Goal: Task Accomplishment & Management: Manage account settings

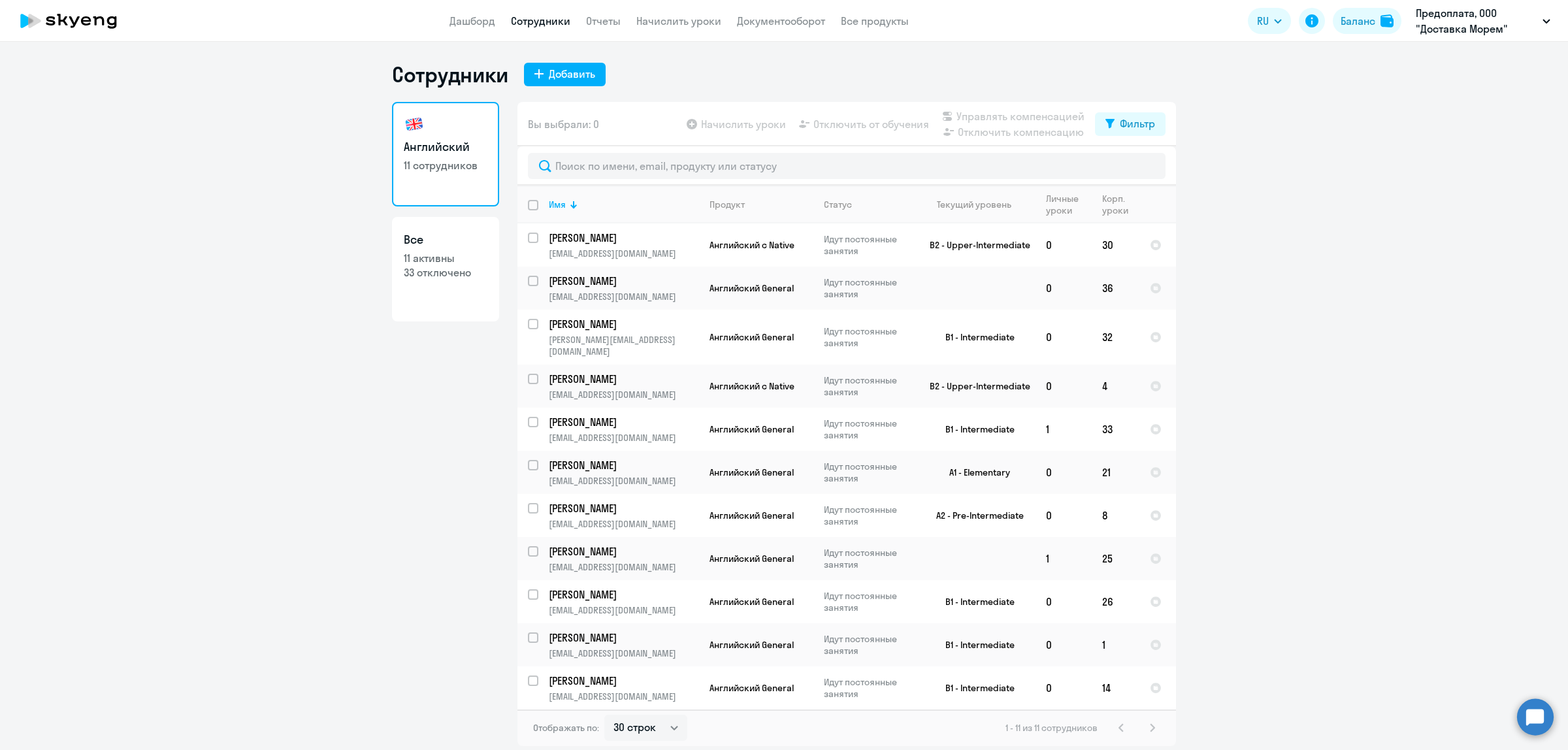
select select "30"
click at [768, 467] on td "Английский General" at bounding box center [756, 472] width 115 height 44
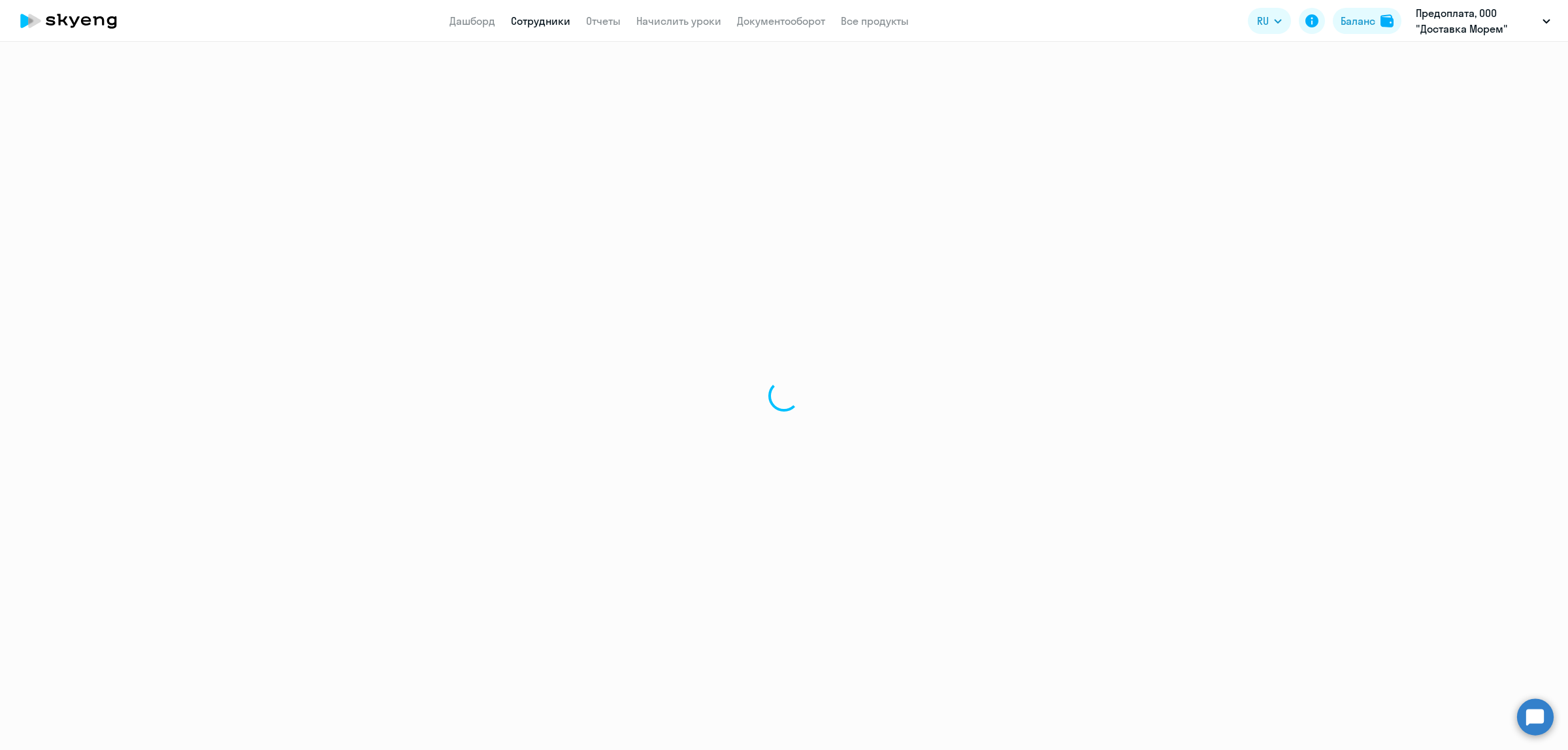
select select "english"
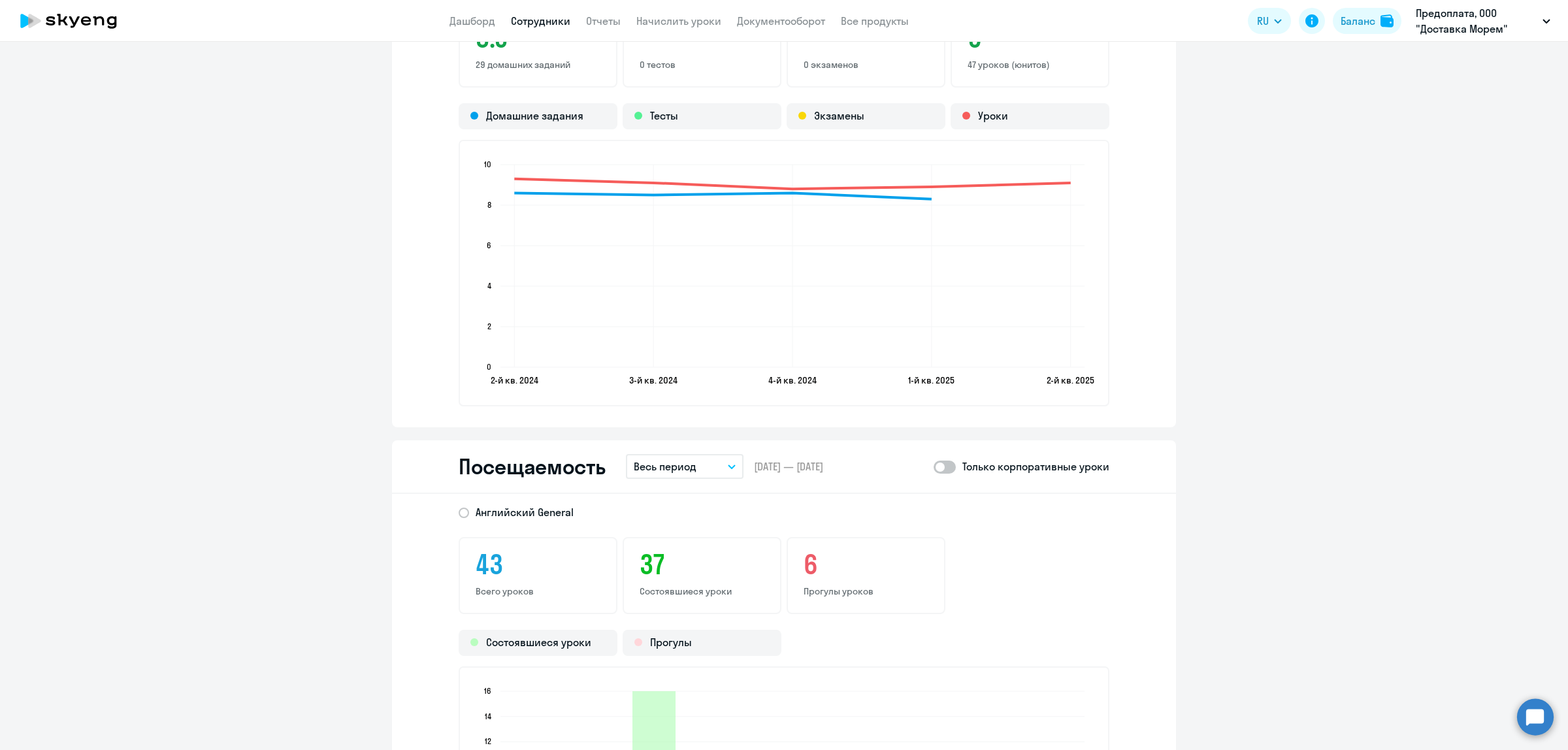
scroll to position [1715, 0]
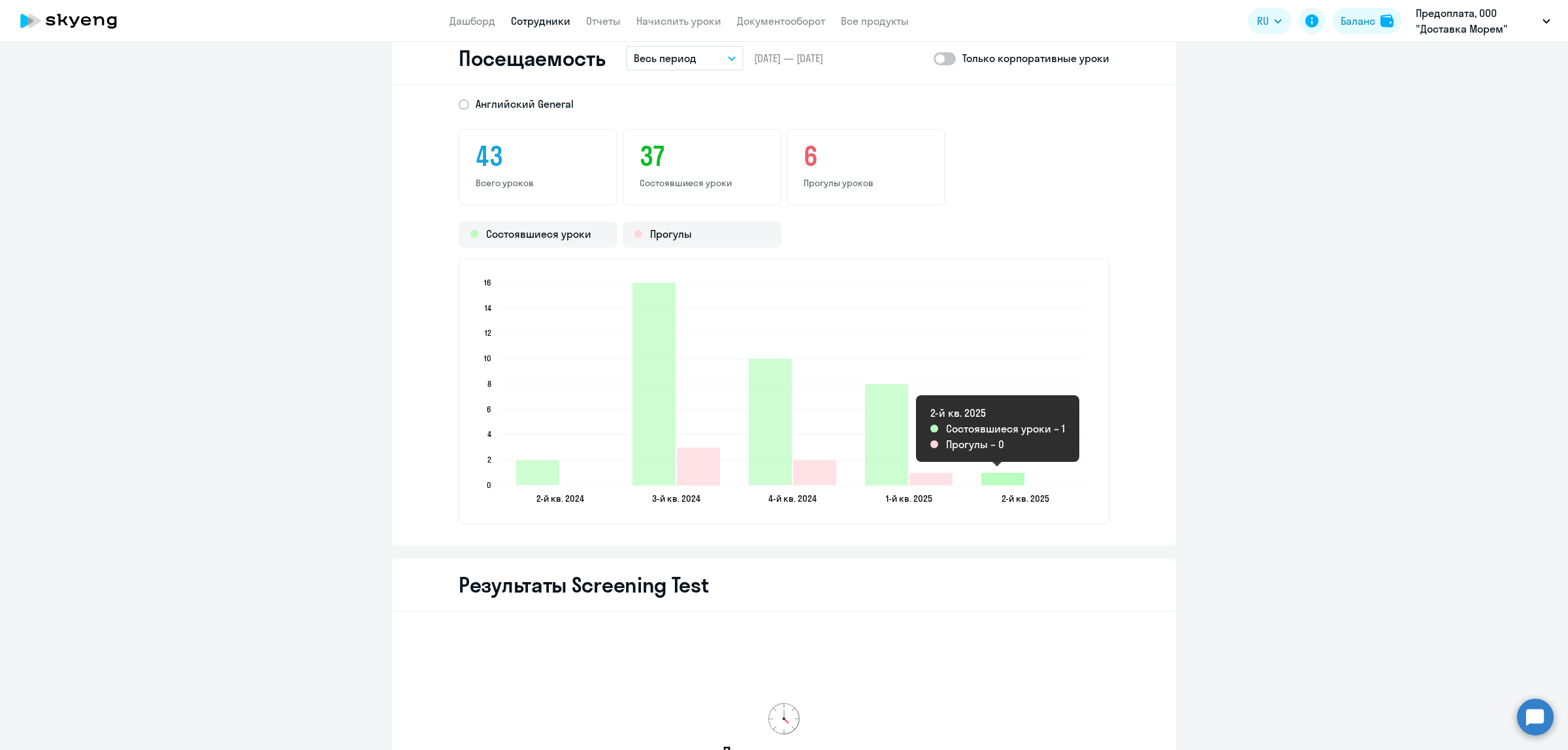
click at [992, 473] on icon "2025-04-06T21:00:00.000Z Состоявшиеся уроки 1" at bounding box center [1003, 479] width 44 height 12
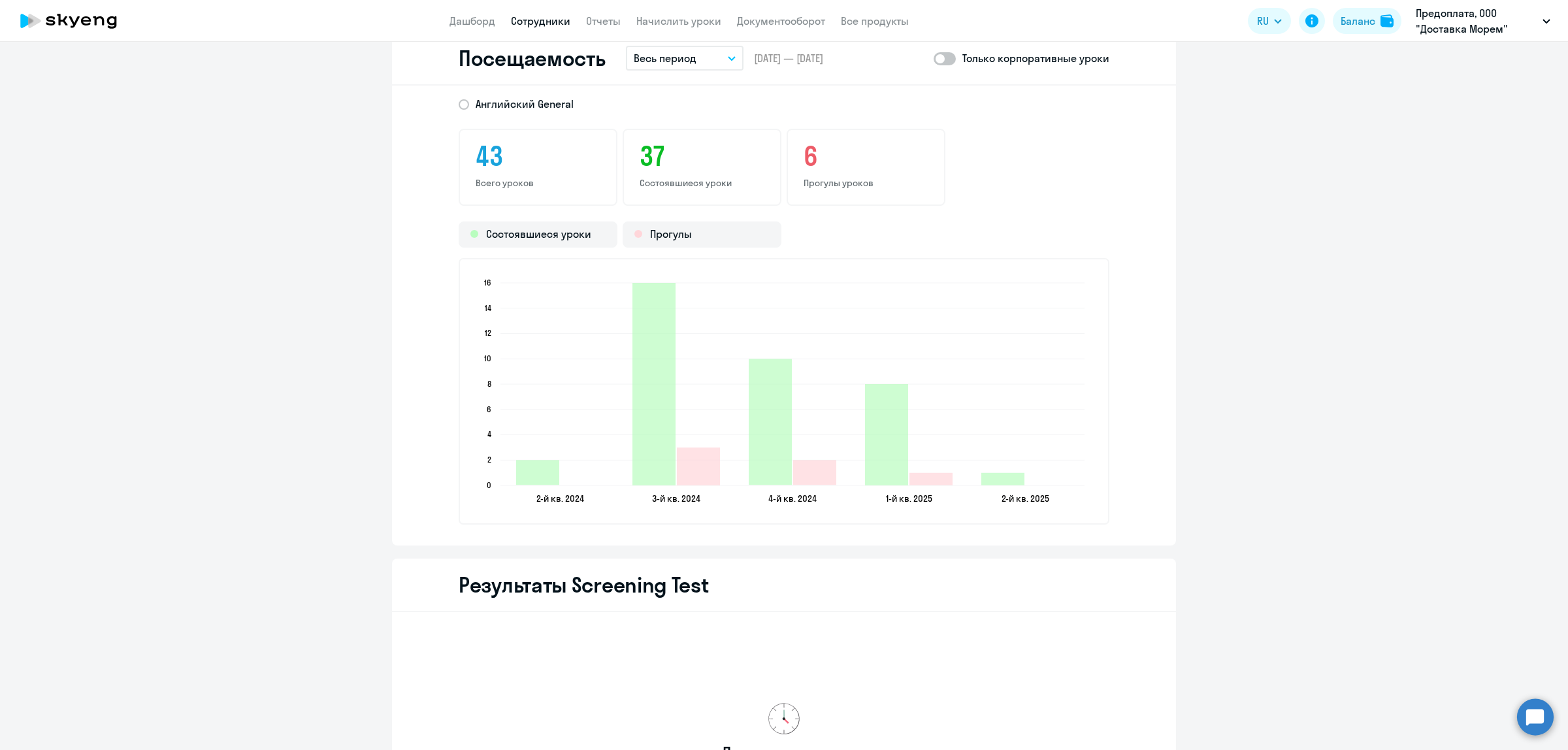
scroll to position [1388, 0]
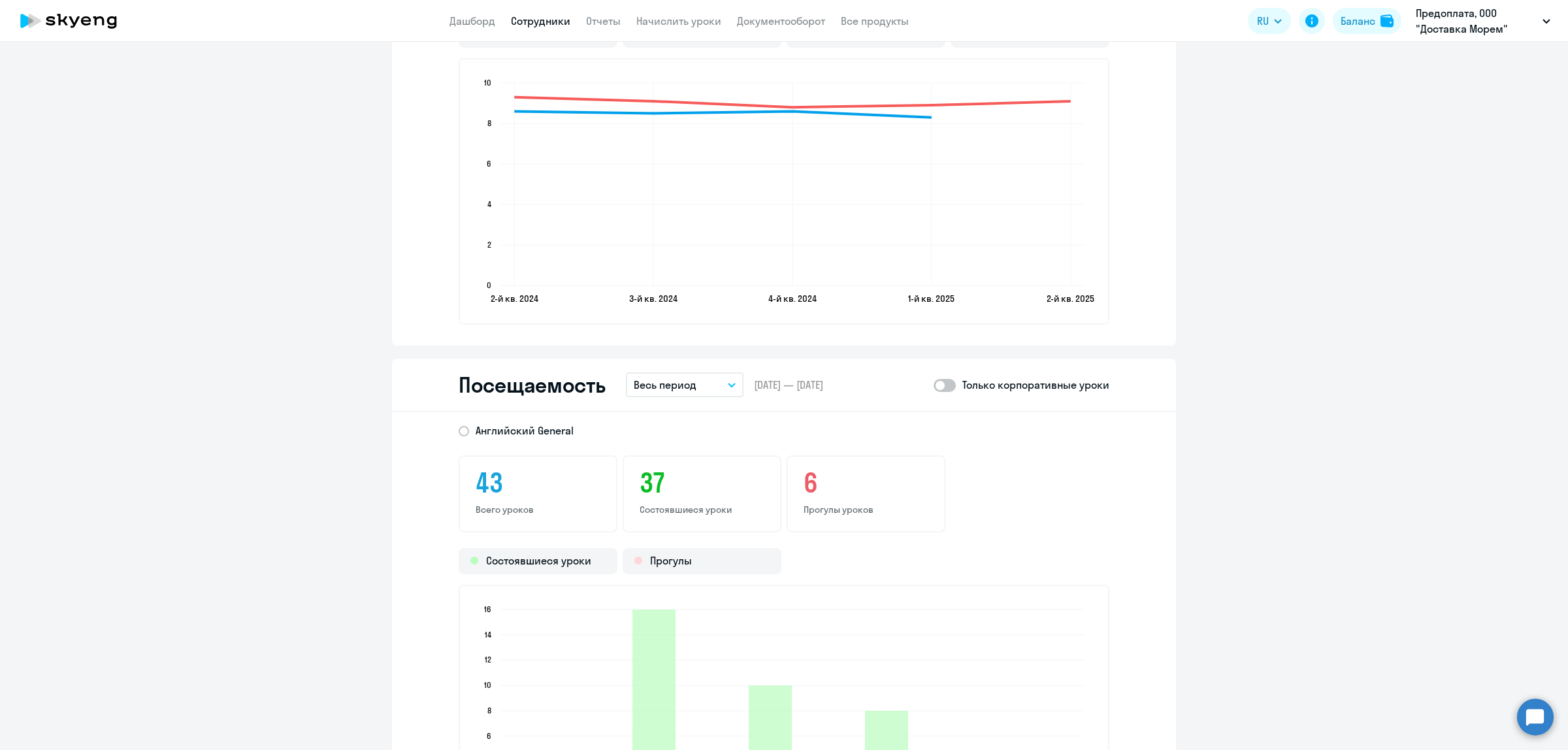
click at [726, 296] on icon "2-й кв. 2024 2-й кв. 2024 3-й кв. 2024 3-й кв. 2024 4-й кв. 2024 4-й кв. 2024 1…" at bounding box center [784, 191] width 620 height 230
click at [722, 301] on icon "2-й кв. 2024 2-й кв. 2024 3-й кв. 2024 3-й кв. 2024 4-й кв. 2024 4-й кв. 2024 1…" at bounding box center [784, 191] width 620 height 230
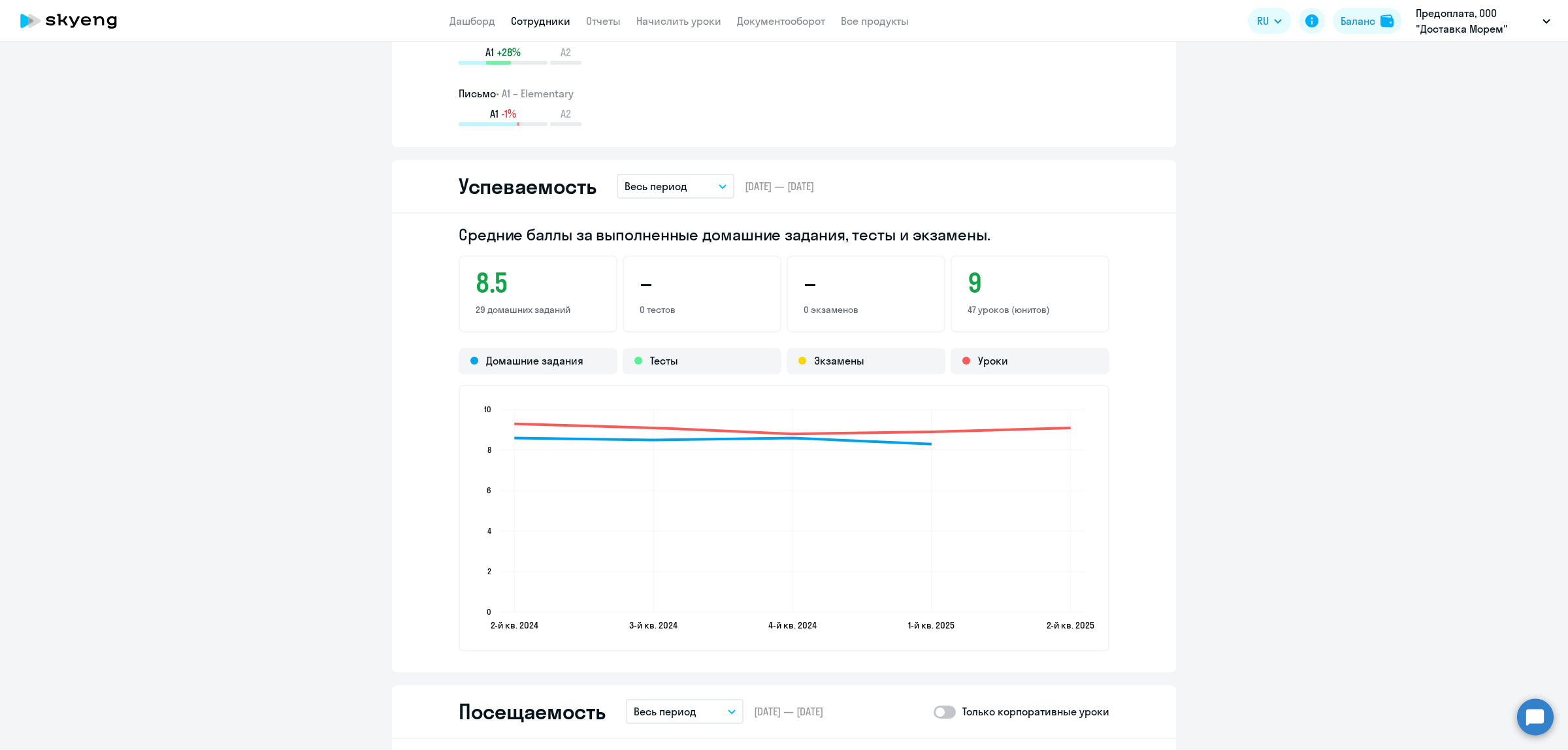
scroll to position [980, 0]
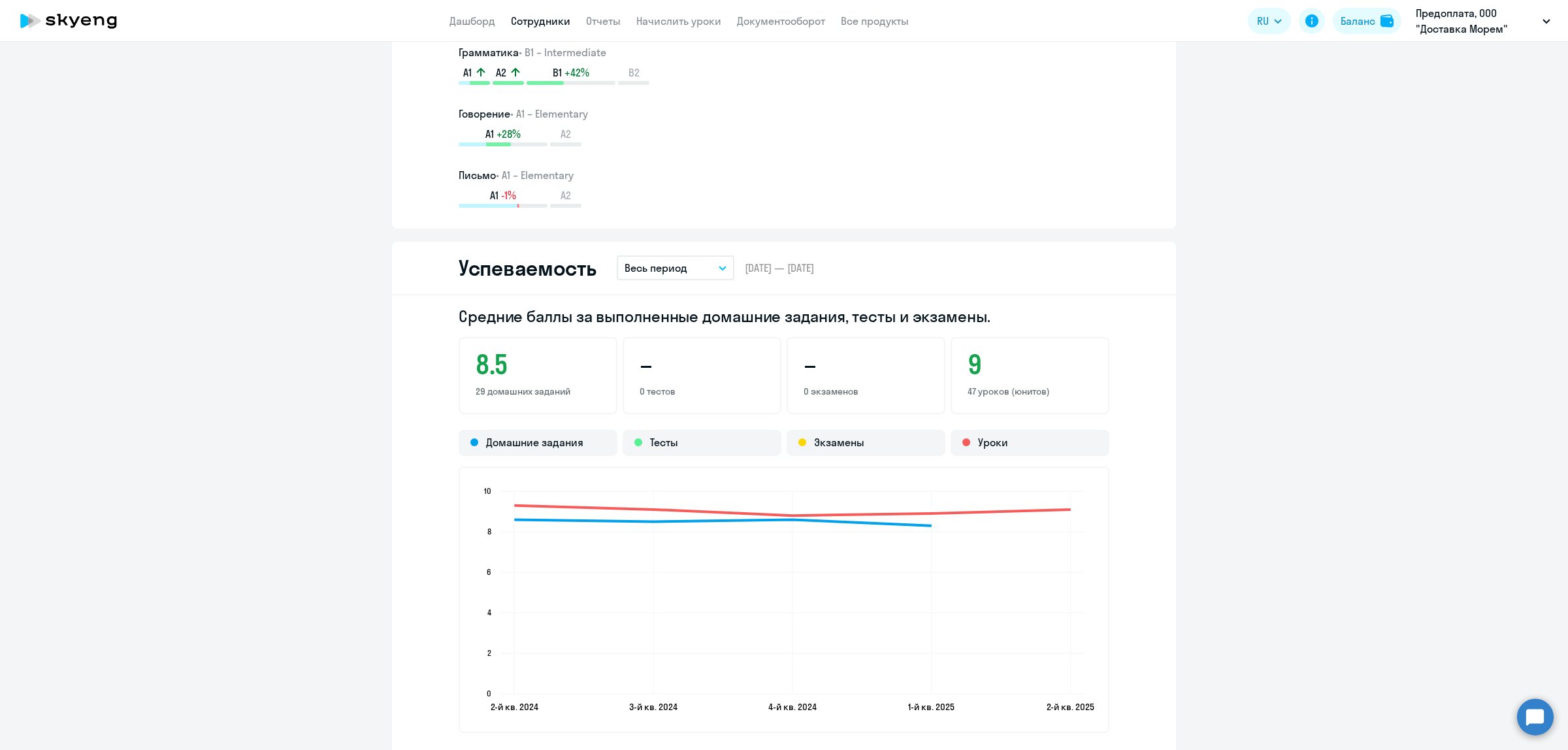
click at [719, 267] on icon "button" at bounding box center [723, 267] width 8 height 4
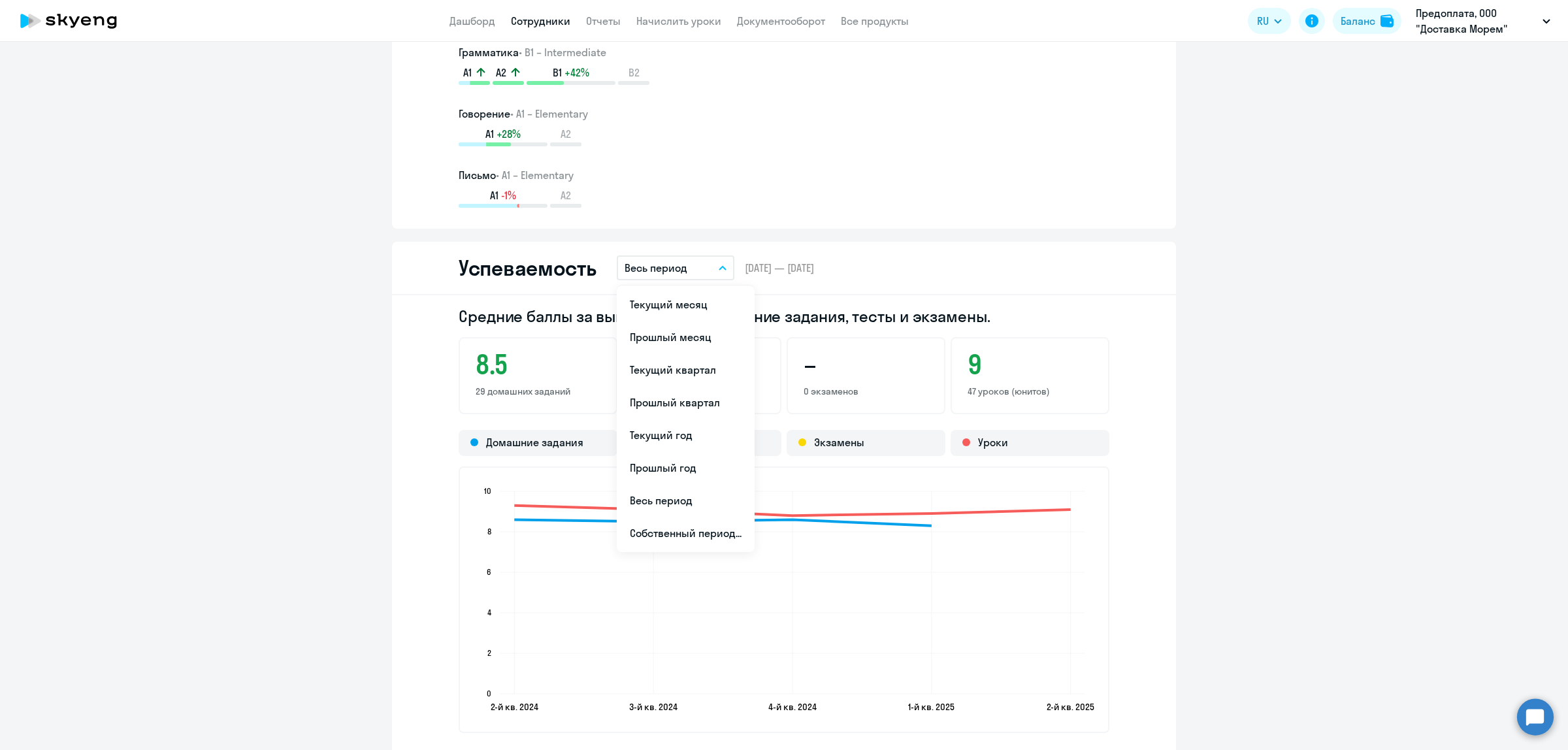
click at [719, 267] on icon "button" at bounding box center [722, 268] width 6 height 4
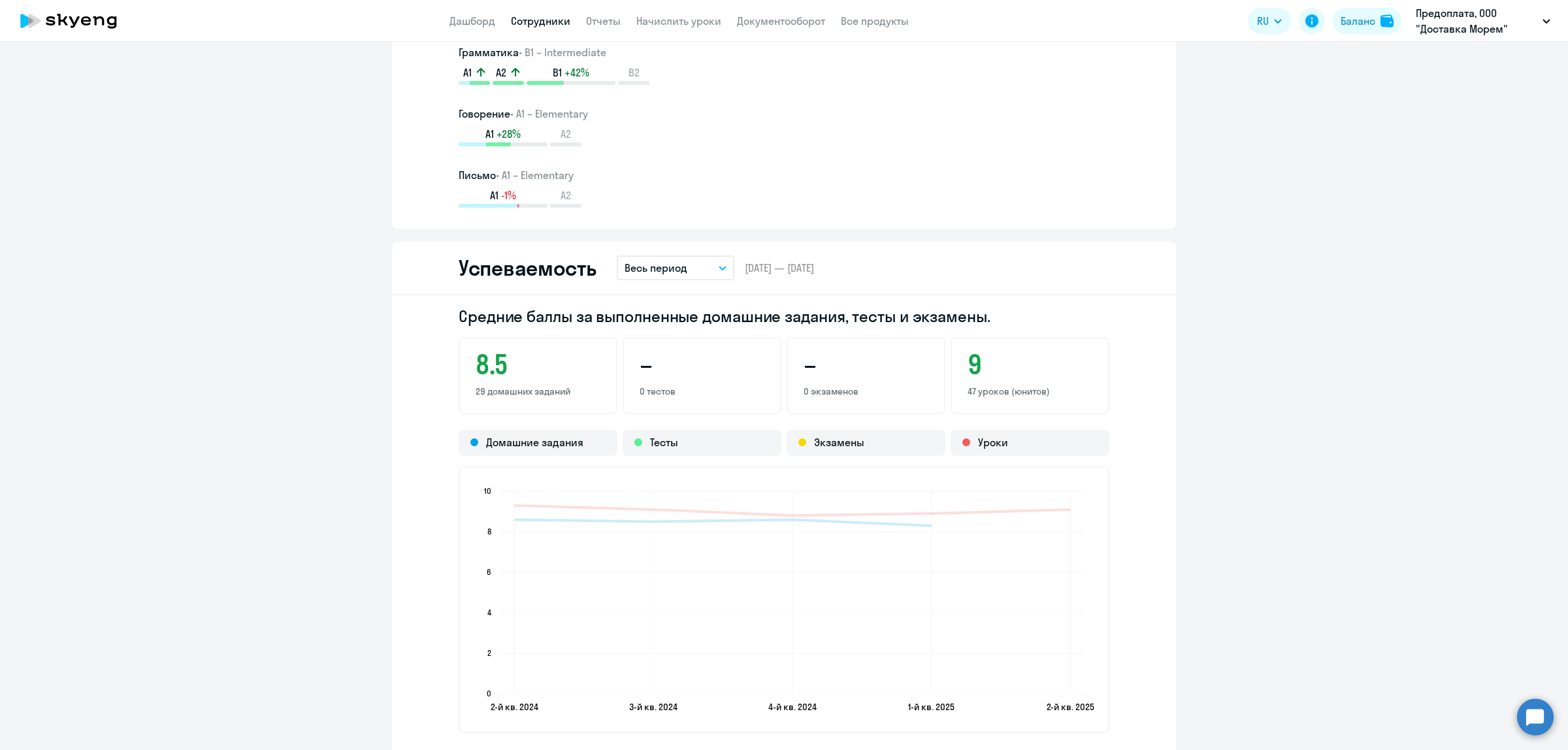
scroll to position [1470, 0]
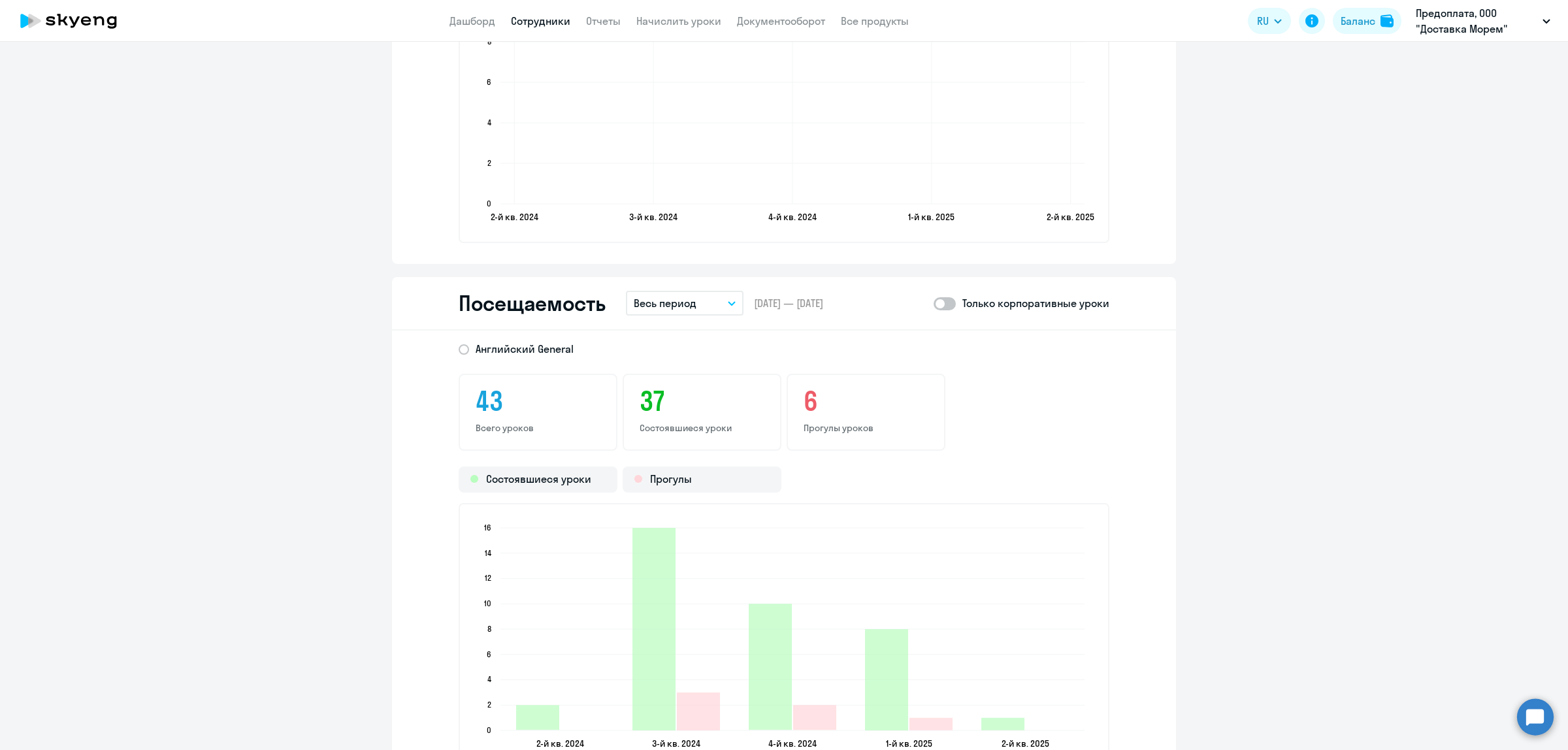
click at [725, 296] on button "Весь период" at bounding box center [684, 303] width 117 height 25
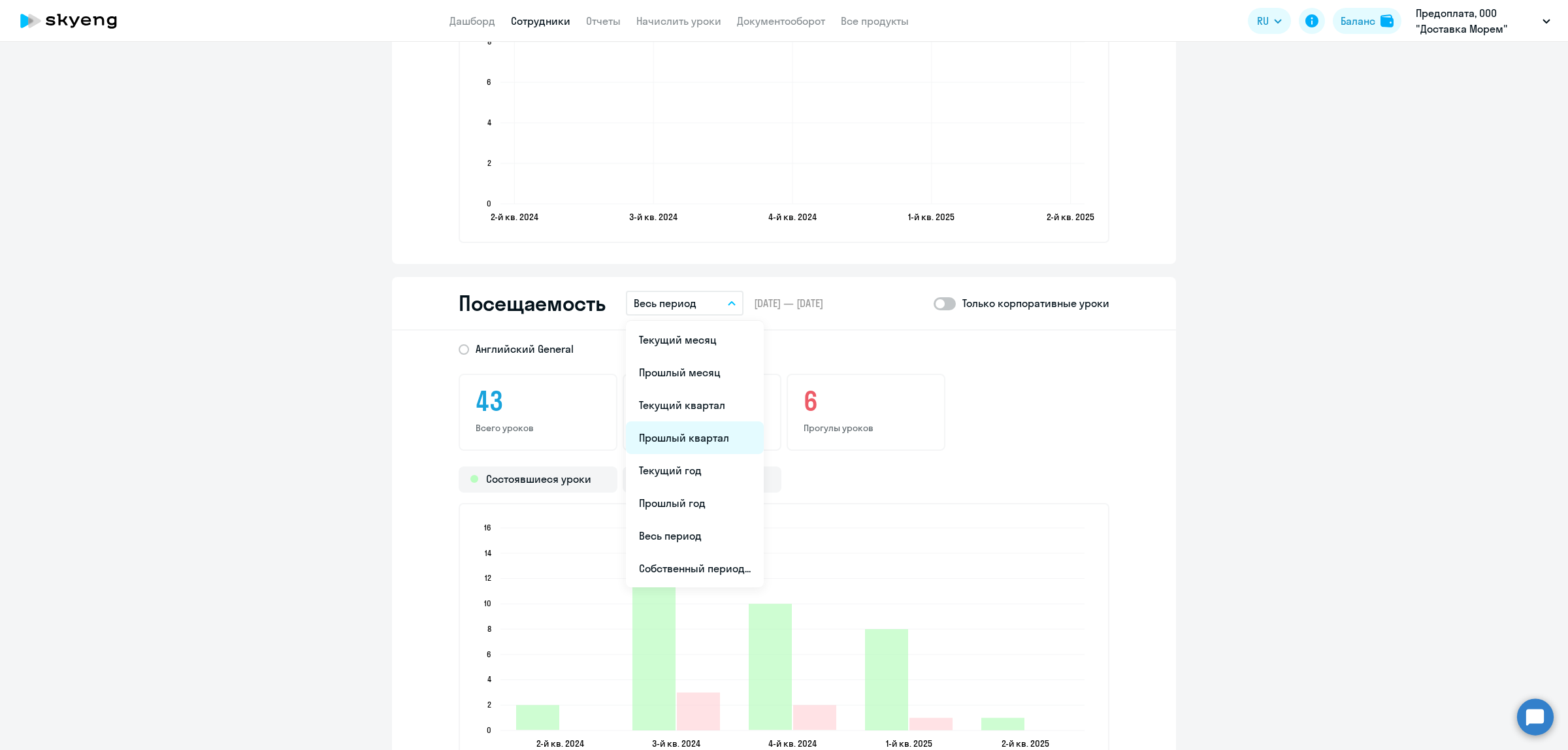
click at [667, 435] on li "Прошлый квартал" at bounding box center [694, 437] width 138 height 33
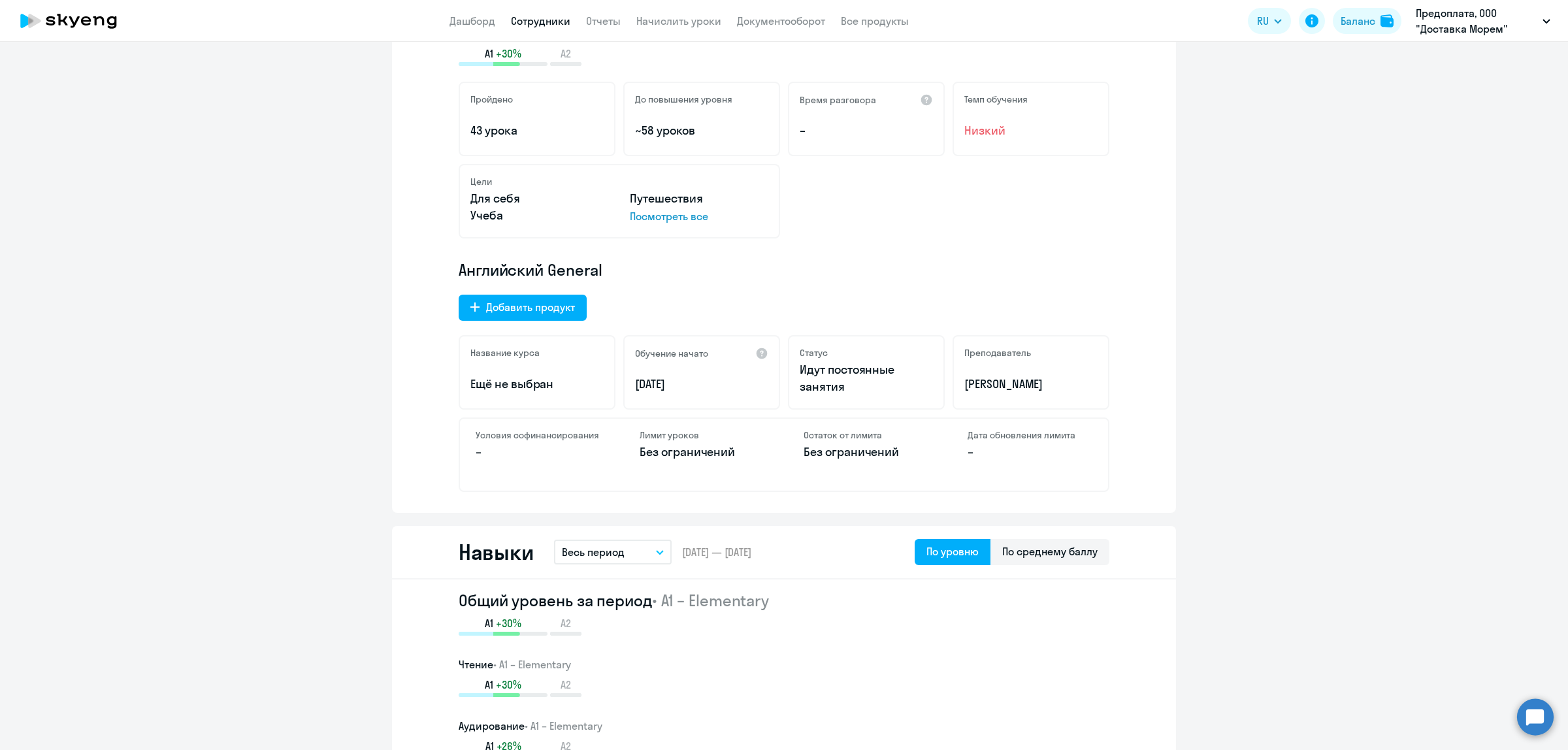
scroll to position [0, 0]
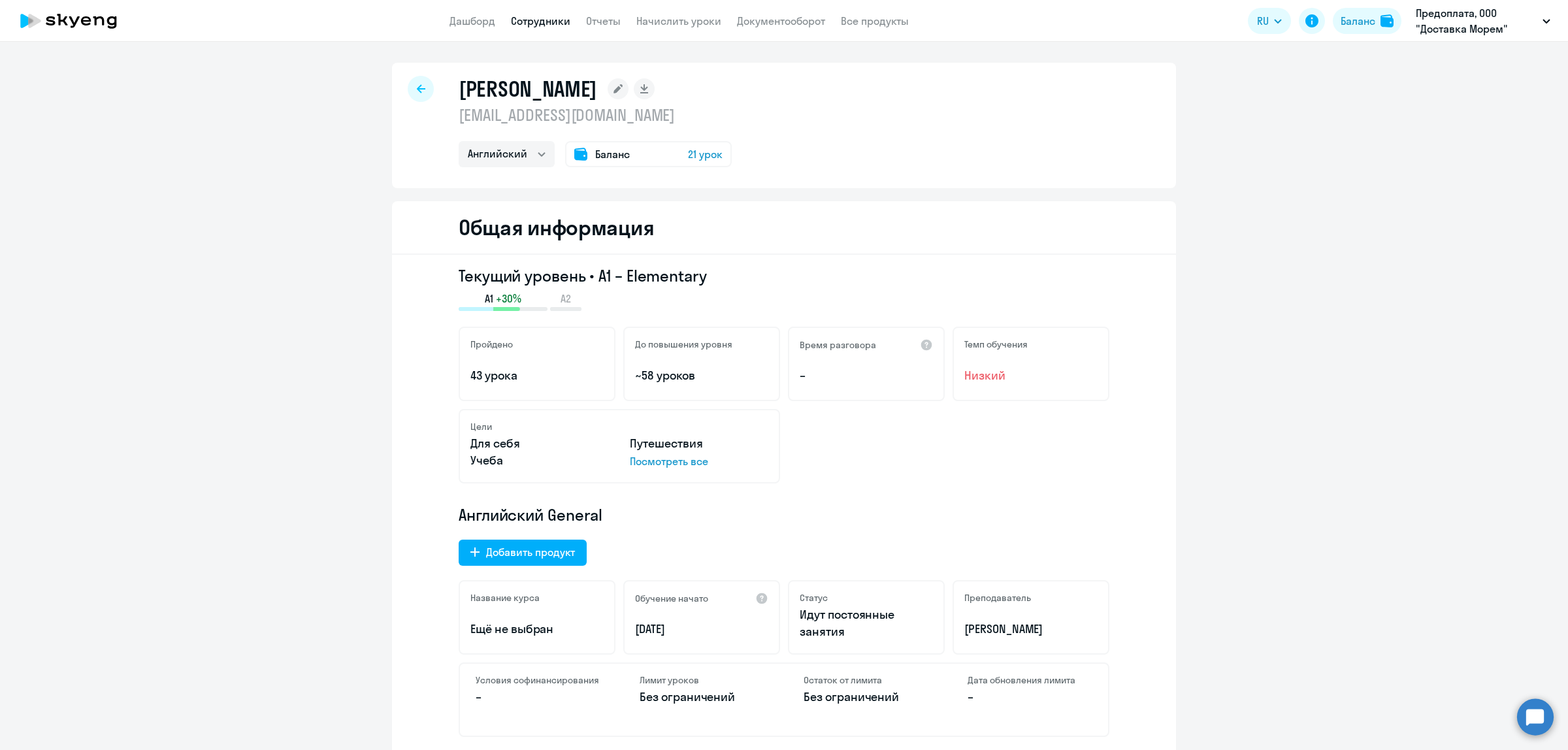
click at [417, 92] on icon at bounding box center [421, 89] width 9 height 9
select select "30"
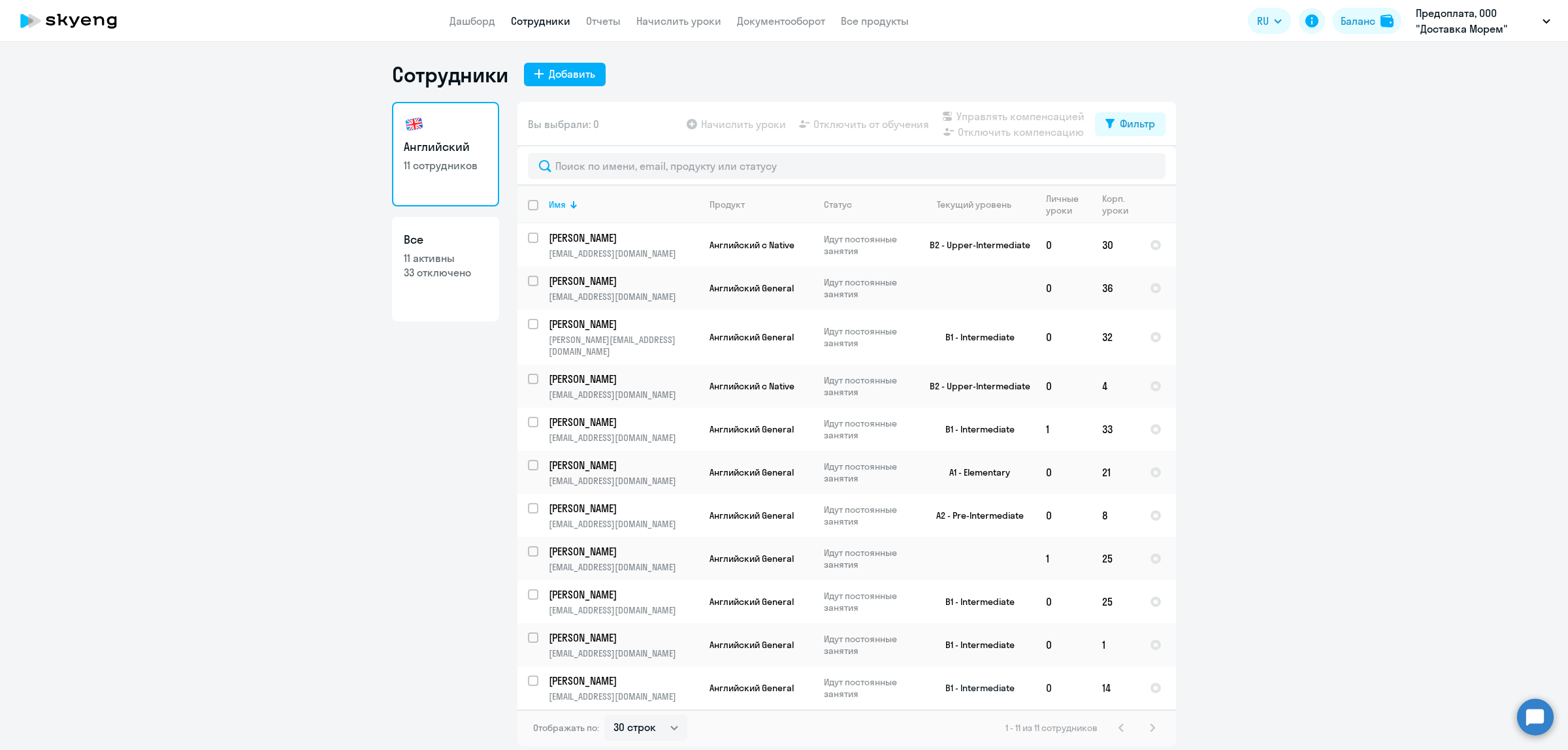
click at [630, 690] on p "mgavrilova96@gmail.com" at bounding box center [623, 696] width 149 height 12
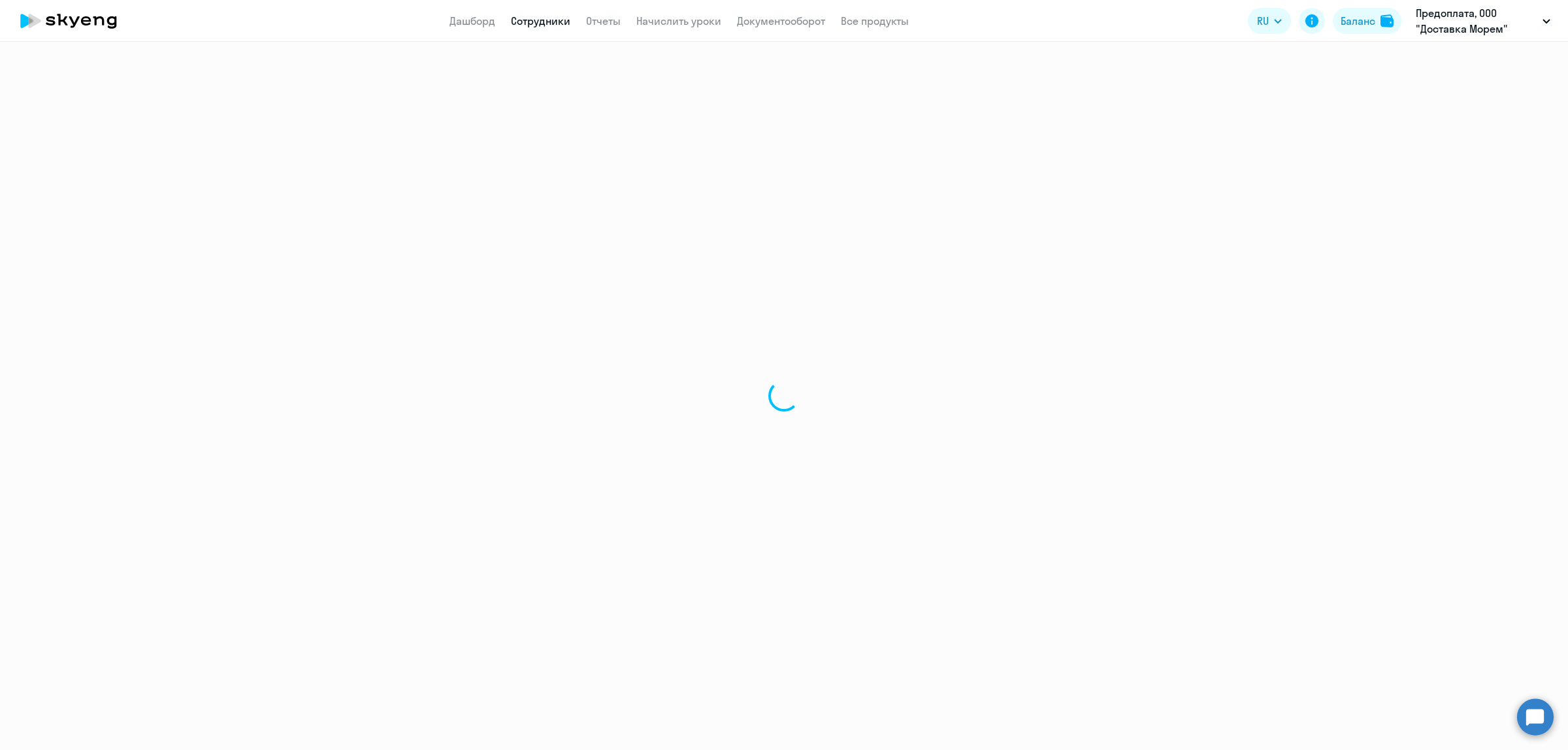
select select "english"
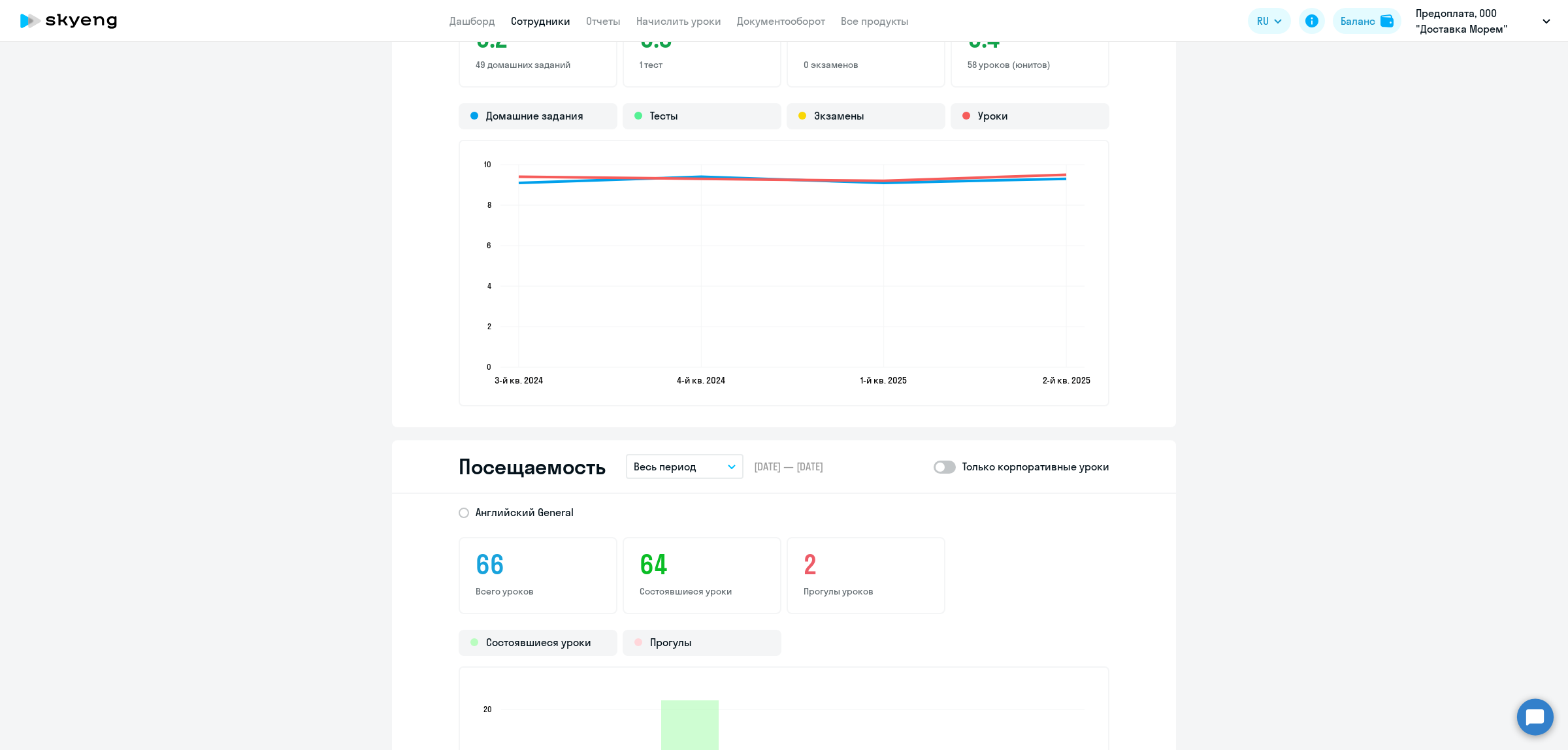
scroll to position [1633, 0]
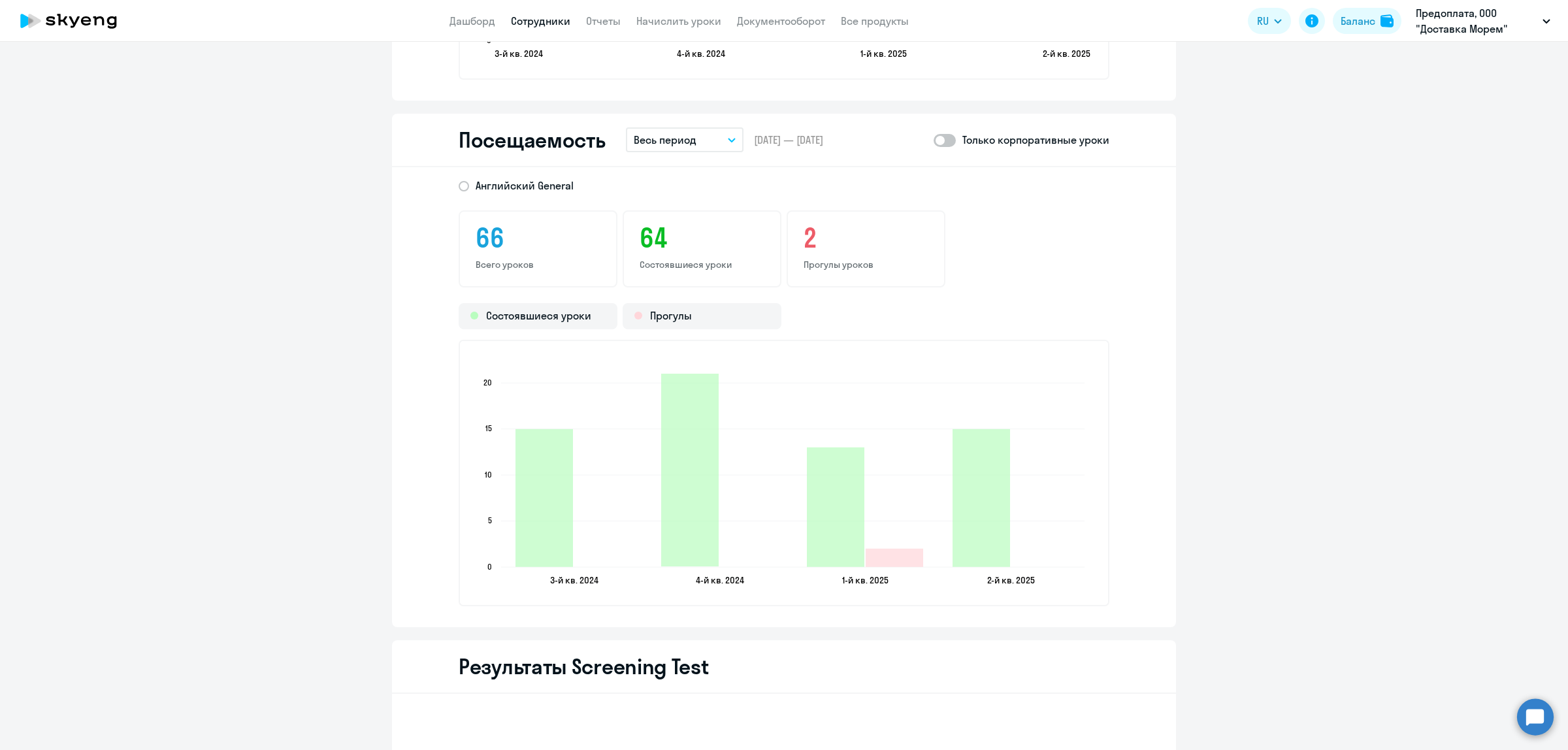
click at [838, 621] on div "Английский General 66 Всего уроков 64 Состоявшиеся уроки 2 Прогулы уроков Состо…" at bounding box center [784, 396] width 784 height 459
click at [899, 640] on div "Результаты Screening Test" at bounding box center [784, 666] width 784 height 53
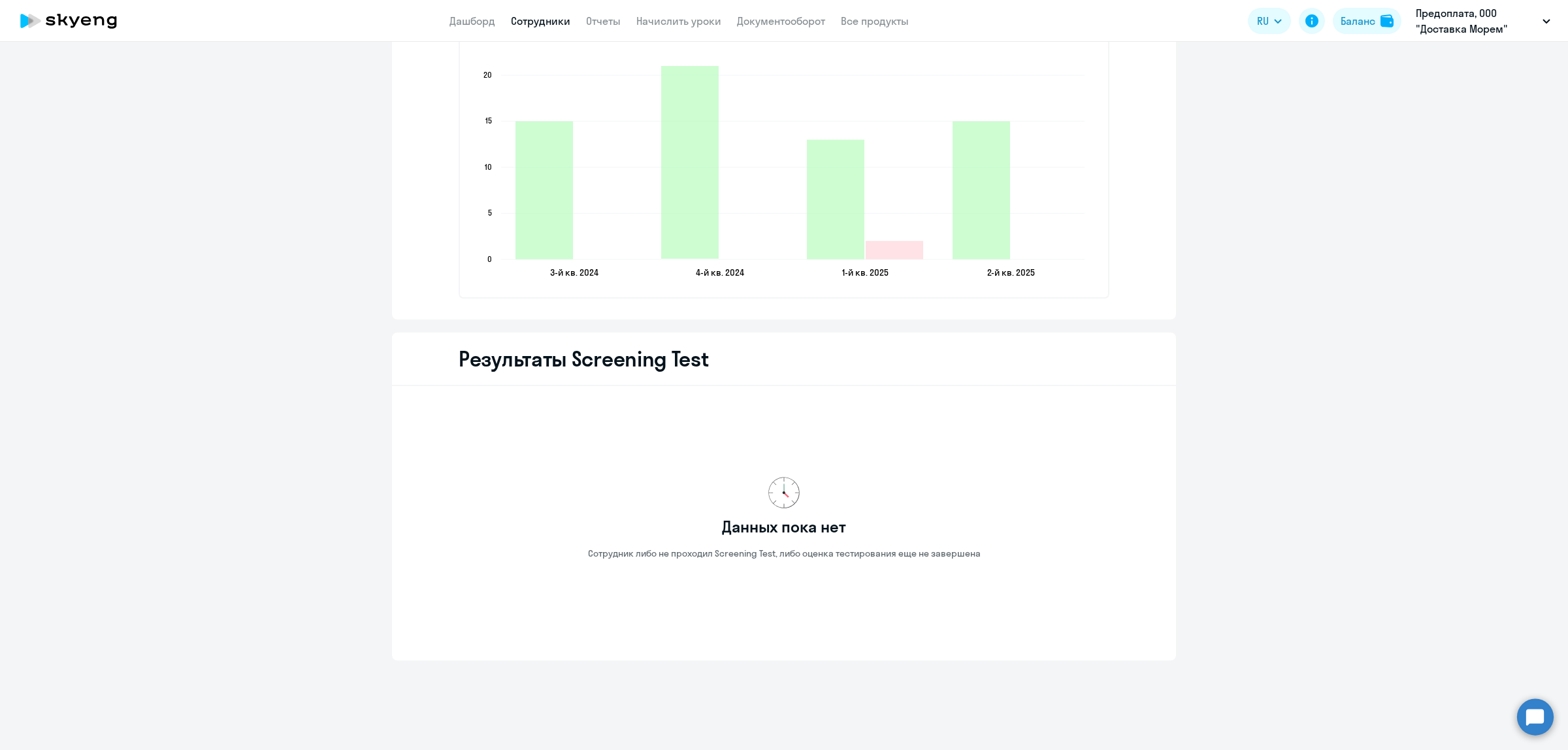
scroll to position [1614, 0]
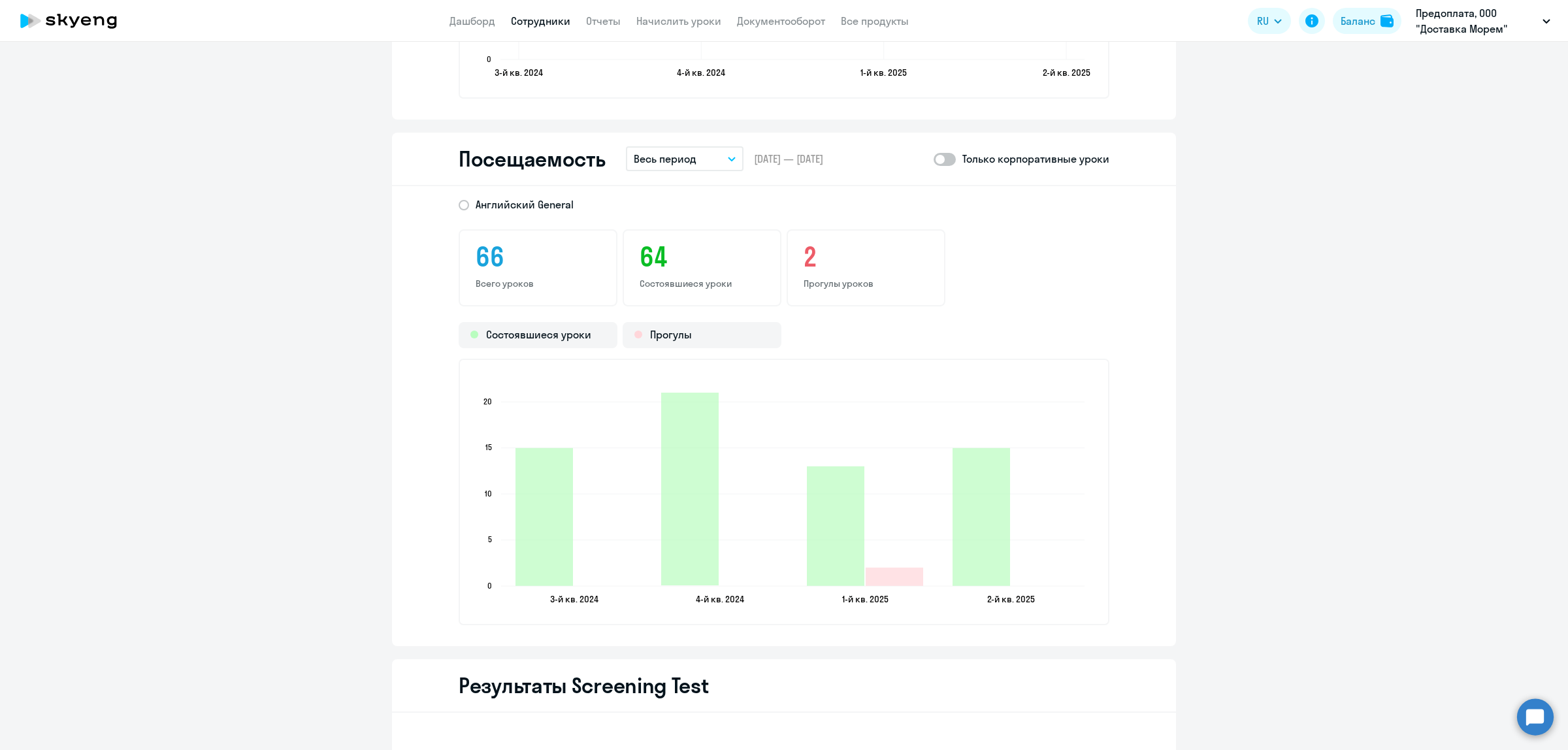
click at [721, 161] on button "Весь период" at bounding box center [684, 159] width 117 height 25
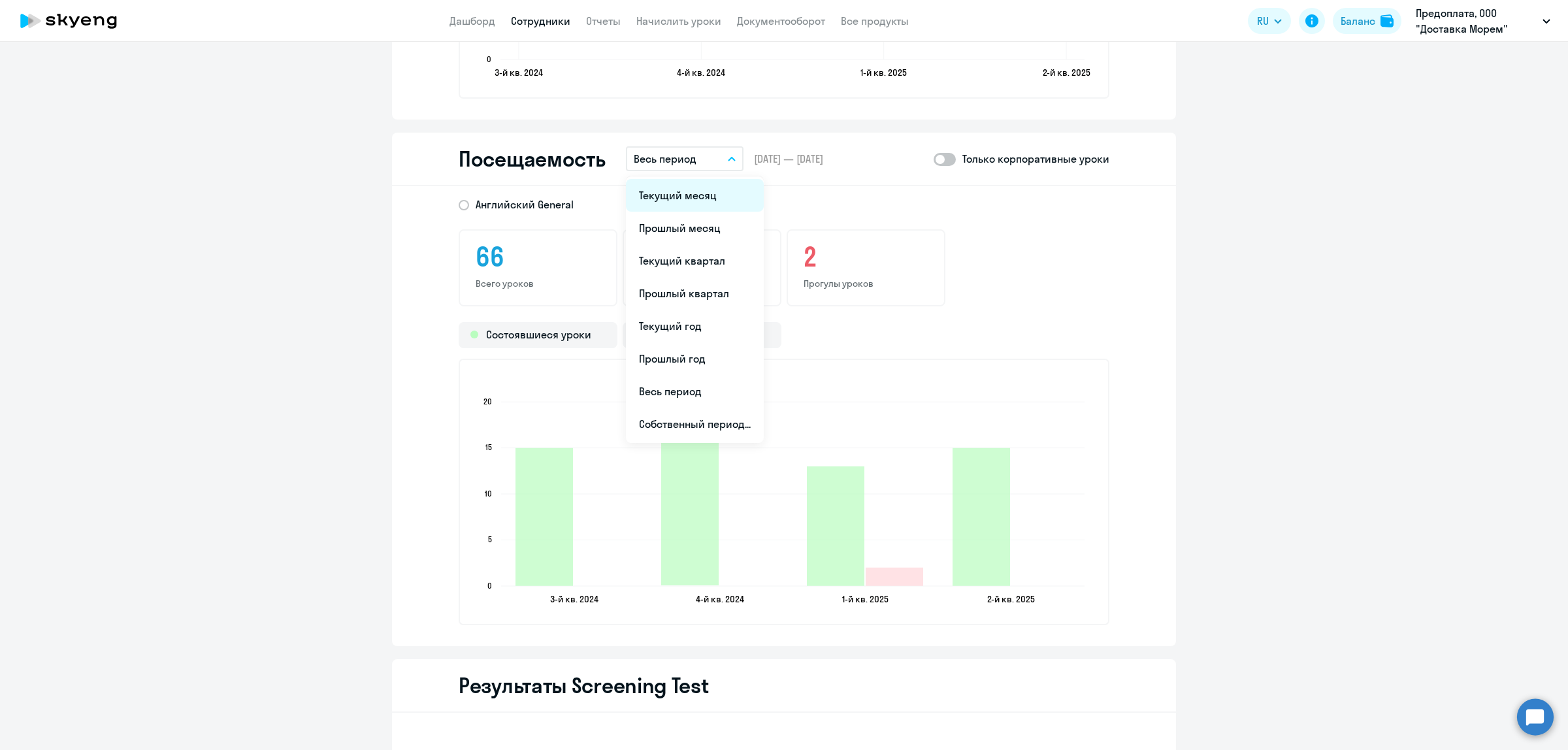
click at [690, 190] on li "Текущий месяц" at bounding box center [694, 195] width 138 height 33
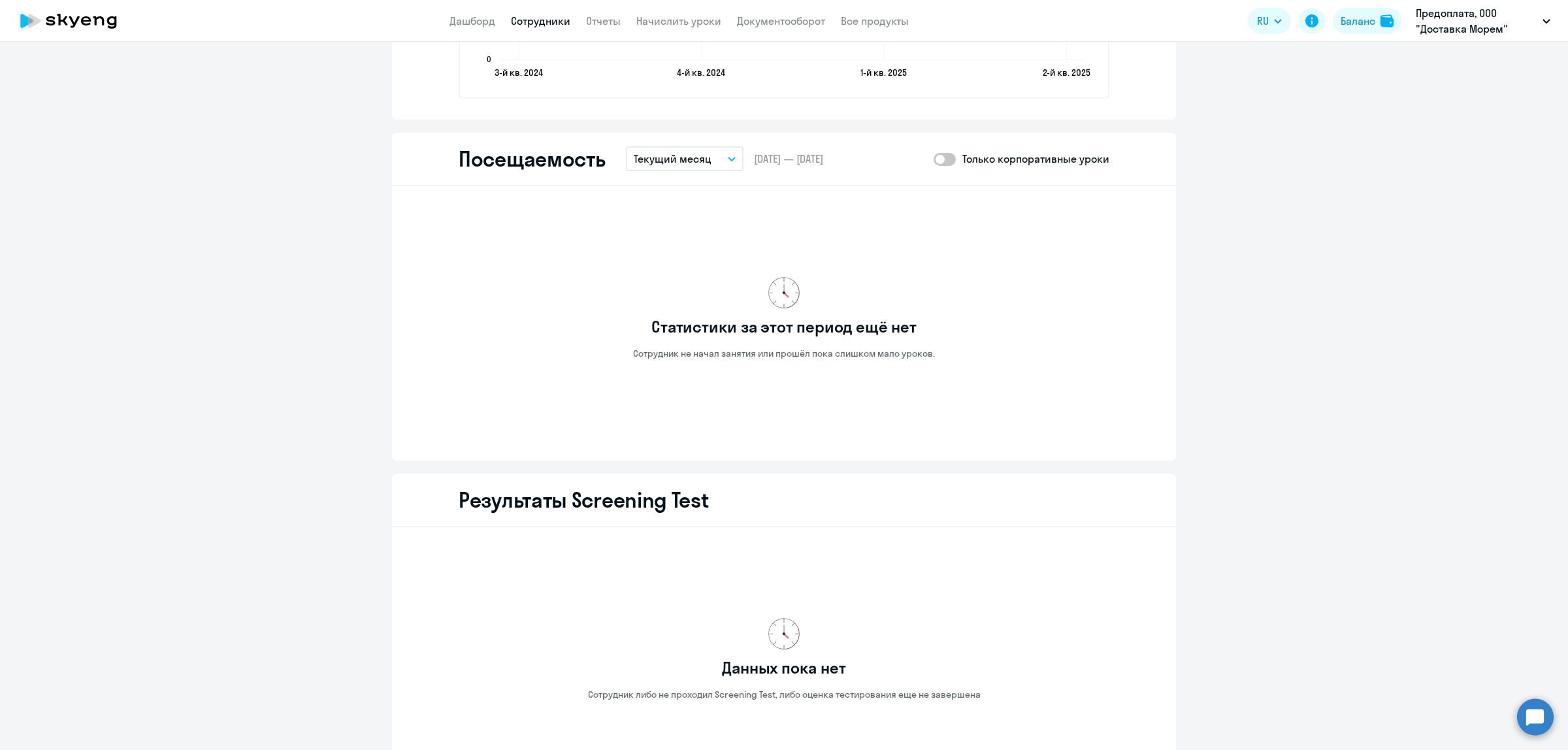
click at [728, 156] on icon "button" at bounding box center [732, 158] width 8 height 4
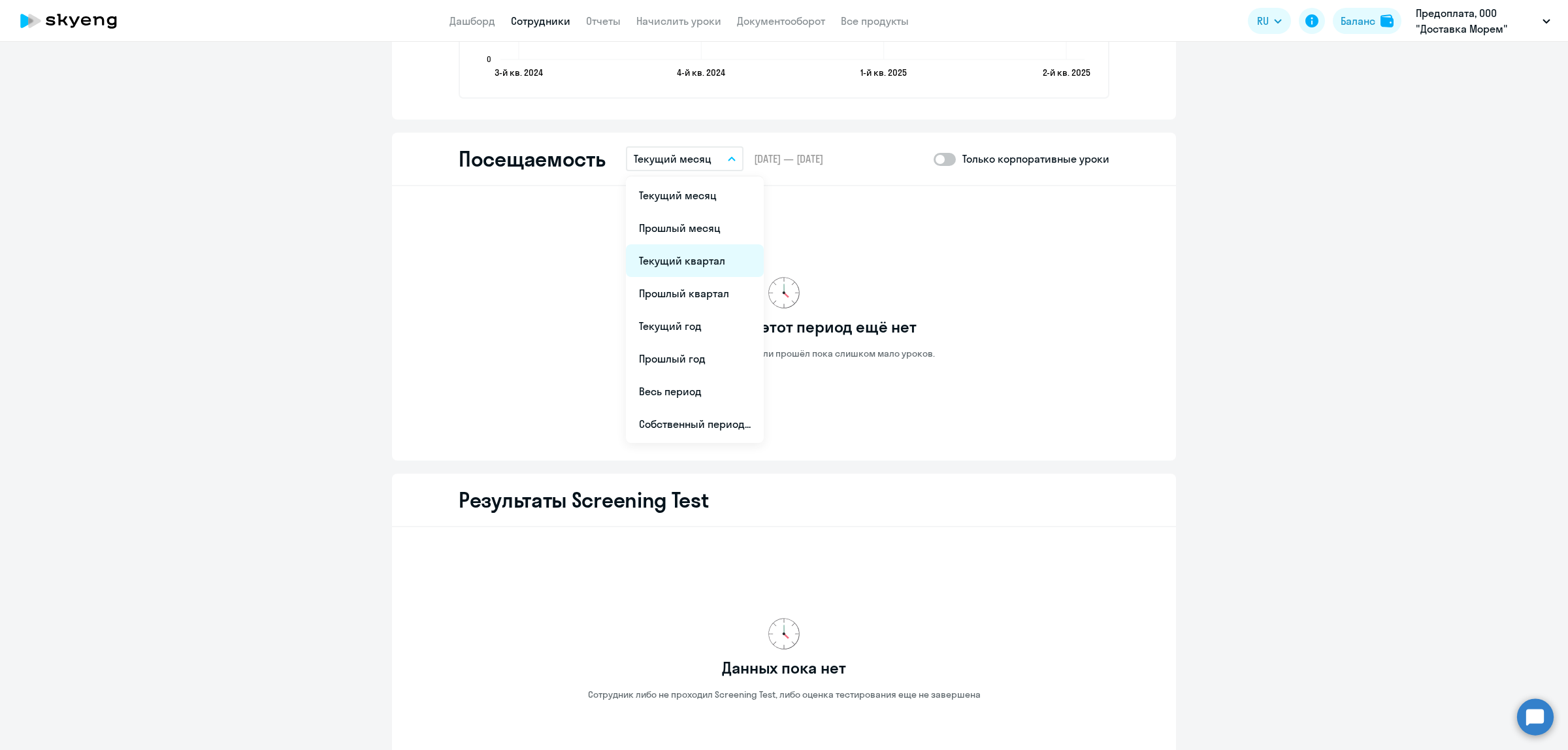
click at [684, 251] on li "Текущий квартал" at bounding box center [694, 260] width 138 height 33
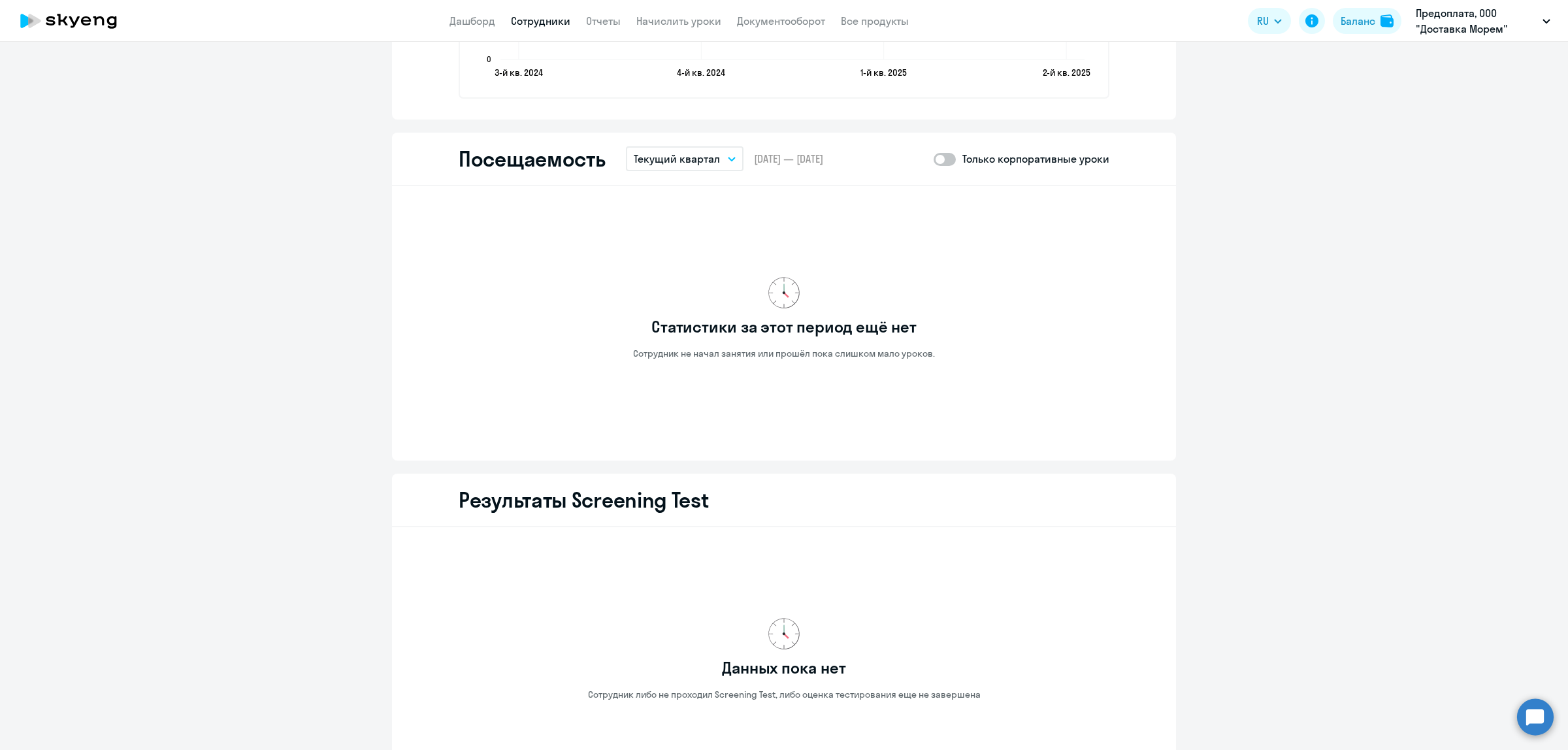
click at [723, 162] on button "Текущий квартал" at bounding box center [684, 159] width 117 height 25
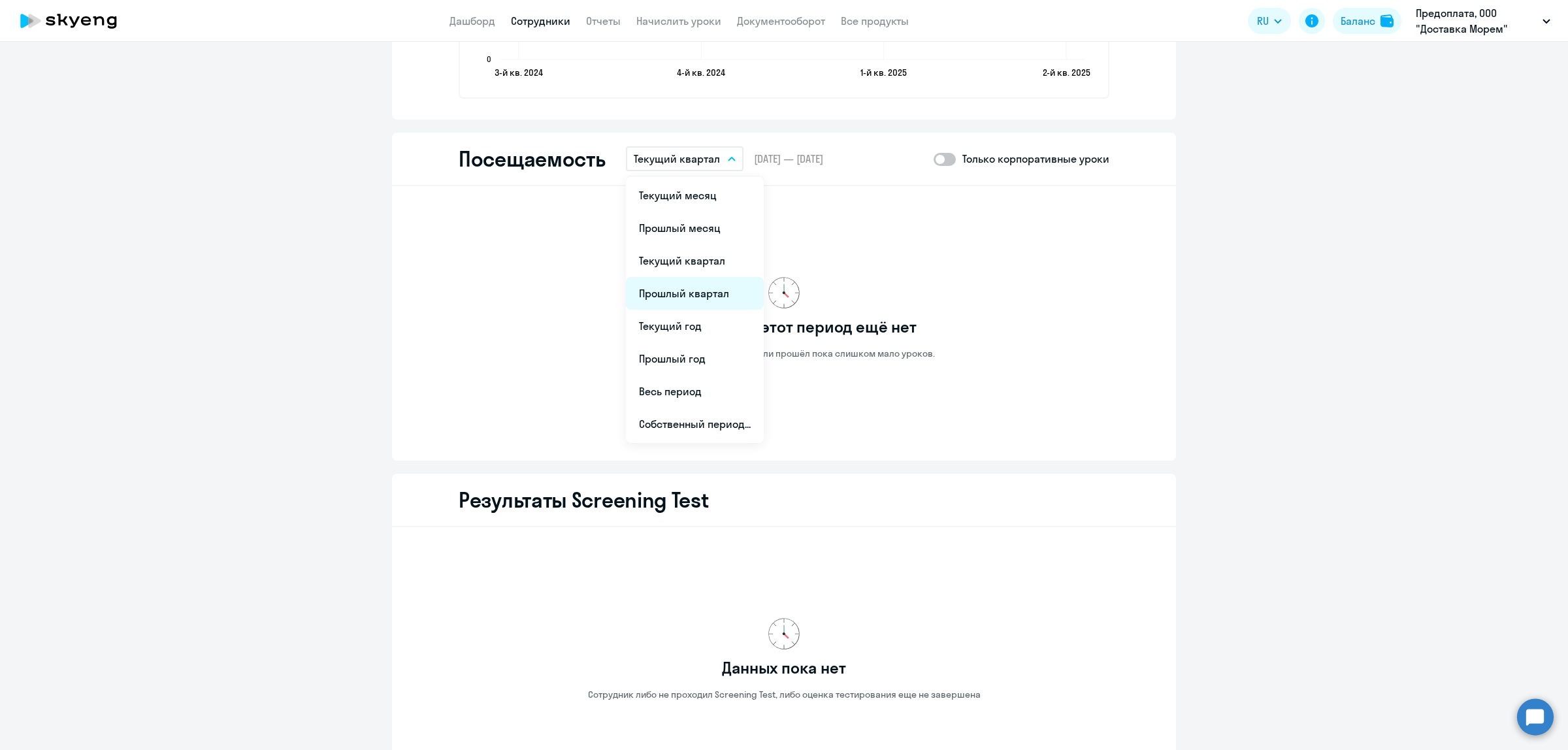
click at [674, 285] on li "Прошлый квартал" at bounding box center [694, 293] width 138 height 33
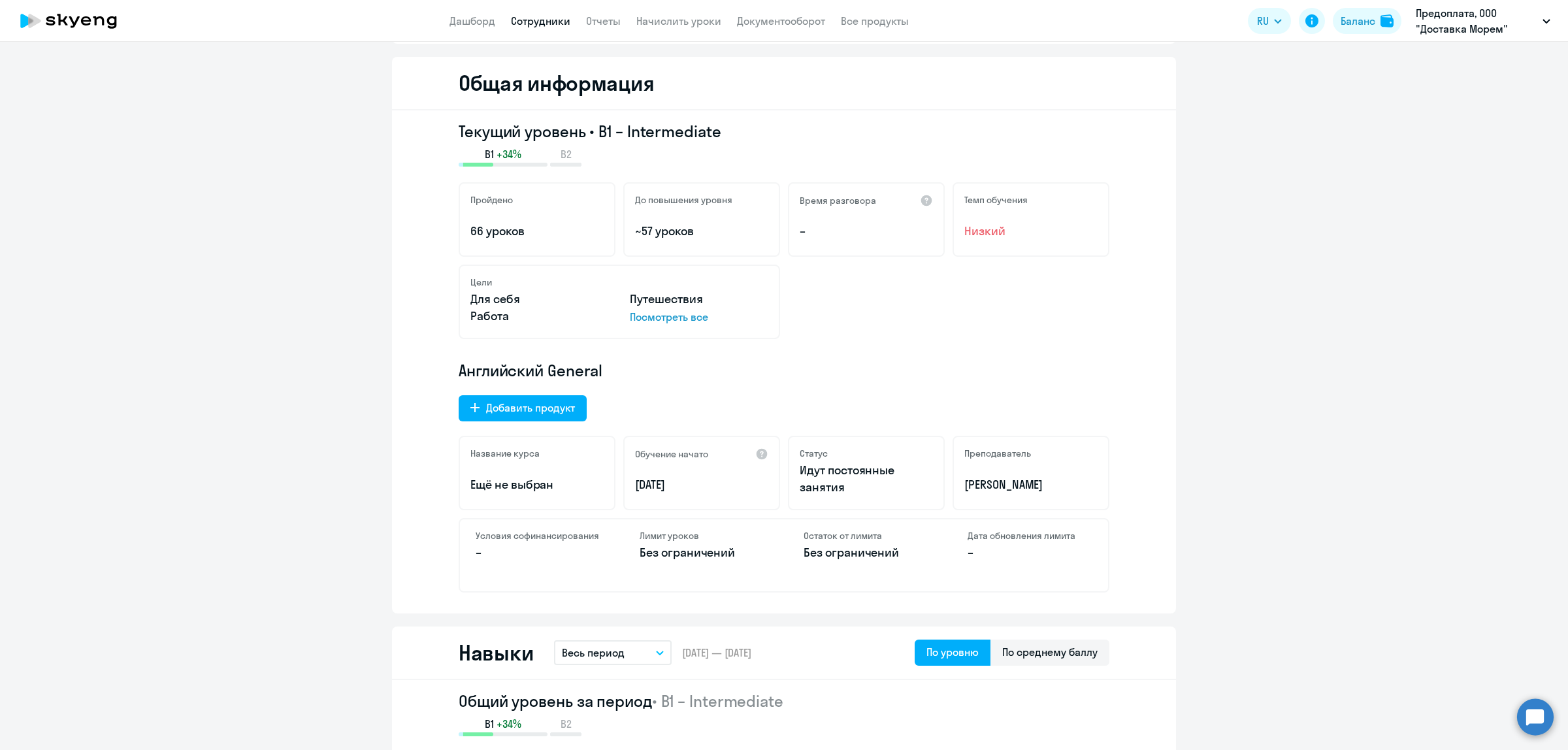
scroll to position [0, 0]
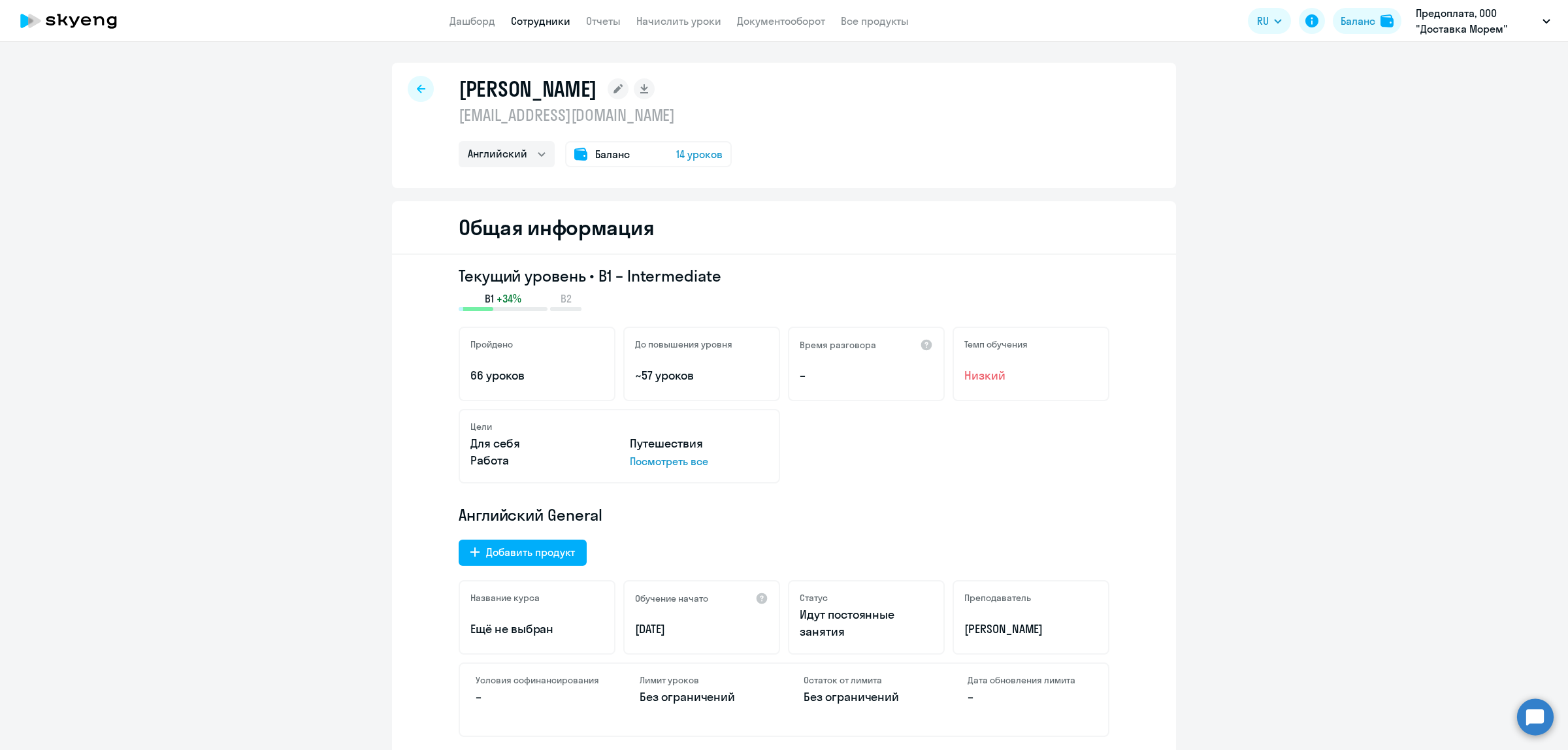
click at [408, 80] on div at bounding box center [420, 88] width 26 height 26
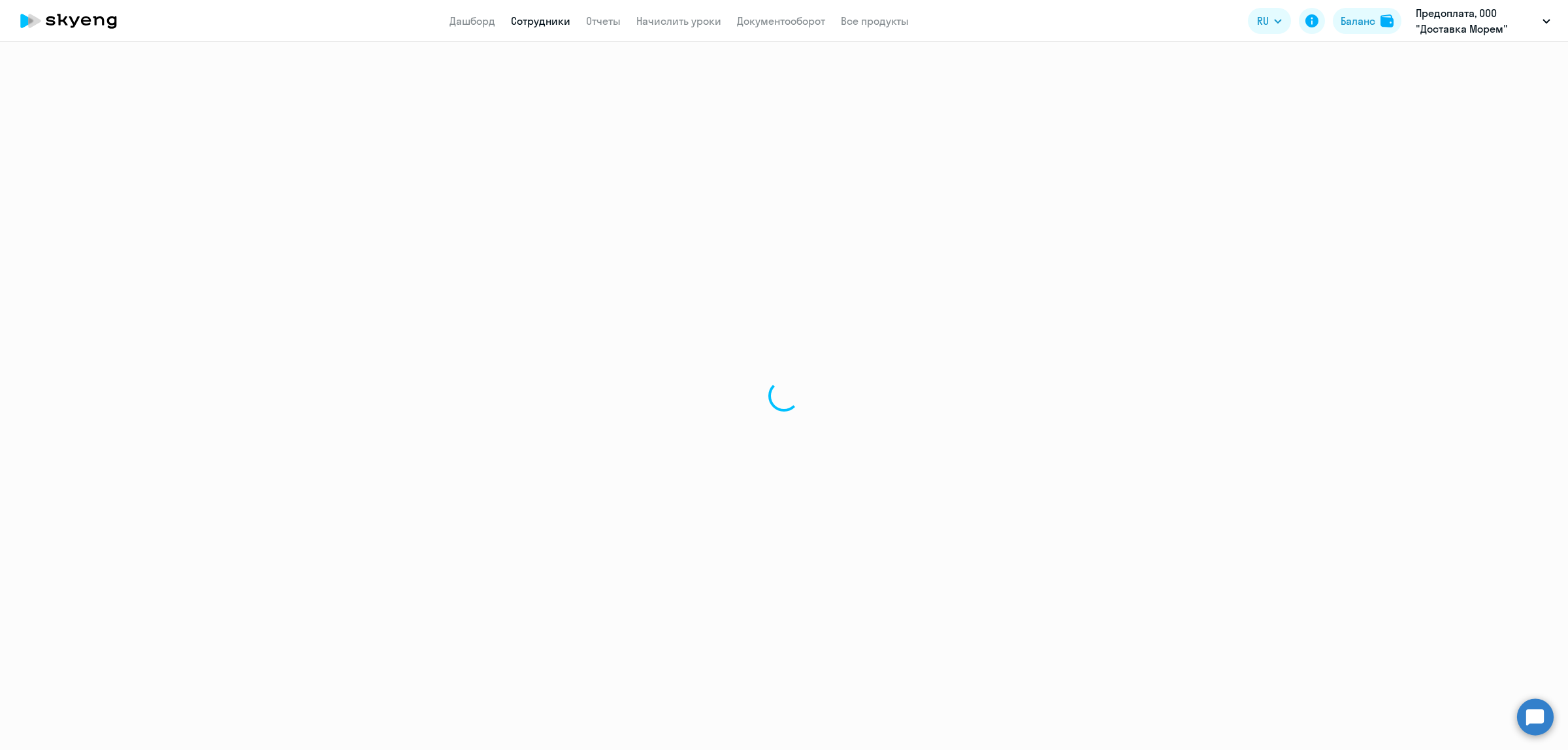
select select "30"
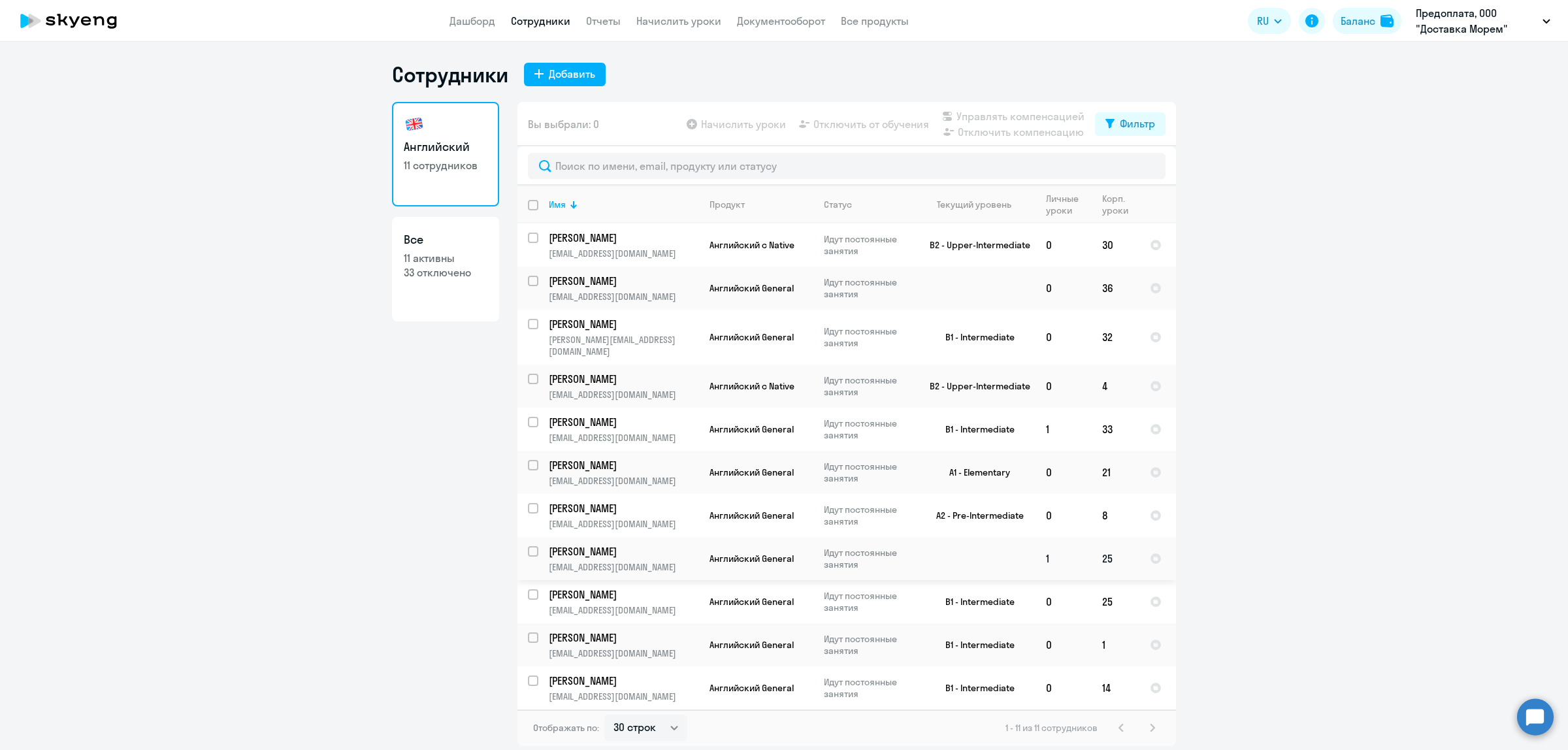
click at [653, 544] on p "Ильченко Владимир" at bounding box center [622, 551] width 148 height 14
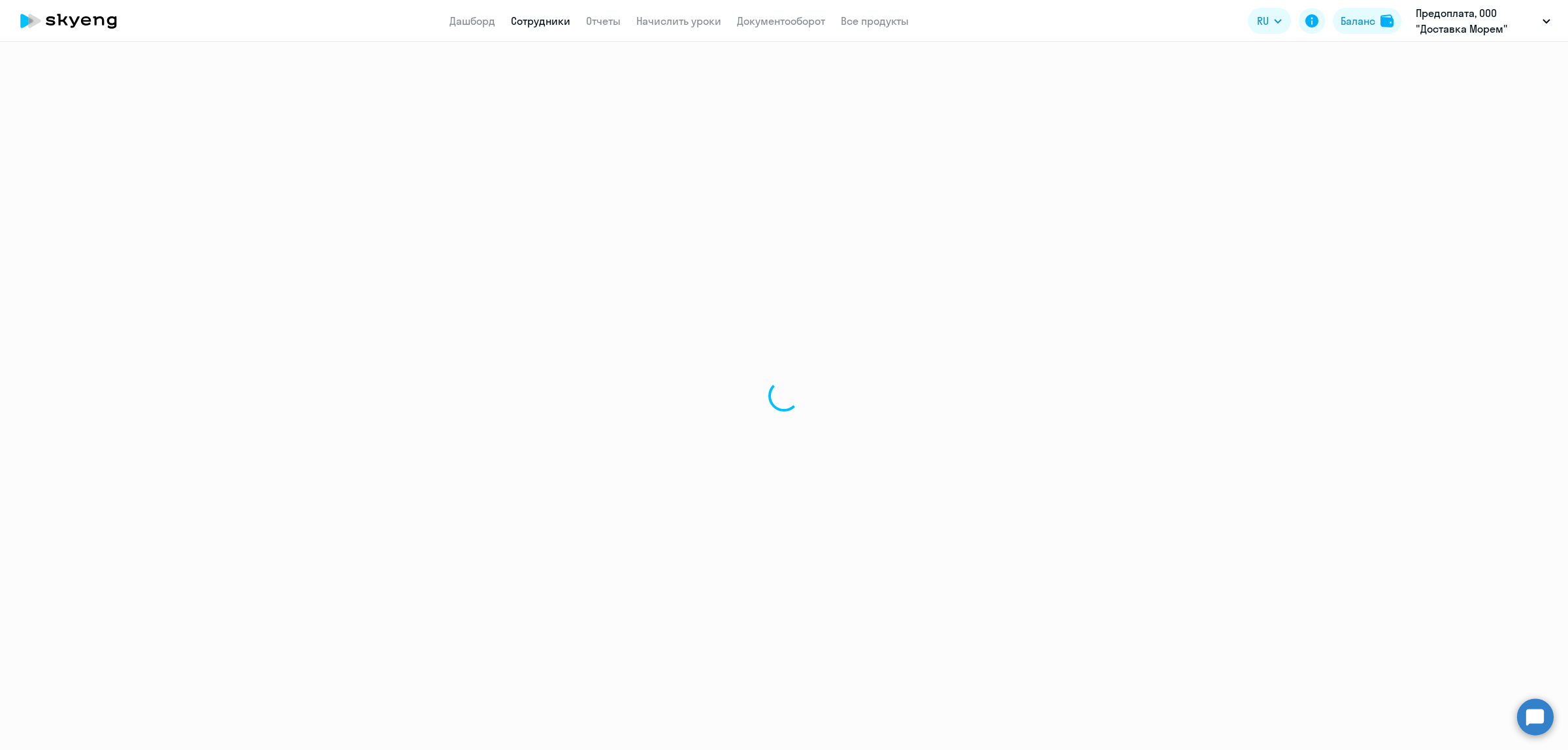
select select "english"
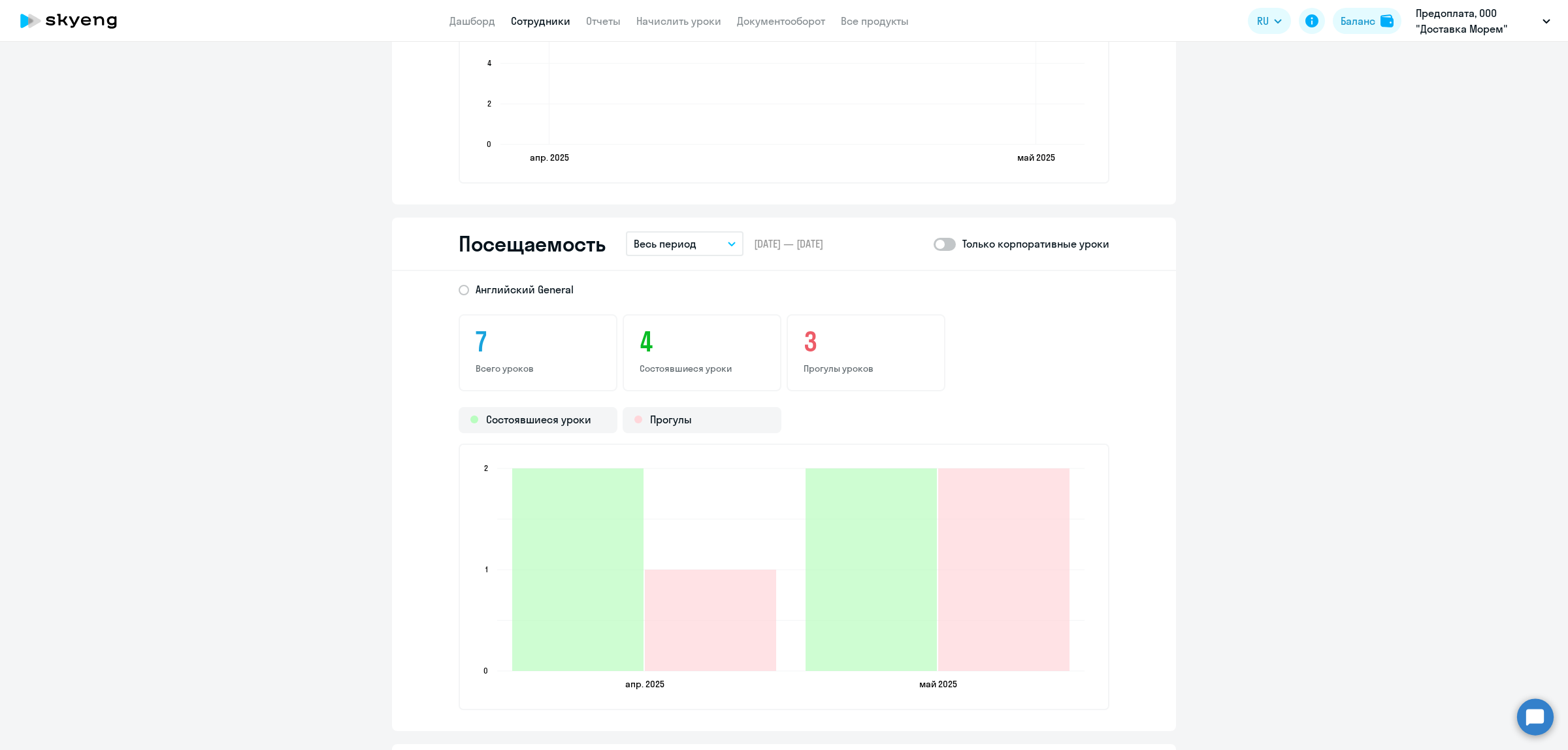
scroll to position [1552, 0]
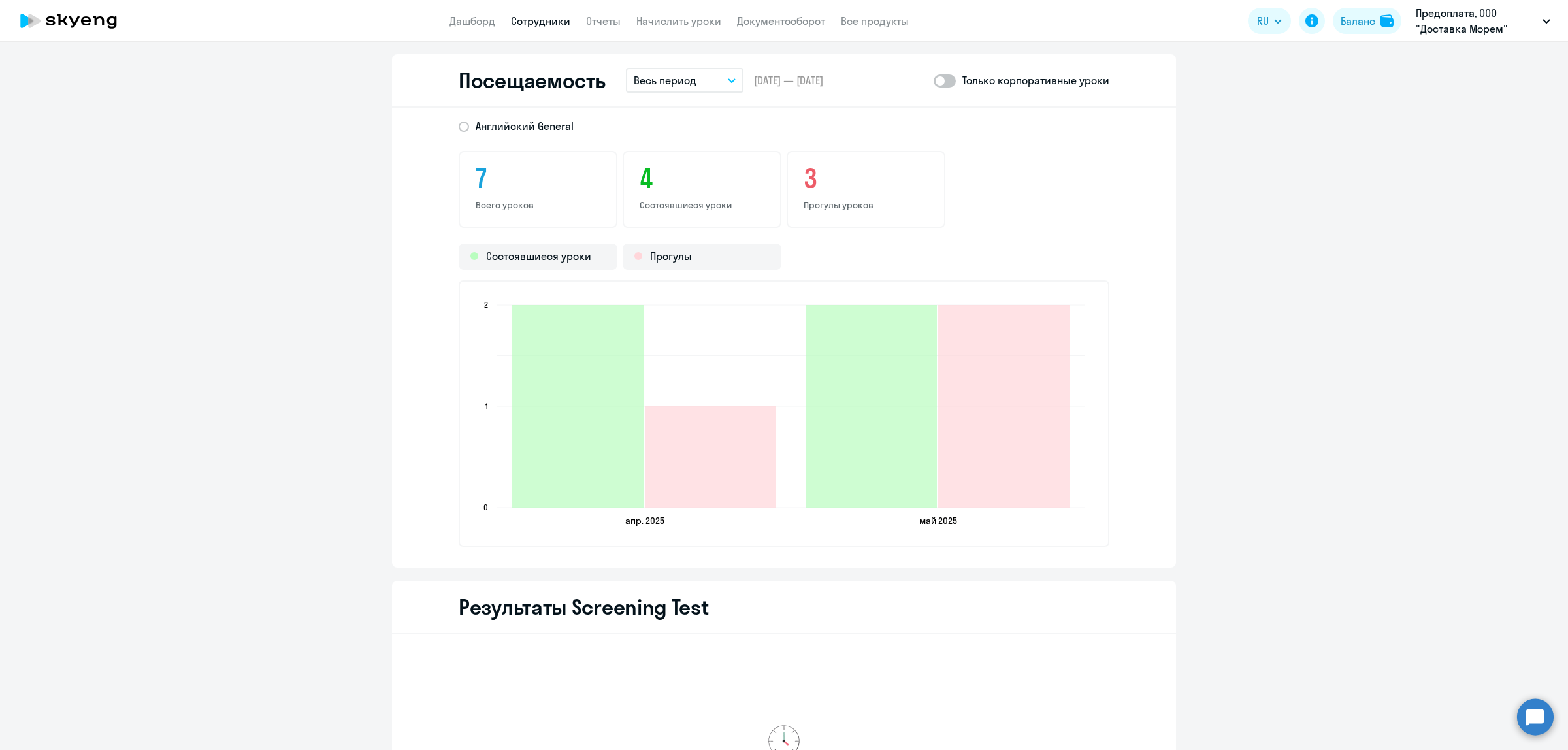
click at [720, 76] on button "Весь период" at bounding box center [684, 80] width 117 height 25
click at [692, 116] on li "Текущий месяц" at bounding box center [694, 116] width 138 height 33
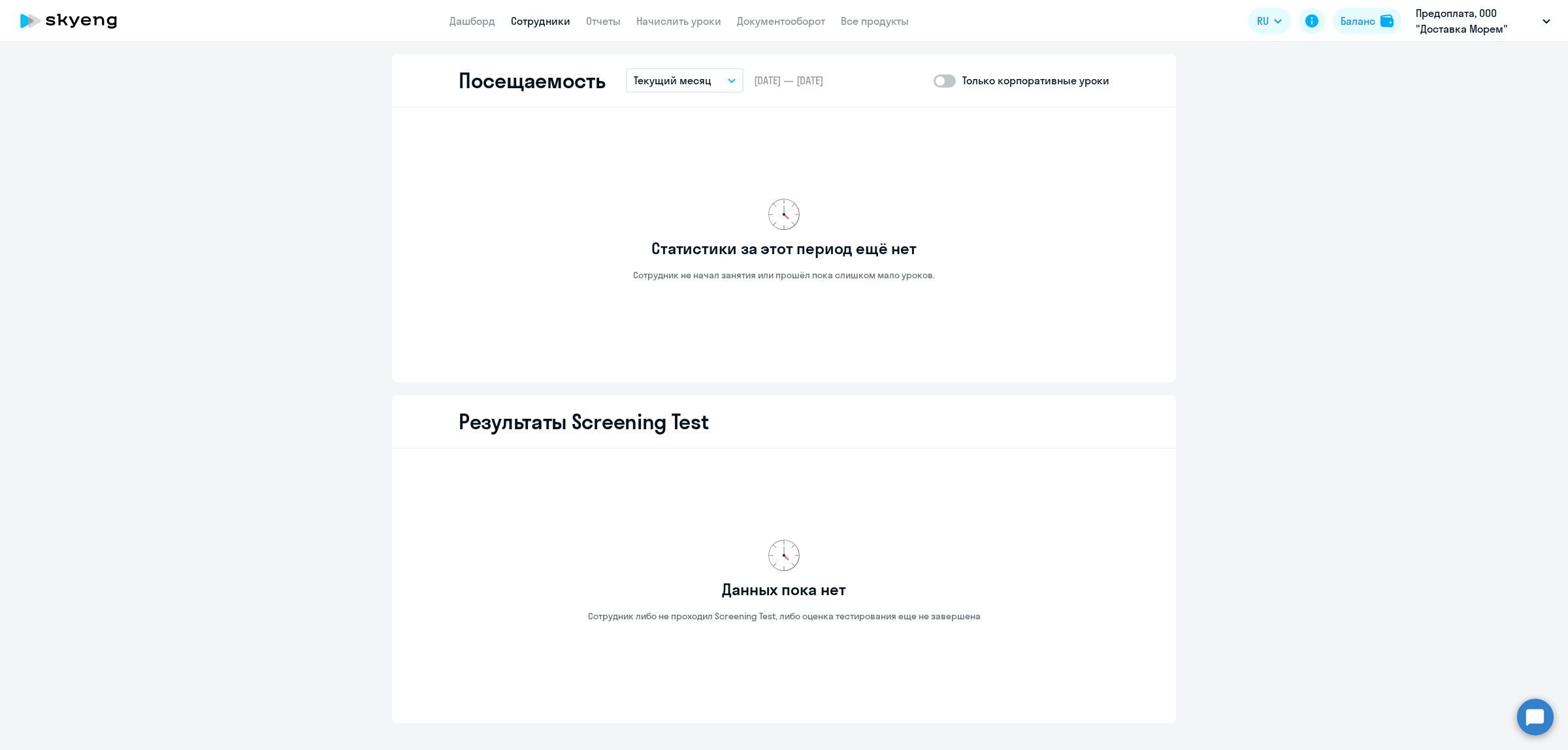
click at [728, 78] on icon "button" at bounding box center [732, 80] width 8 height 4
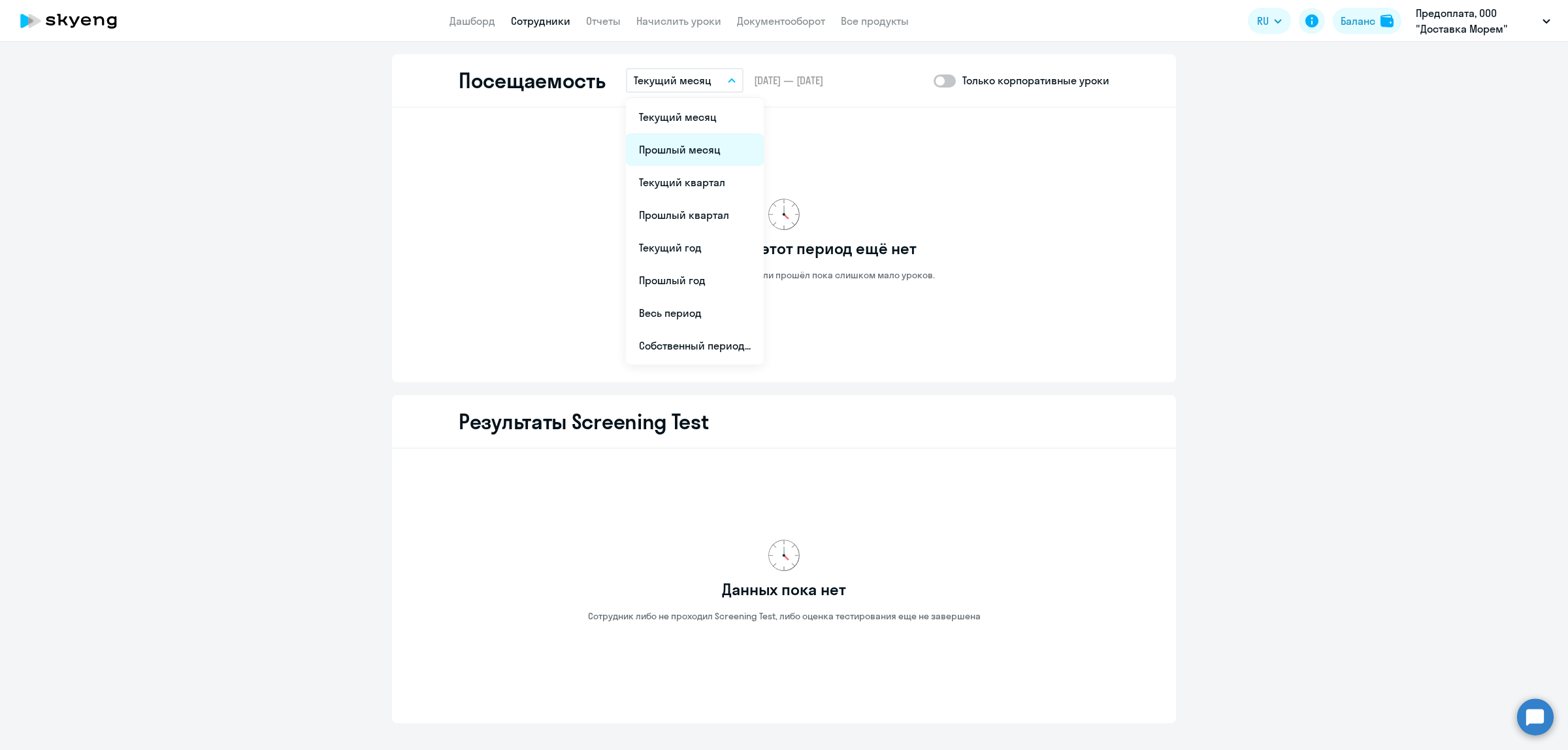
click at [700, 152] on li "Прошлый месяц" at bounding box center [694, 149] width 138 height 33
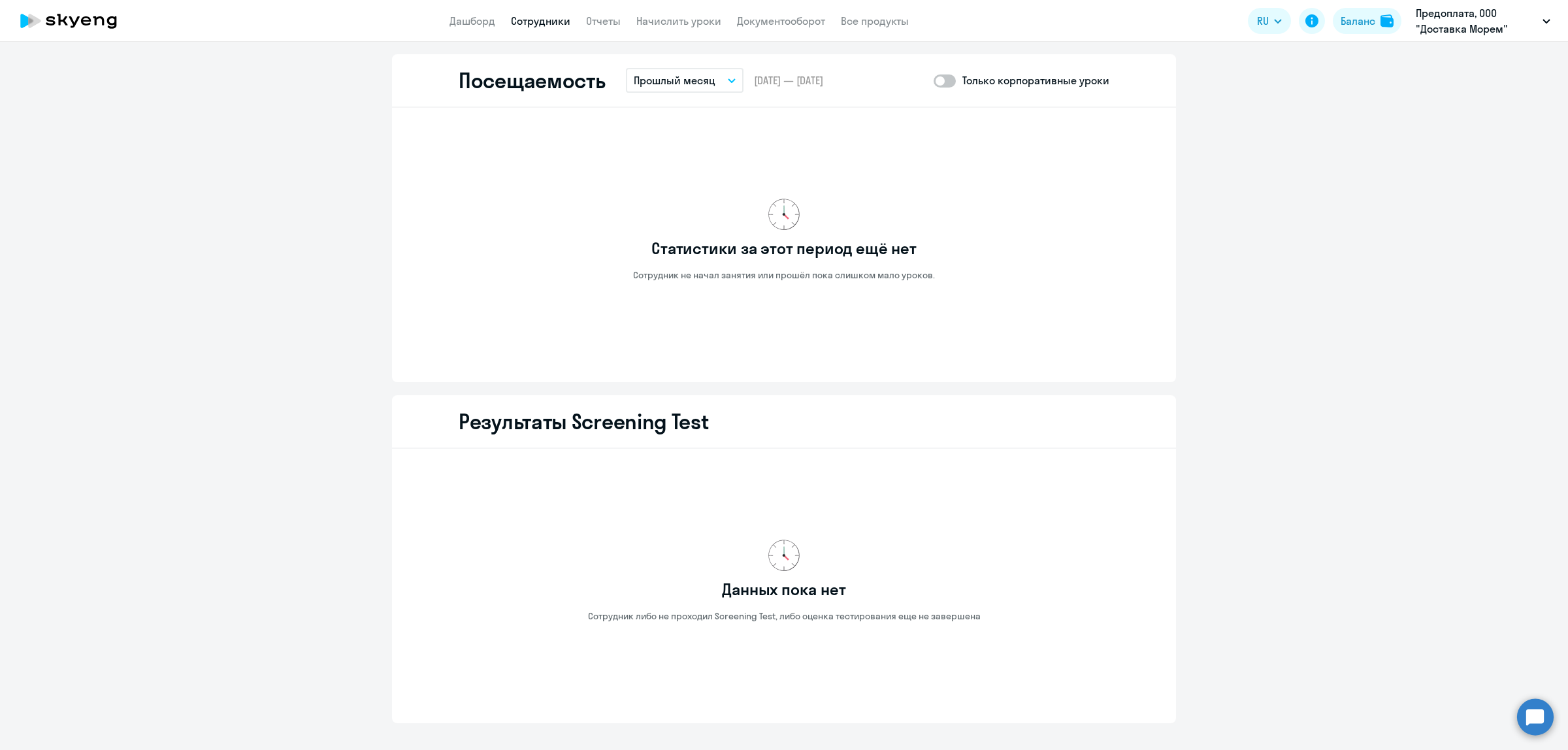
click at [725, 84] on button "Прошлый месяц" at bounding box center [684, 80] width 117 height 25
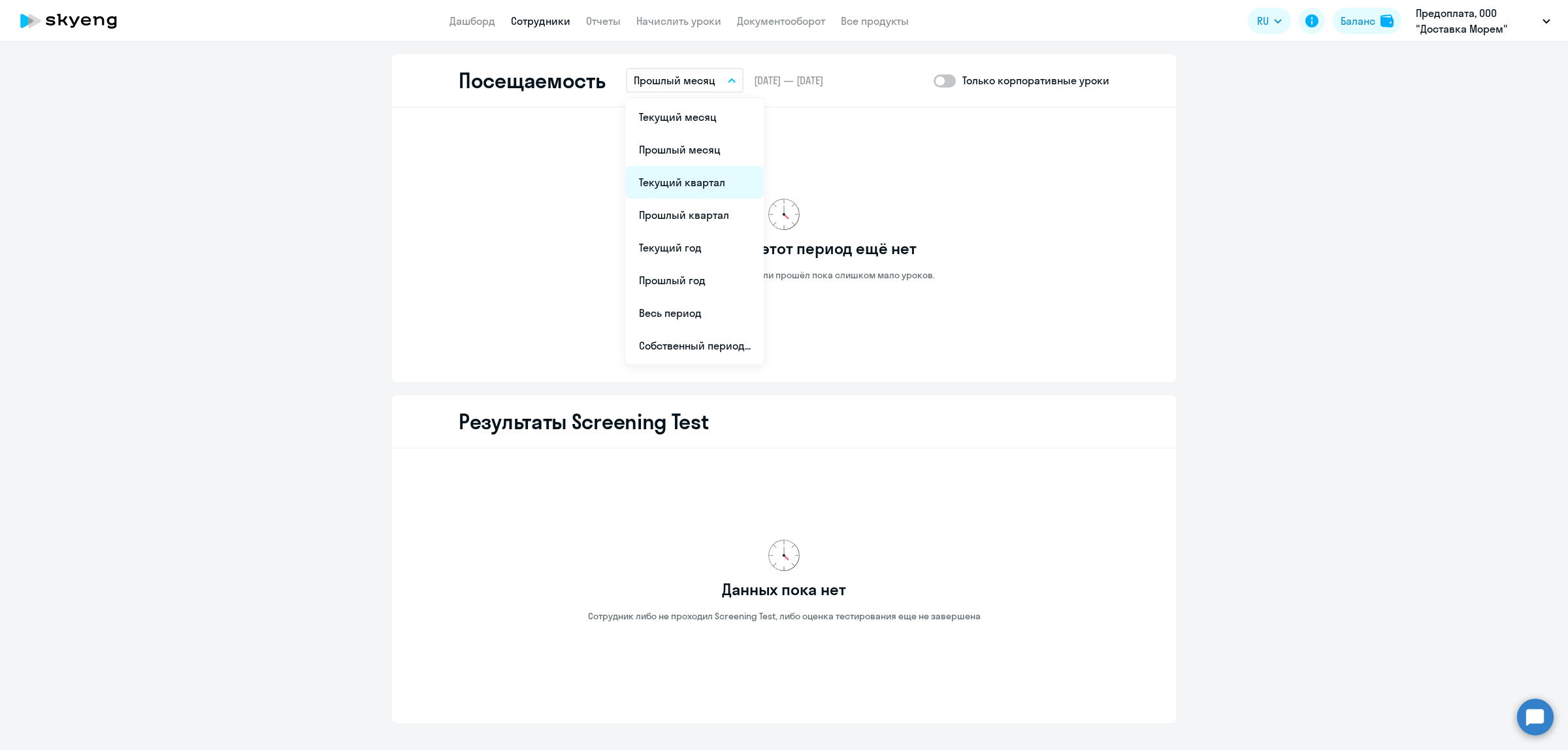
click at [696, 176] on li "Текущий квартал" at bounding box center [694, 182] width 138 height 33
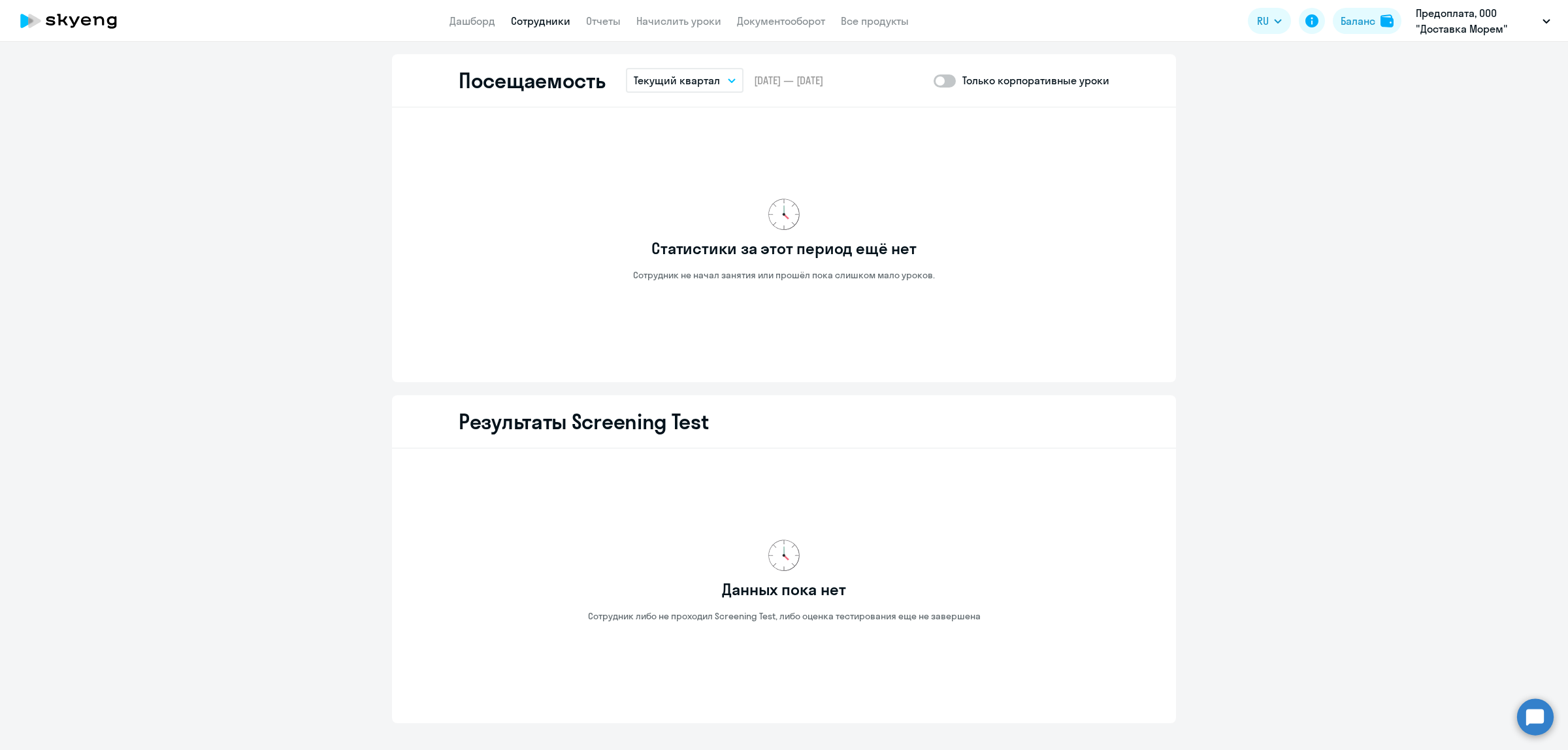
click at [726, 82] on button "Текущий квартал" at bounding box center [684, 80] width 117 height 25
click at [687, 206] on li "Прошлый квартал" at bounding box center [694, 214] width 138 height 33
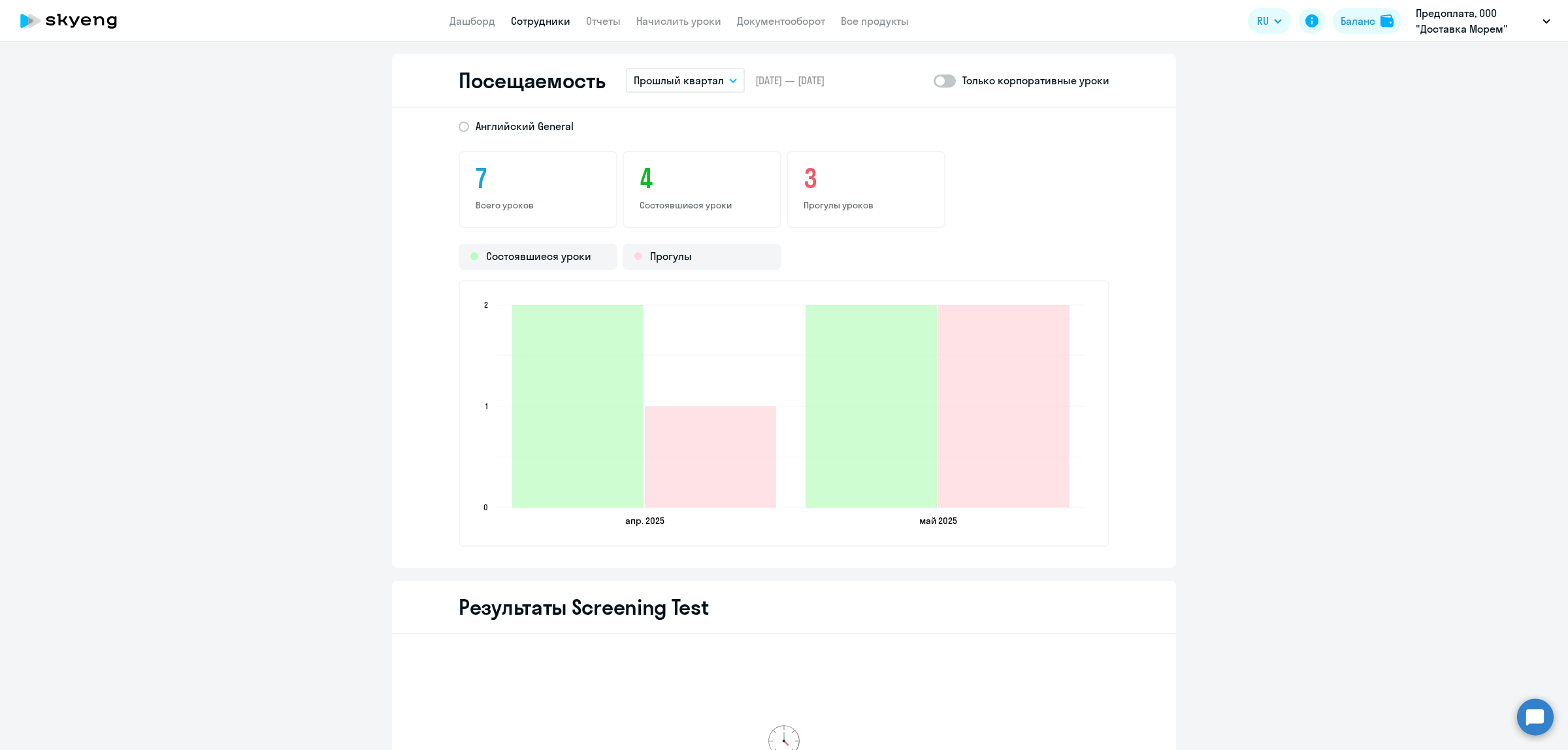
click at [526, 20] on link "Сотрудники" at bounding box center [540, 20] width 60 height 13
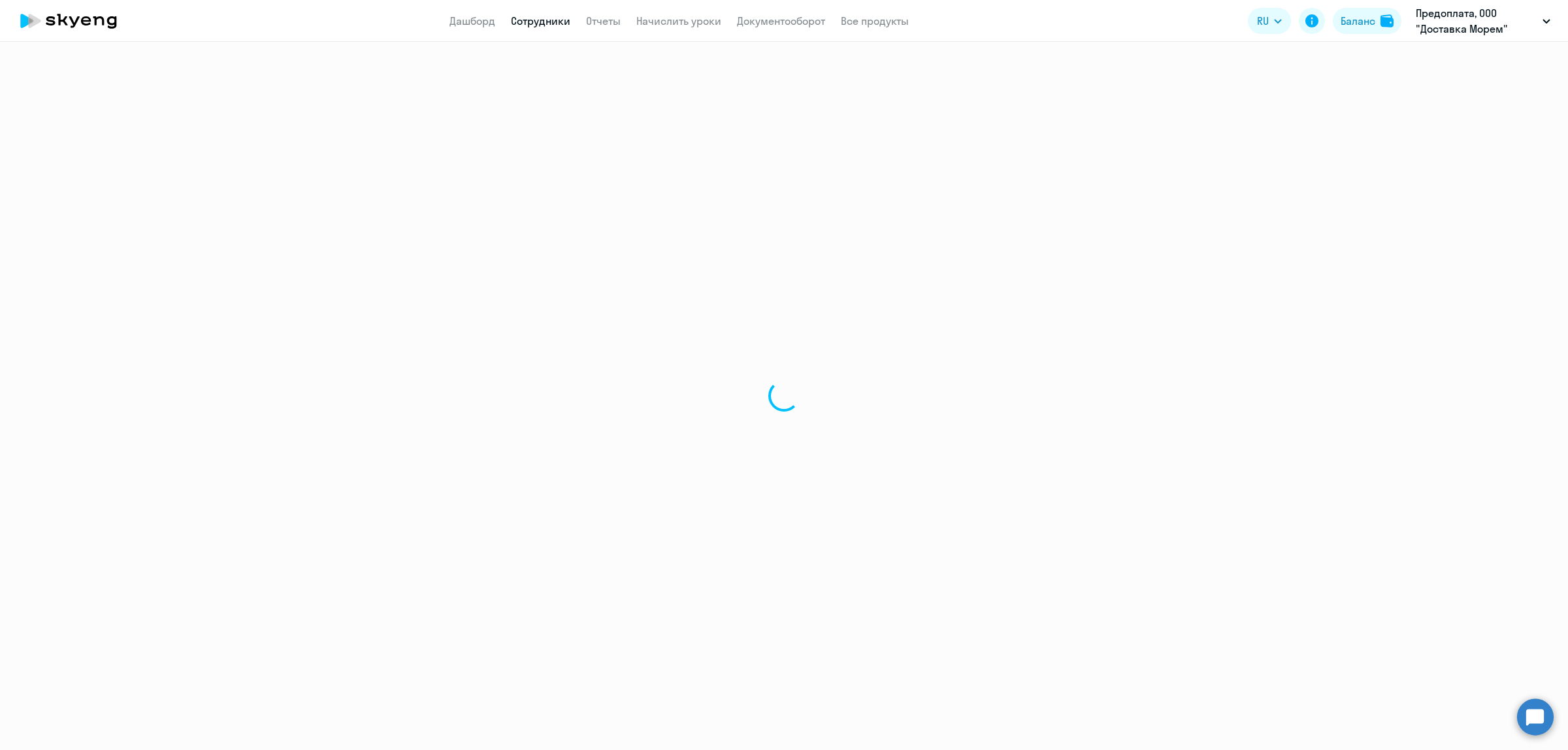
select select "30"
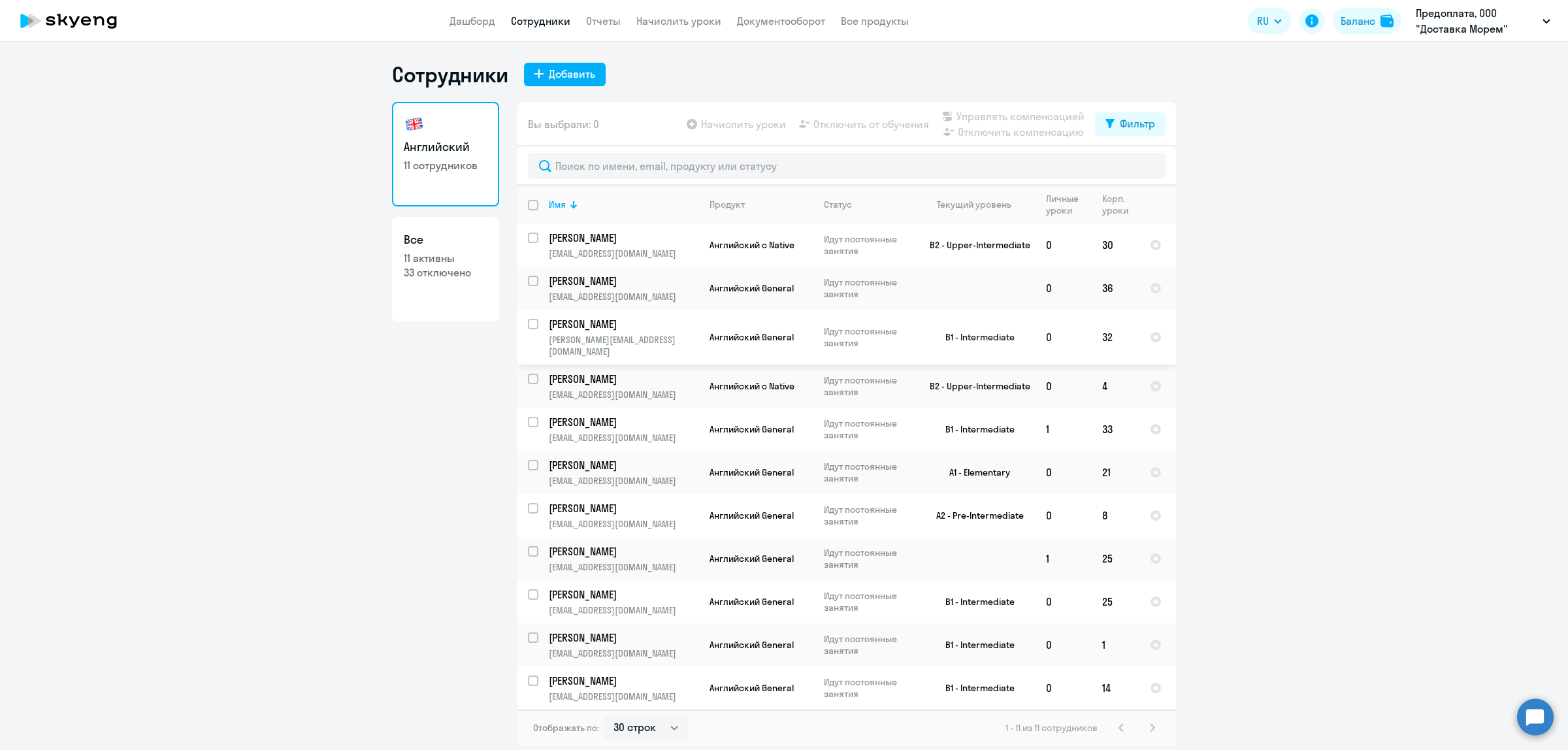
click at [643, 321] on p "Сопельняк Мария" at bounding box center [622, 324] width 148 height 14
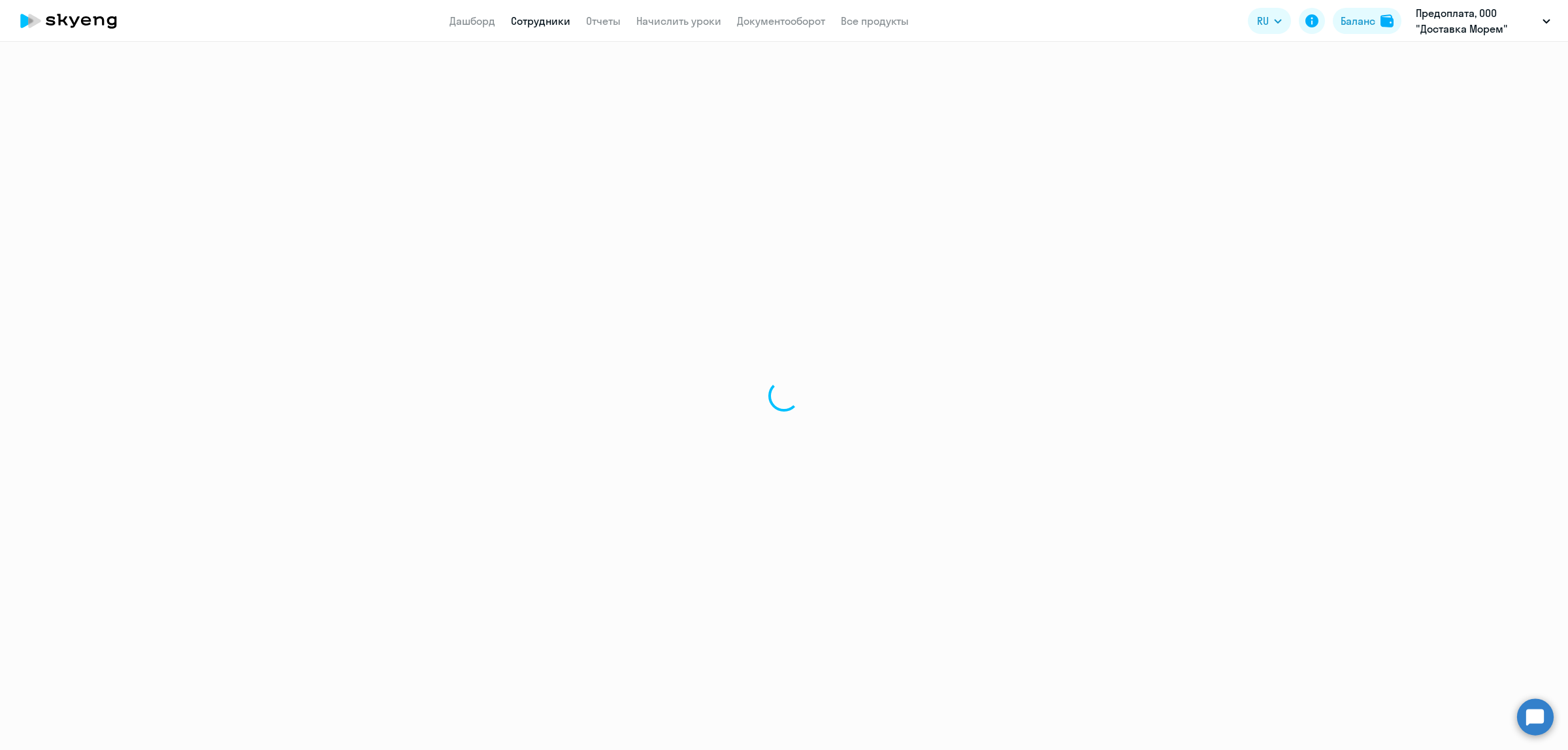
select select "english"
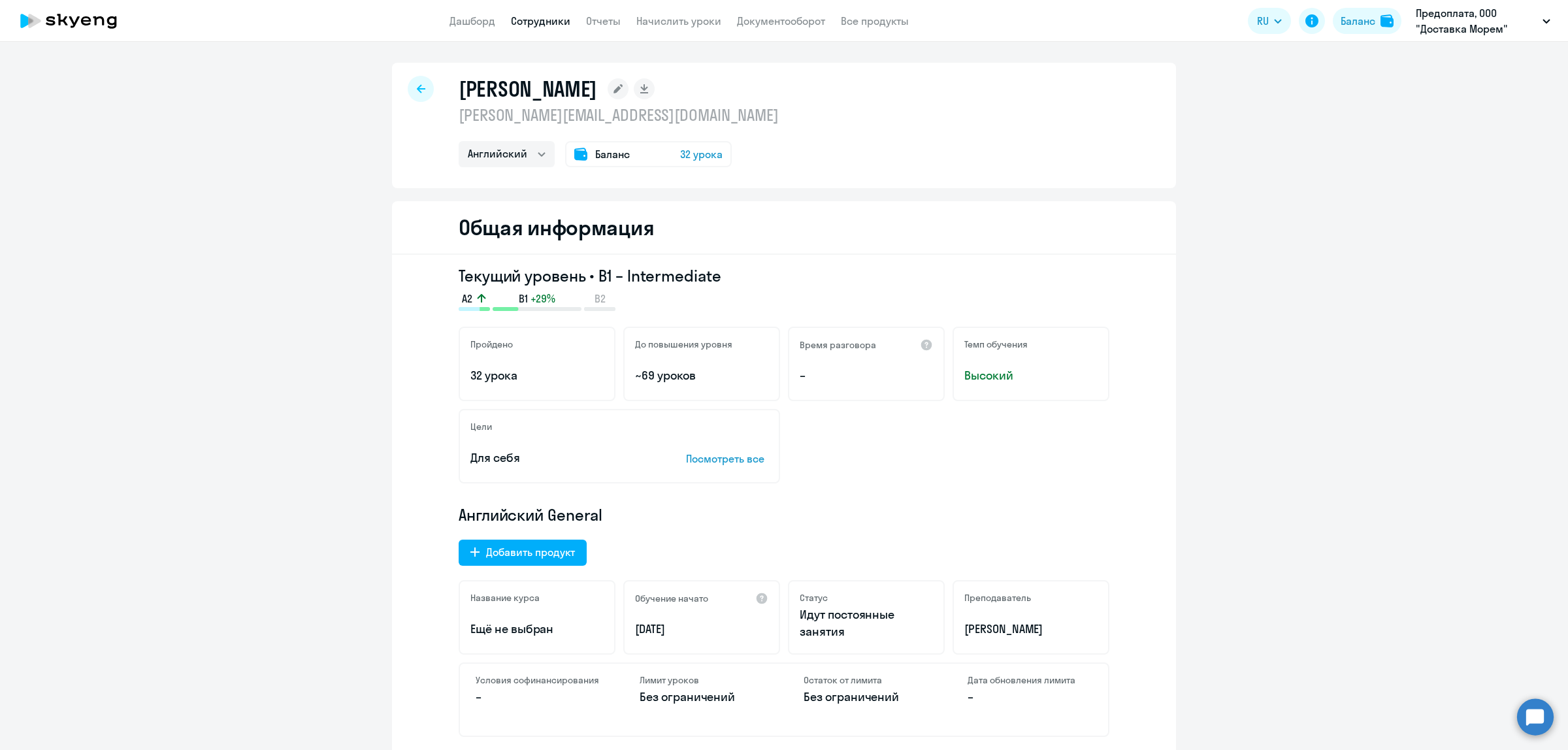
click at [422, 87] on div at bounding box center [420, 88] width 26 height 26
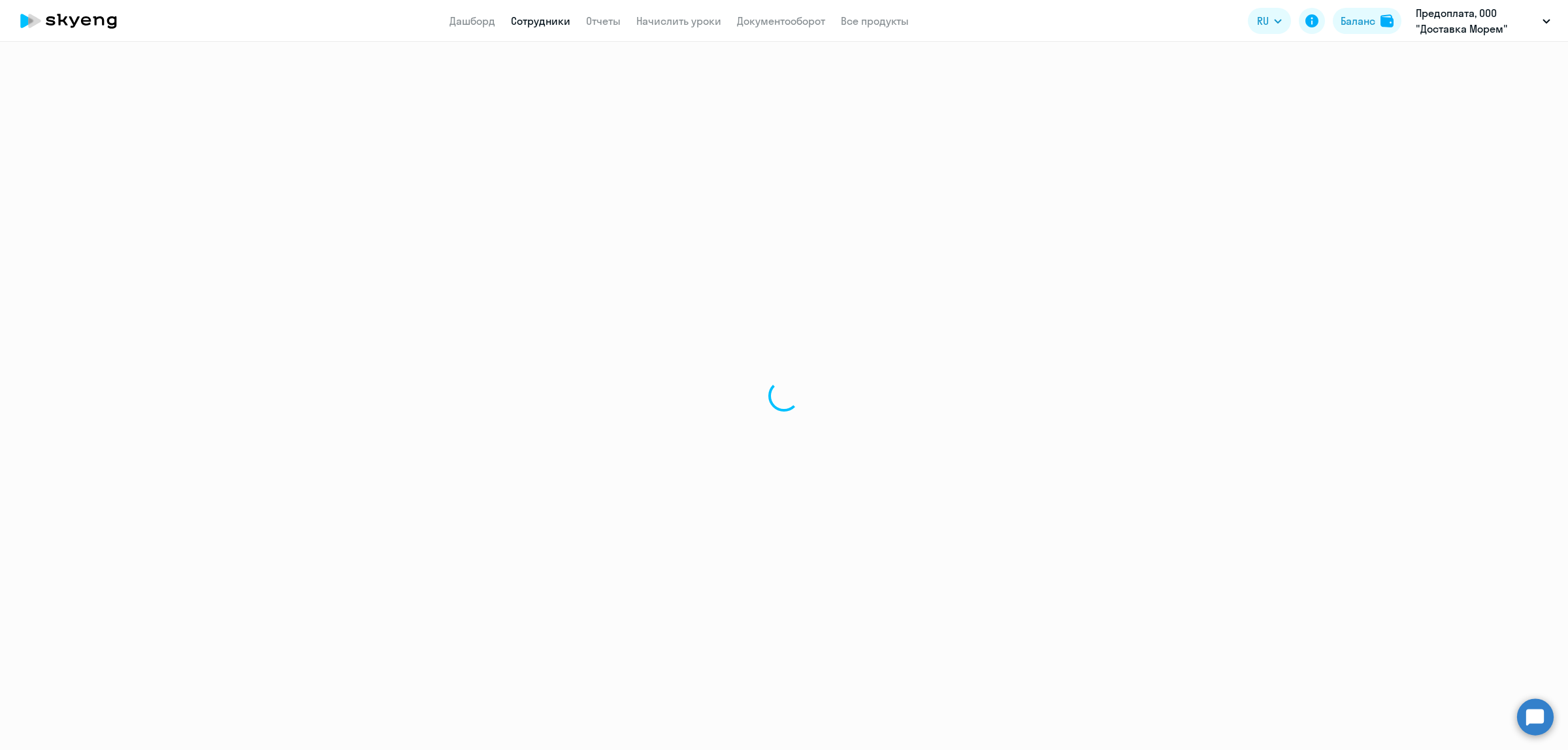
select select "30"
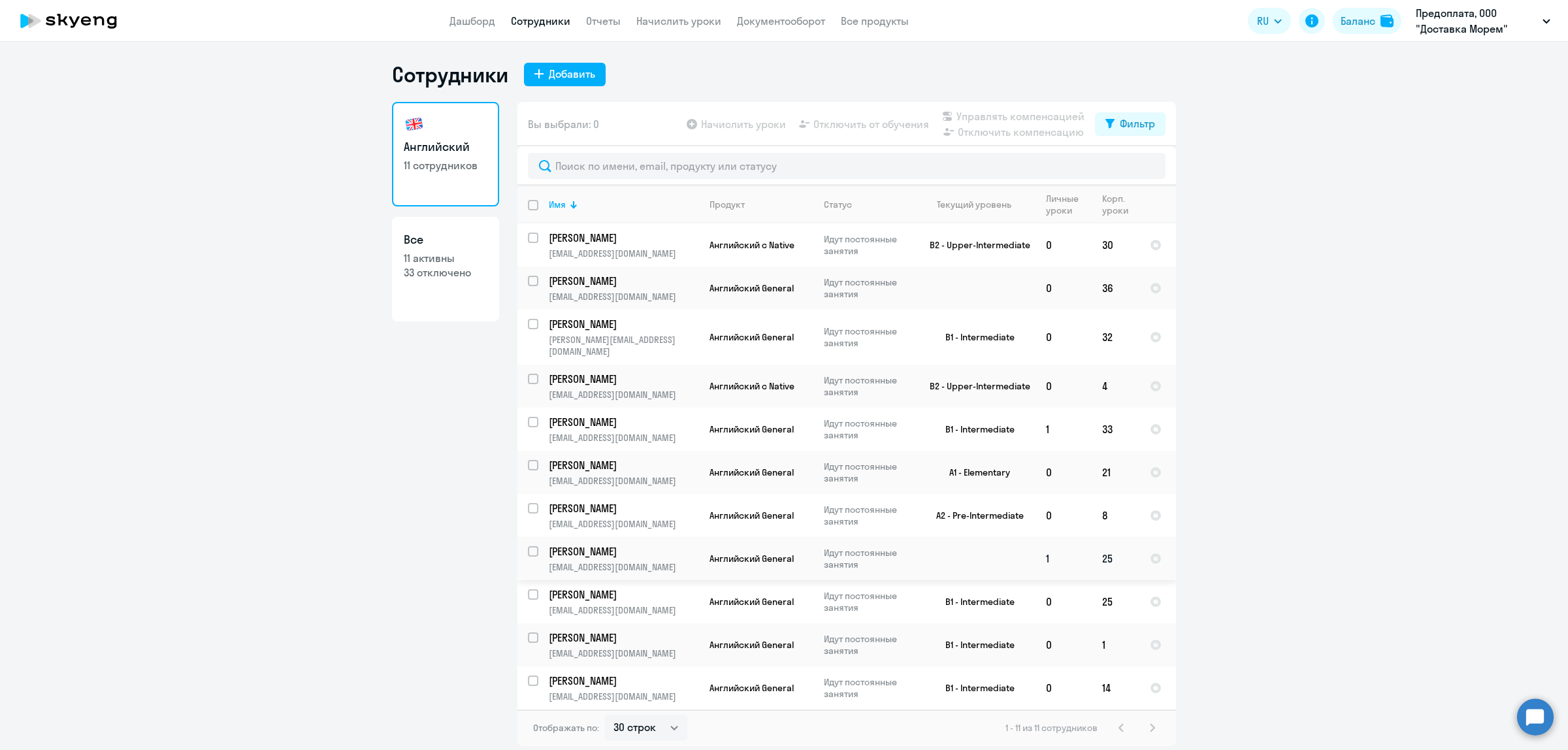
click at [681, 544] on p "Ильченко Владимир" at bounding box center [622, 551] width 148 height 14
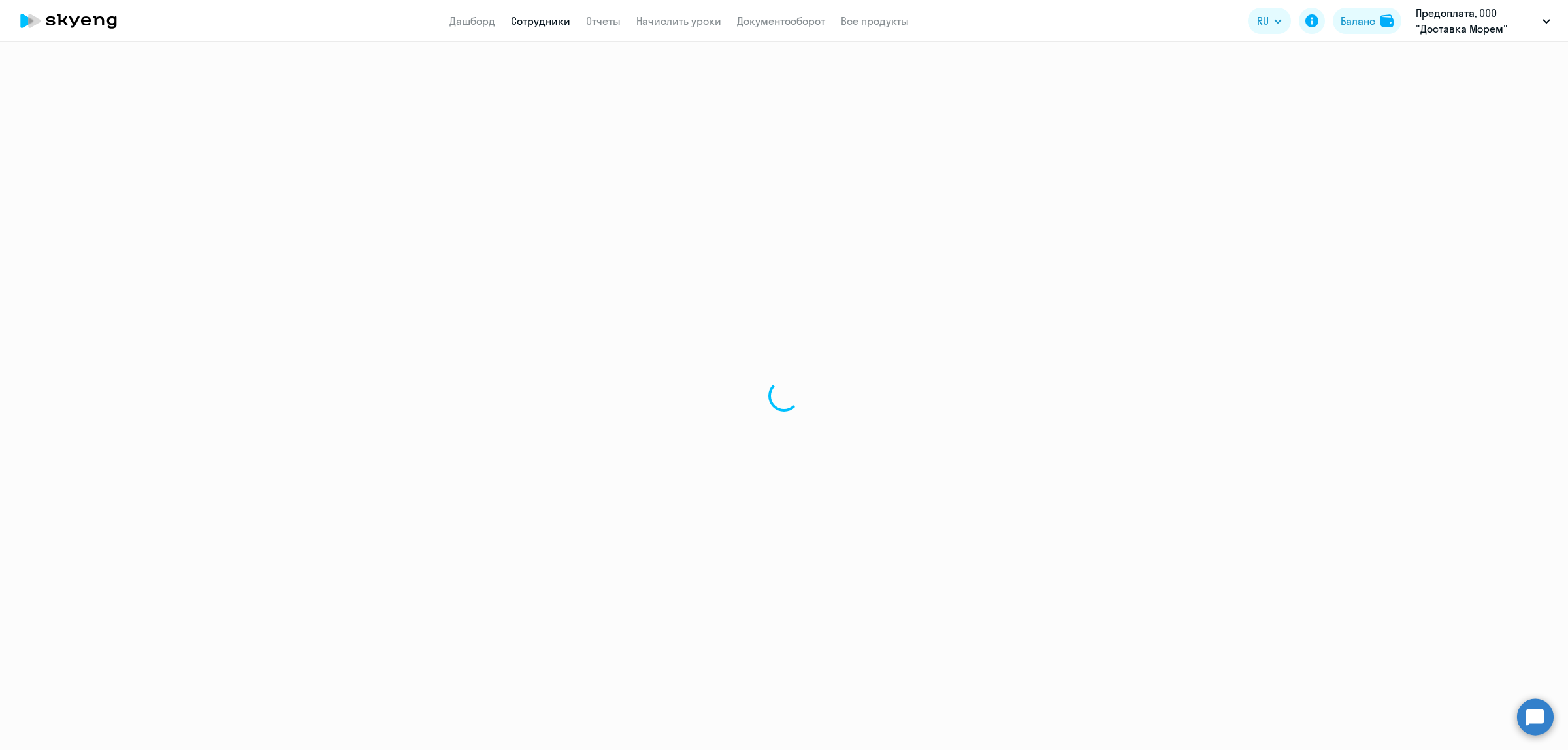
select select "english"
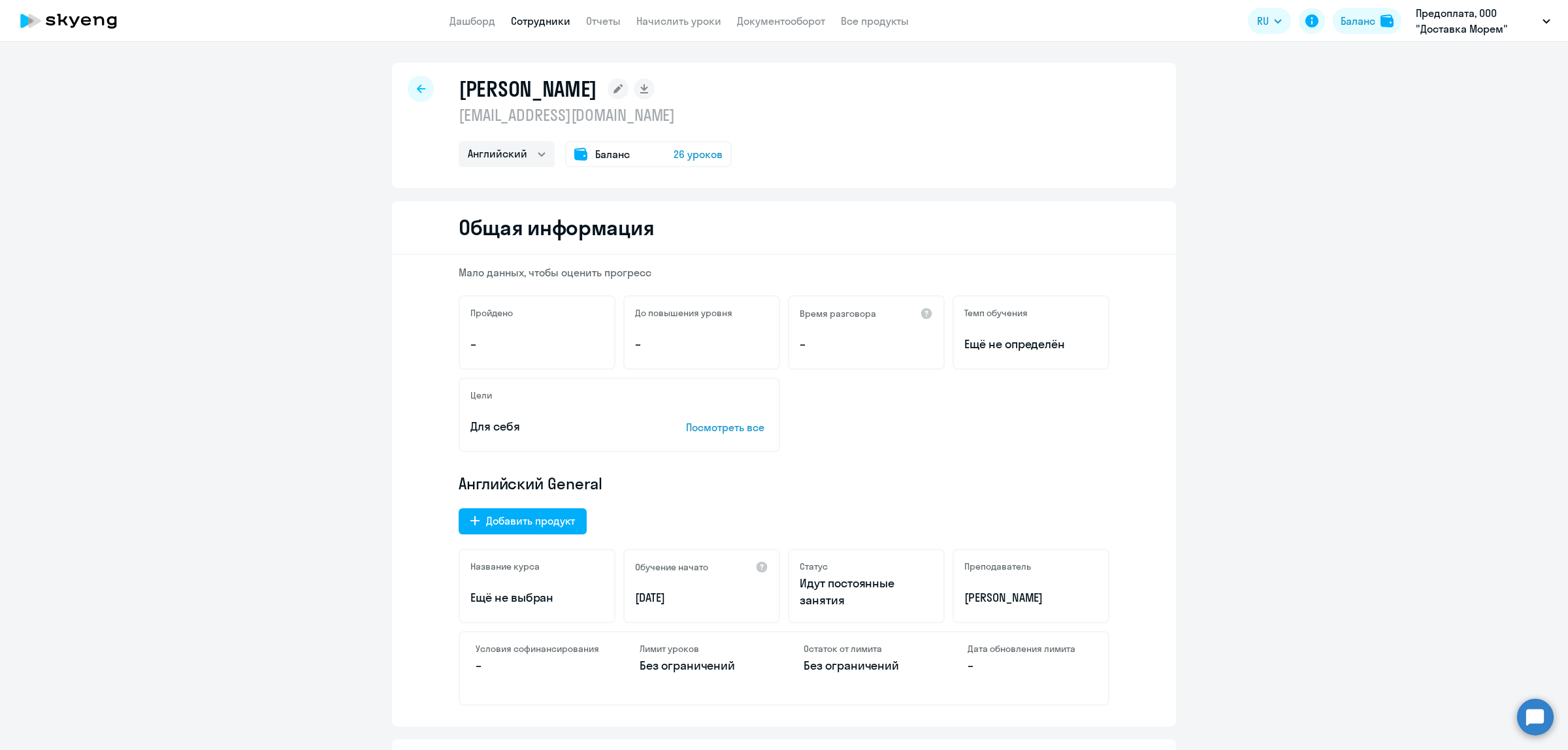
click at [515, 90] on h1 "Ильченко Владимир" at bounding box center [528, 88] width 139 height 26
click at [676, 145] on div "Баланс 26 уроков" at bounding box center [648, 154] width 166 height 26
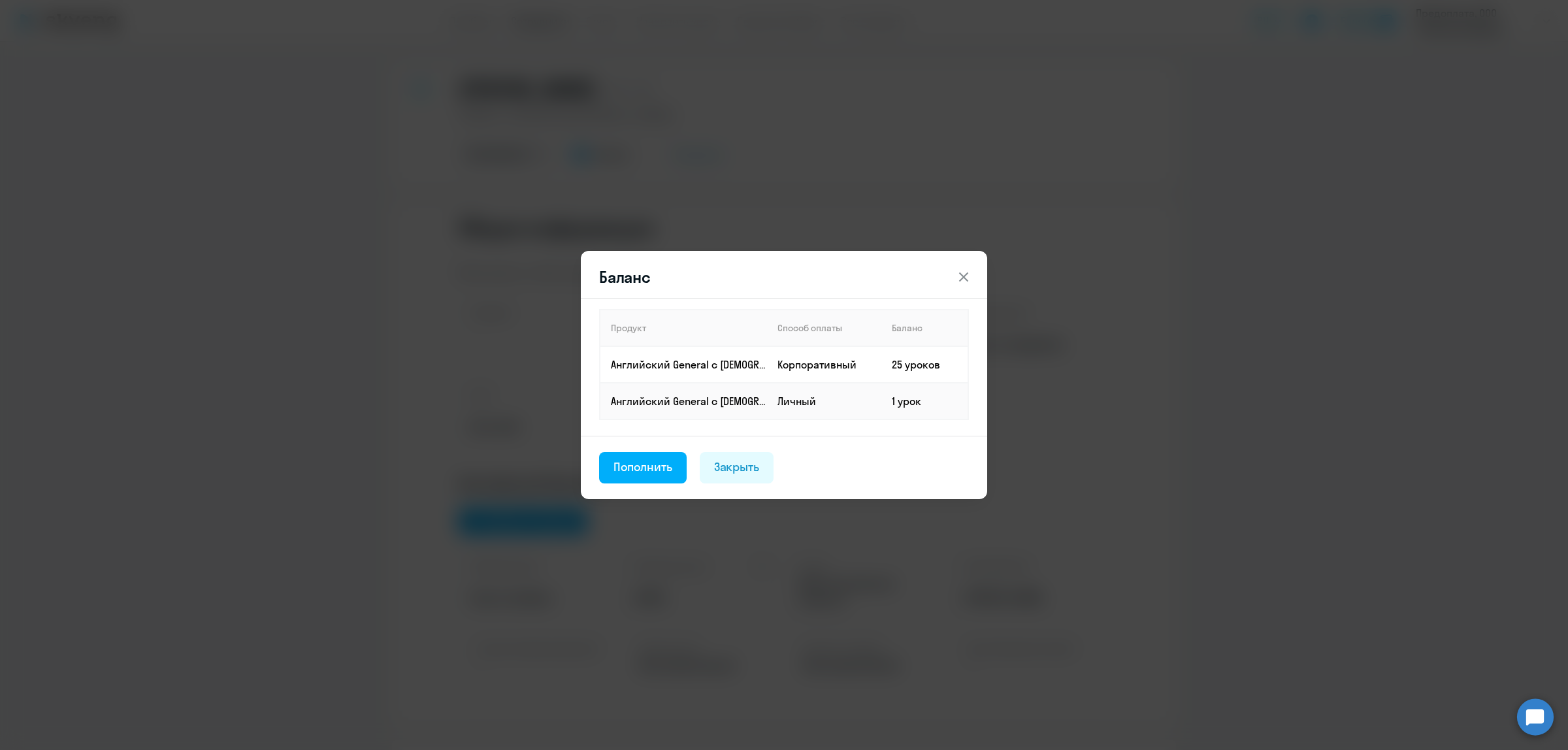
click at [953, 271] on button at bounding box center [964, 276] width 26 height 26
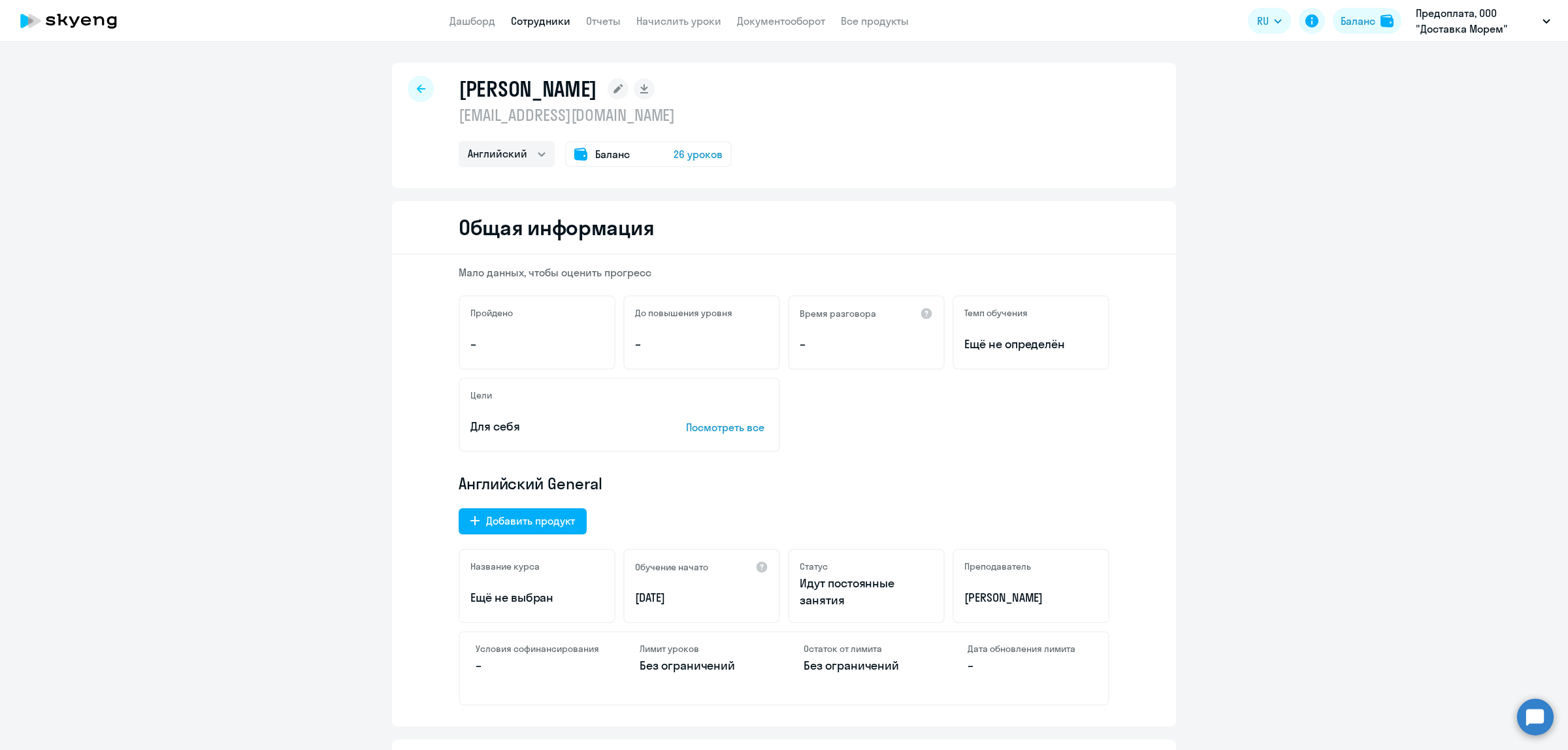
click at [410, 93] on div at bounding box center [420, 88] width 26 height 26
select select "30"
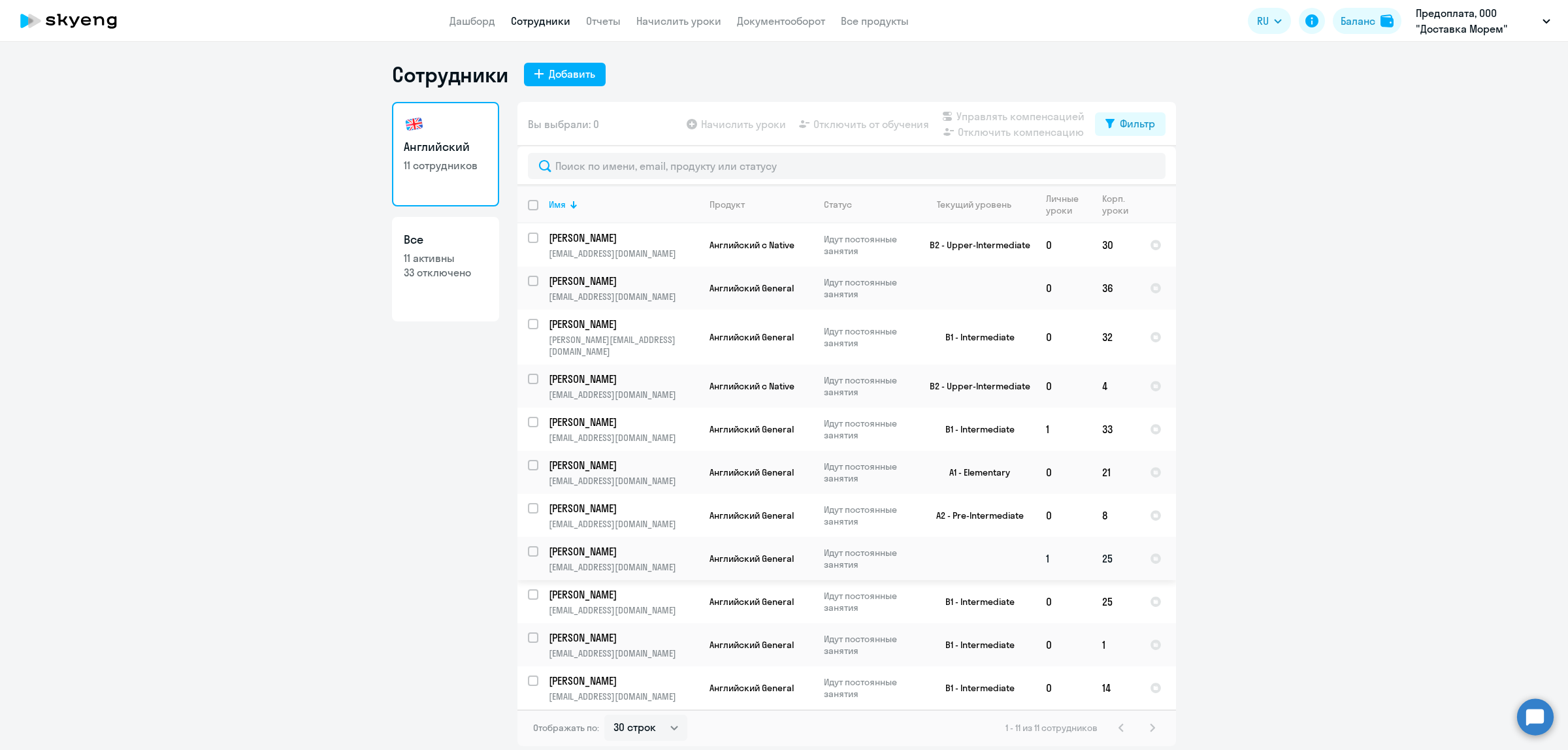
click at [533, 547] on input "select row 41557596" at bounding box center [540, 559] width 26 height 26
checkbox input "true"
click at [874, 134] on div "Начислить уроки Отключить от обучения Управлять компенсацией Отключить компенса…" at bounding box center [890, 124] width 411 height 31
click at [874, 124] on span "Отключить от обучения" at bounding box center [871, 124] width 116 height 16
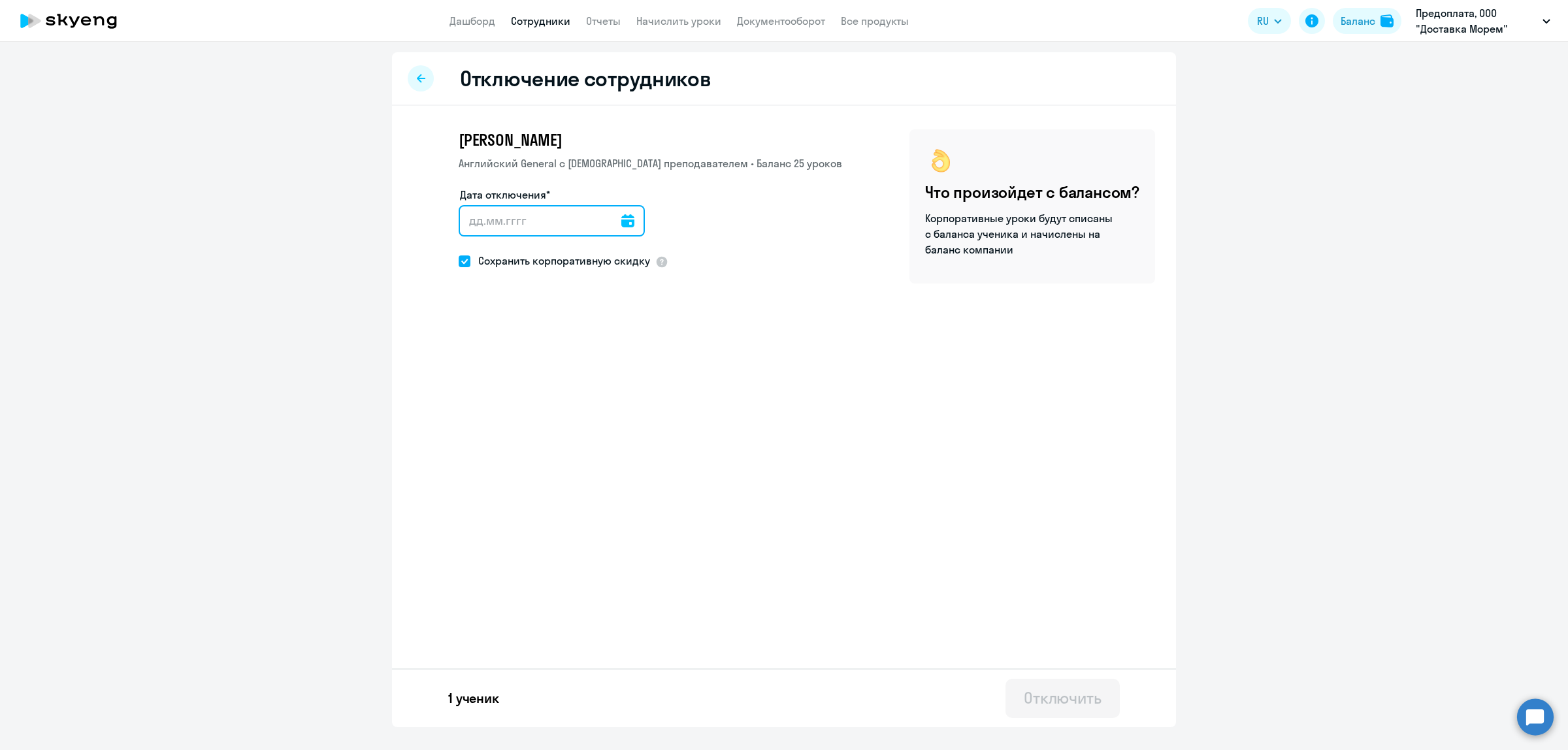
click at [537, 218] on input "Дата отключения*" at bounding box center [551, 220] width 186 height 31
type input "15.08.2025"
type input "15.8.2025"
type input "15.08.2025"
click at [1047, 698] on div "Отключить" at bounding box center [1062, 698] width 77 height 21
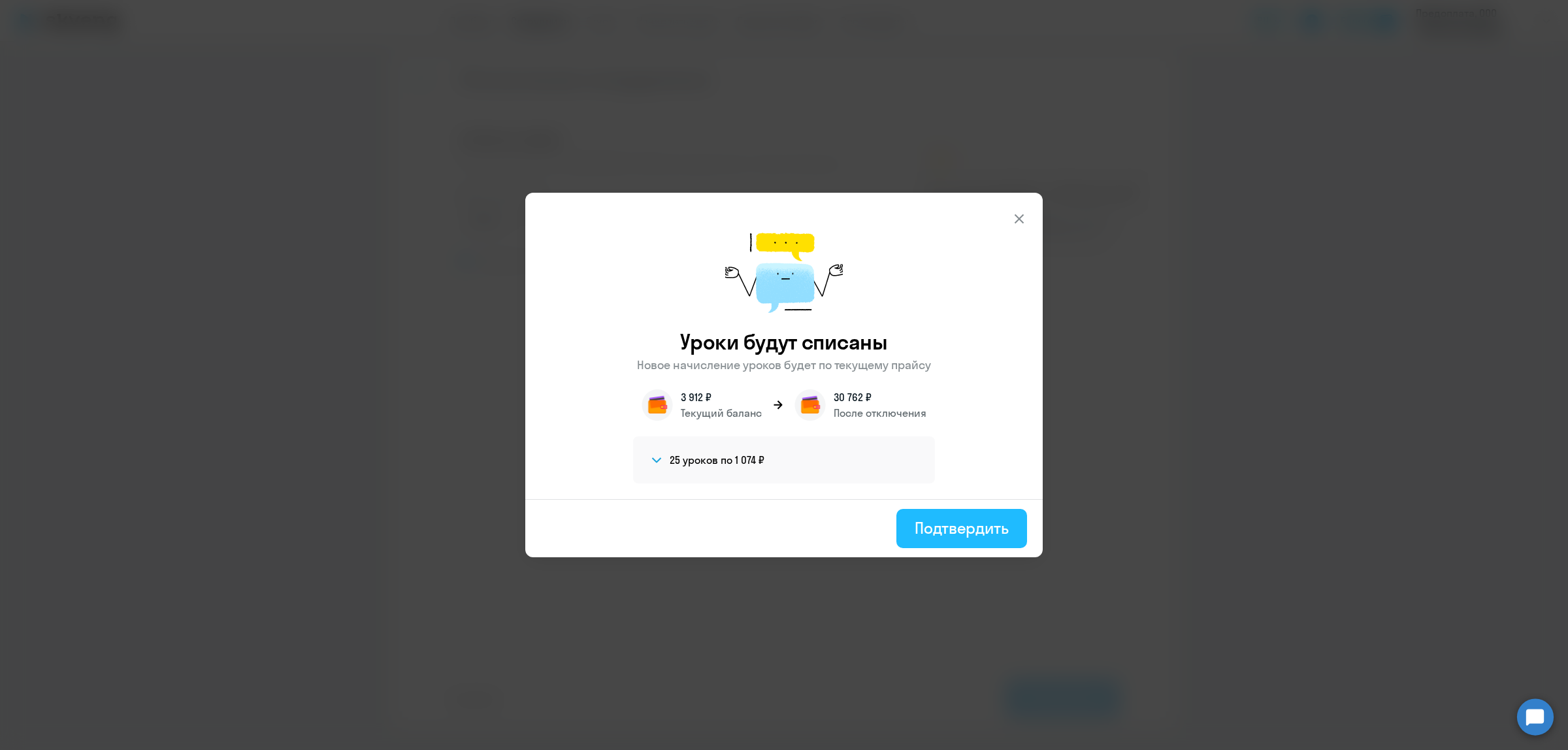
click at [971, 524] on div "Подтвердить" at bounding box center [962, 528] width 94 height 21
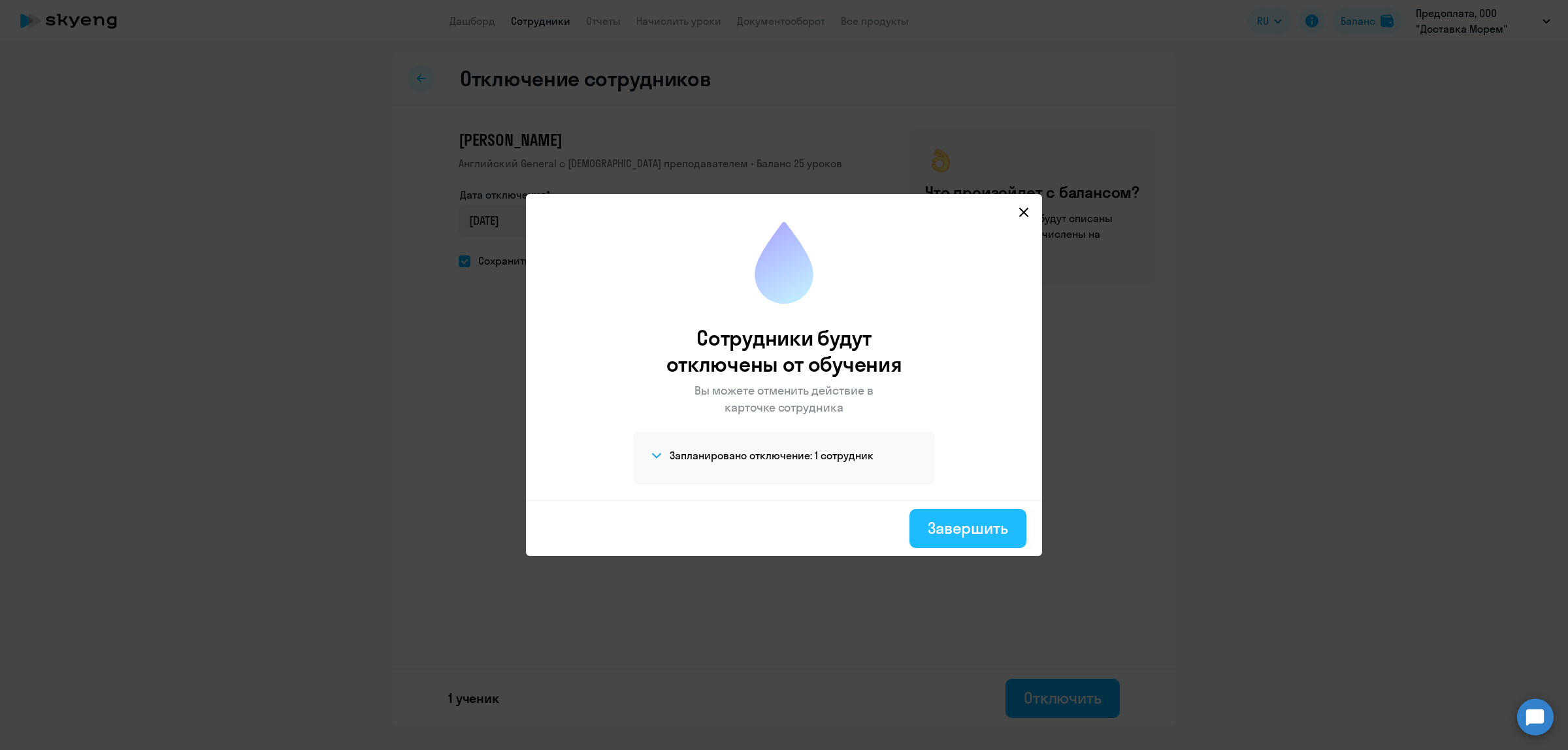
click at [990, 526] on div "Завершить" at bounding box center [968, 528] width 80 height 21
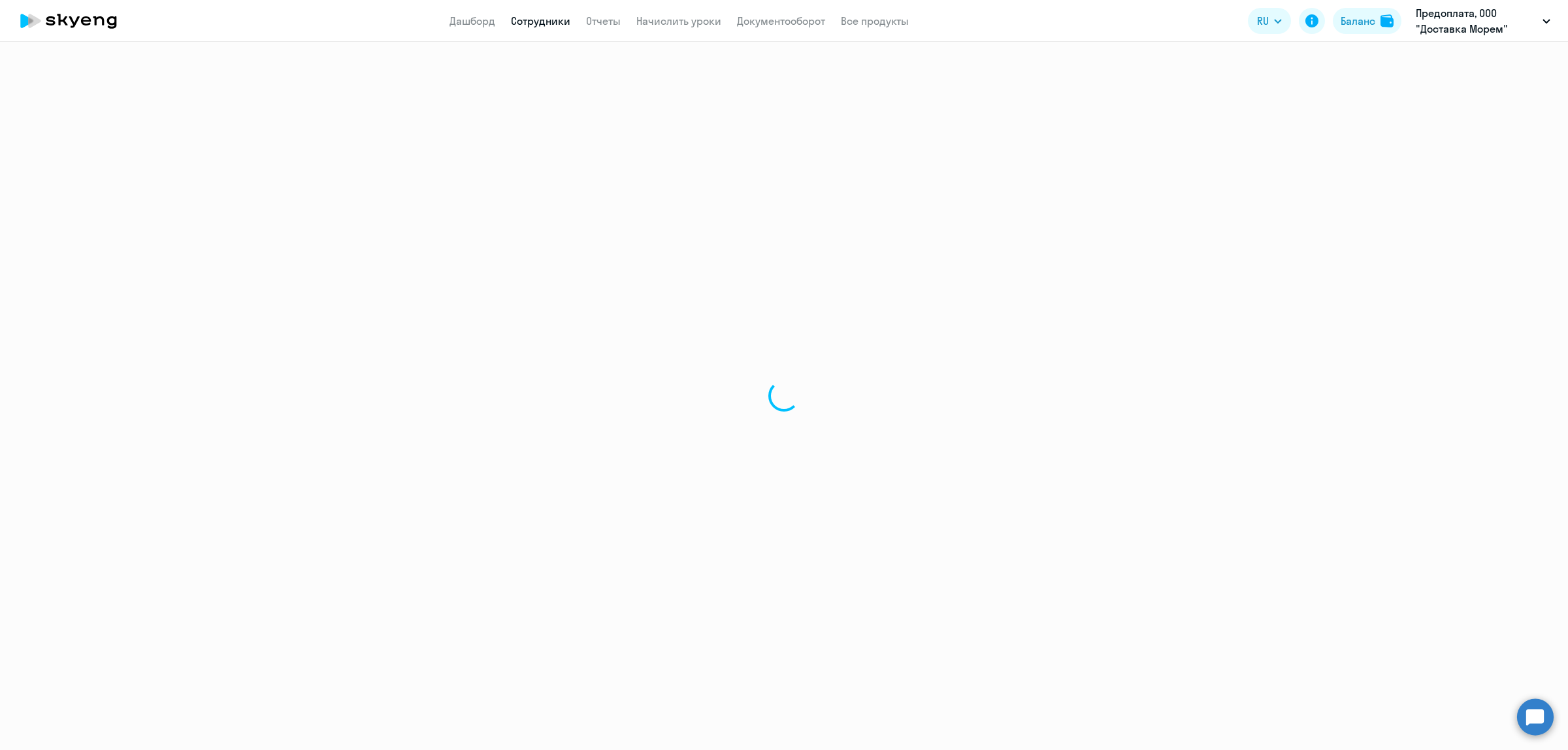
select select "30"
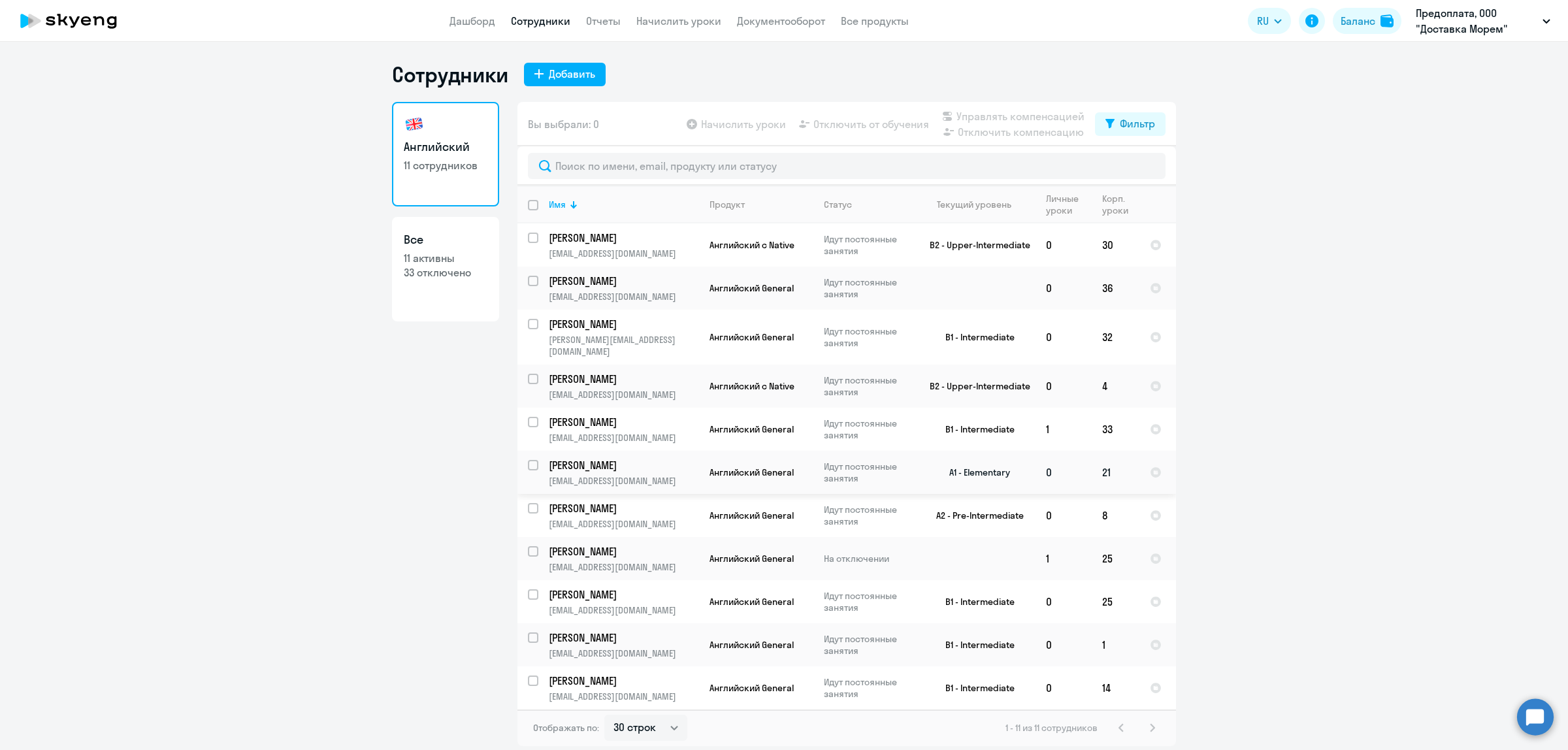
click at [531, 459] on input "select row 9576577" at bounding box center [540, 472] width 26 height 26
checkbox input "true"
click at [834, 124] on span "Отключить от обучения" at bounding box center [871, 124] width 116 height 16
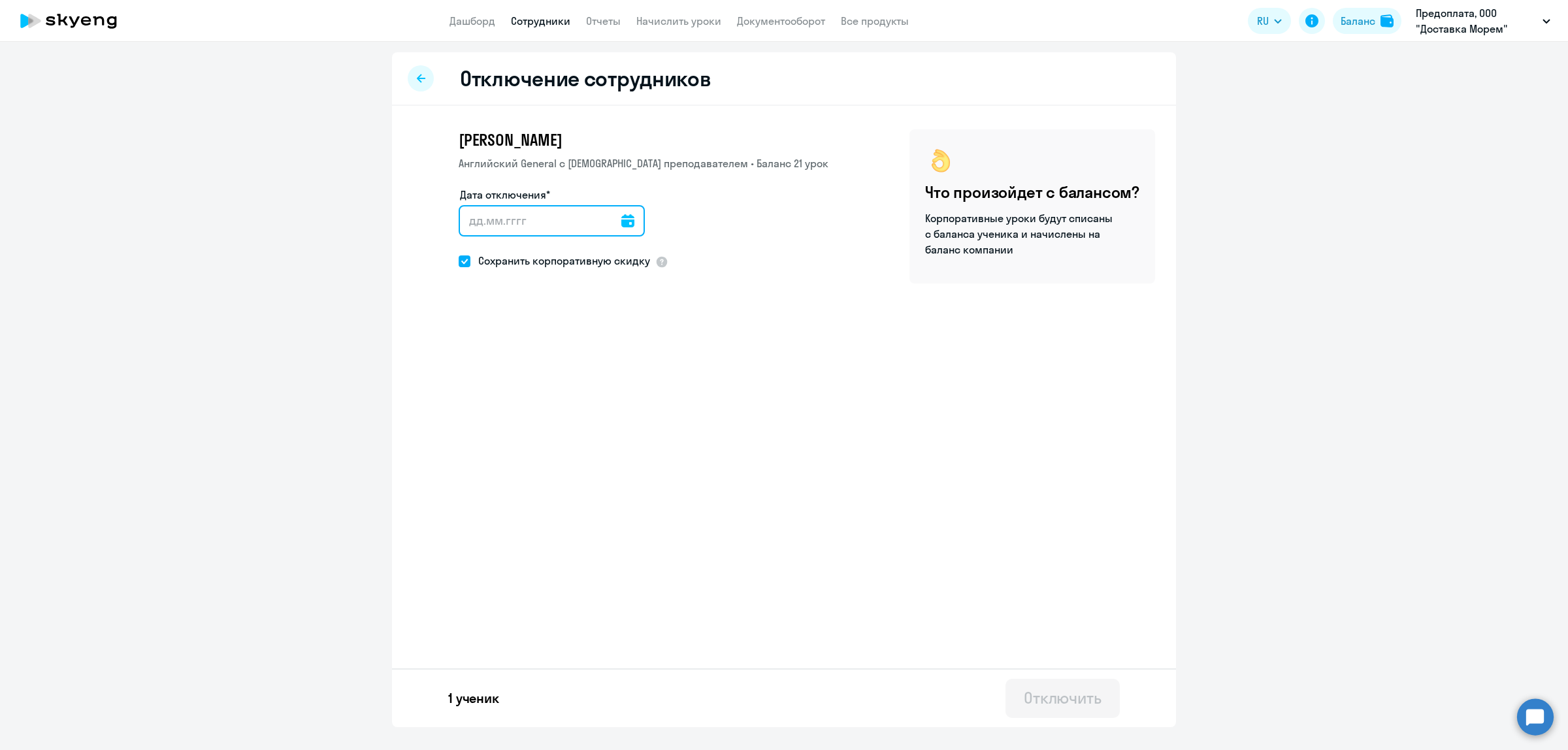
click at [562, 220] on input "Дата отключения*" at bounding box center [551, 220] width 186 height 31
type input "15.08.2025"
type input "15.8.2025"
type input "15.08.2025"
click at [1082, 698] on div "Отключить" at bounding box center [1062, 698] width 77 height 21
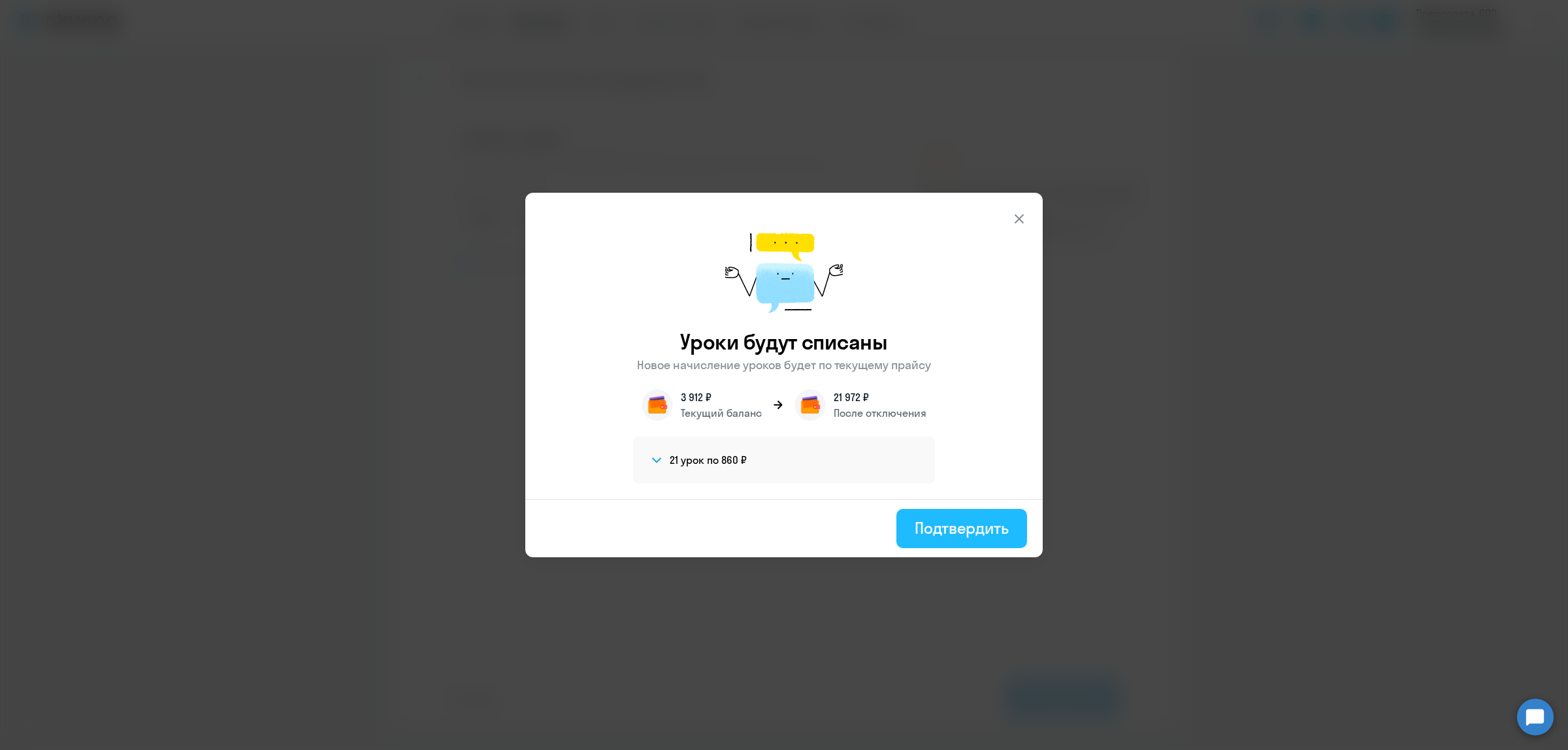
click at [943, 524] on div "Подтвердить" at bounding box center [962, 528] width 94 height 21
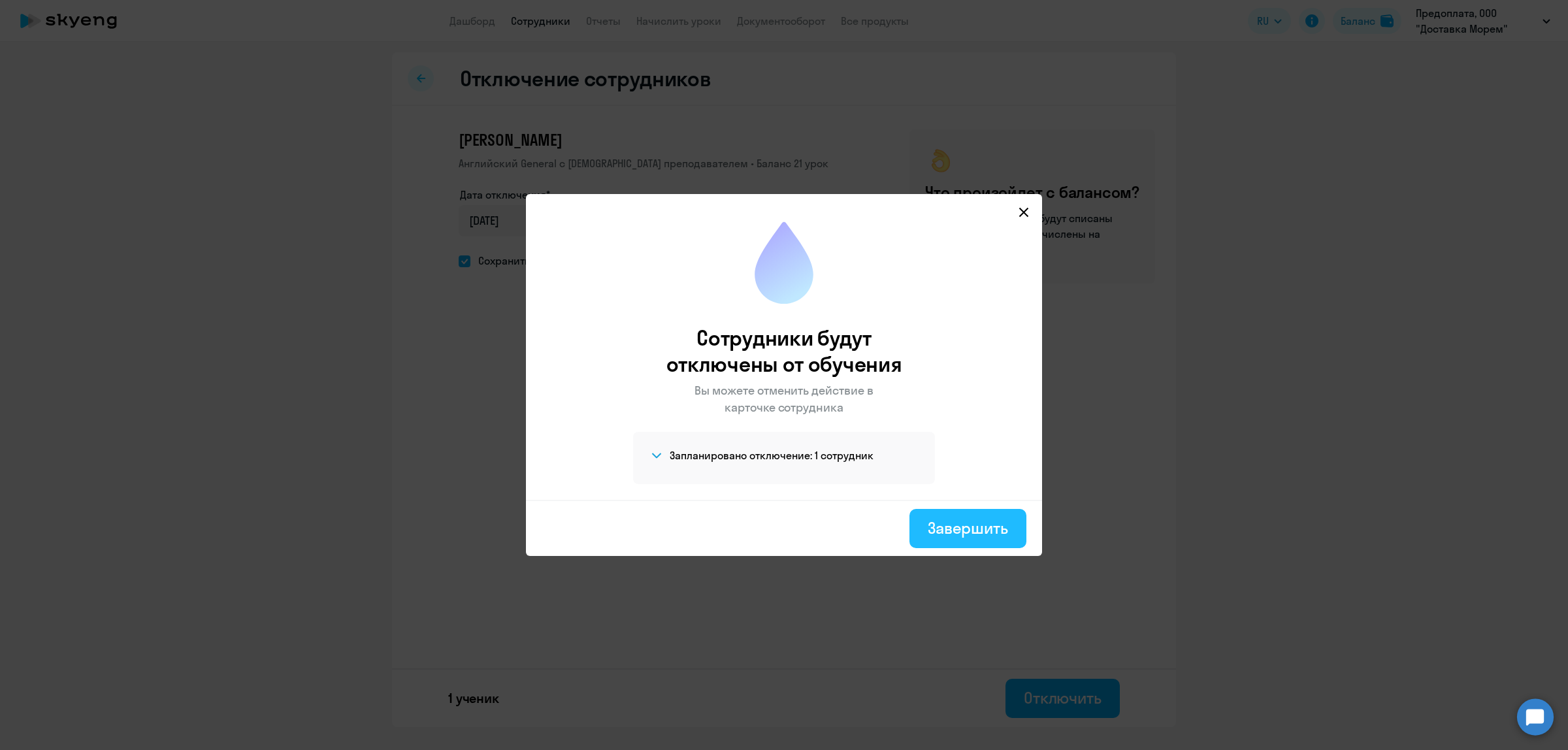
click at [943, 514] on button "Завершить" at bounding box center [968, 529] width 117 height 39
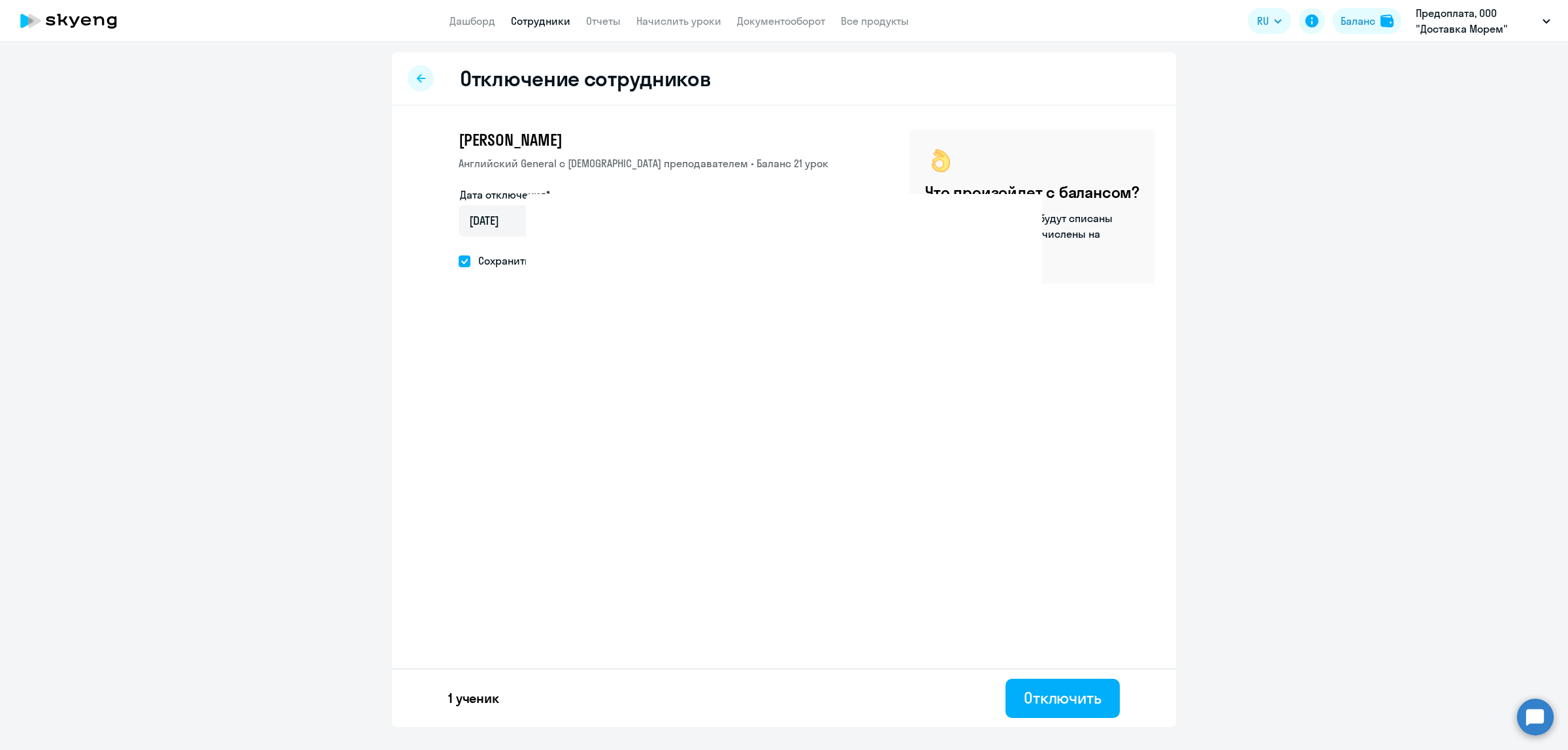
select select "30"
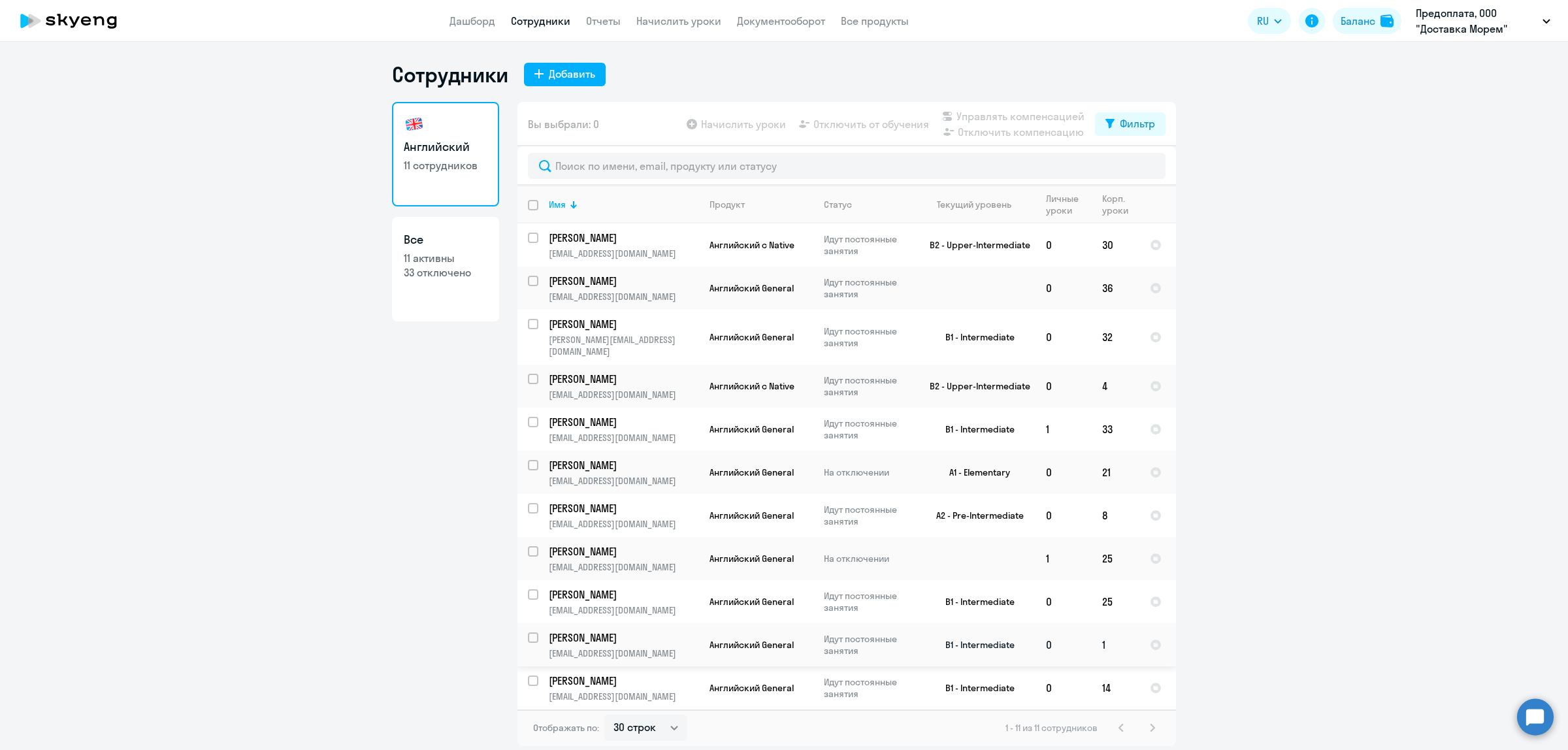
click at [674, 647] on p "marina.advertisment@gmail.com" at bounding box center [623, 652] width 149 height 12
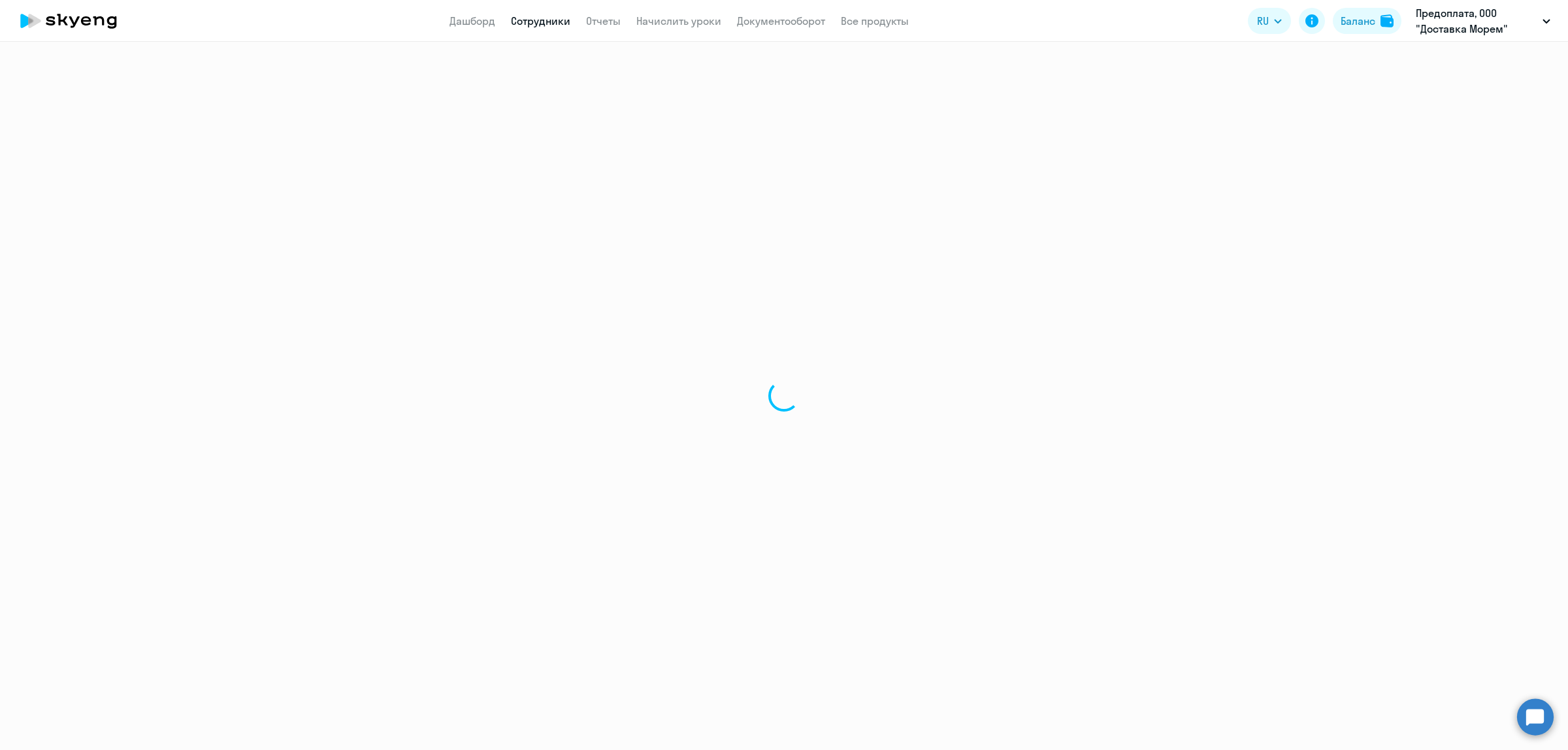
select select "english"
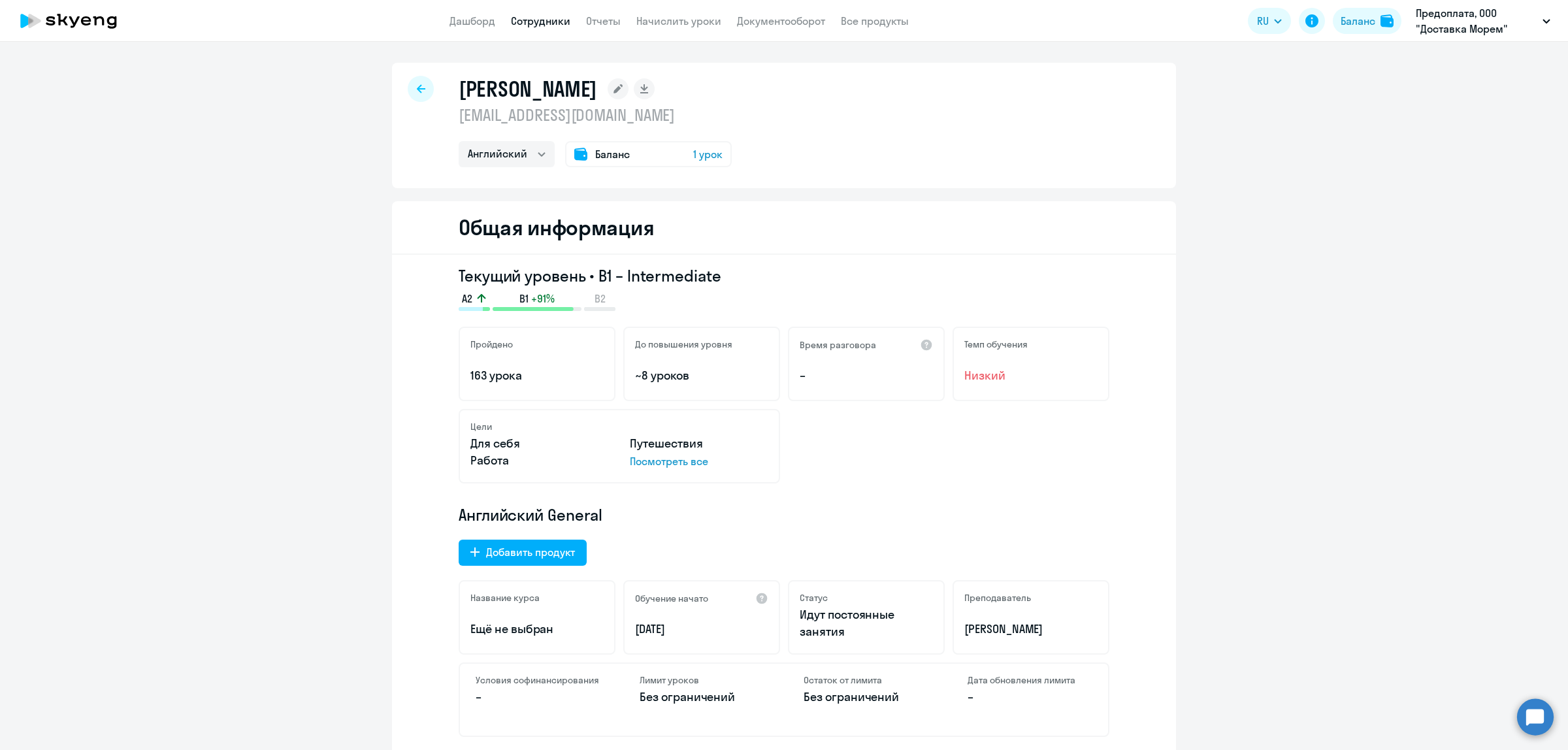
click at [420, 92] on div at bounding box center [420, 88] width 26 height 26
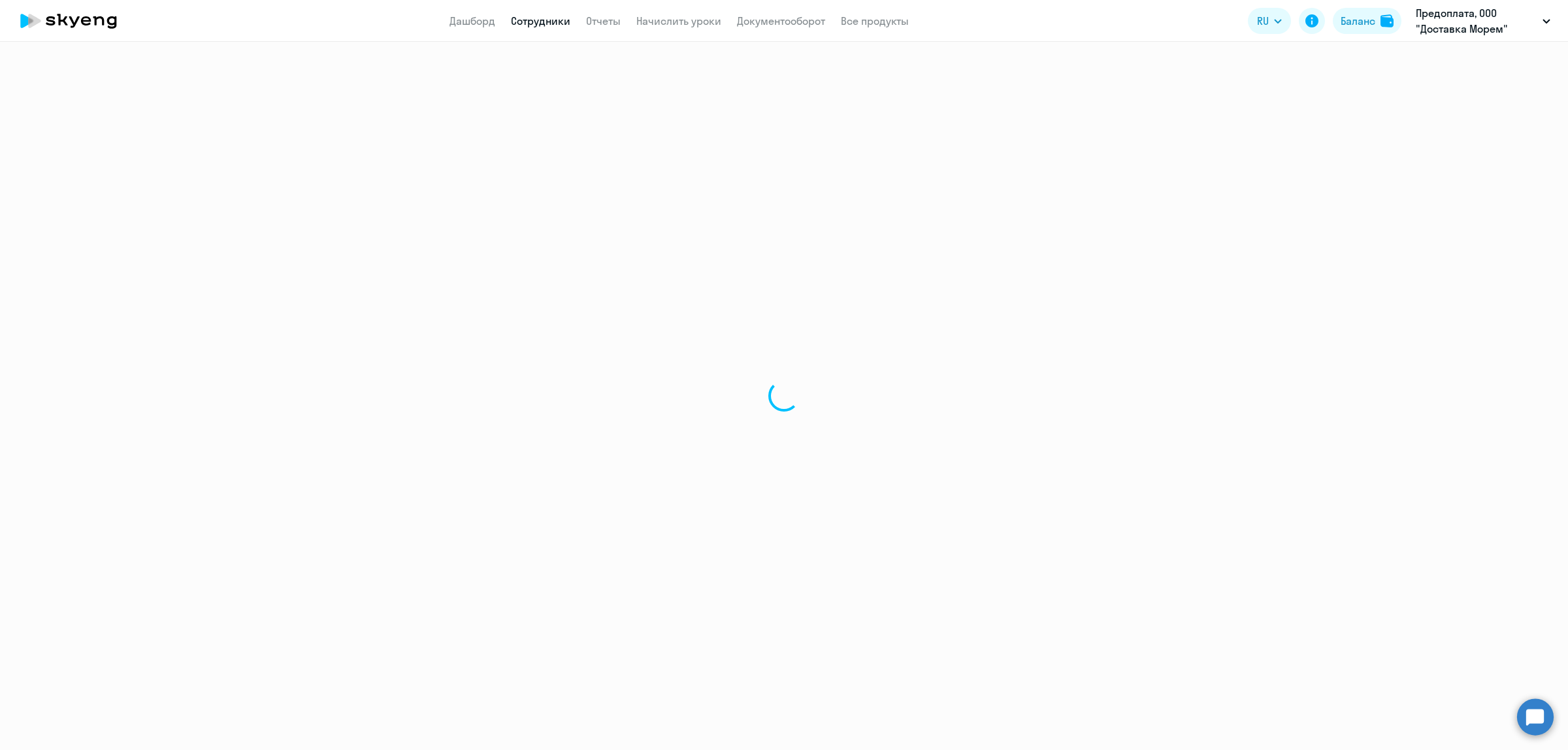
select select "30"
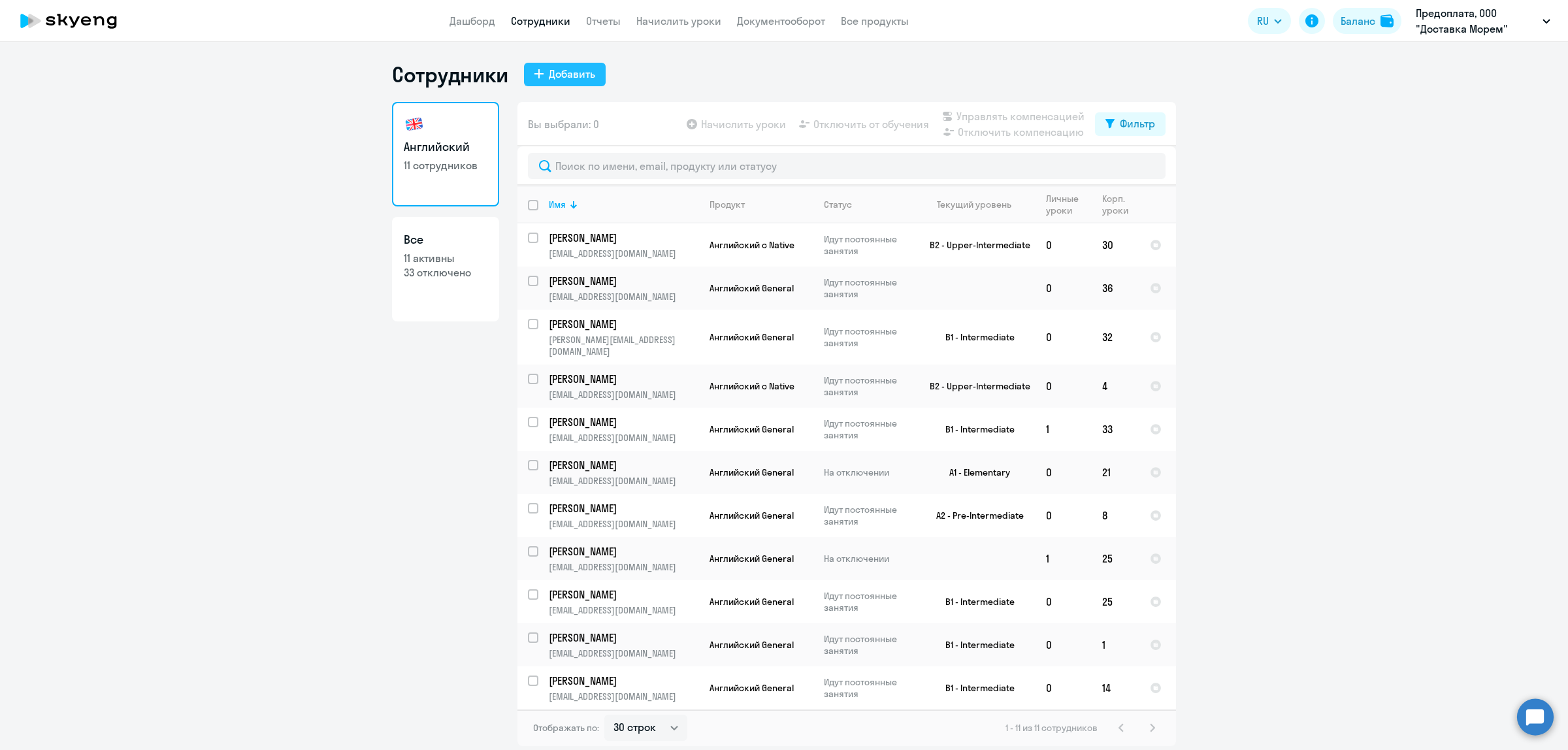
click at [540, 69] on icon at bounding box center [539, 74] width 9 height 9
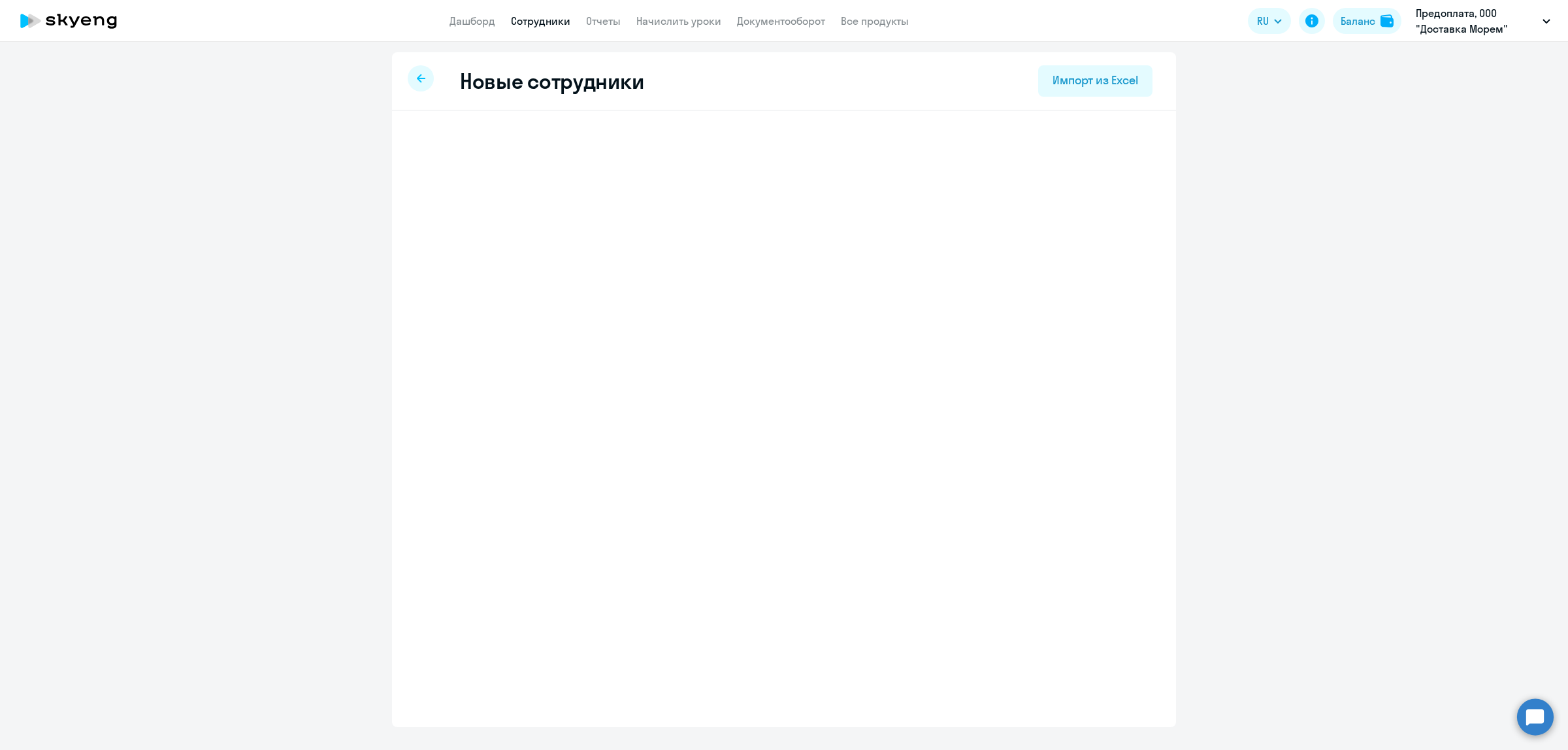
select select "english_adult_not_native_speaker"
select select "3"
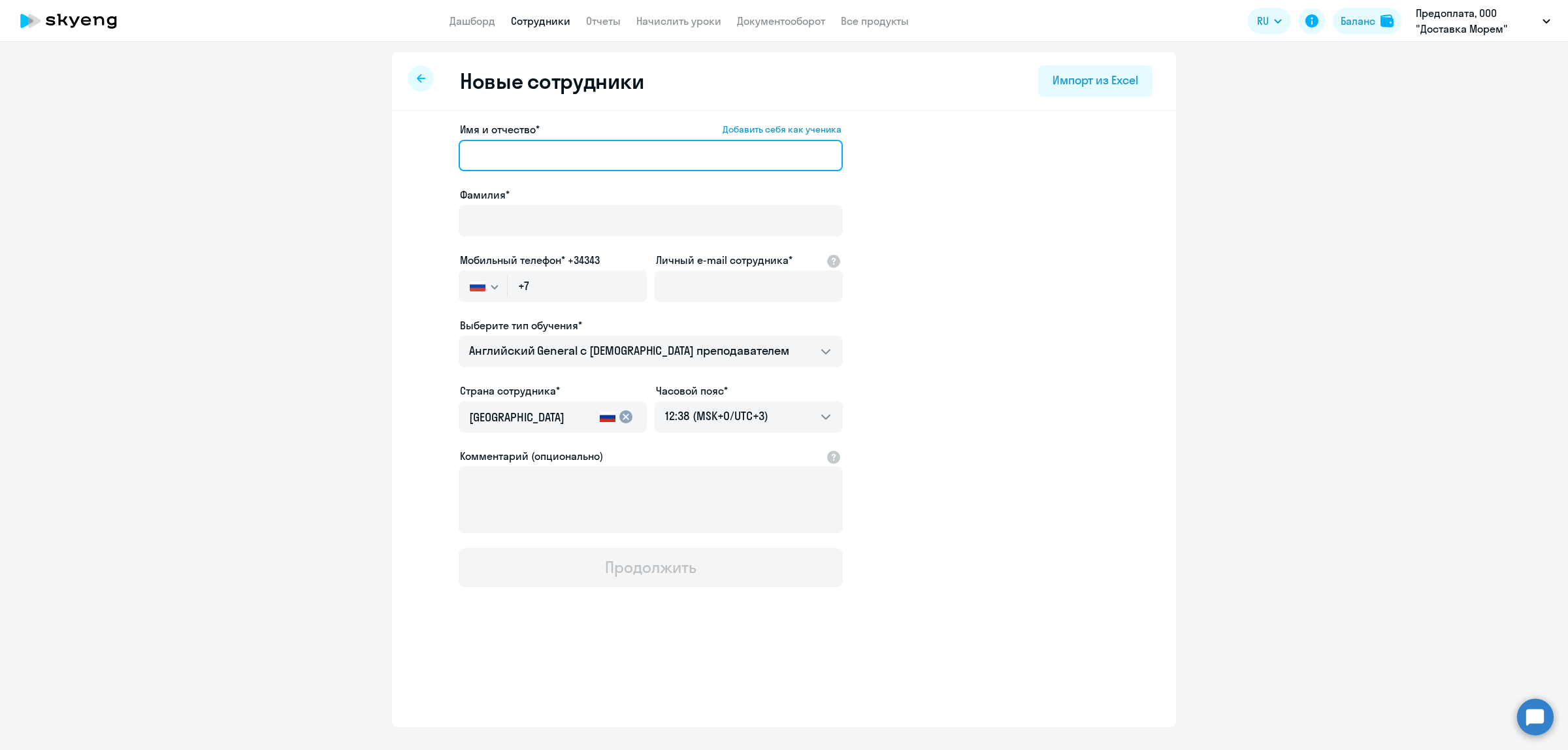
click at [543, 154] on input "Имя и отчество* Добавить себя как ученика" at bounding box center [651, 155] width 384 height 31
type input "Владлена"
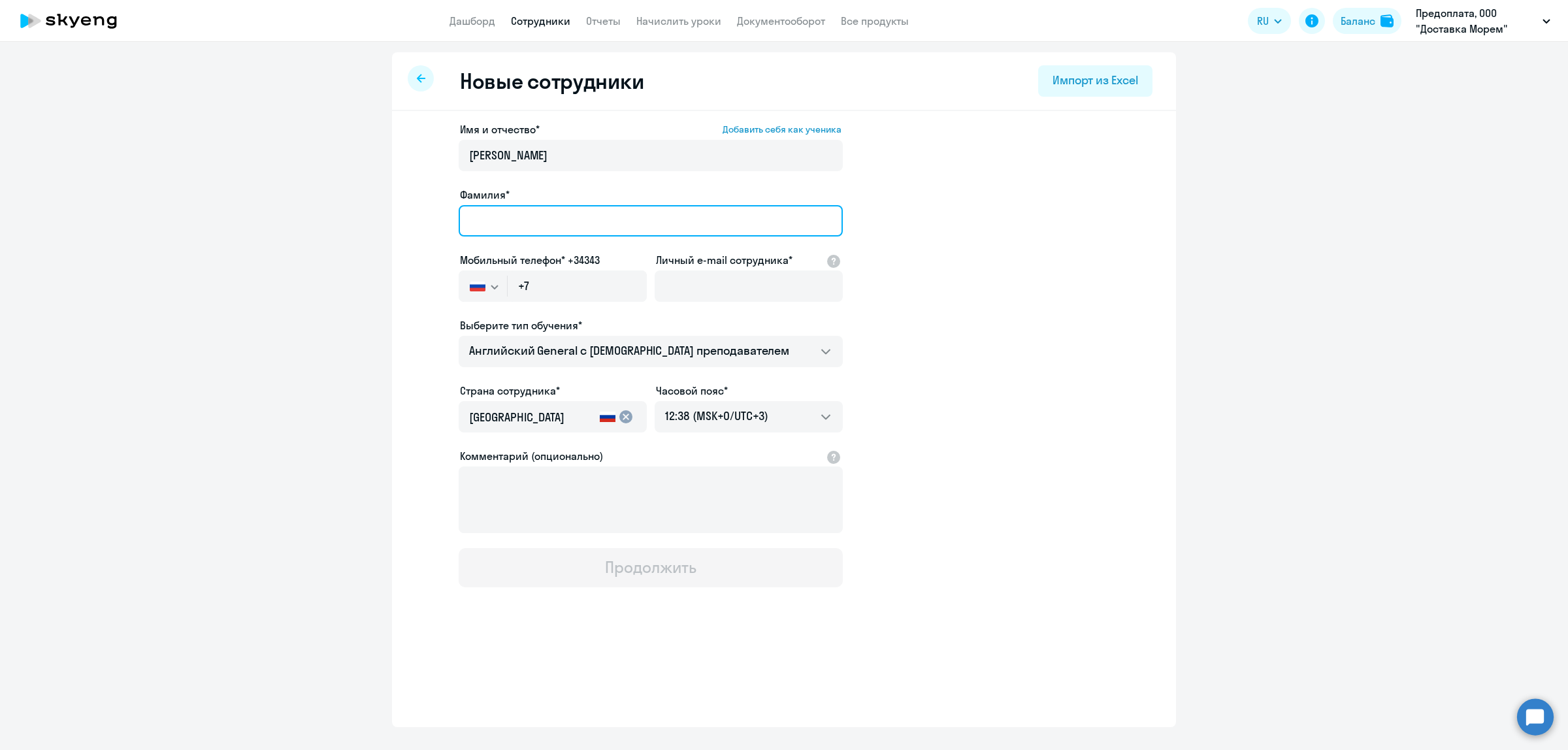
click at [541, 214] on input "Фамилия*" at bounding box center [651, 220] width 384 height 31
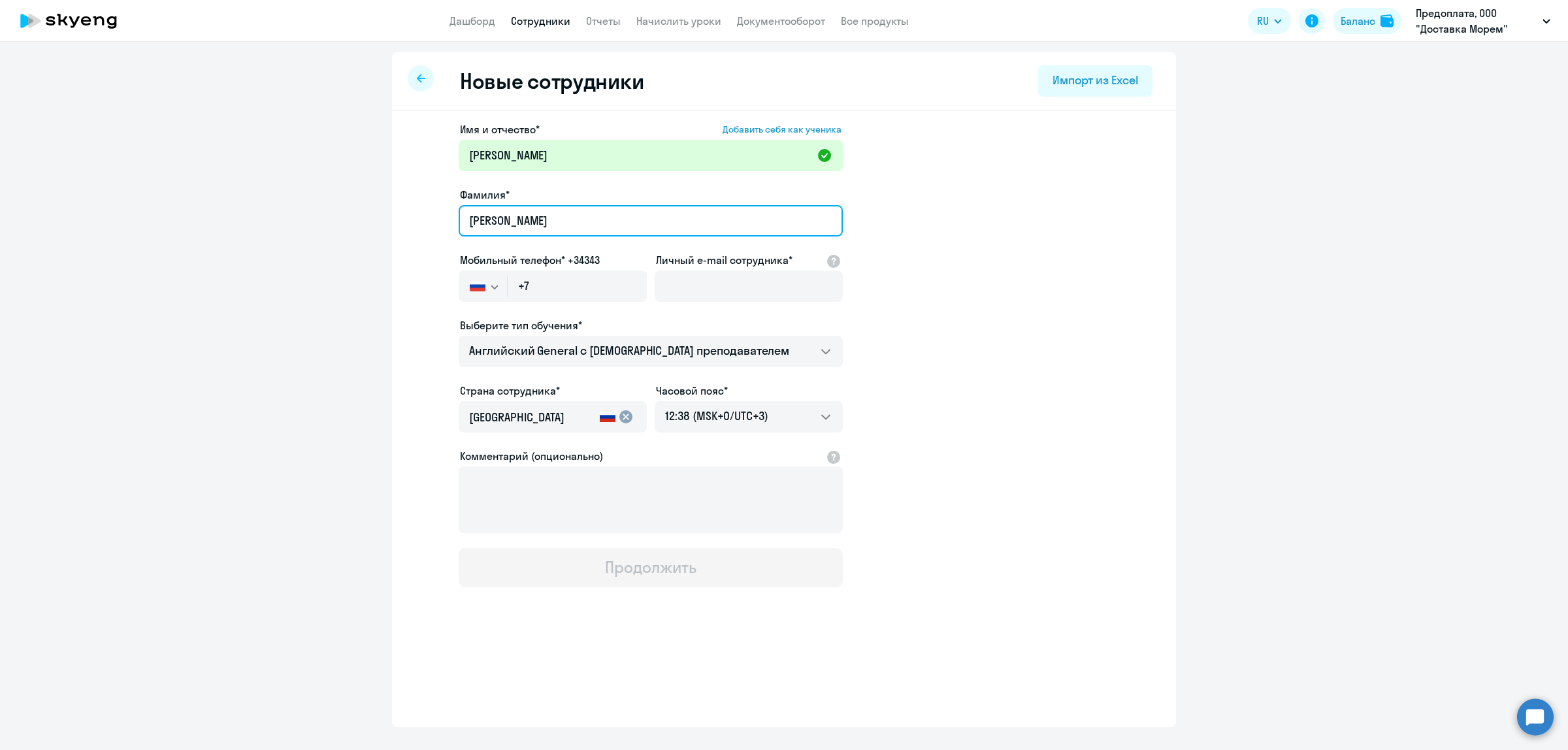
type input "Шеведченко"
click at [926, 247] on app-new-student-form "Имя и отчество* Добавить себя как ученика Владлена Фамилия* Шеведченко Мобильны…" at bounding box center [784, 355] width 742 height 466
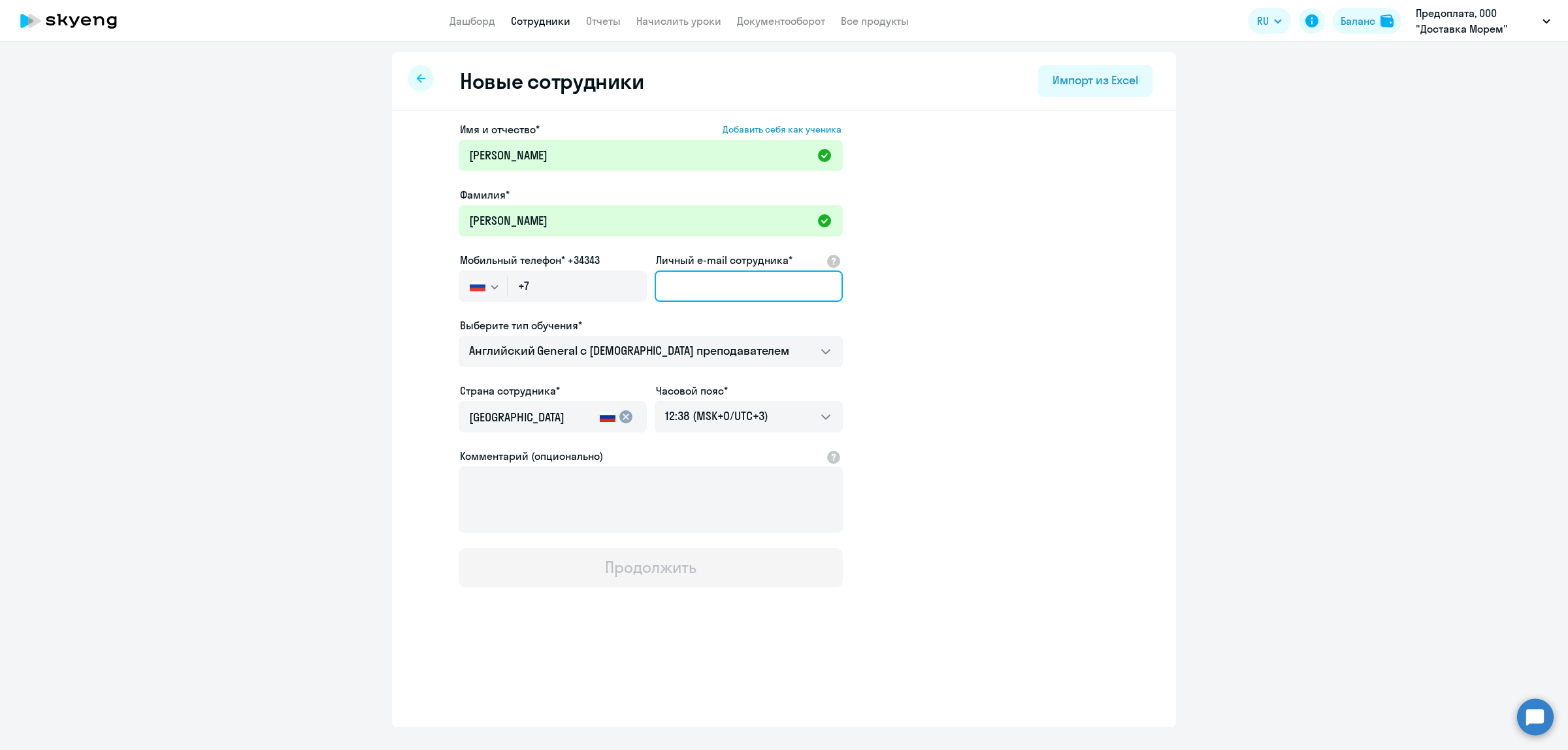
click at [709, 281] on input "Личный e-mail сотрудника*" at bounding box center [749, 285] width 188 height 31
paste input "shvedchenko2017@mail.ru"
type input "shvedchenko2017@mail.ru"
click at [551, 280] on input "+7" at bounding box center [577, 285] width 140 height 31
paste input "918 964-73-59"
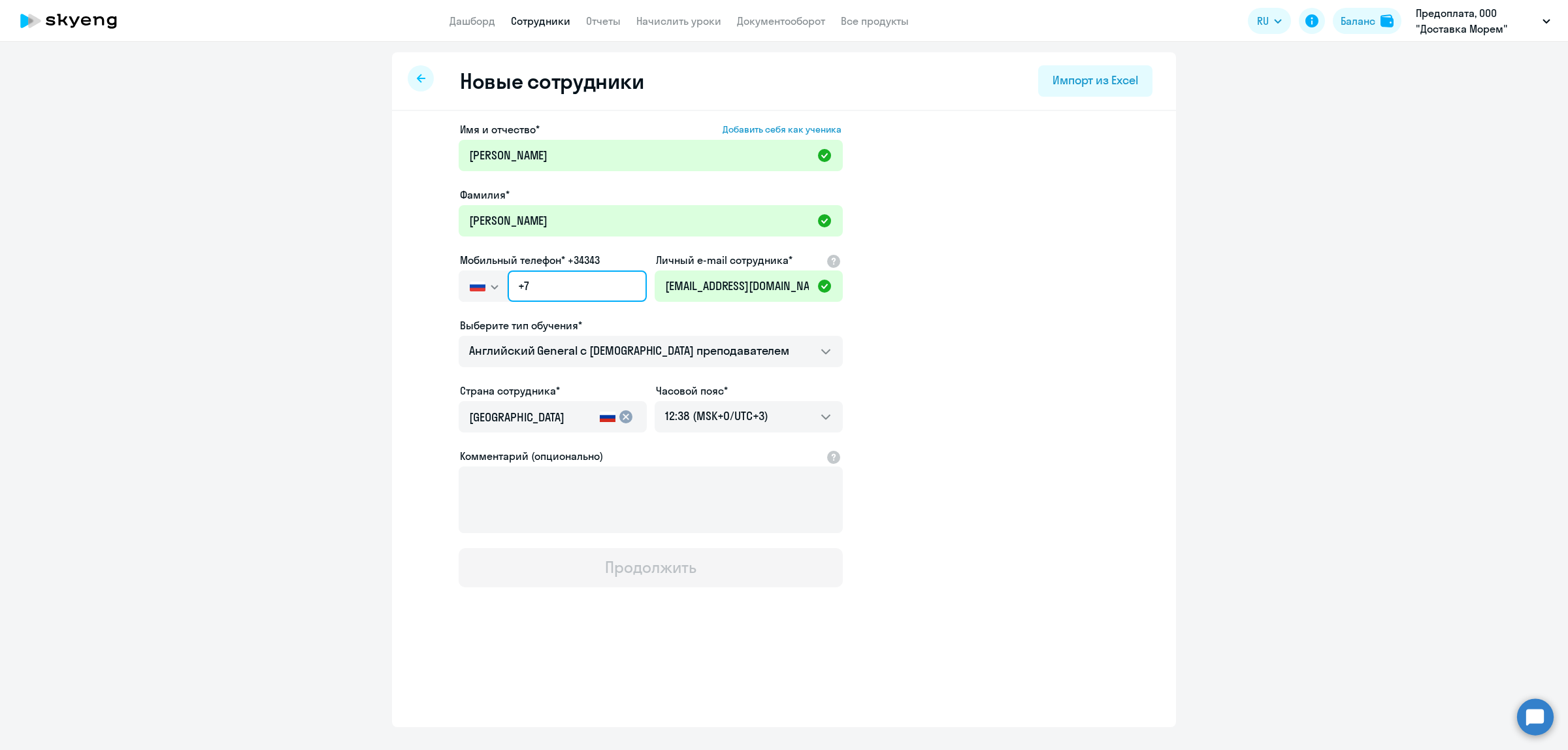
type input "+7 918 964-73-59"
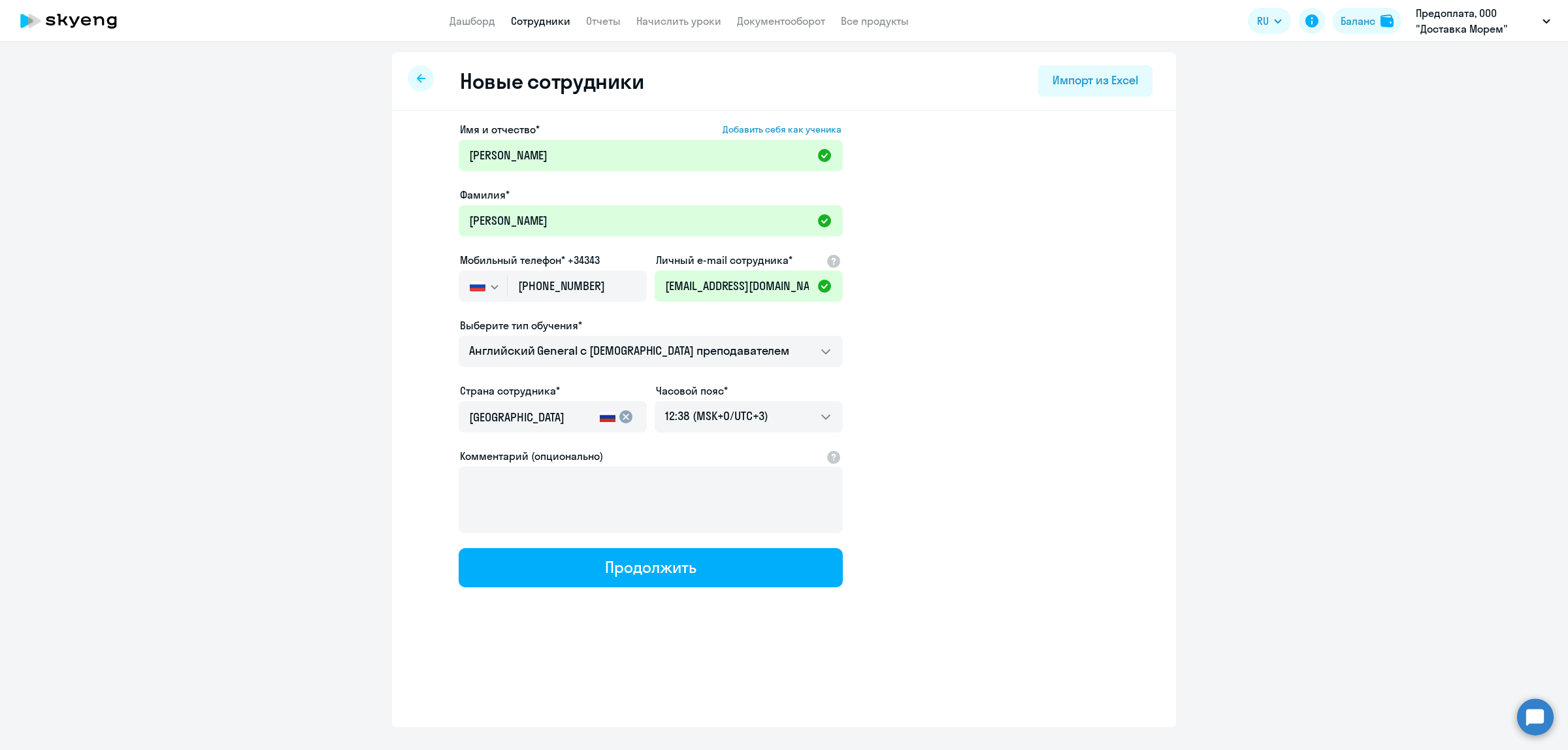
click at [729, 318] on div "Выберите тип обучения*" at bounding box center [651, 325] width 384 height 16
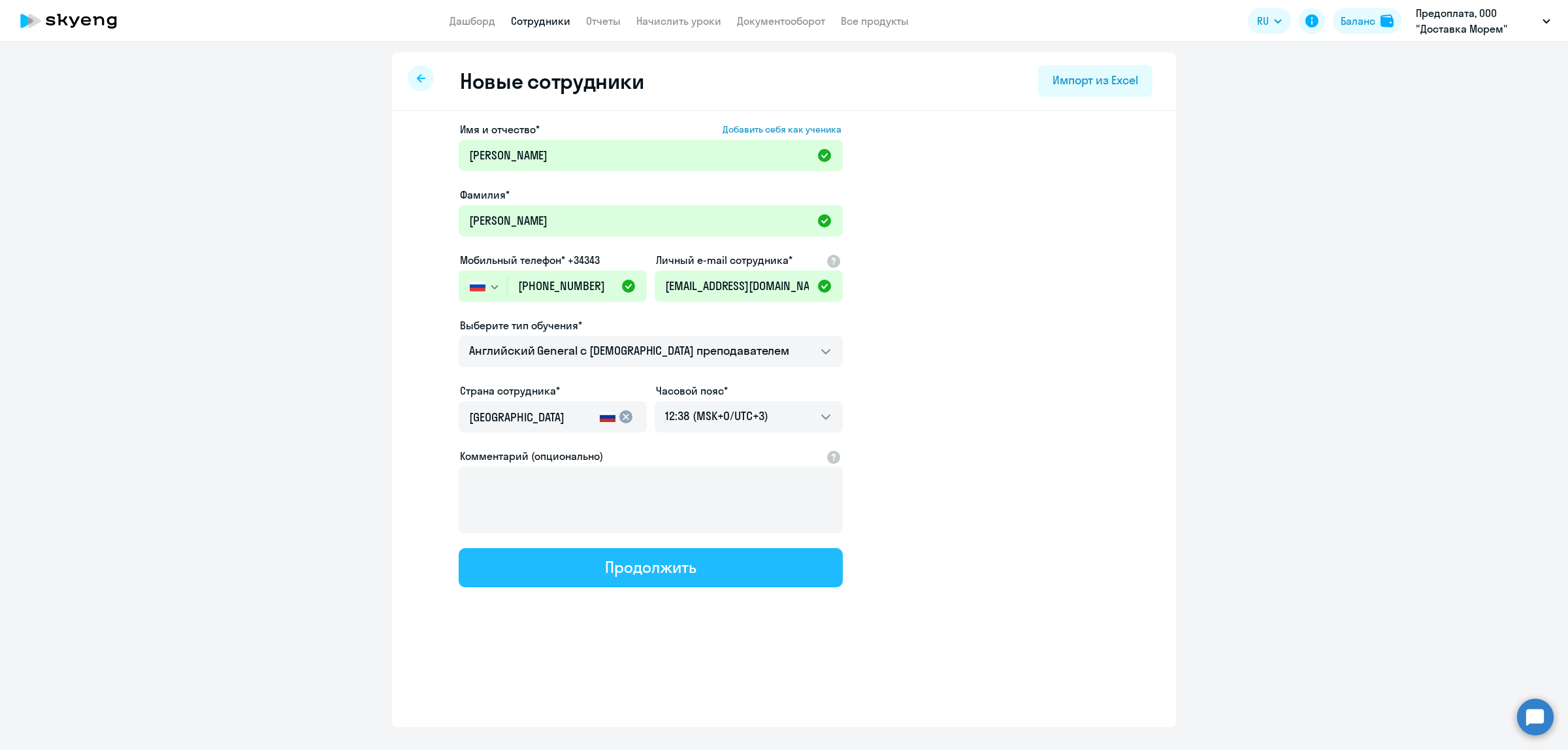
click at [736, 573] on button "Продолжить" at bounding box center [651, 568] width 384 height 39
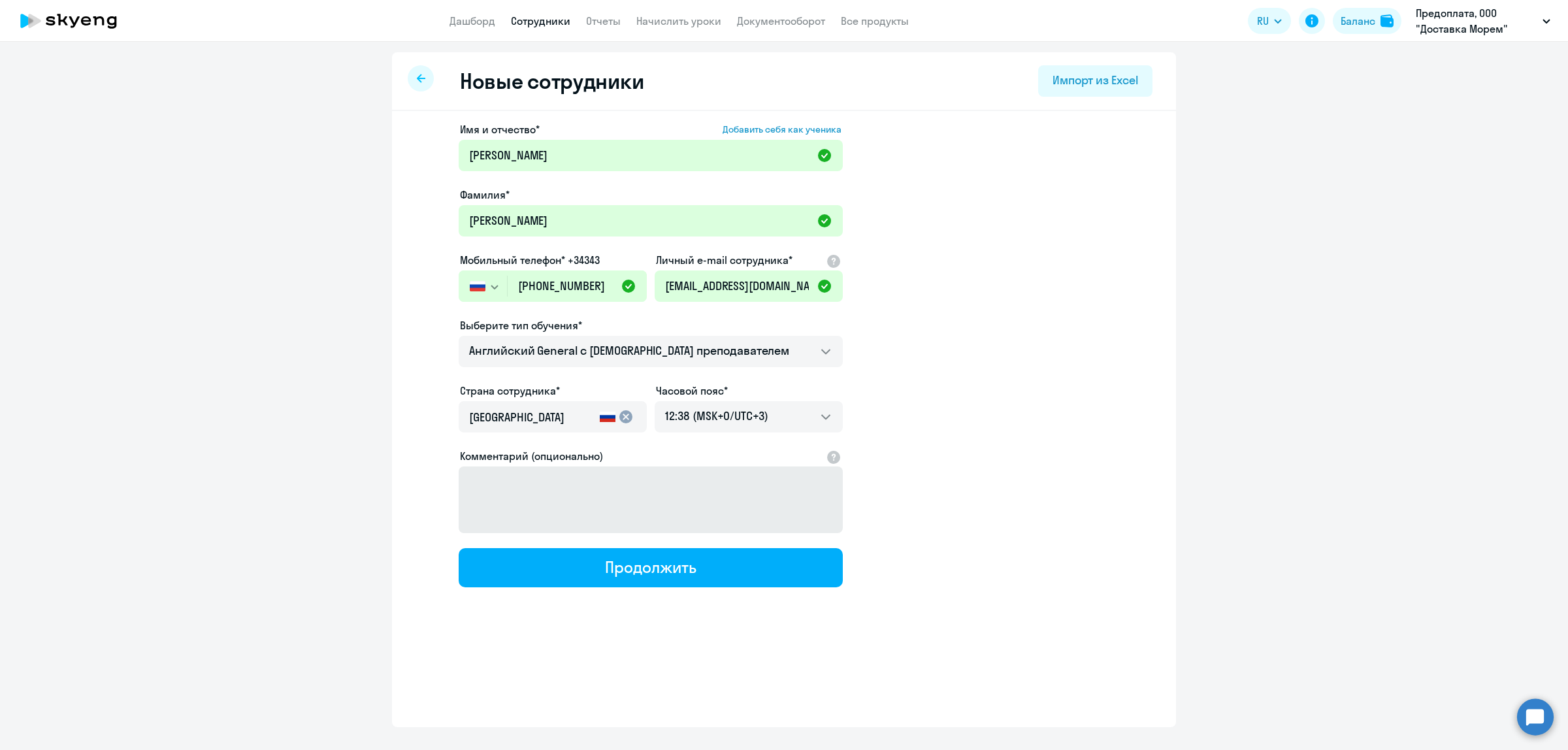
select select "english_adult_not_native_speaker"
select select "3"
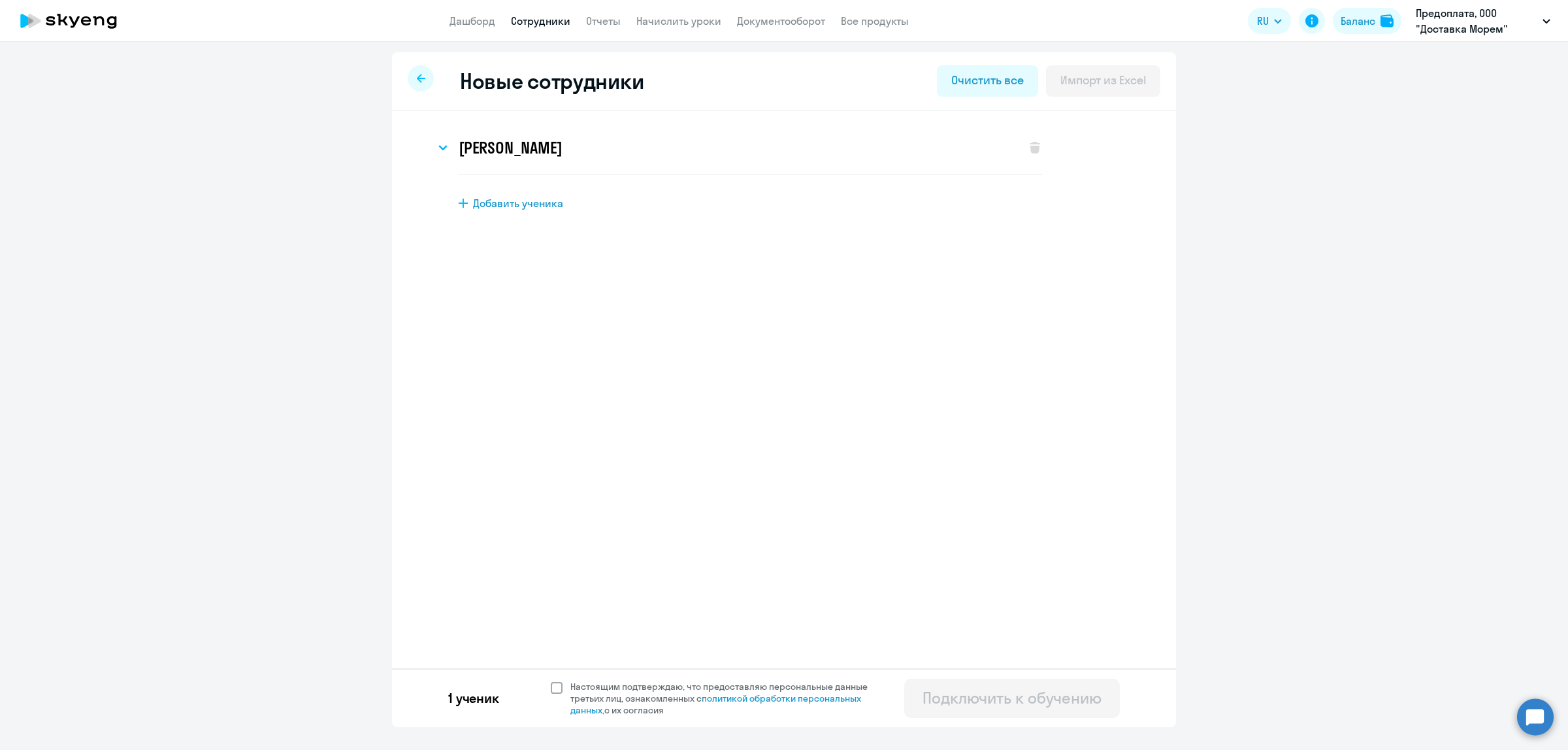
click at [557, 690] on span at bounding box center [556, 687] width 12 height 12
click at [551, 681] on input "Настоящим подтверждаю, что предоставляю персональные данные третьих лиц, ознако…" at bounding box center [550, 680] width 1 height 1
checkbox input "true"
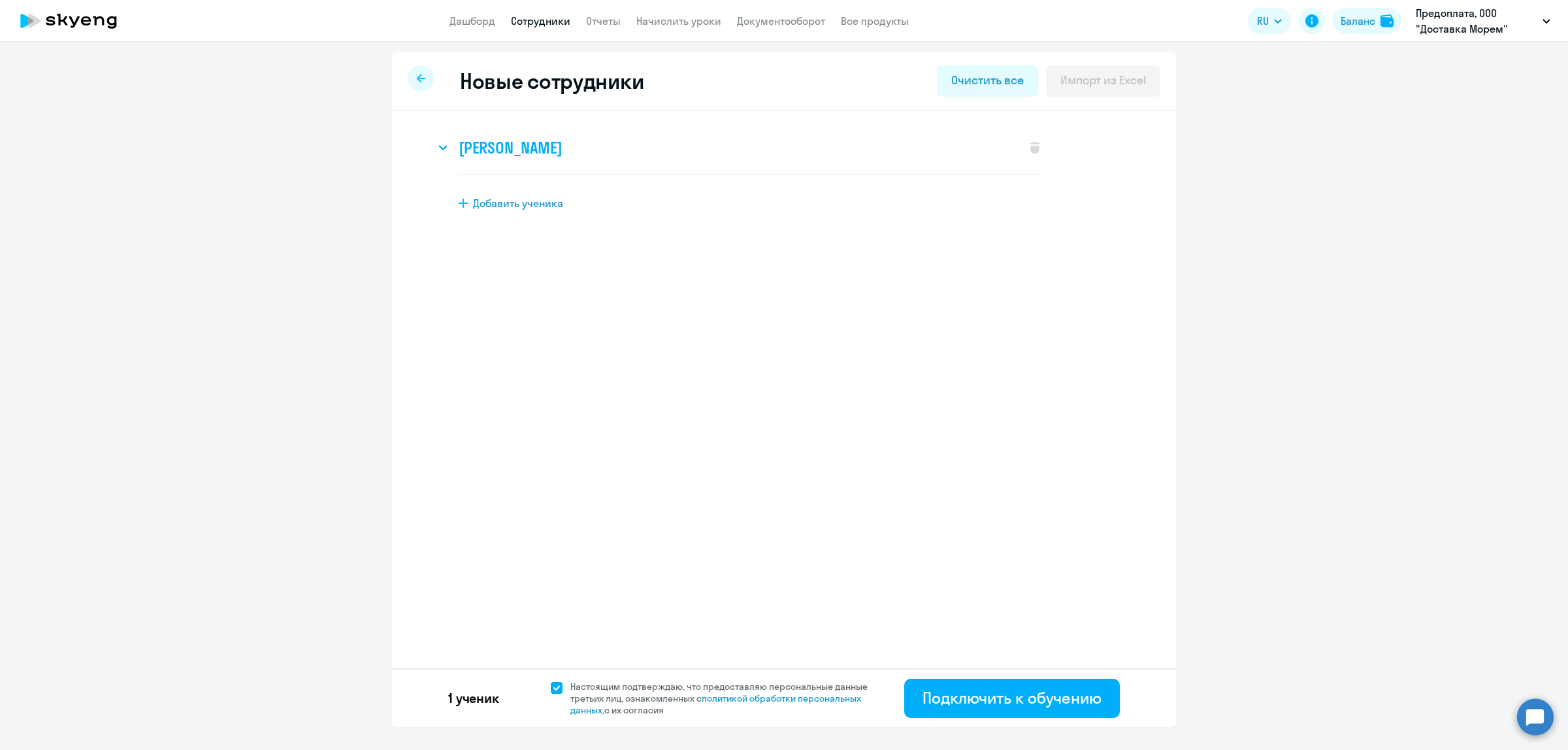
click at [471, 145] on h3 "Владлена Шеведченко" at bounding box center [510, 148] width 103 height 21
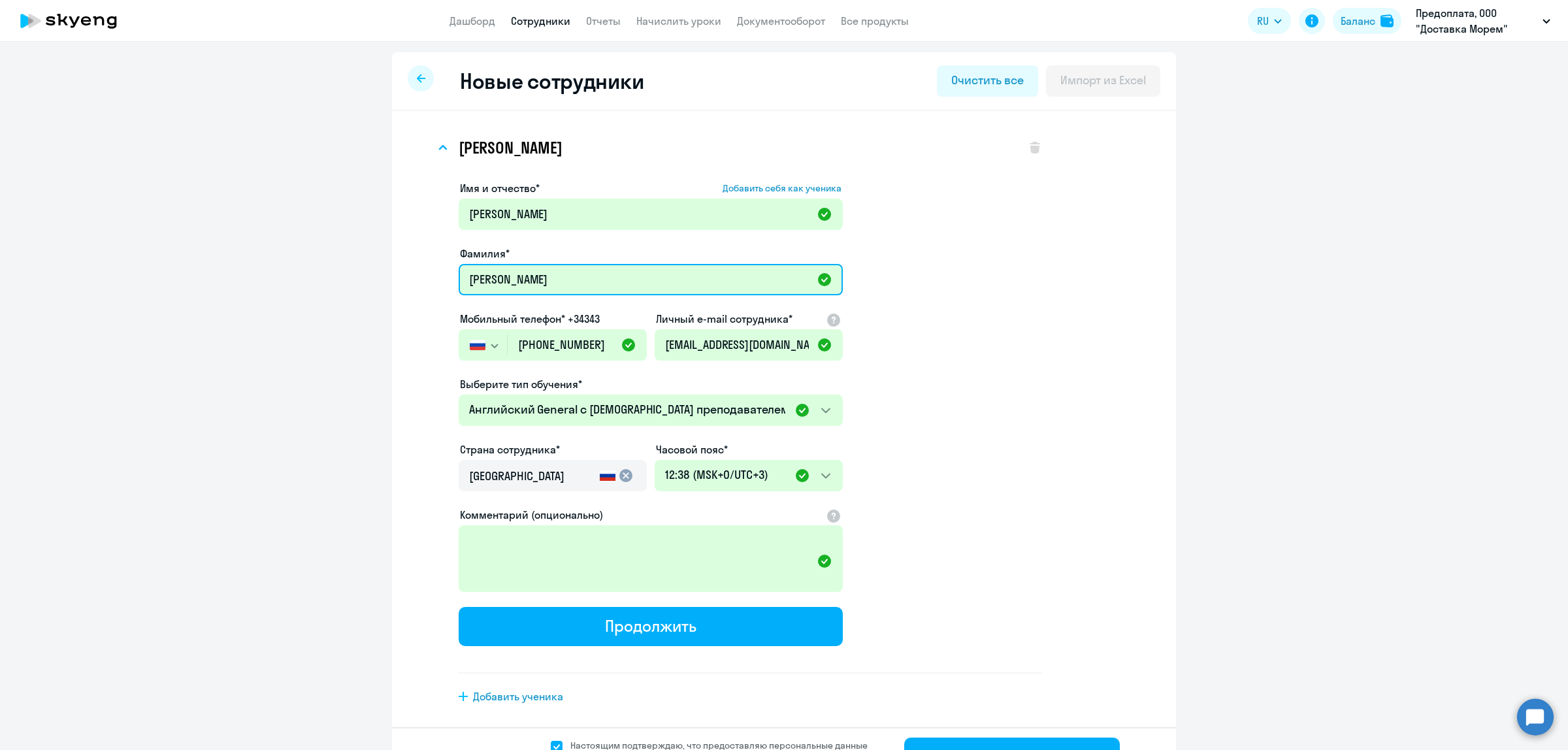
click at [478, 285] on input "Шеведченко" at bounding box center [651, 279] width 384 height 31
type input "Шведченко"
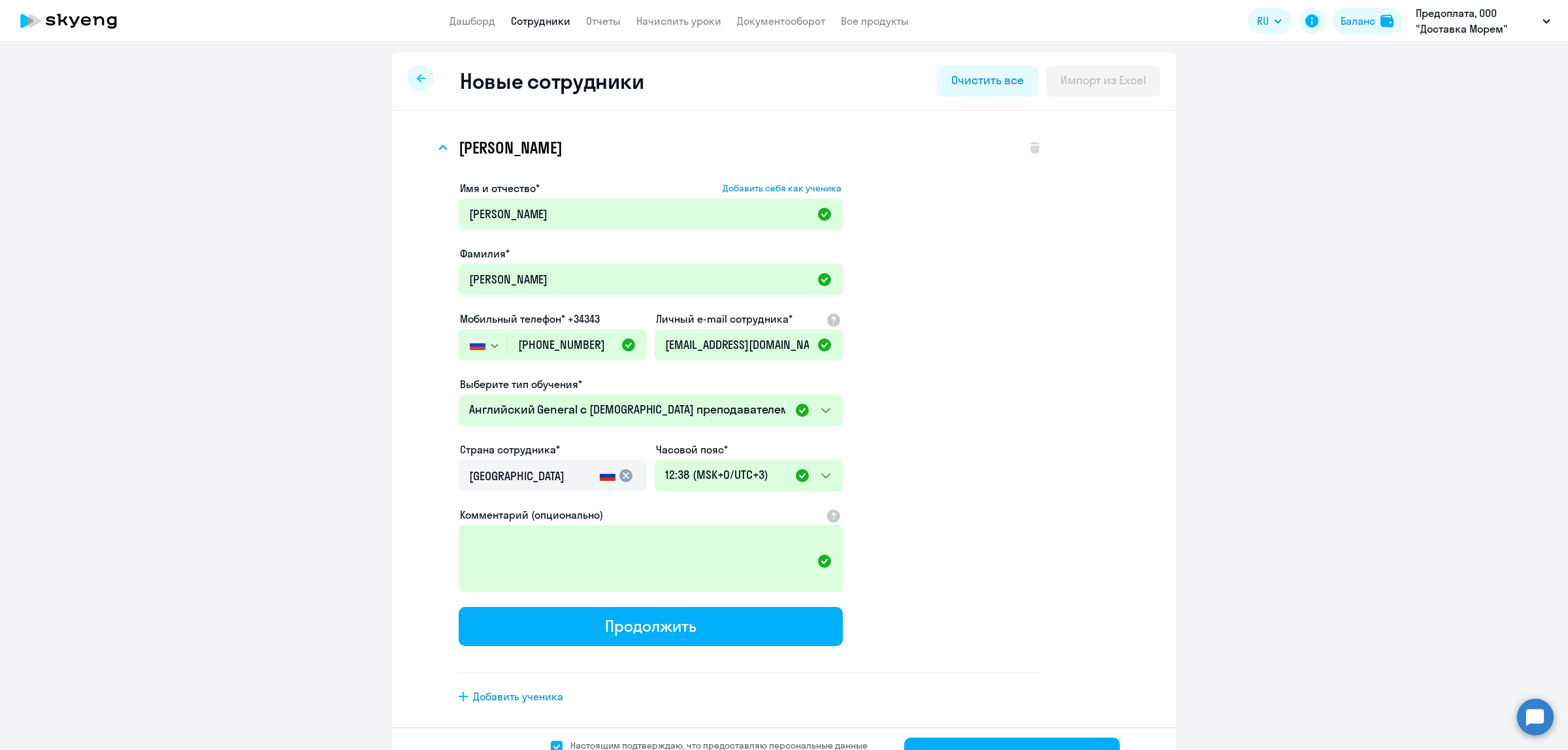
click at [955, 327] on app-new-student-form "Имя и отчество* Добавить себя как ученика Владлена Фамилия* Шведченко Мобильный…" at bounding box center [750, 427] width 584 height 493
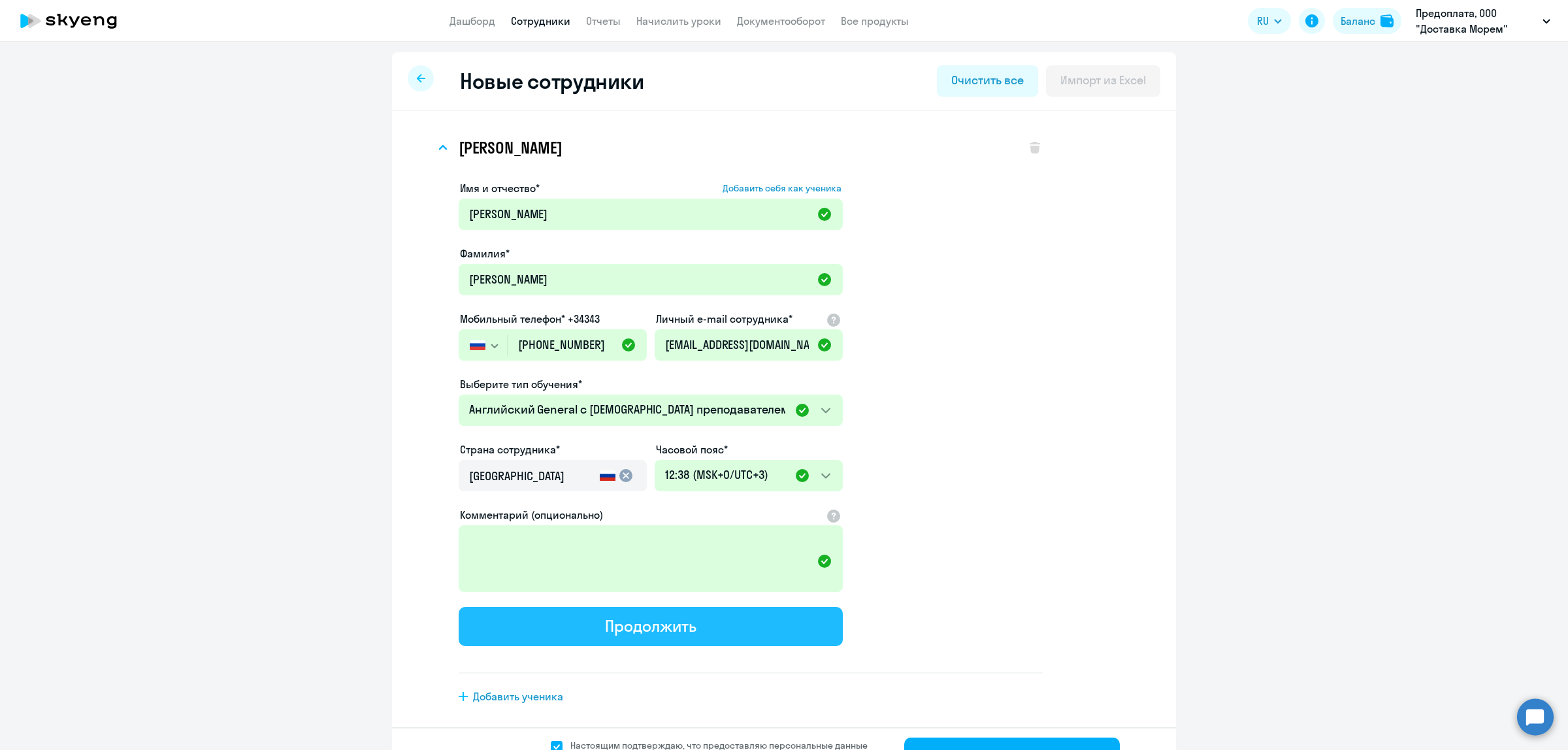
click at [765, 618] on button "Продолжить" at bounding box center [651, 626] width 384 height 39
select select "english_adult_not_native_speaker"
select select "3"
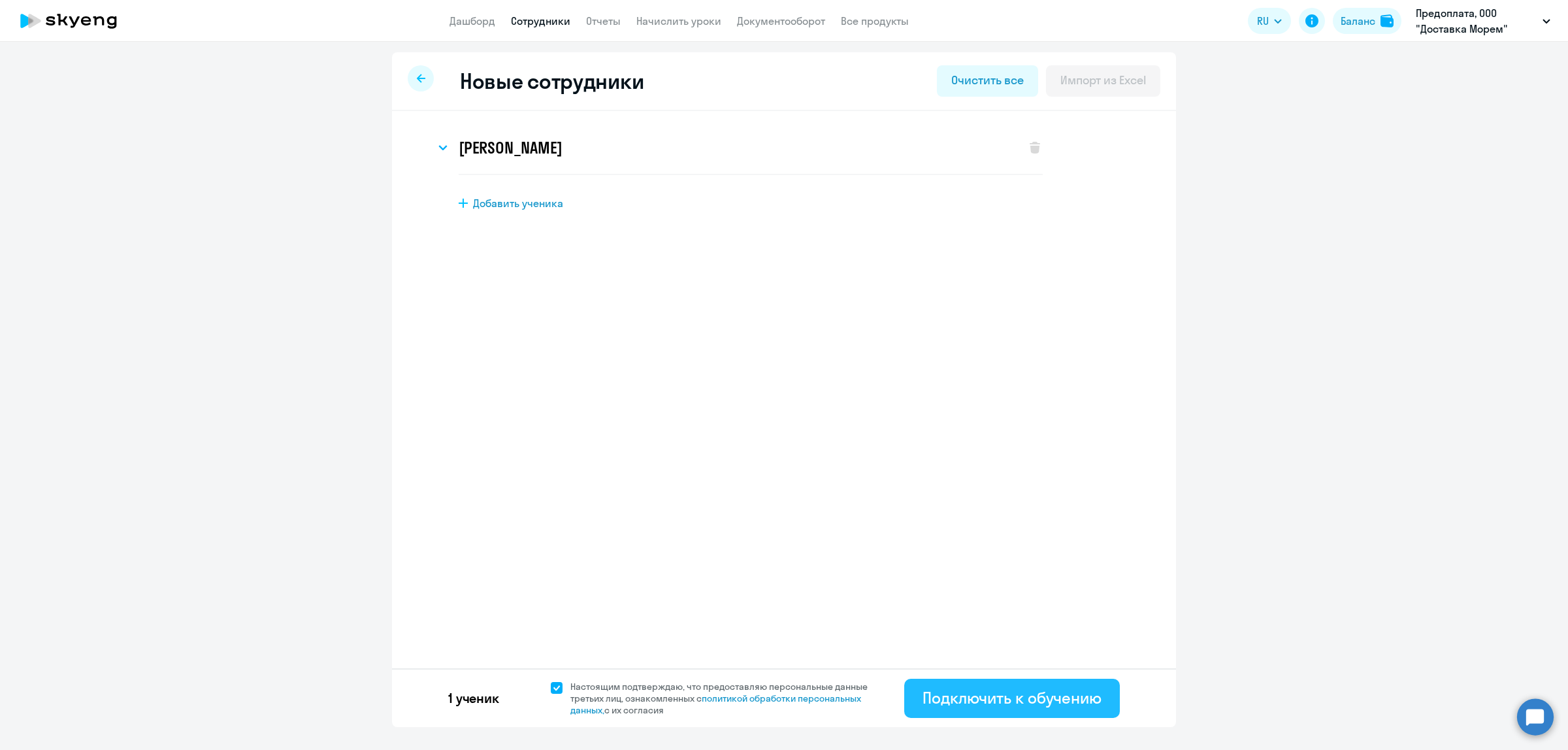
click at [1018, 699] on div "Подключить к обучению" at bounding box center [1012, 698] width 179 height 21
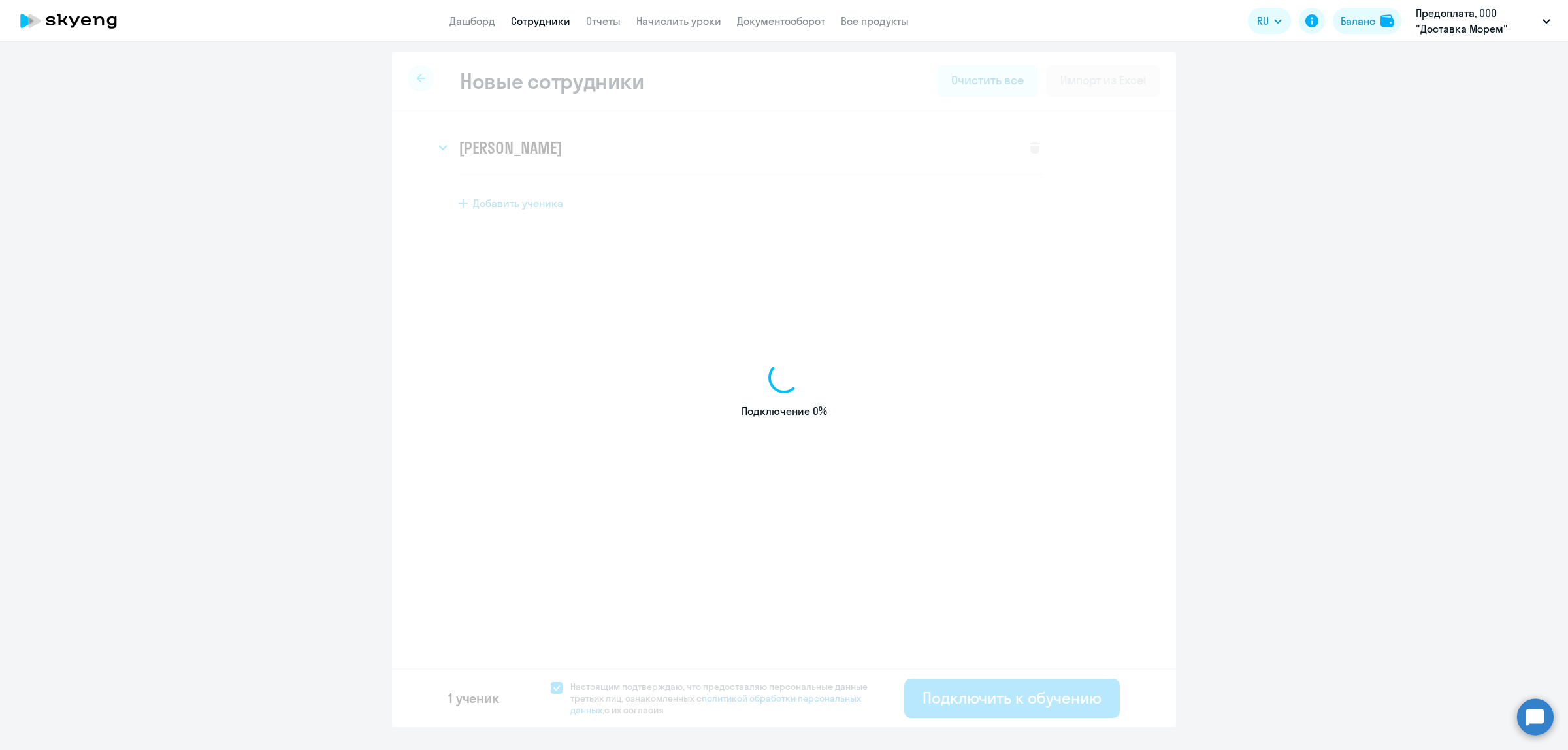
select select "english_adult_not_native_speaker"
select select "3"
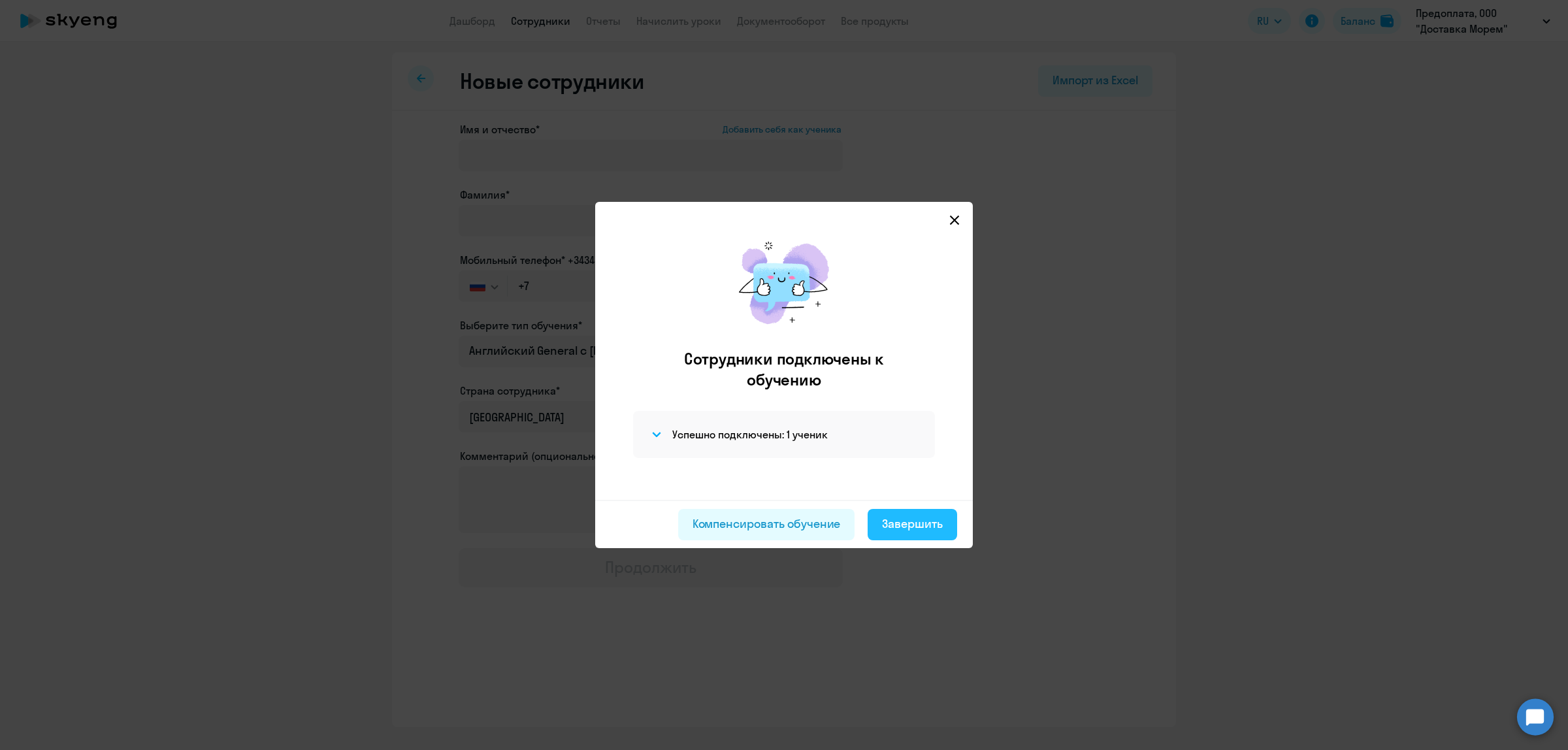
click at [920, 522] on div "Завершить" at bounding box center [912, 523] width 60 height 17
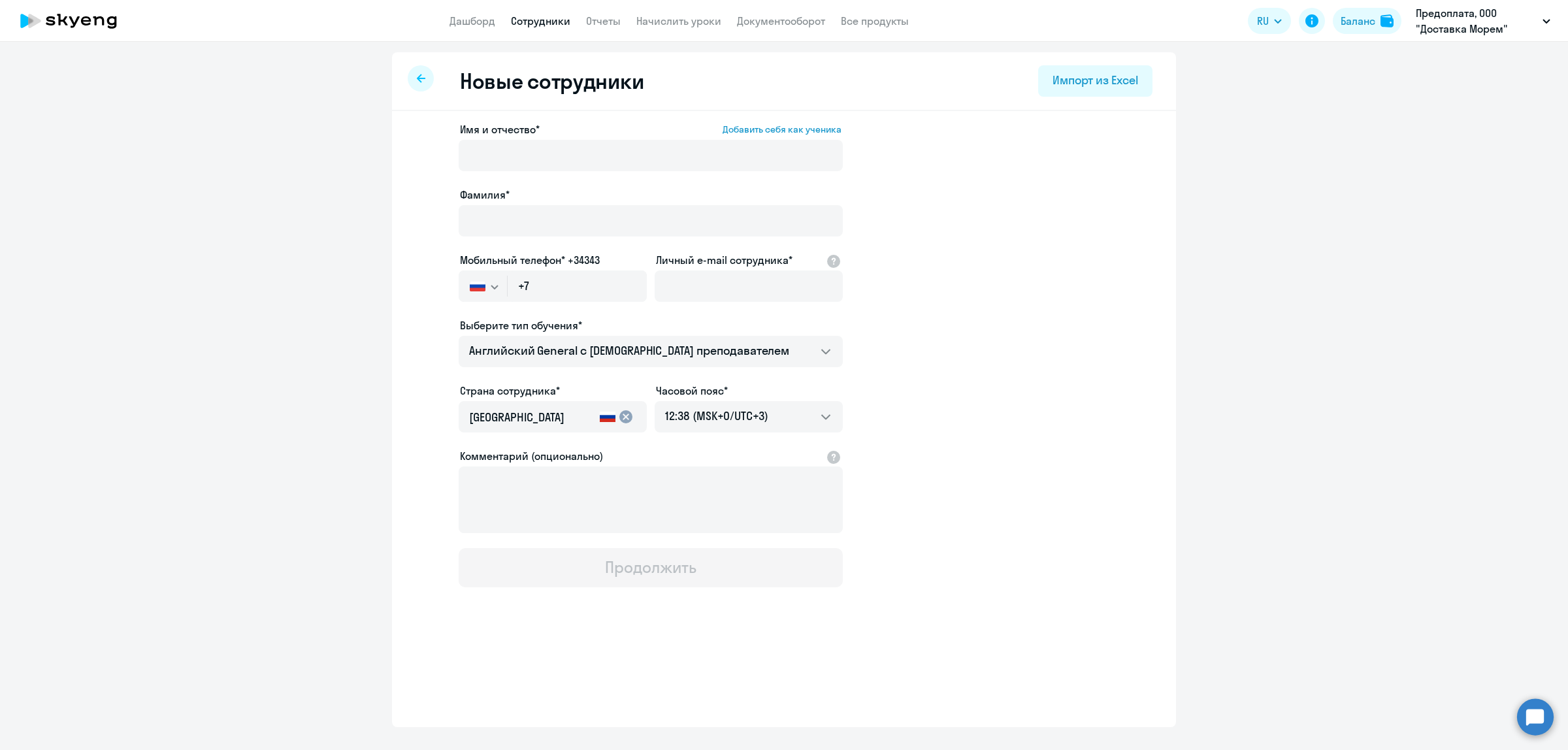
select select "30"
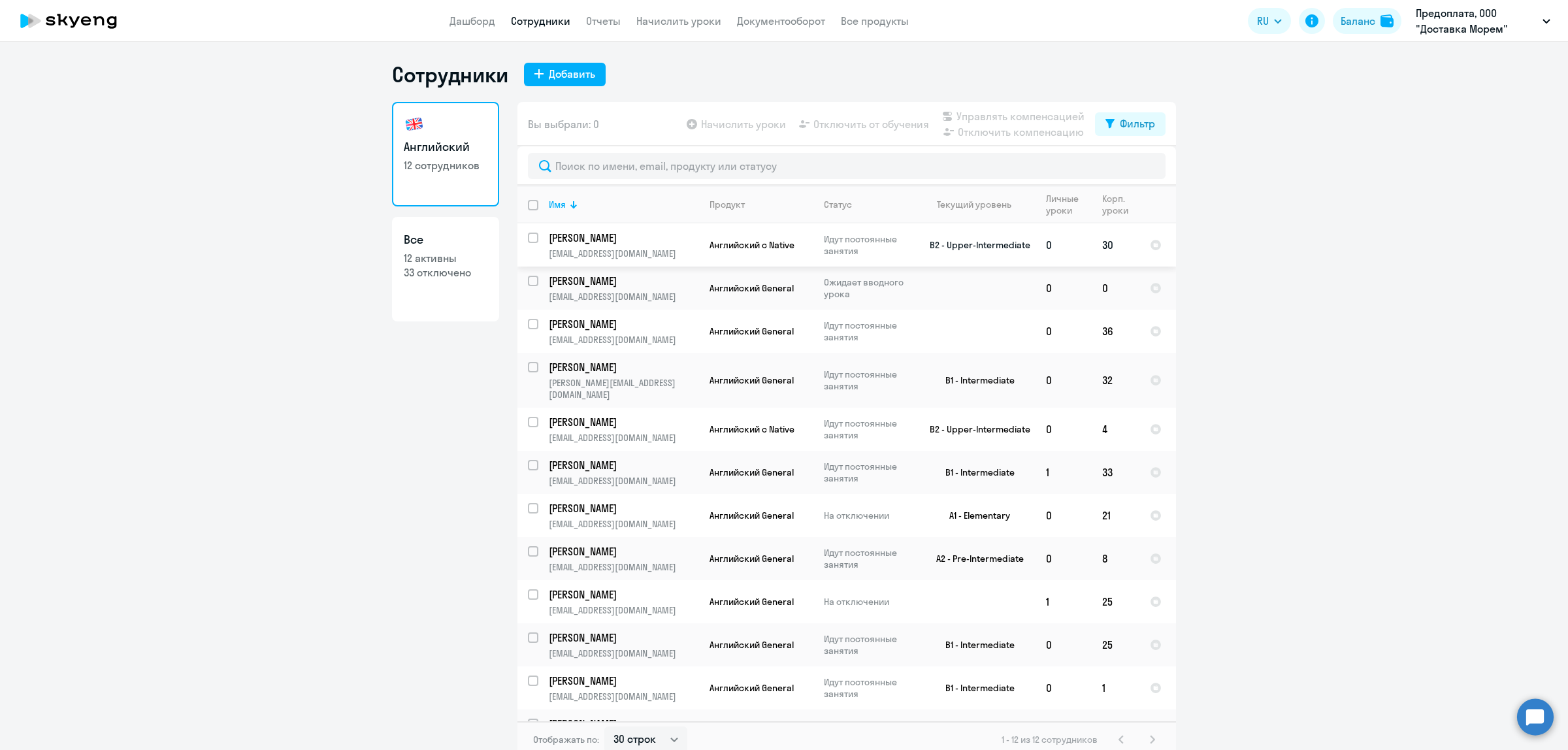
click at [663, 243] on p "Шевцова Екатерина" at bounding box center [622, 237] width 148 height 14
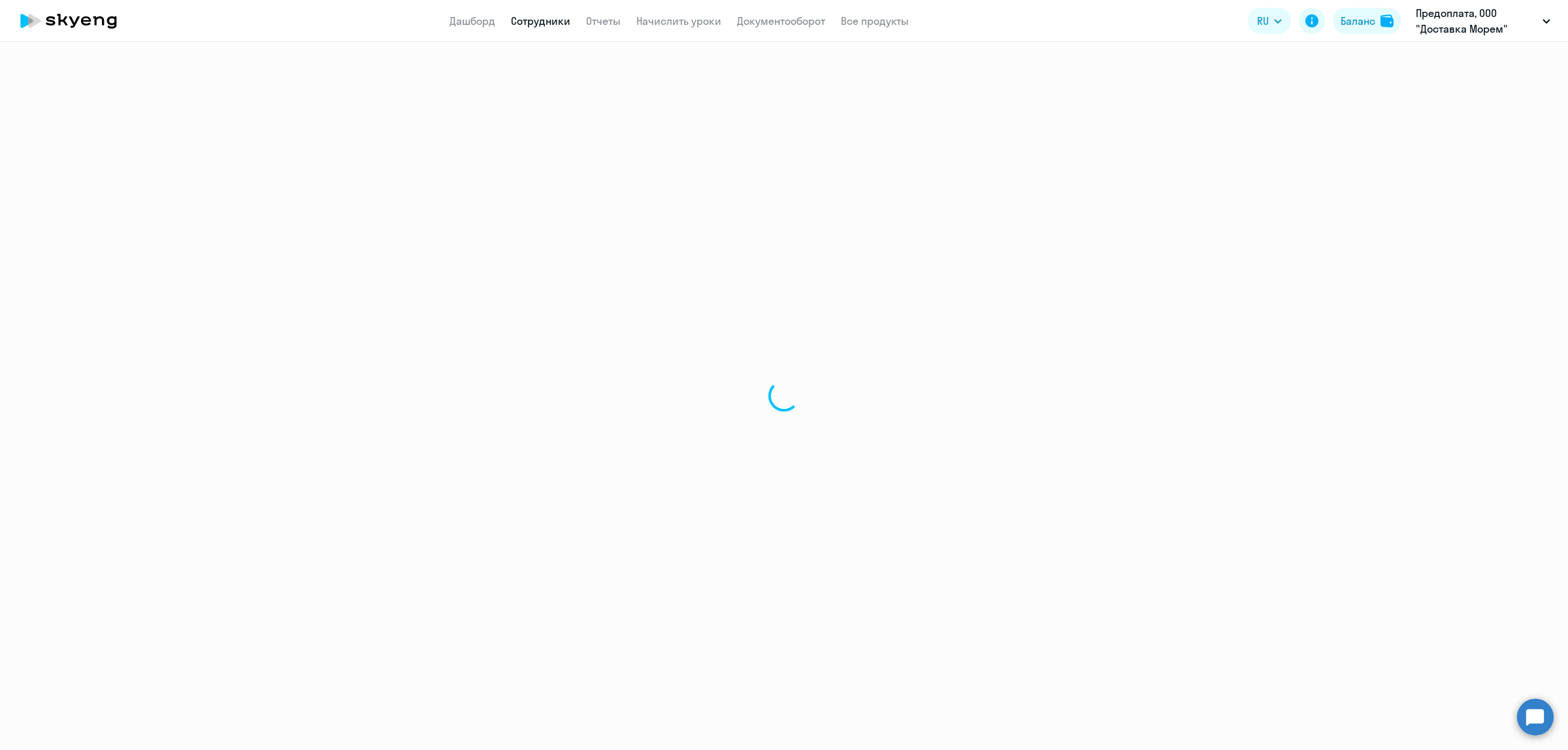
select select "english"
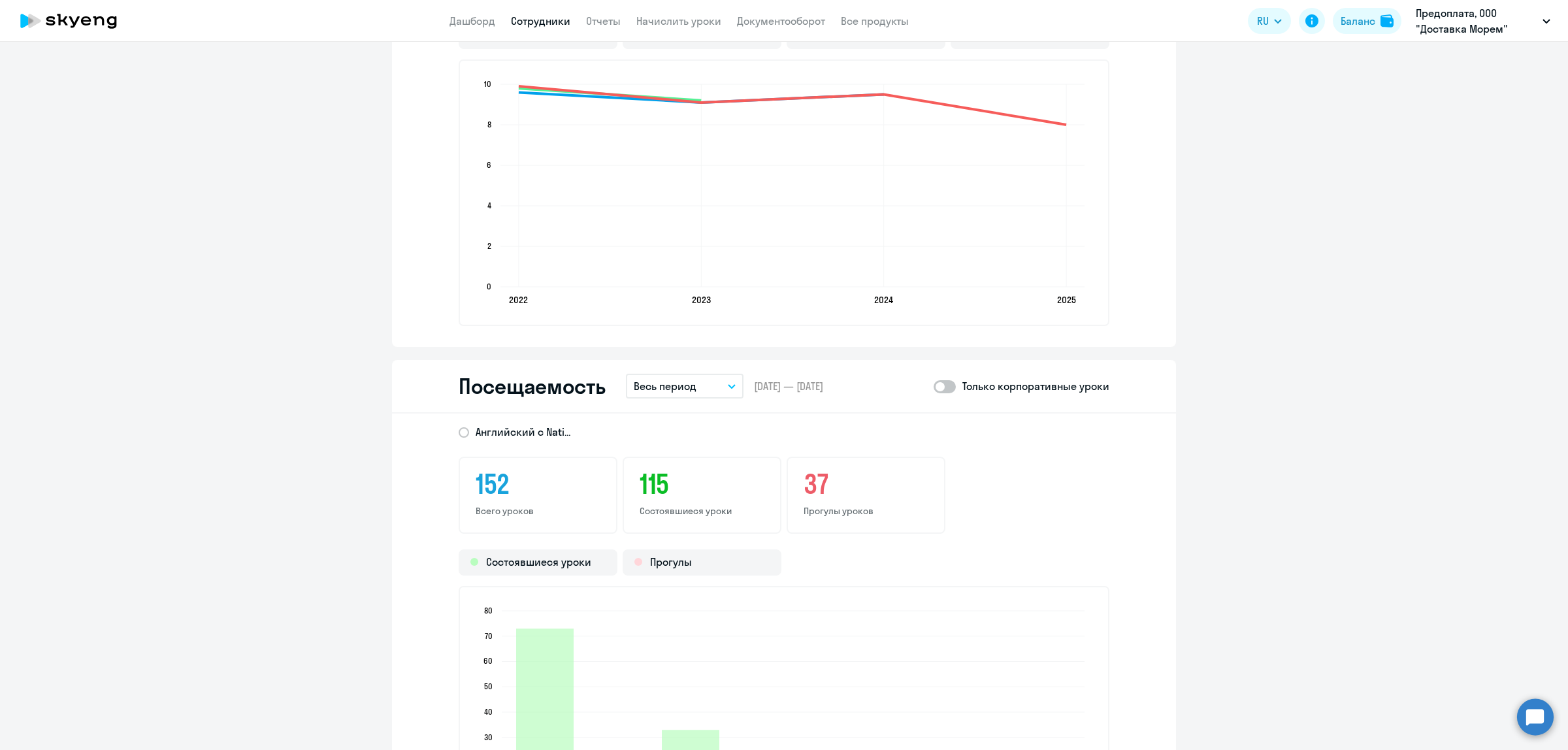
scroll to position [1796, 0]
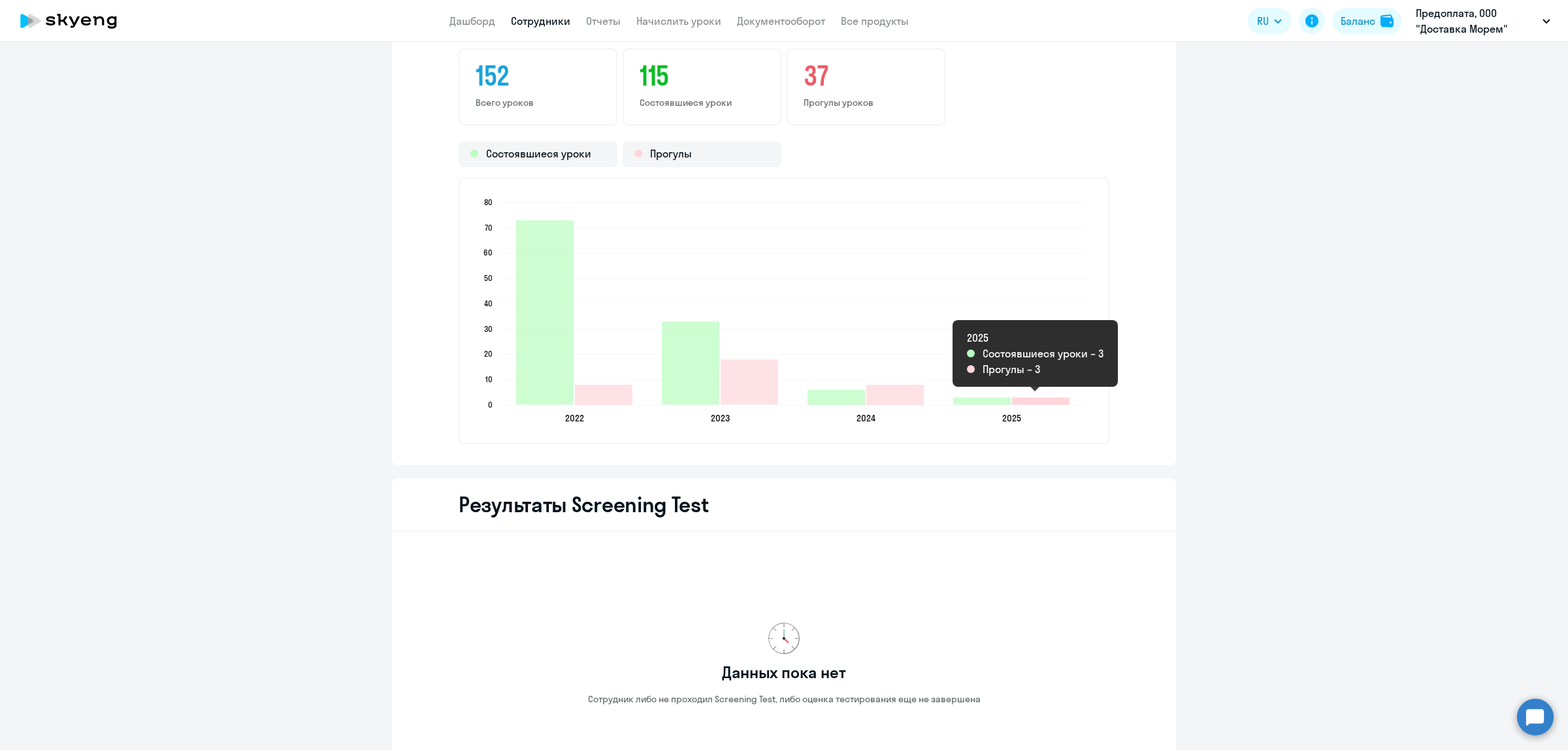
click at [1030, 397] on icon "2025-08-10T21:00:00.000Z Прогулы 3" at bounding box center [1041, 401] width 58 height 7
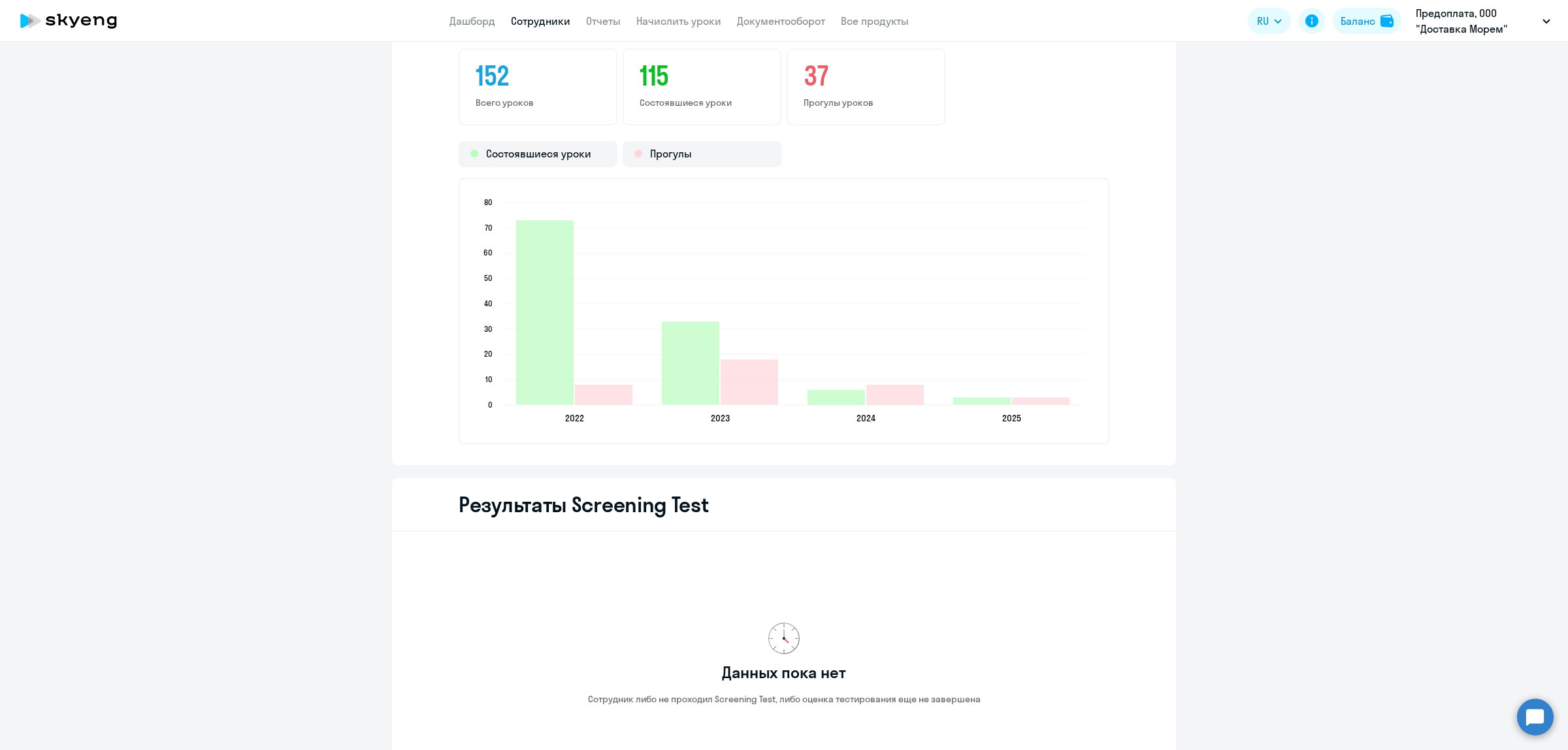
scroll to position [1633, 0]
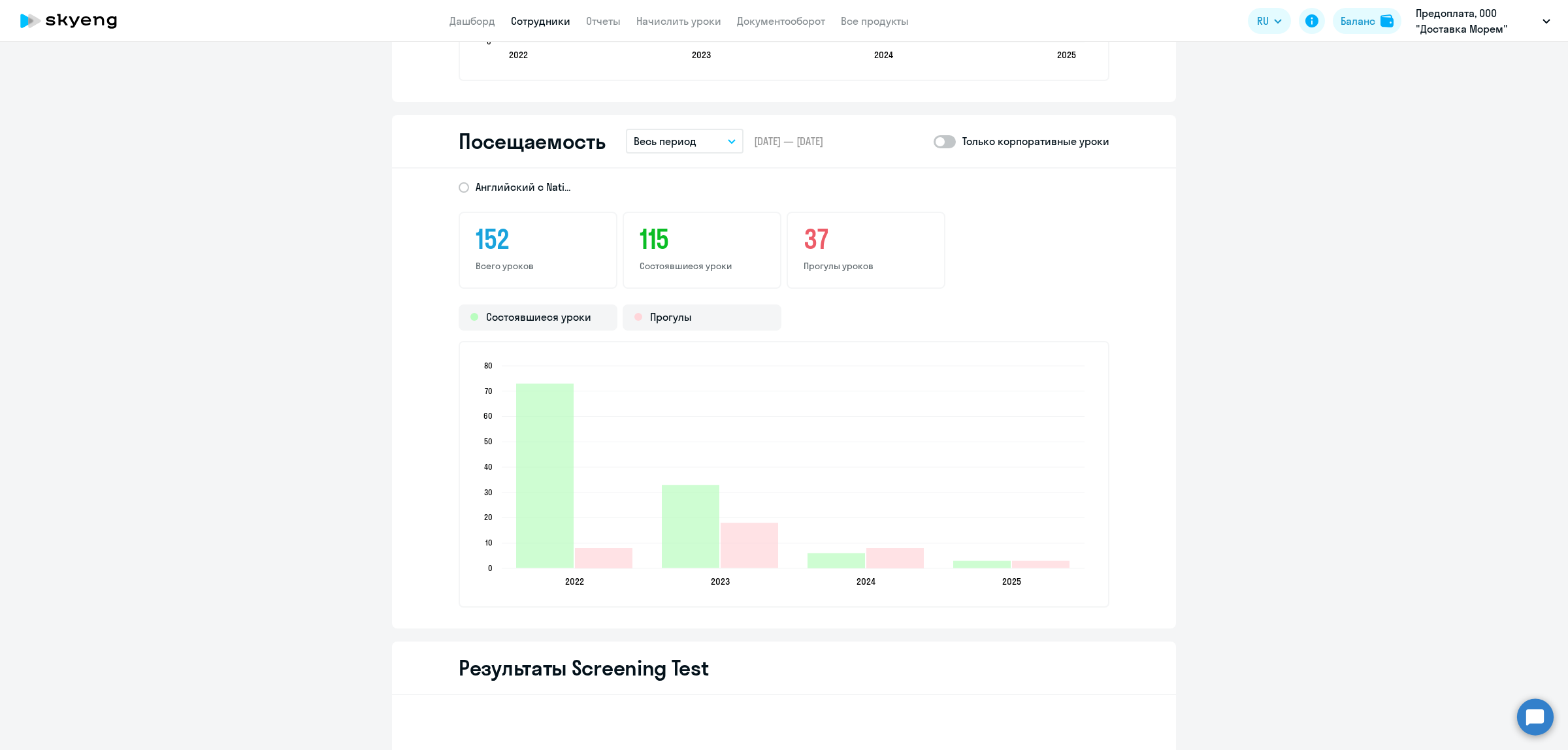
click at [728, 140] on icon "button" at bounding box center [732, 141] width 8 height 4
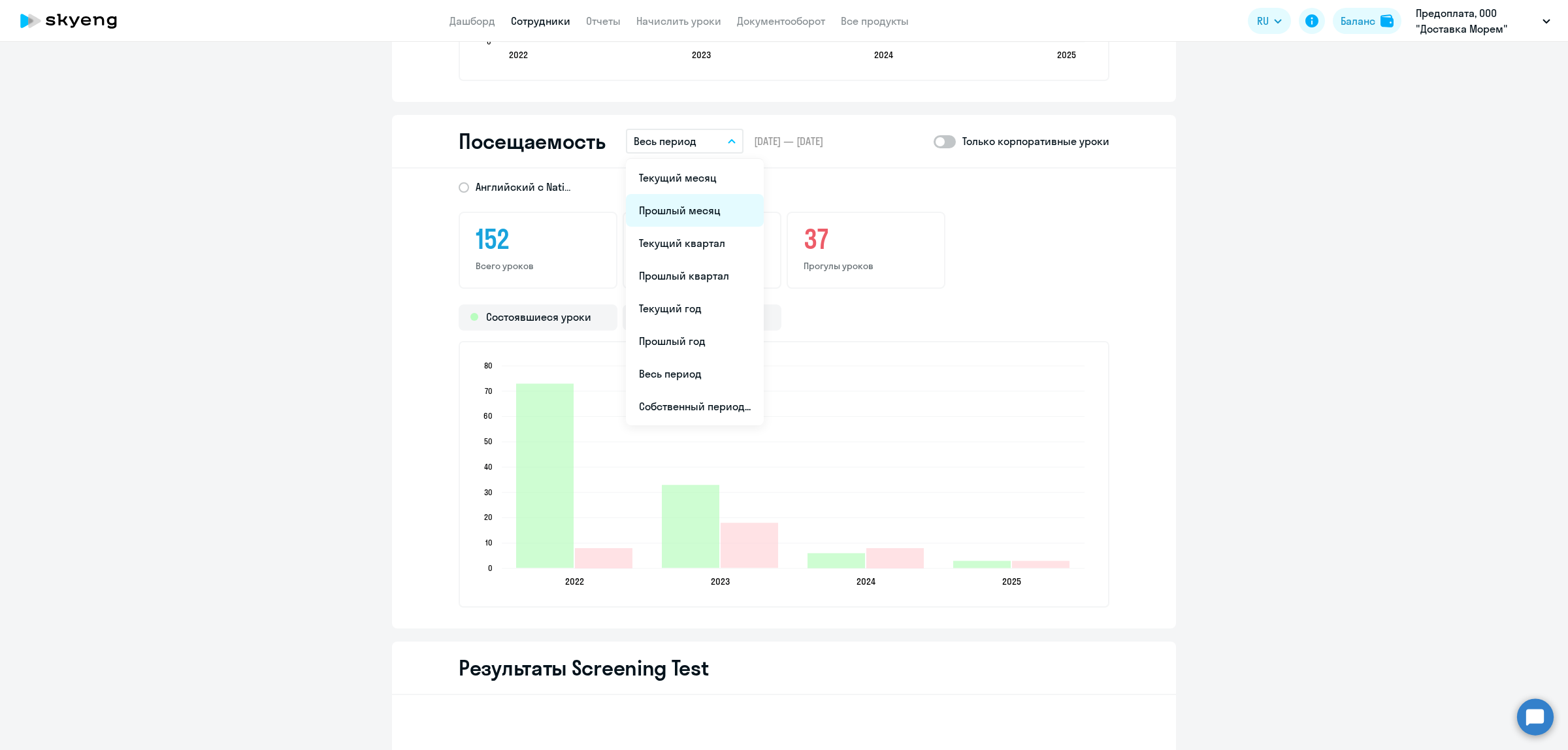
click at [700, 201] on li "Прошлый месяц" at bounding box center [694, 210] width 138 height 33
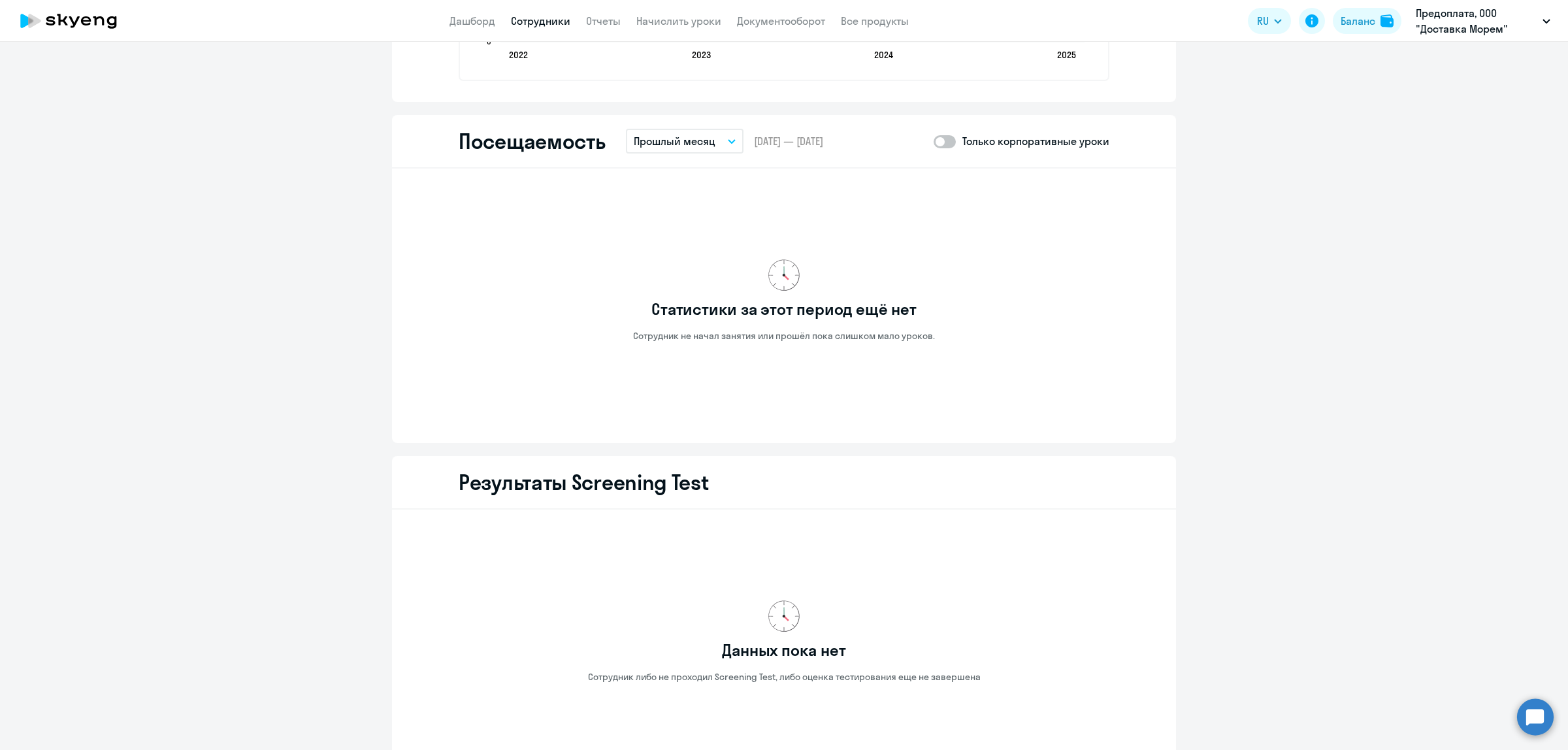
click at [724, 142] on button "Прошлый месяц" at bounding box center [684, 141] width 117 height 25
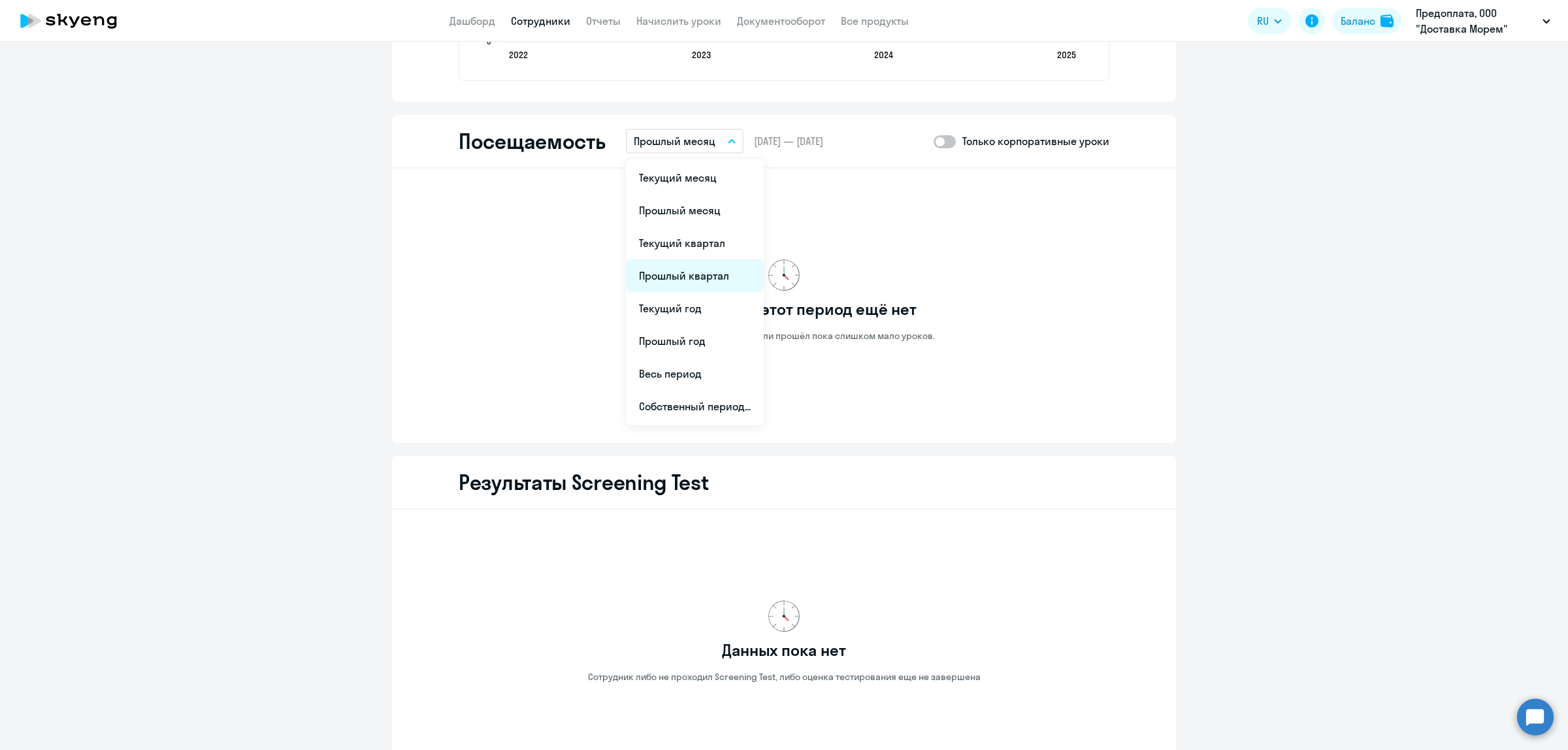
click at [700, 265] on li "Прошлый квартал" at bounding box center [694, 275] width 138 height 33
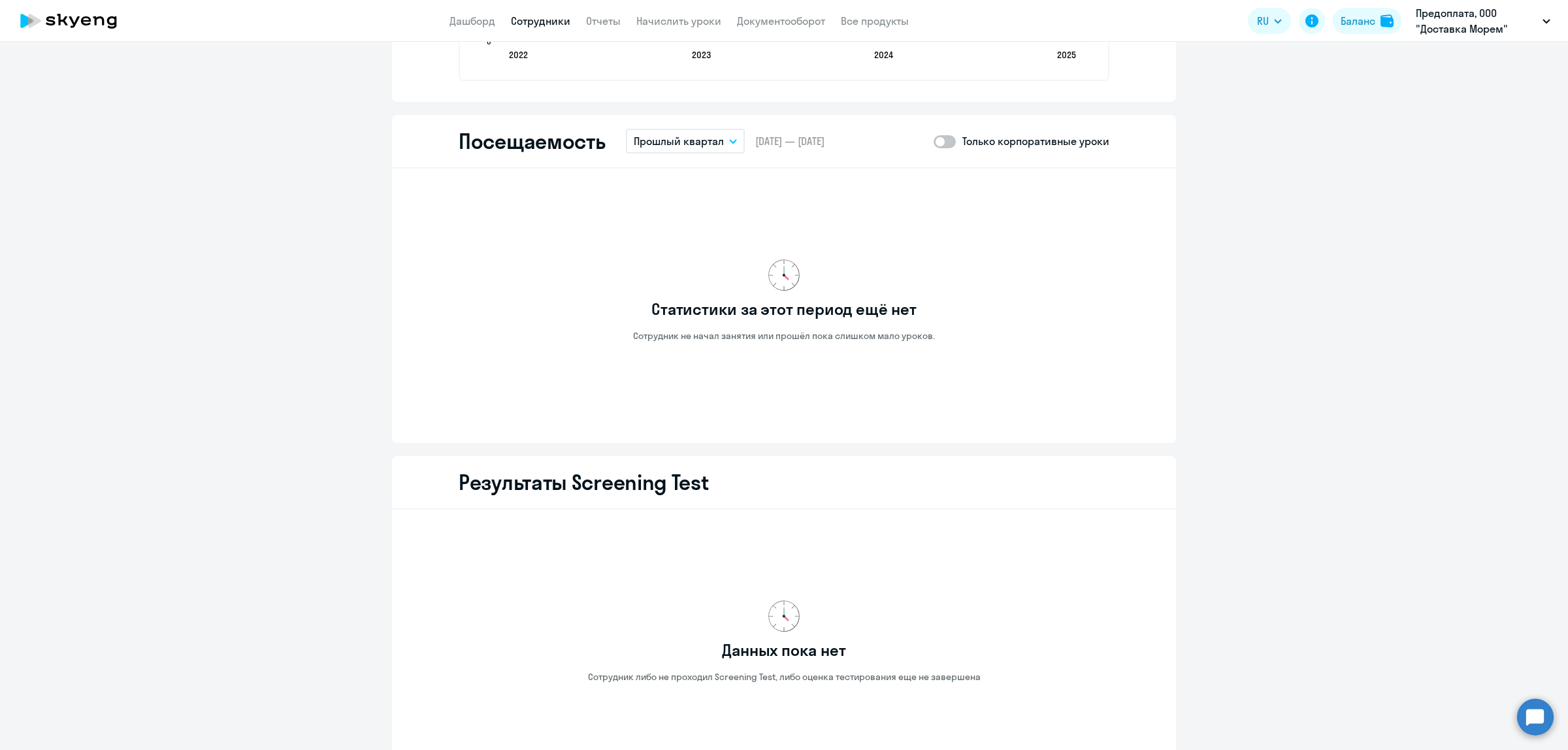
click at [726, 142] on button "Прошлый квартал" at bounding box center [685, 141] width 119 height 25
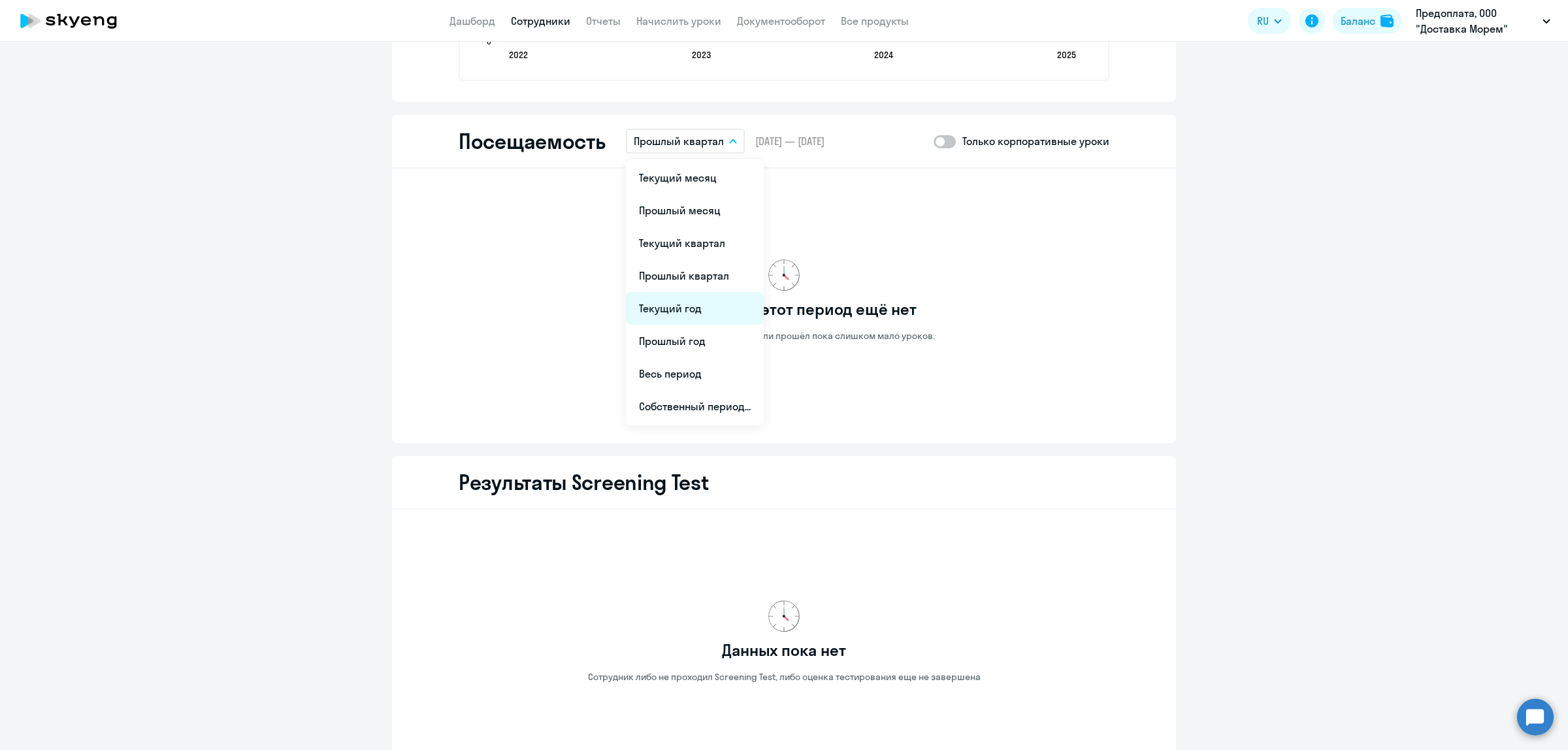
click at [697, 306] on li "Текущий год" at bounding box center [694, 308] width 138 height 33
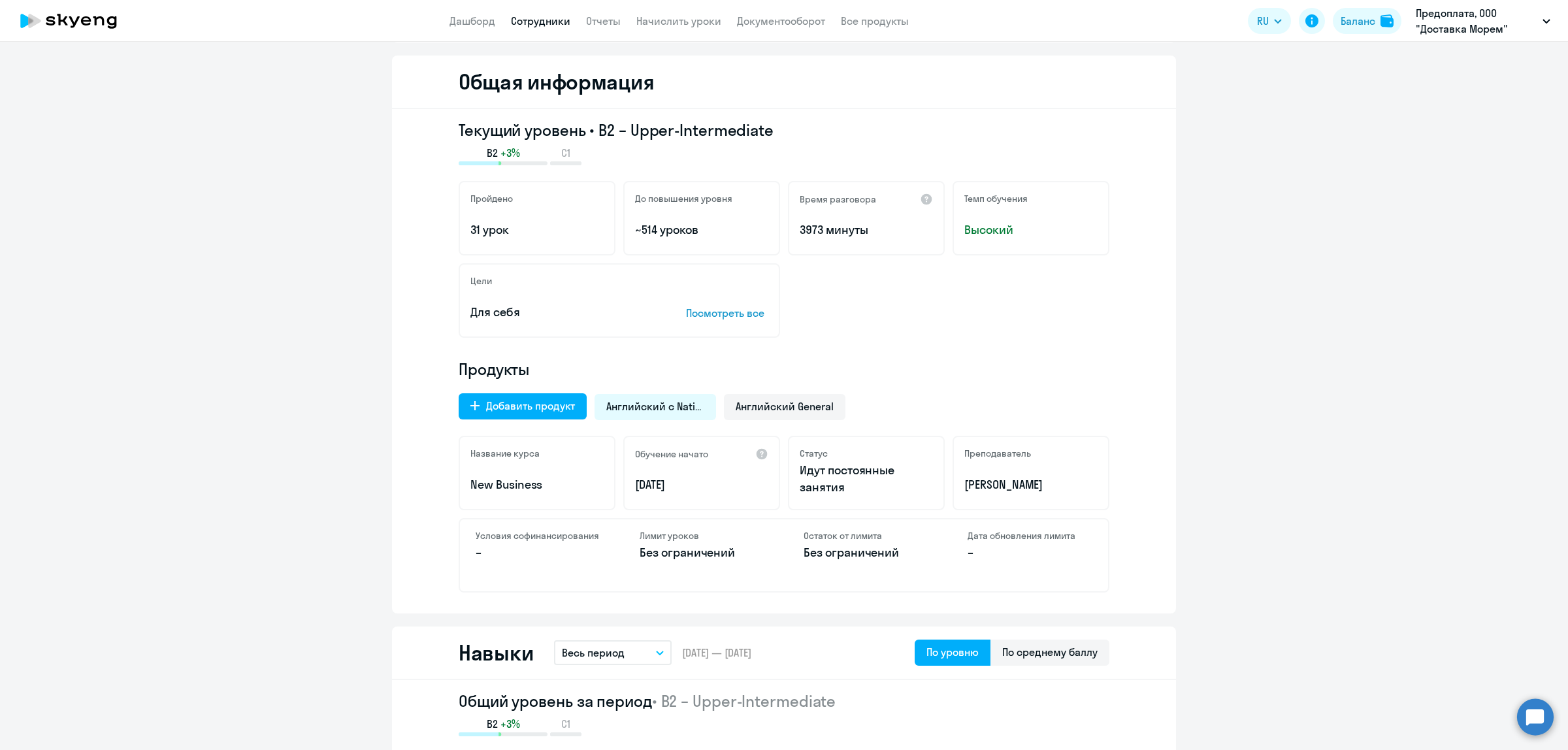
scroll to position [0, 0]
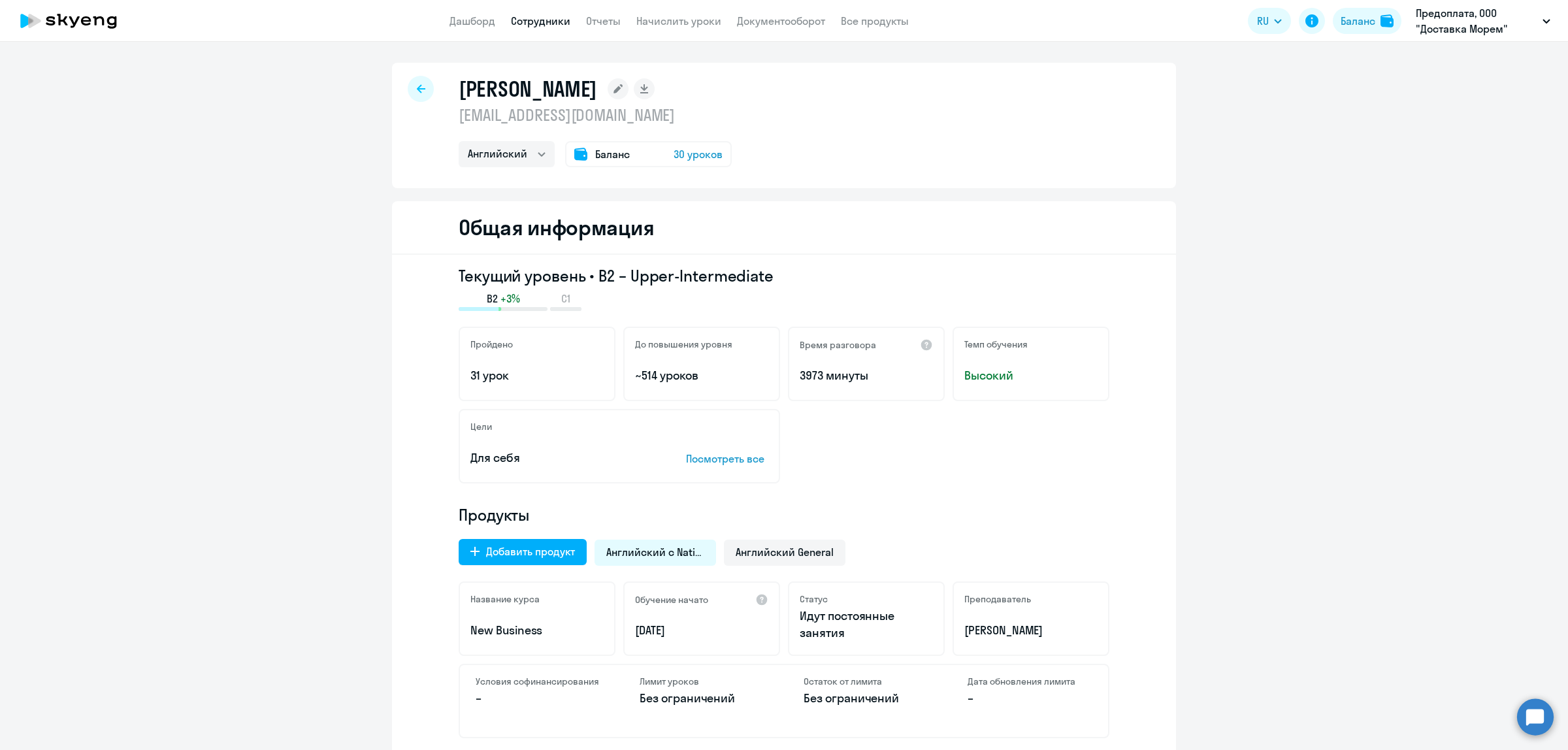
click at [413, 79] on div at bounding box center [420, 88] width 26 height 26
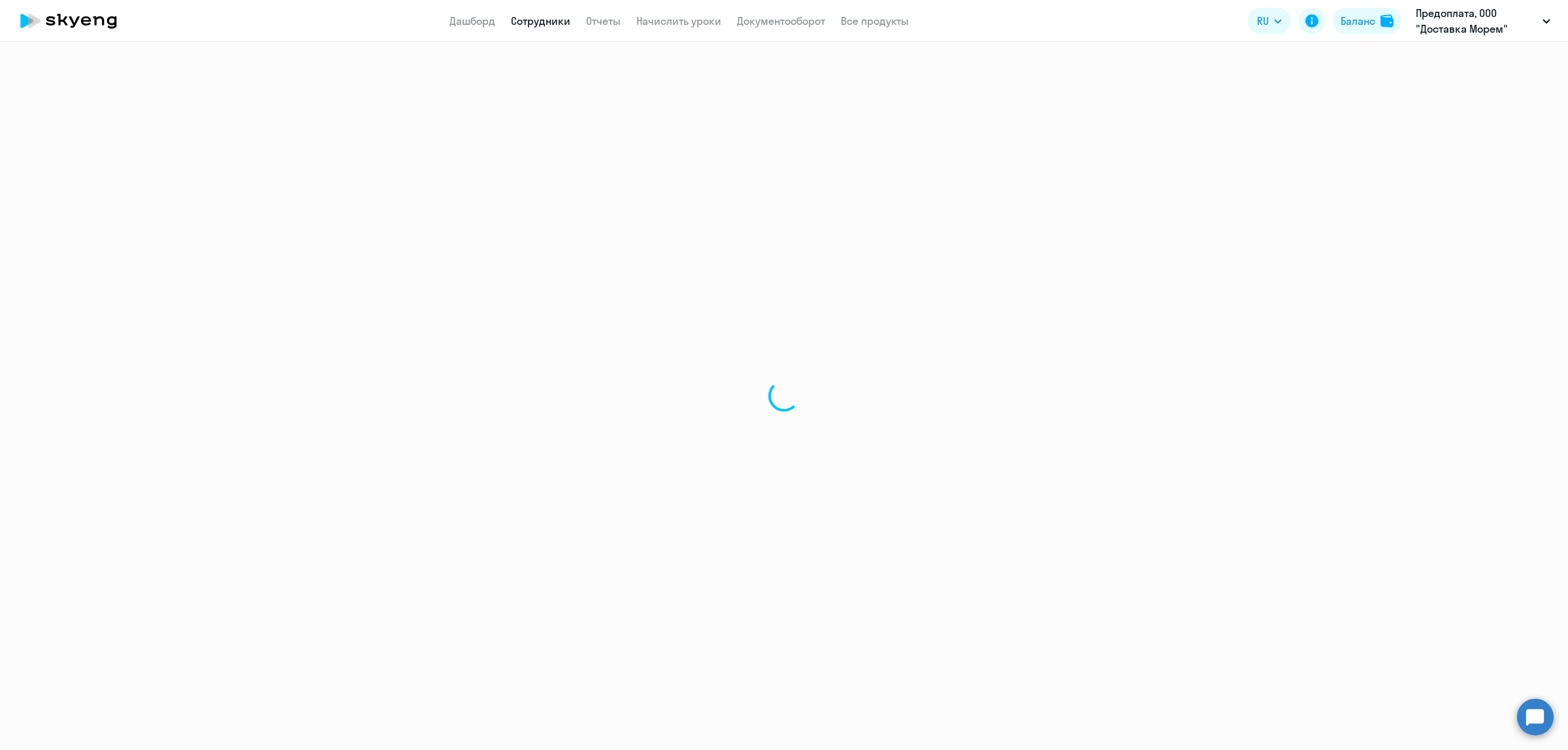
select select "30"
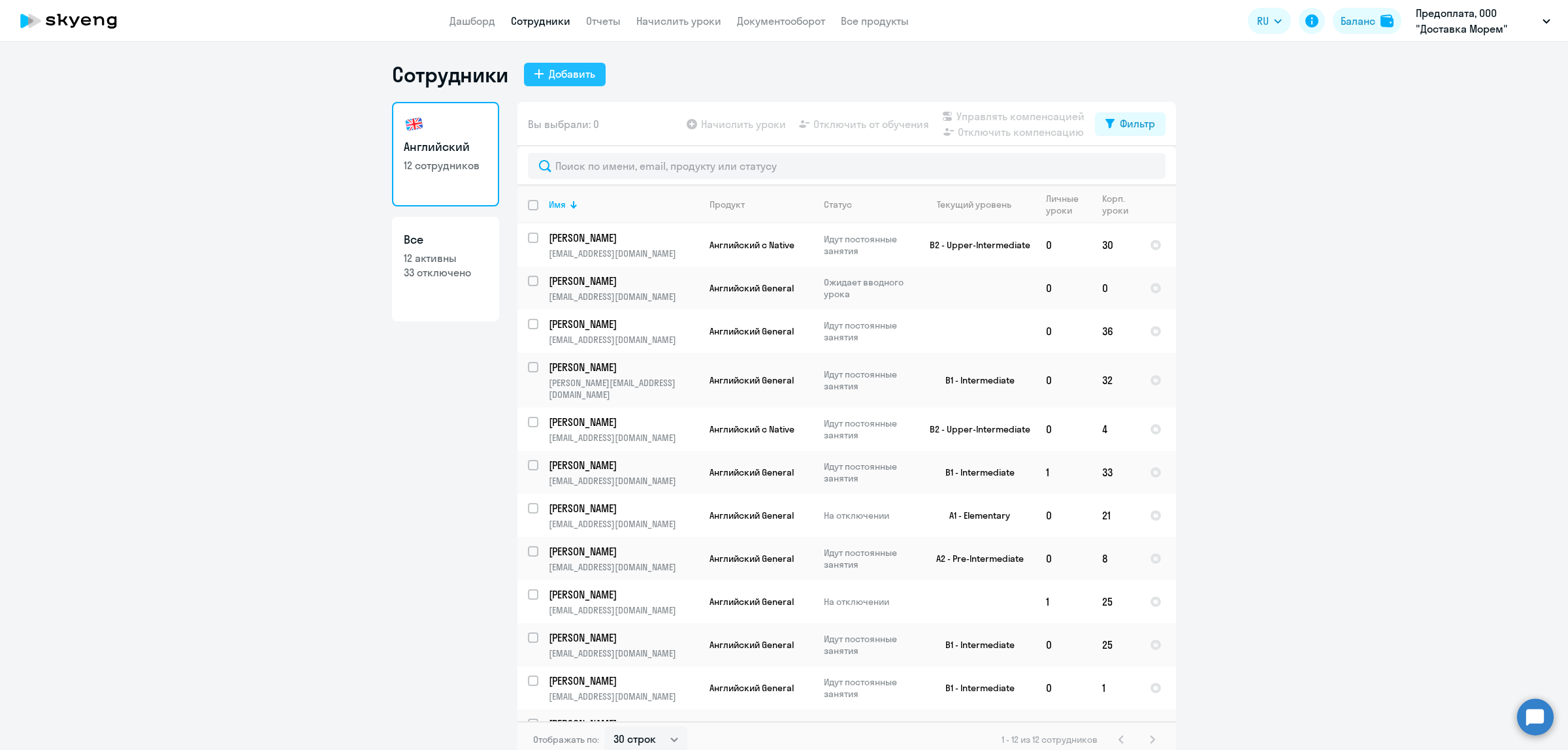
click at [550, 74] on div "Добавить" at bounding box center [572, 74] width 46 height 16
select select "english_adult_not_native_speaker"
select select "3"
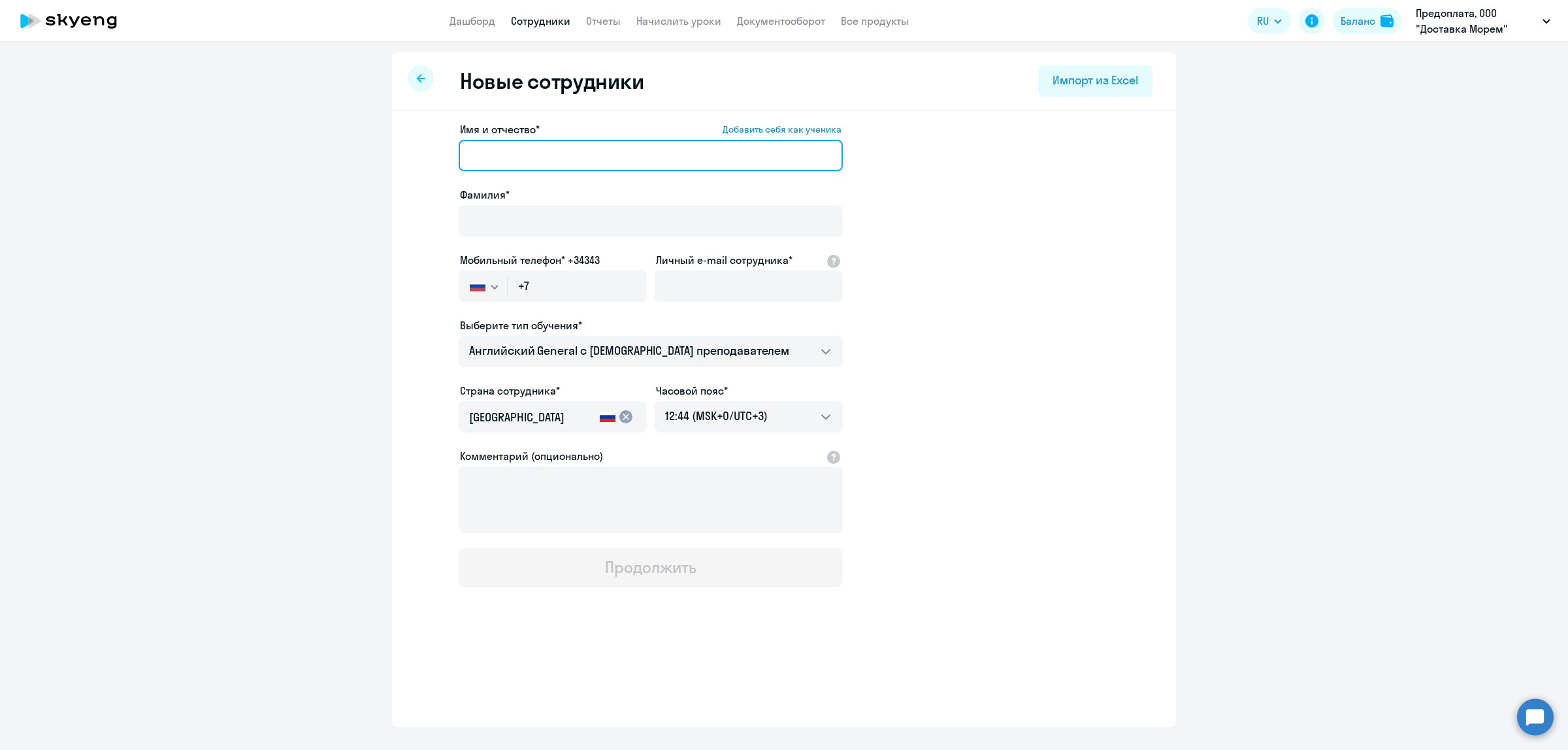
click at [557, 161] on input "Имя и отчество* Добавить себя как ученика" at bounding box center [651, 155] width 384 height 31
type input "Алена"
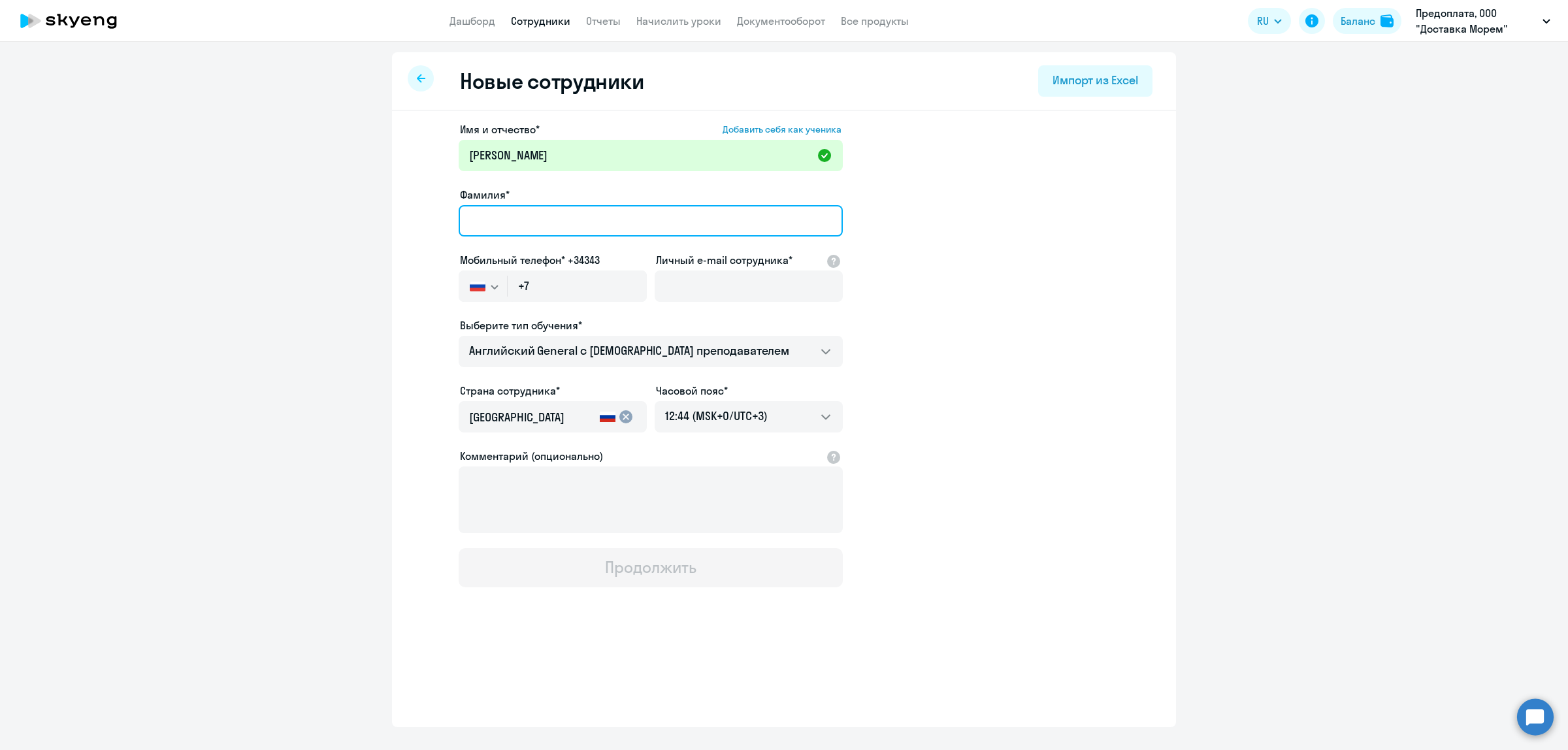
click at [566, 233] on input "Фамилия*" at bounding box center [651, 220] width 384 height 31
type input "Горбунова"
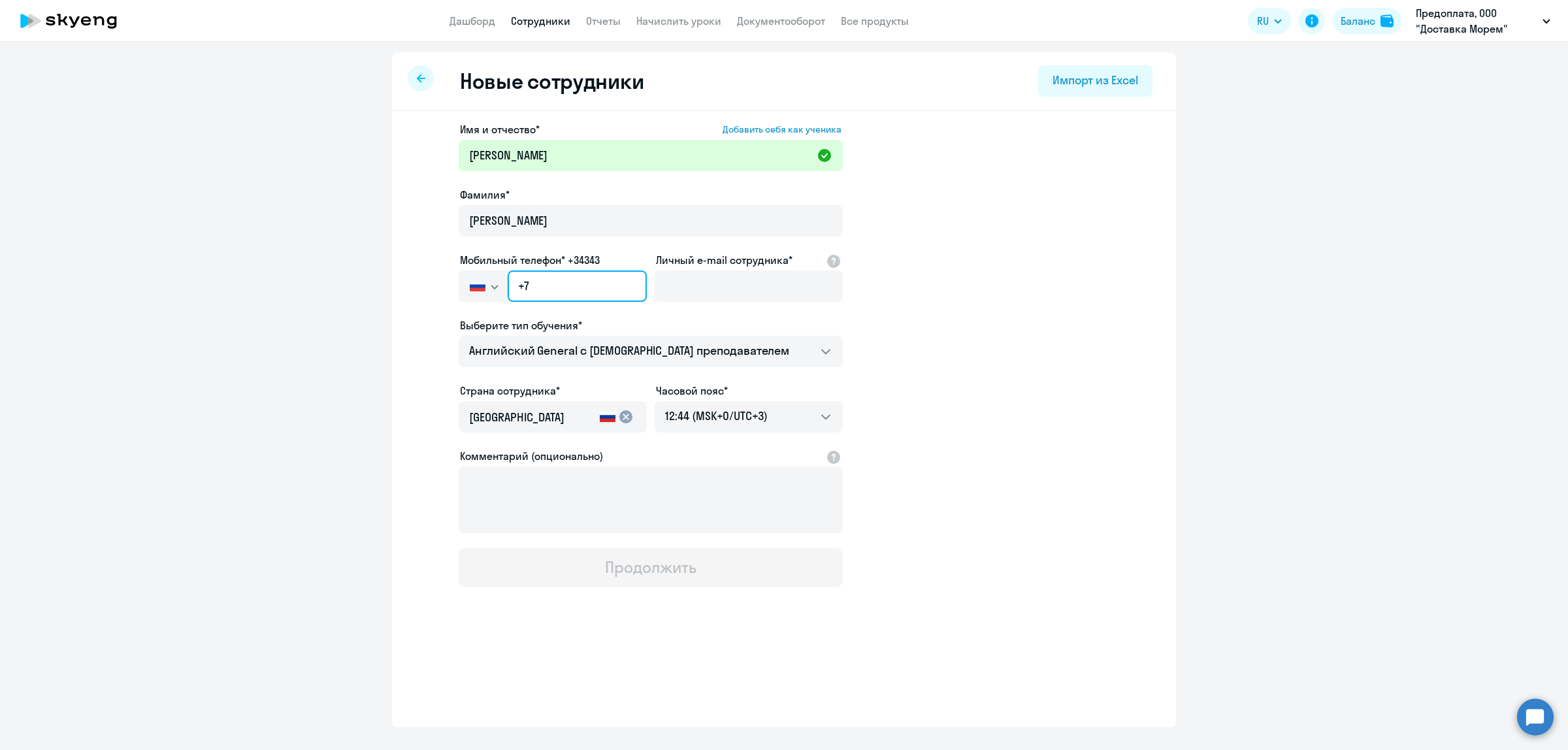
click at [589, 278] on input "+7" at bounding box center [577, 285] width 140 height 31
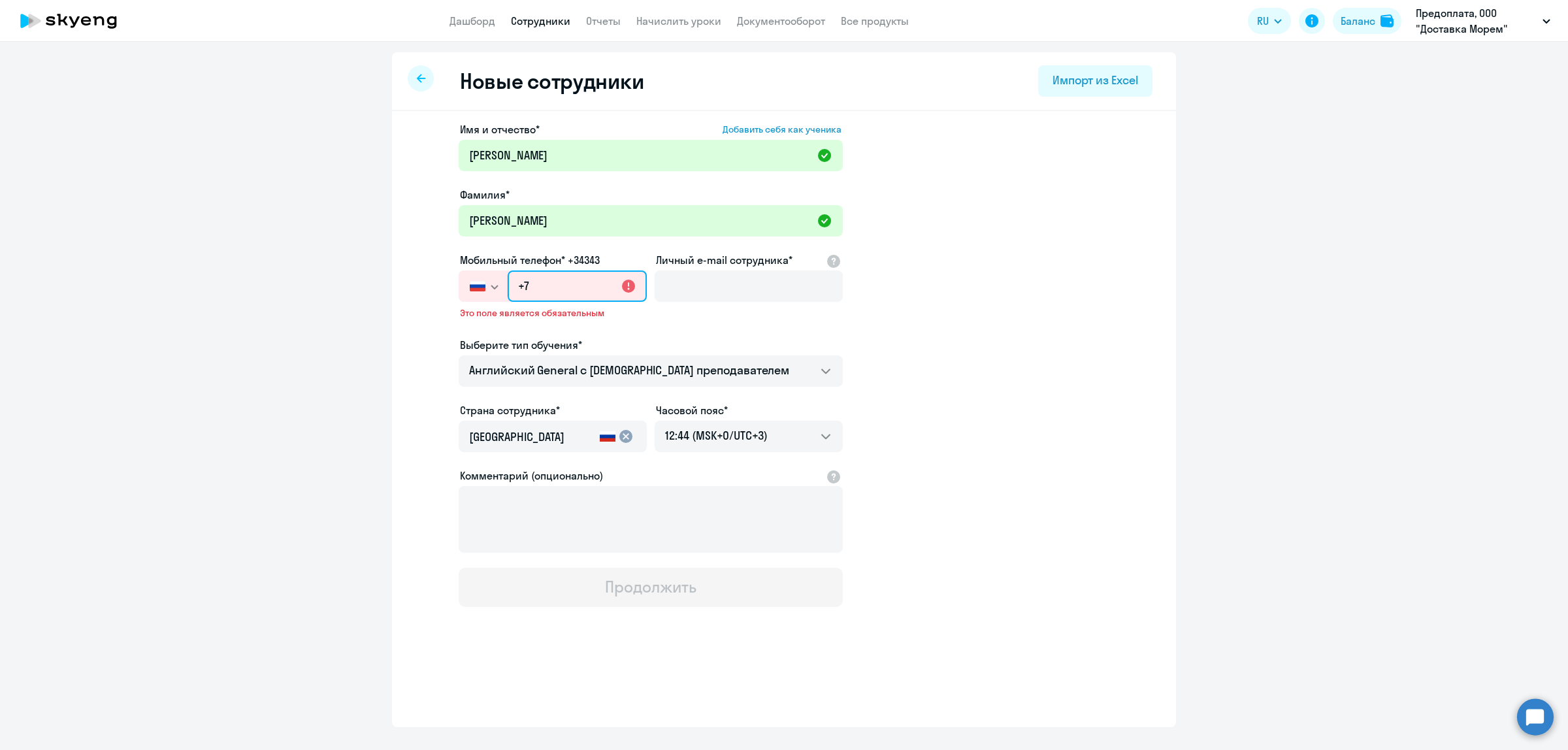
paste input "908 188-42-33"
click at [630, 322] on div "Проверьте номер телефона" at bounding box center [553, 316] width 188 height 20
click at [603, 284] on input "+7 908 188-42-33" at bounding box center [577, 285] width 140 height 31
click at [573, 283] on input "+7 908 188-42-33" at bounding box center [577, 285] width 140 height 31
type input "+7 908 188-42-33"
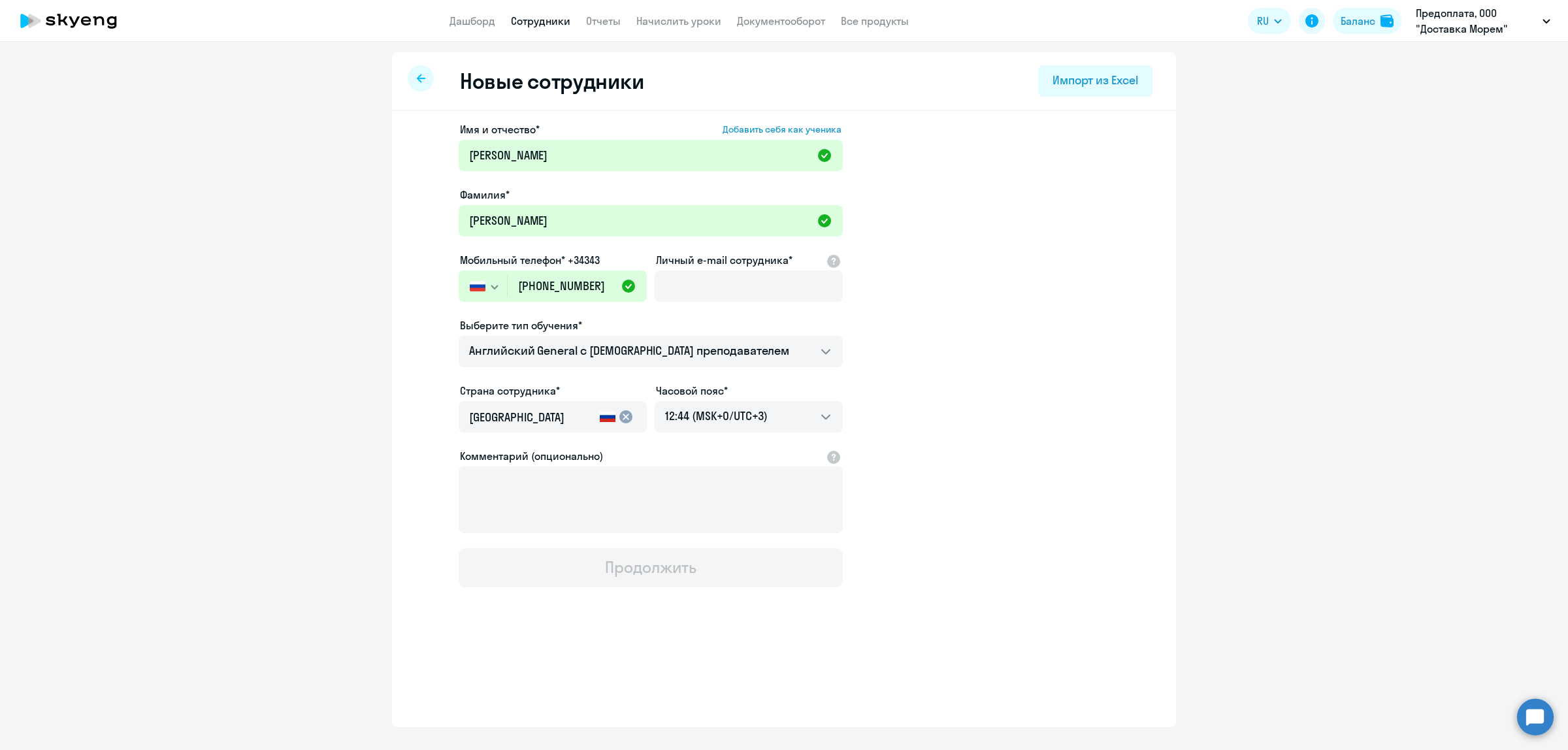
click at [608, 315] on ds-form-field "Мобильный телефон* +34343 Россия +7 Казахстан +7 Украина +380 Беларусь (Белорус…" at bounding box center [553, 285] width 188 height 66
click at [721, 290] on input "Личный e-mail сотрудника*" at bounding box center [749, 285] width 188 height 31
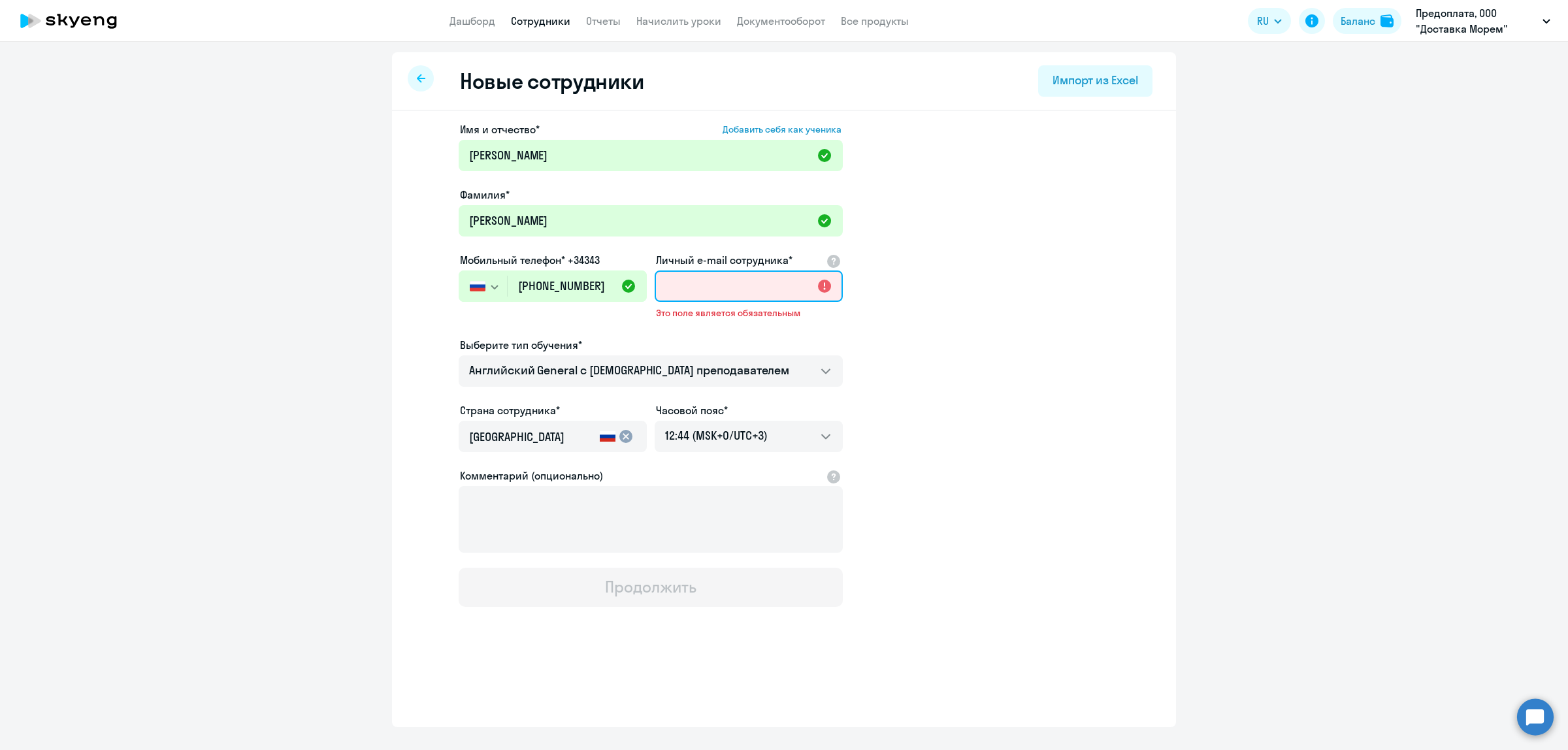
paste input "Alena1985555@yandex.ru"
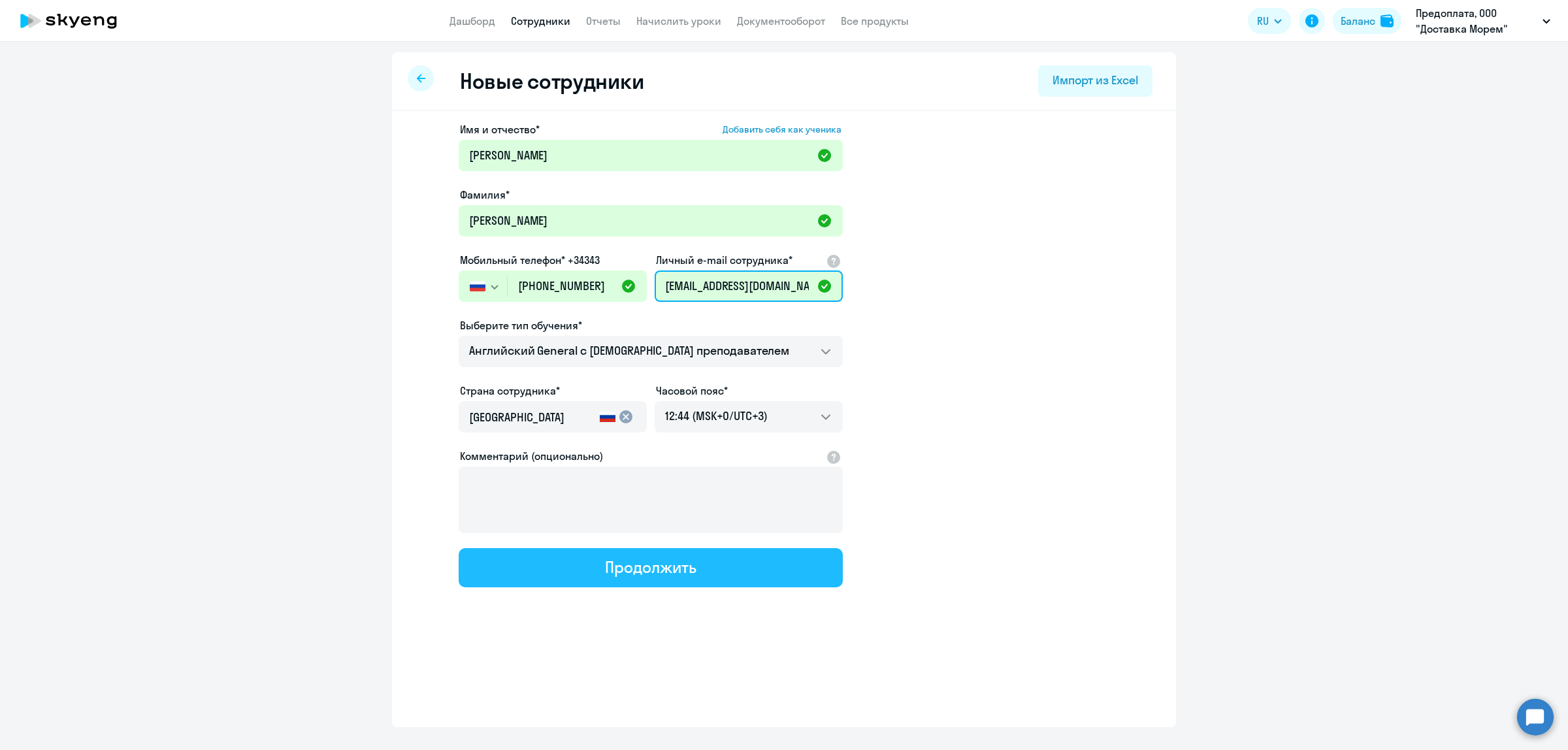
type input "Alena1985555@yandex.ru"
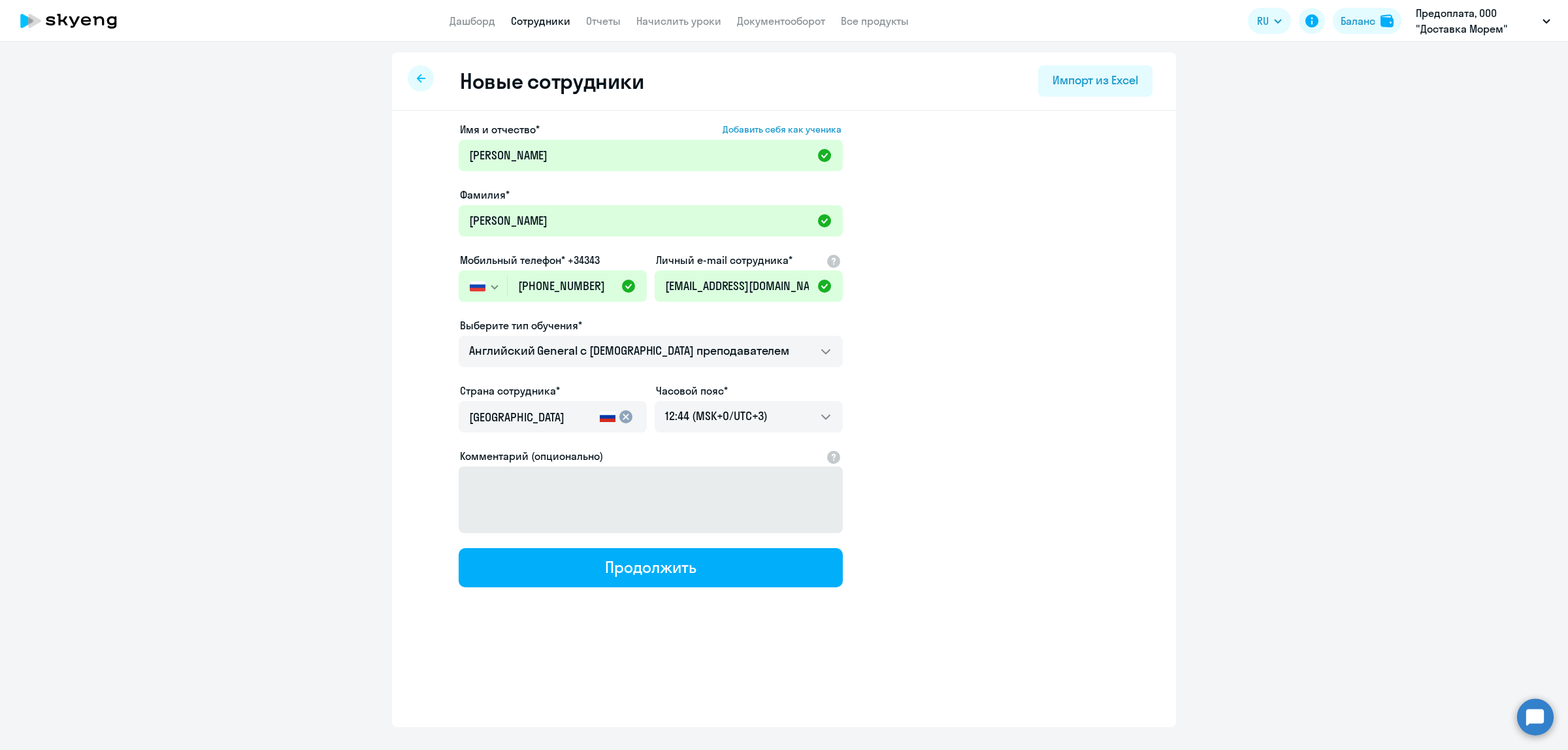
click at [680, 557] on div "Продолжить" at bounding box center [651, 567] width 91 height 21
select select "english_adult_not_native_speaker"
select select "3"
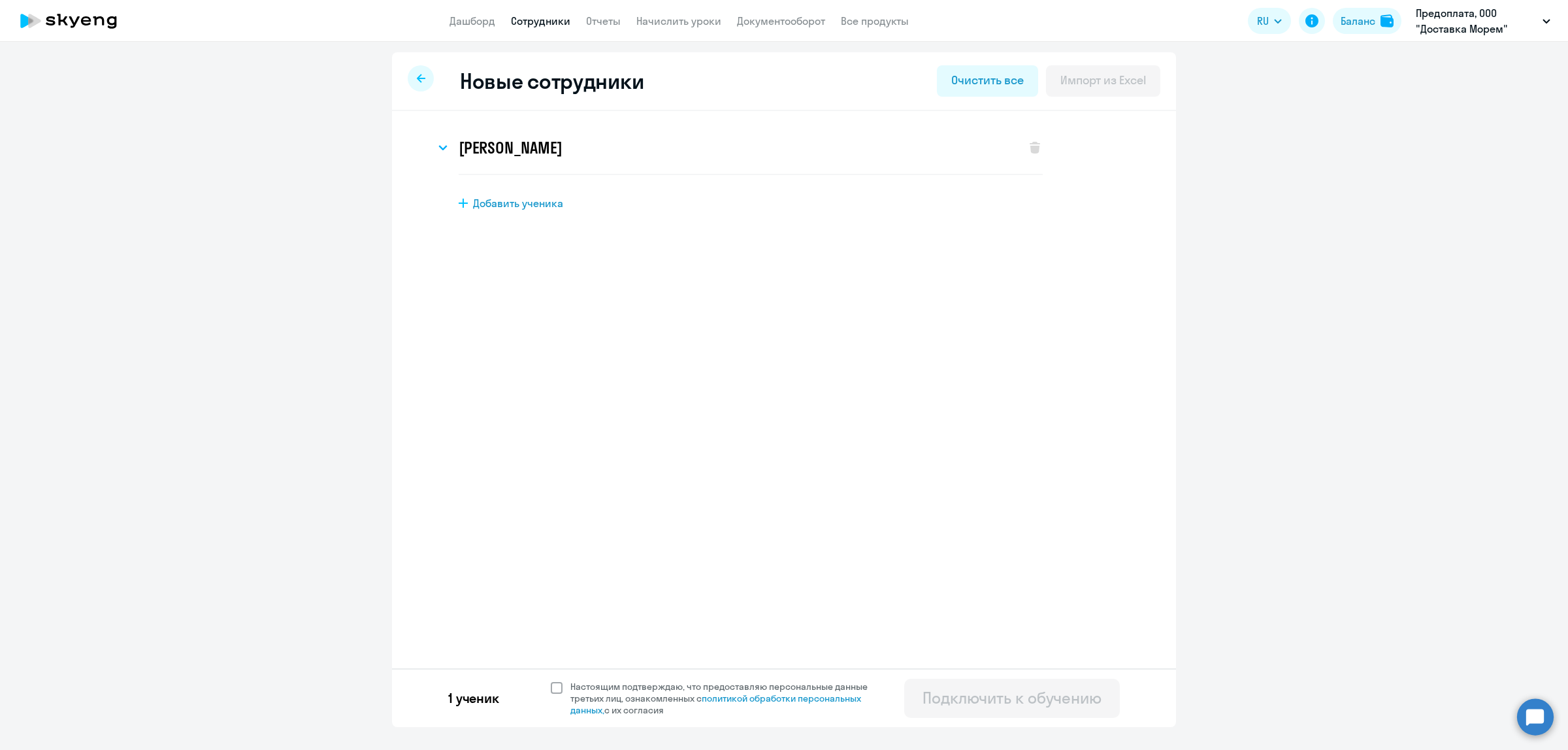
click at [554, 687] on span at bounding box center [556, 687] width 12 height 12
click at [551, 681] on input "Настоящим подтверждаю, что предоставляю персональные данные третьих лиц, ознако…" at bounding box center [550, 680] width 1 height 1
checkbox input "true"
click at [996, 694] on div "Подключить к обучению" at bounding box center [1012, 698] width 179 height 21
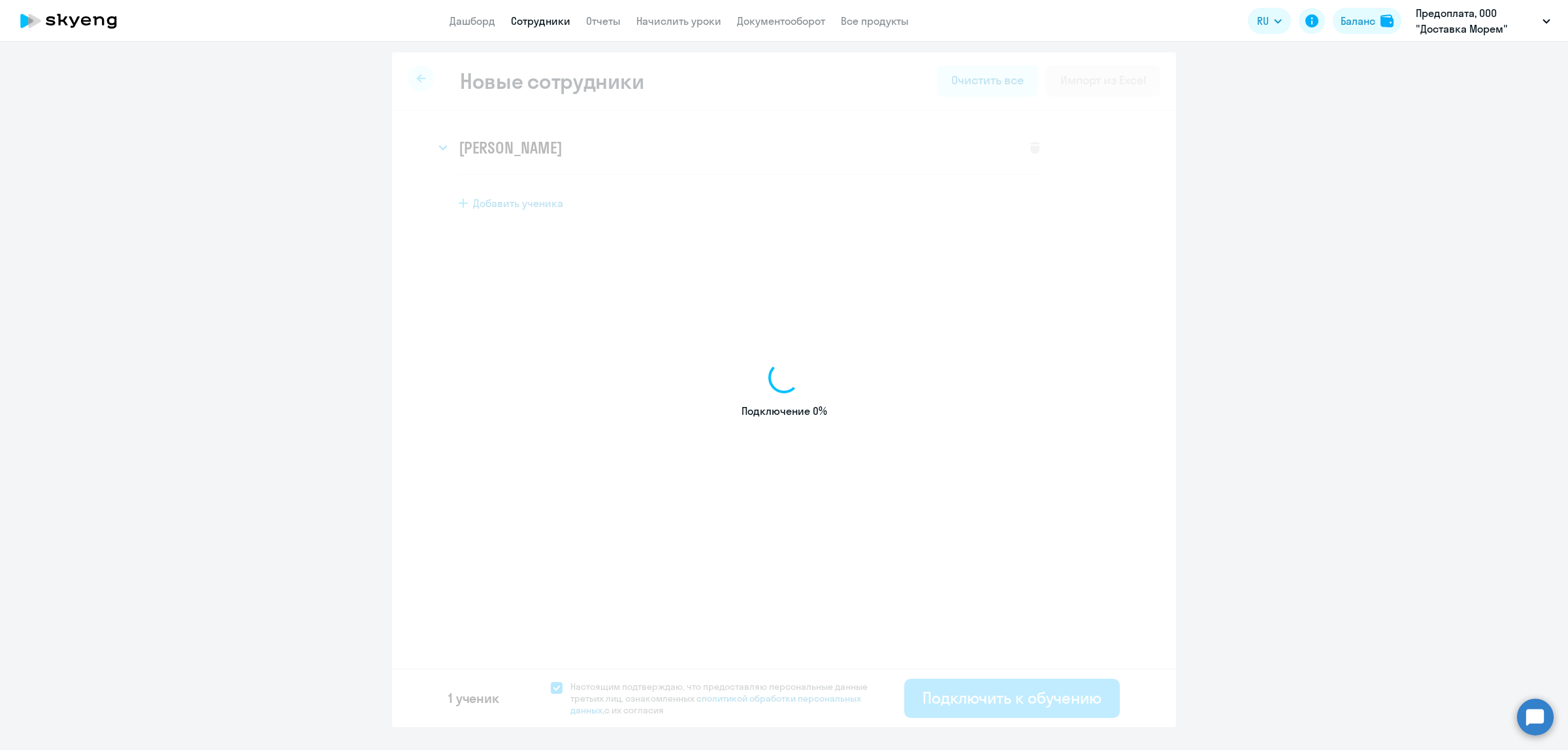
select select "english_adult_not_native_speaker"
select select "3"
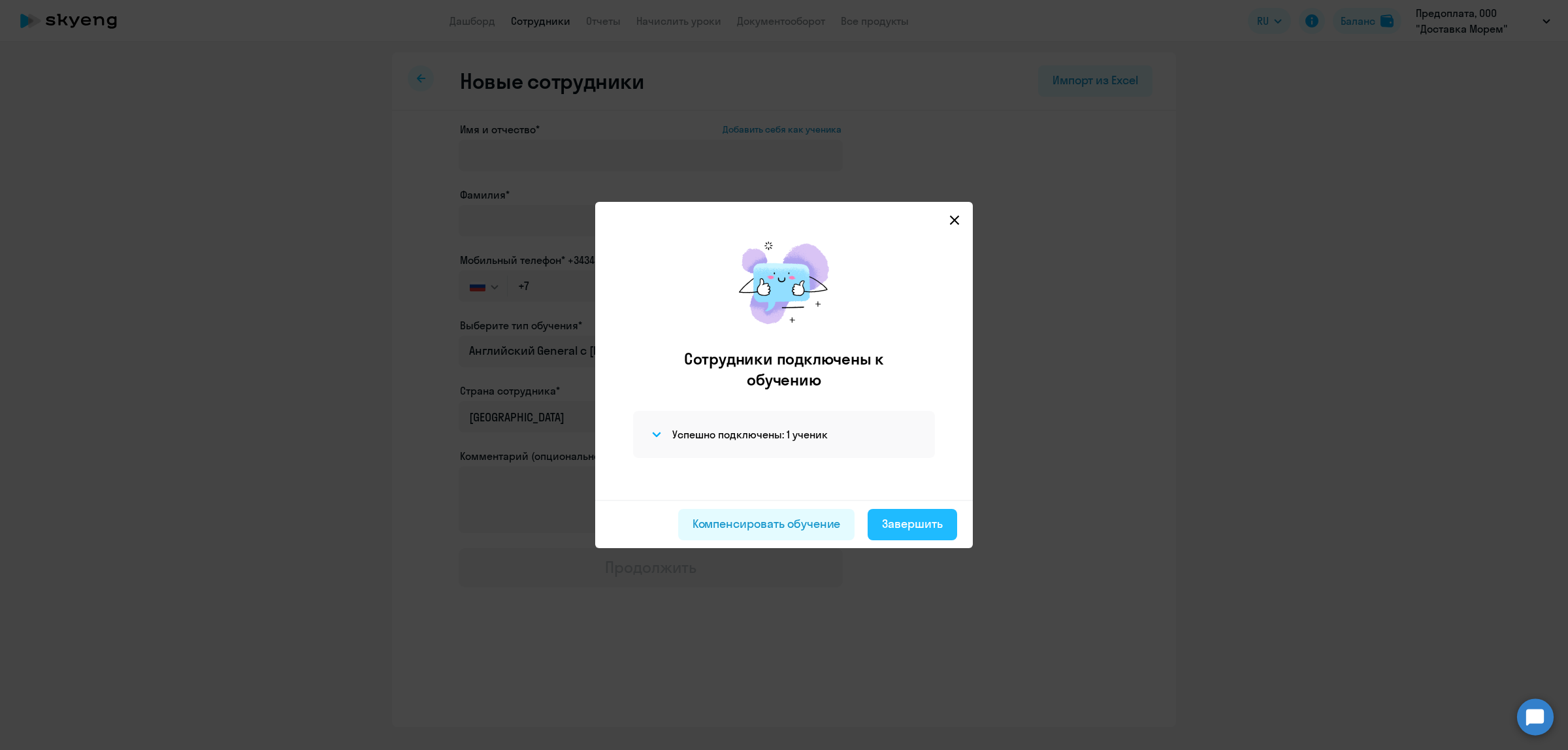
click at [919, 521] on div "Завершить" at bounding box center [912, 523] width 60 height 17
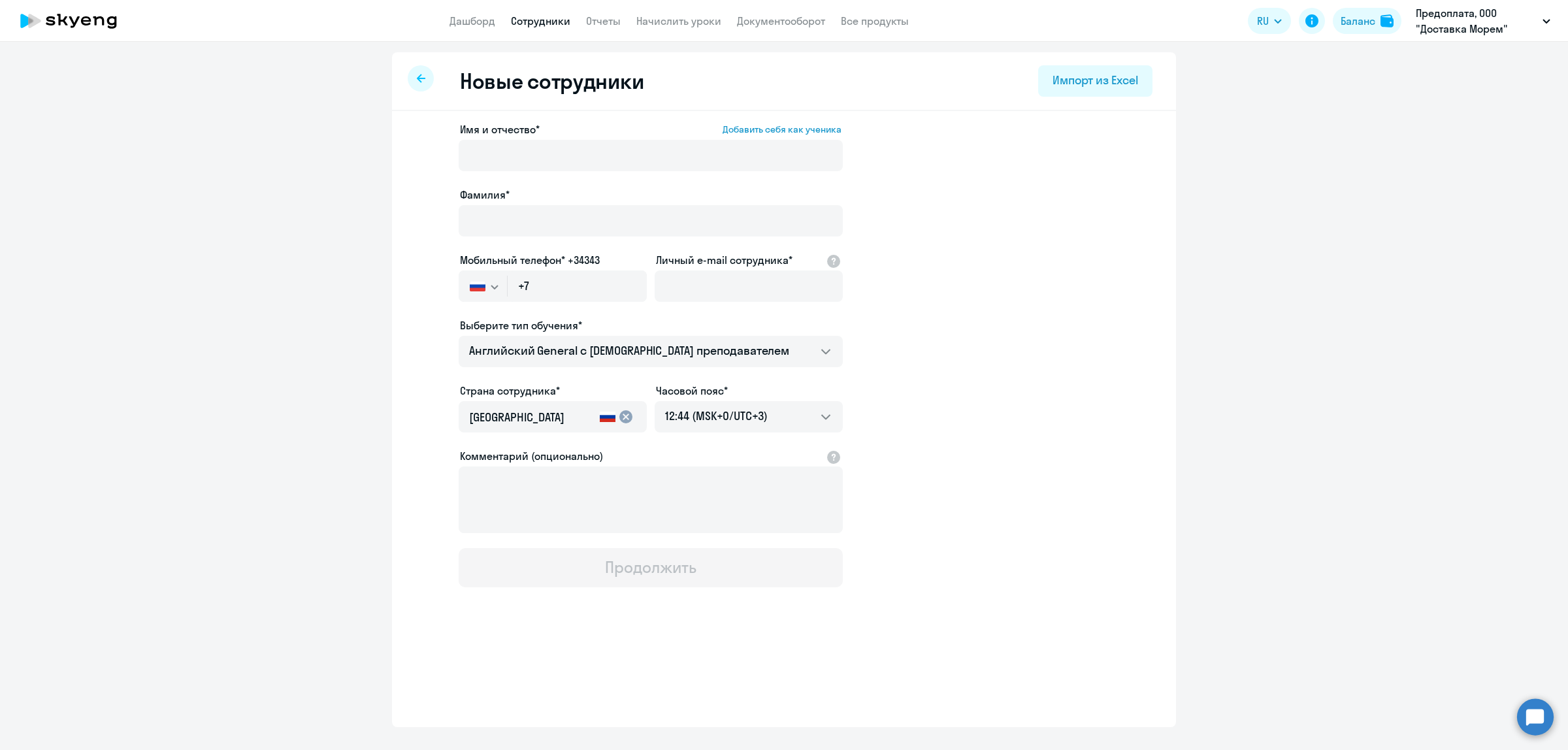
select select "30"
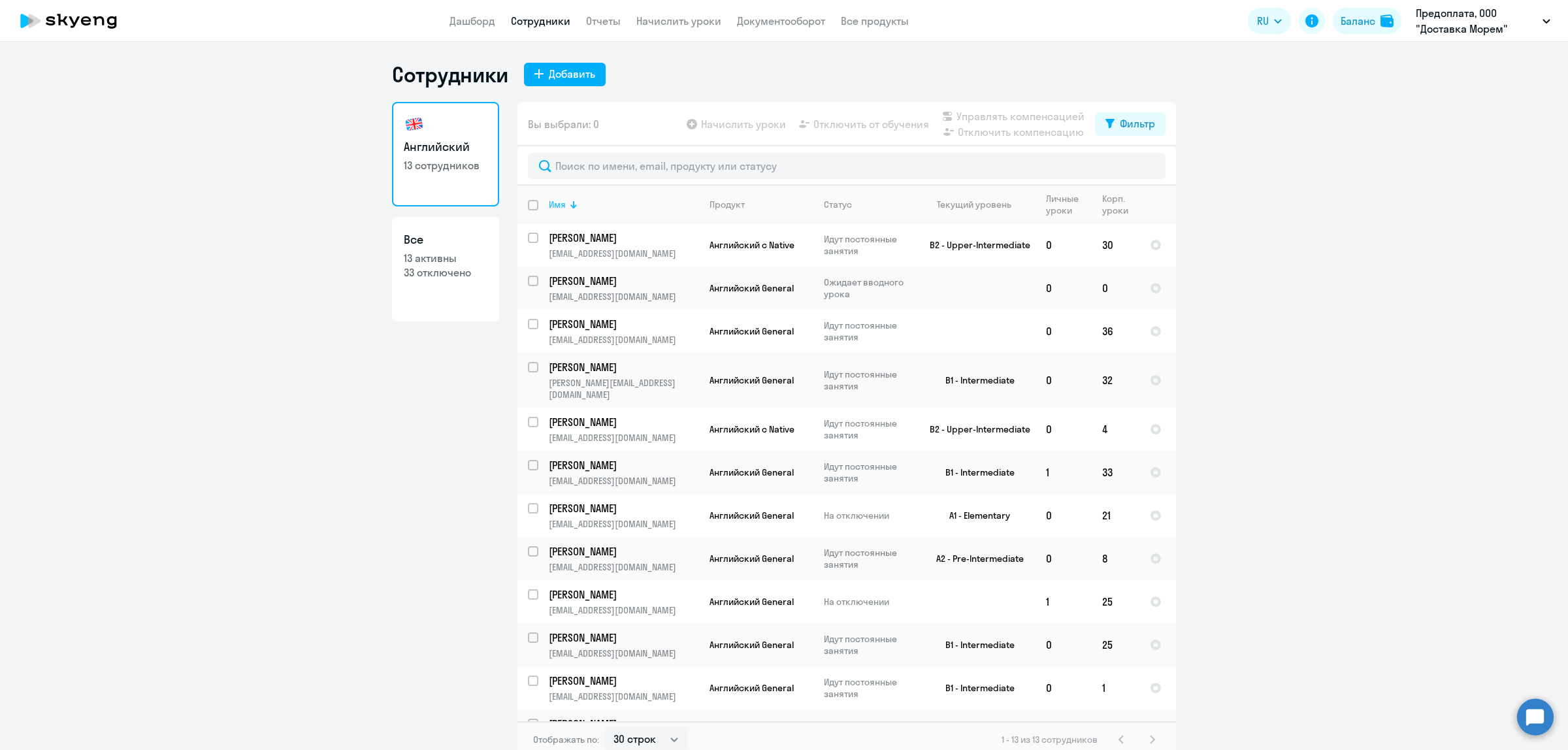
click at [556, 210] on div "Имя" at bounding box center [556, 203] width 17 height 12
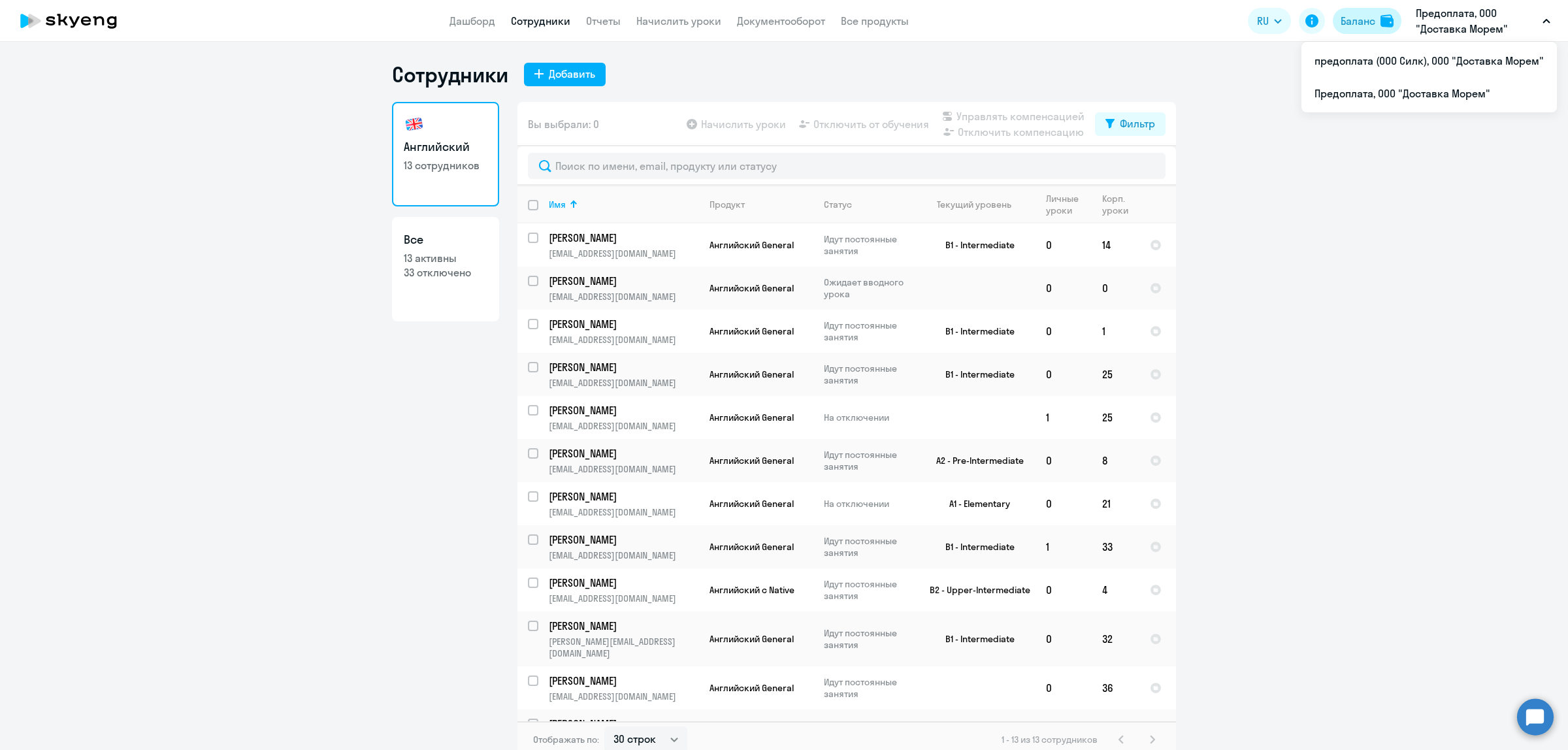
click at [1356, 23] on div "Баланс" at bounding box center [1357, 21] width 35 height 16
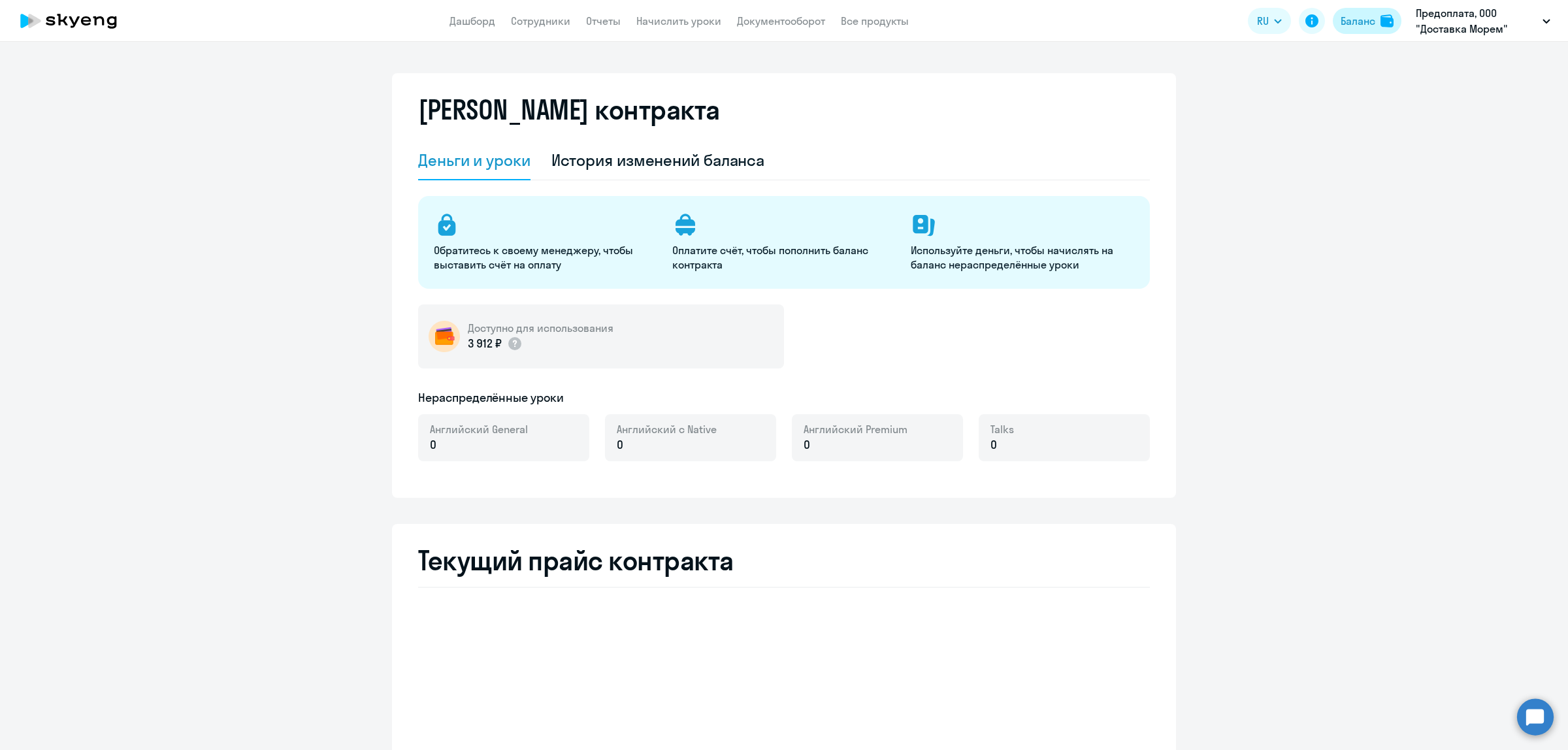
select select "english_adult_not_native_speaker"
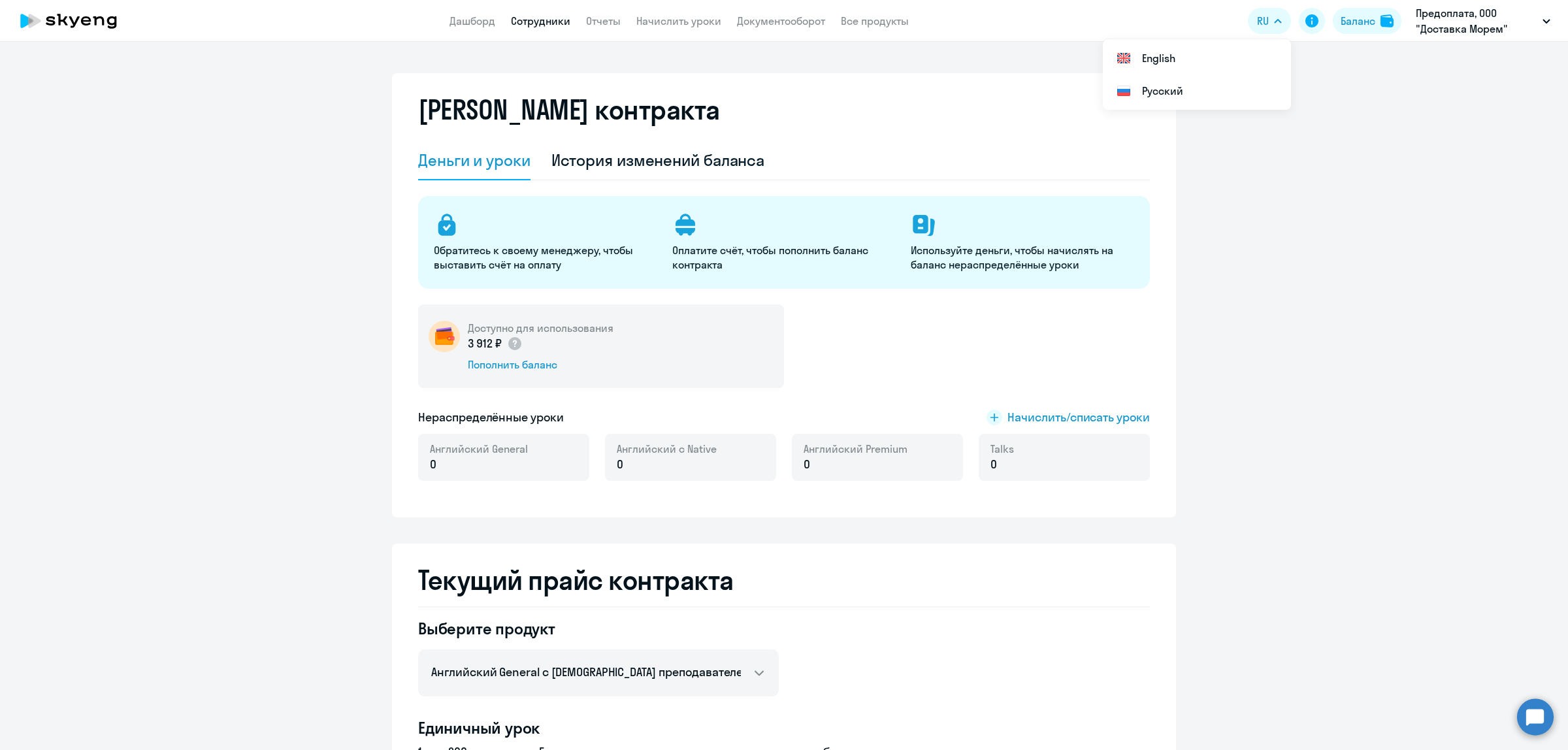
click at [548, 26] on link "Сотрудники" at bounding box center [540, 20] width 60 height 13
select select "30"
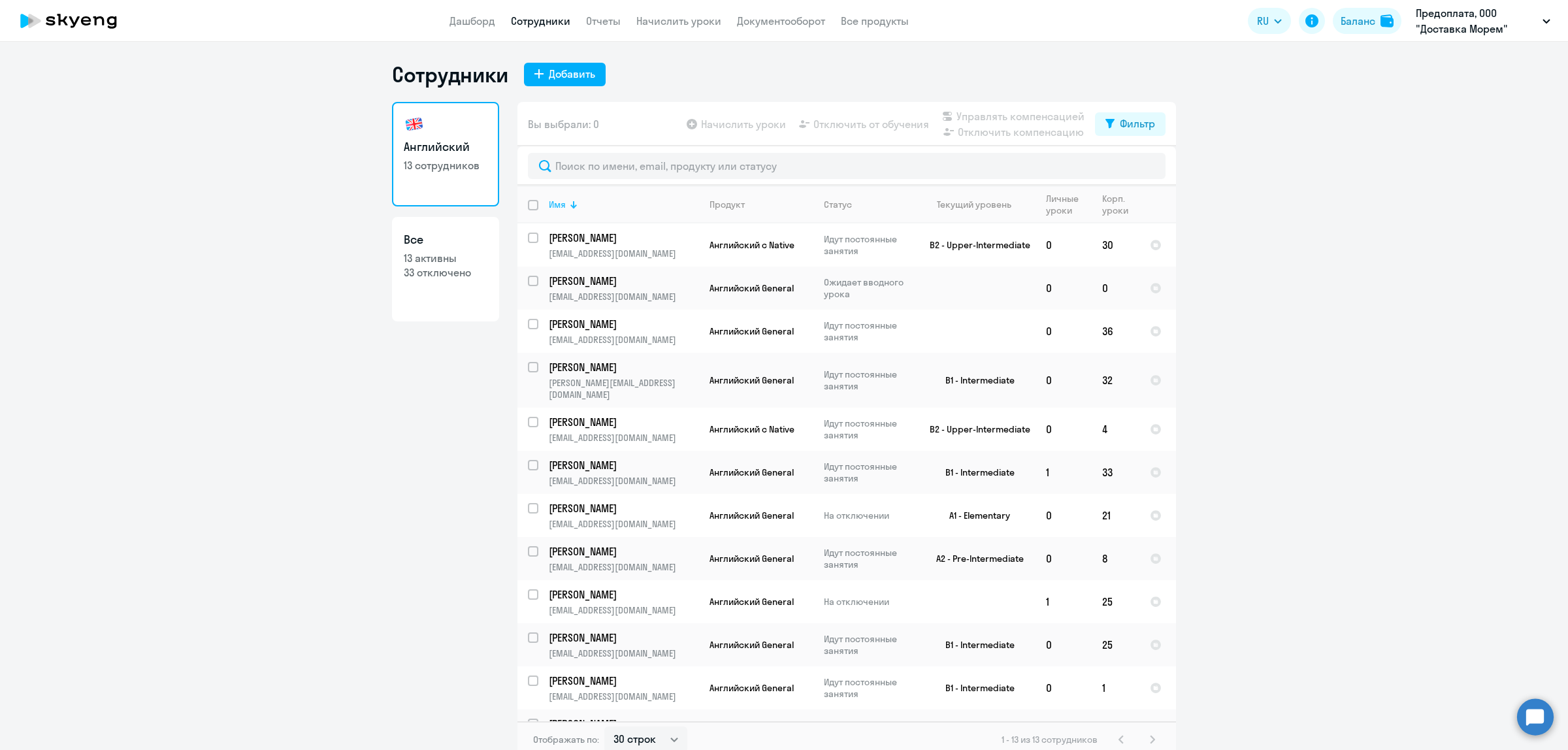
click at [561, 204] on div "Имя" at bounding box center [623, 203] width 149 height 12
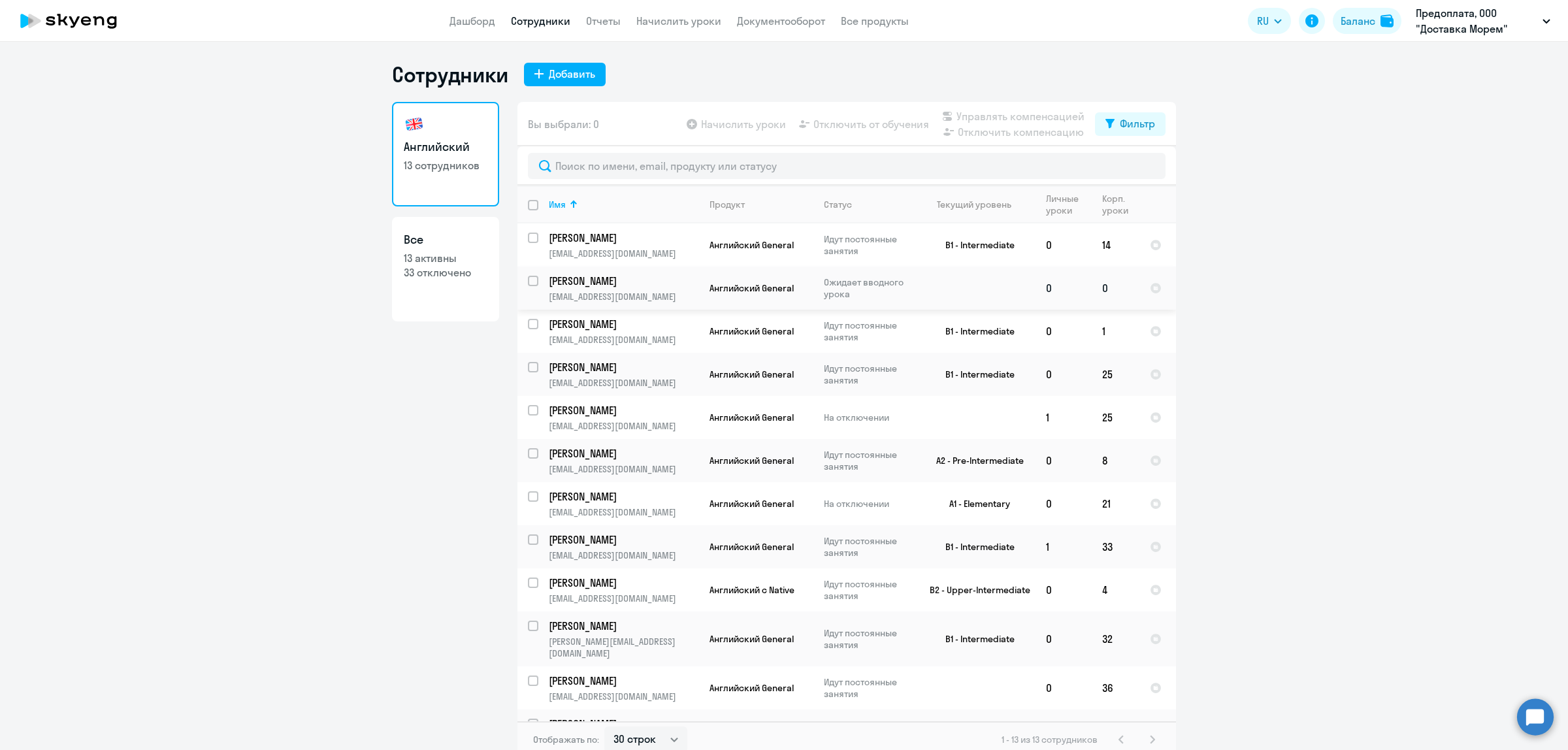
click at [528, 280] on input "select row 42300294" at bounding box center [540, 288] width 26 height 26
checkbox input "true"
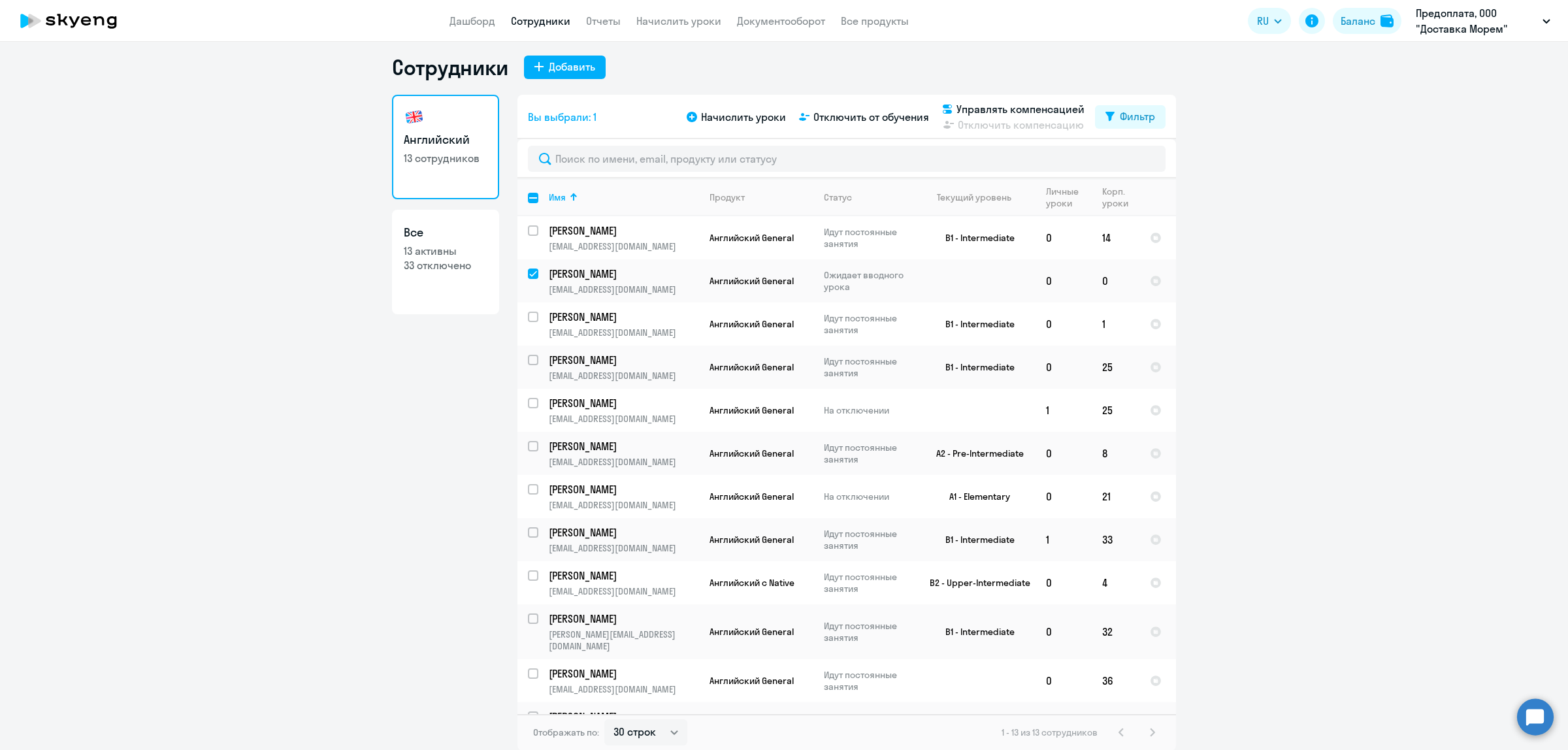
click at [531, 711] on input "select row 42300255" at bounding box center [540, 723] width 26 height 26
checkbox input "true"
click at [663, 13] on app-menu-item-link "Начислить уроки" at bounding box center [679, 21] width 85 height 16
click at [665, 19] on link "Начислить уроки" at bounding box center [679, 20] width 85 height 13
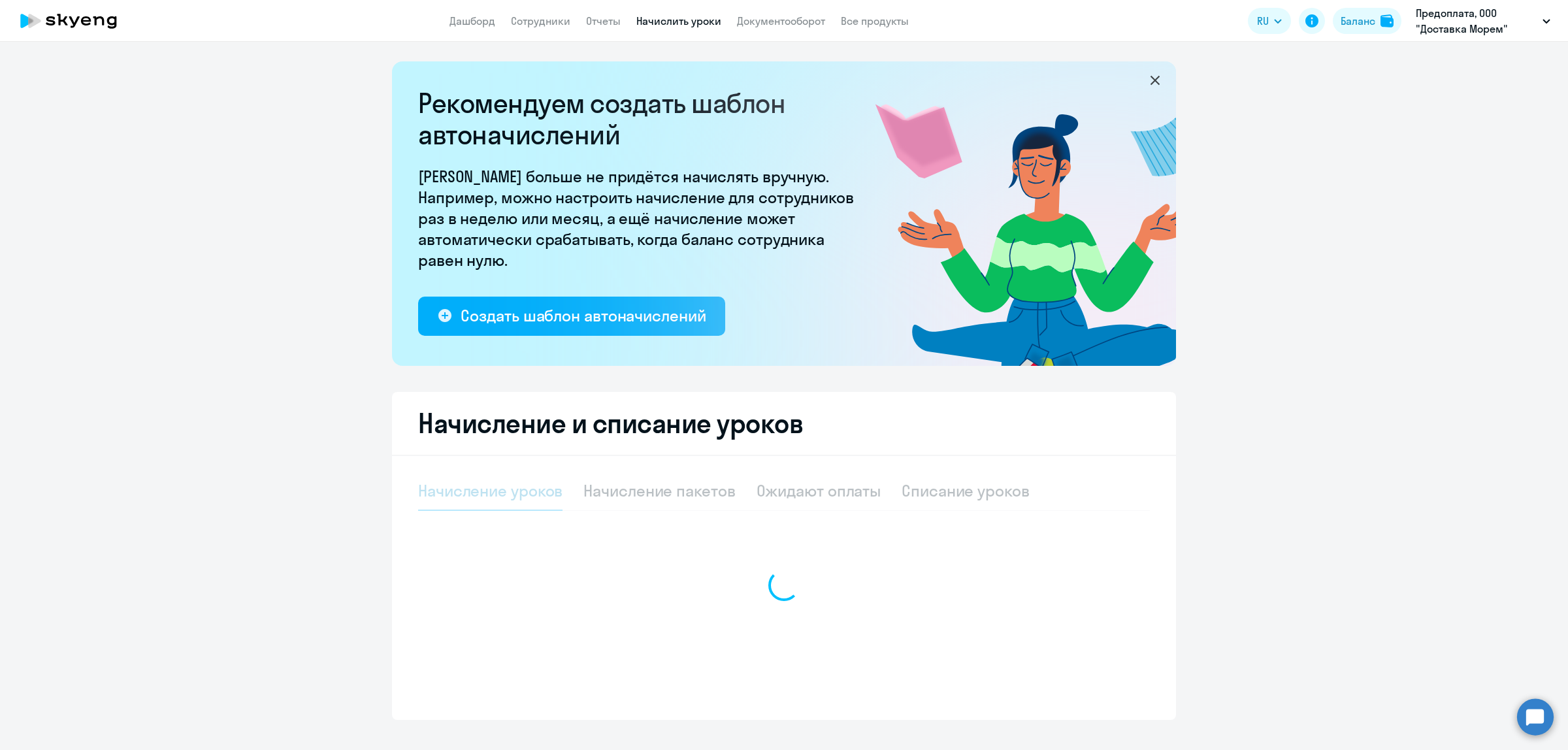
select select "10"
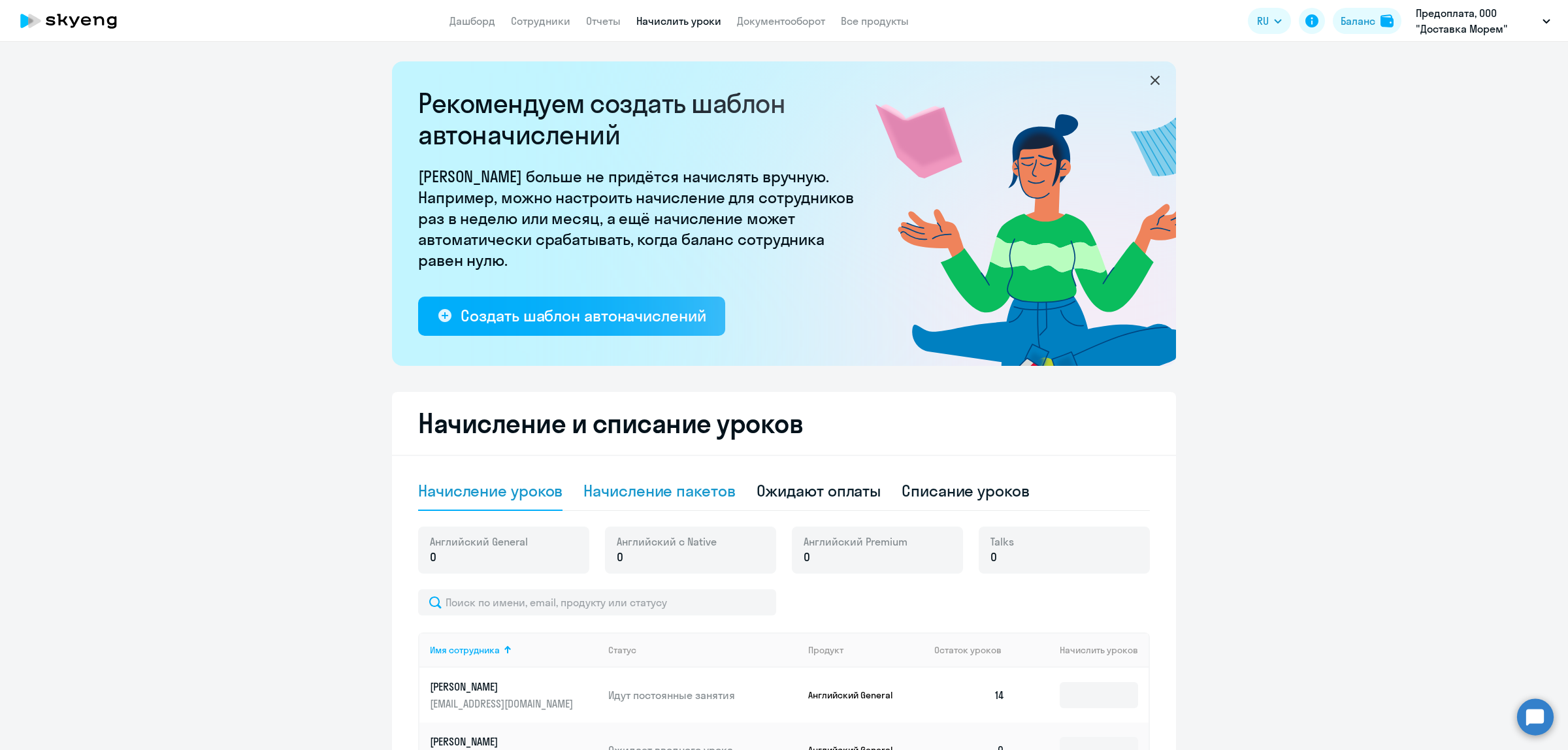
click at [671, 491] on div "Начисление пакетов" at bounding box center [659, 491] width 152 height 21
select select "10"
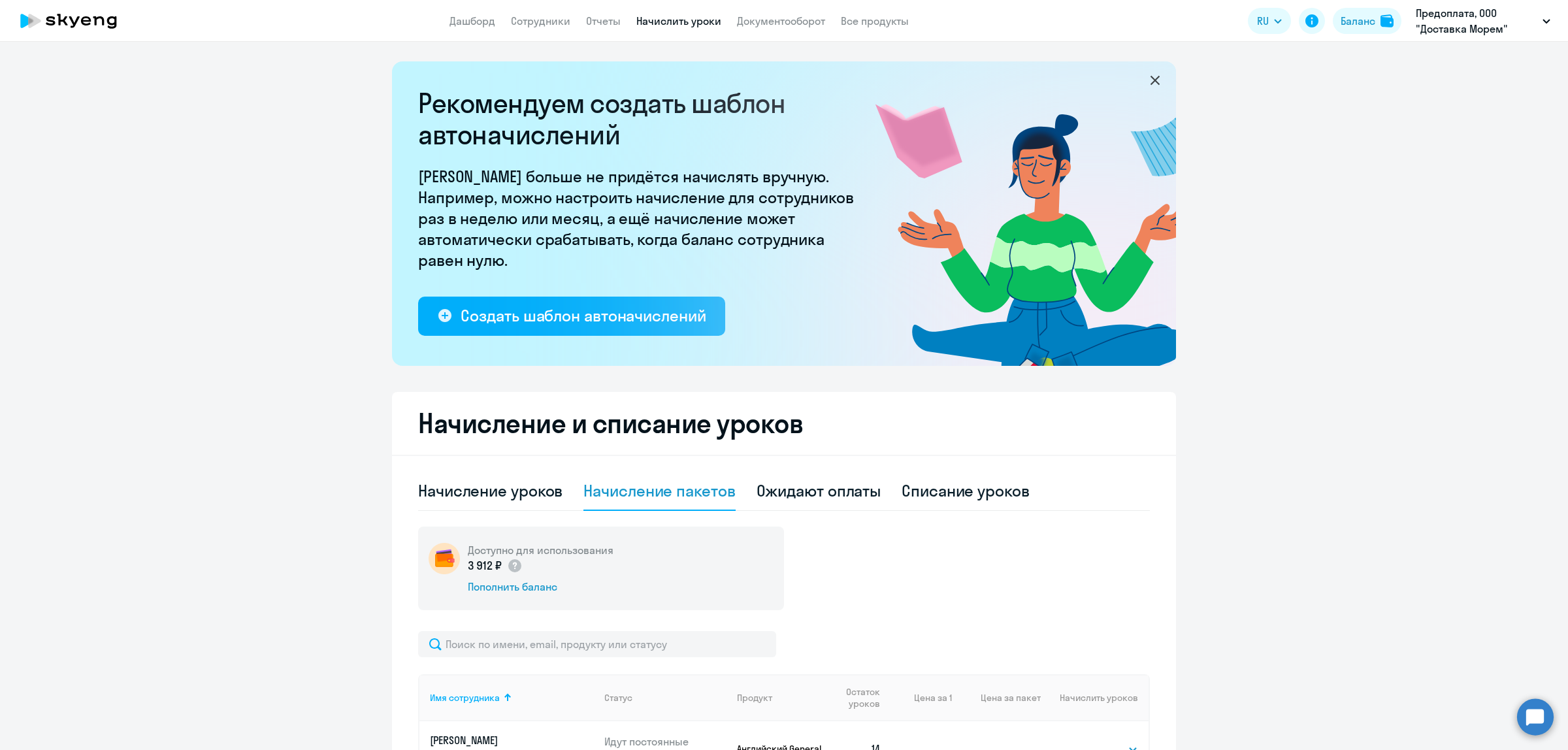
scroll to position [327, 0]
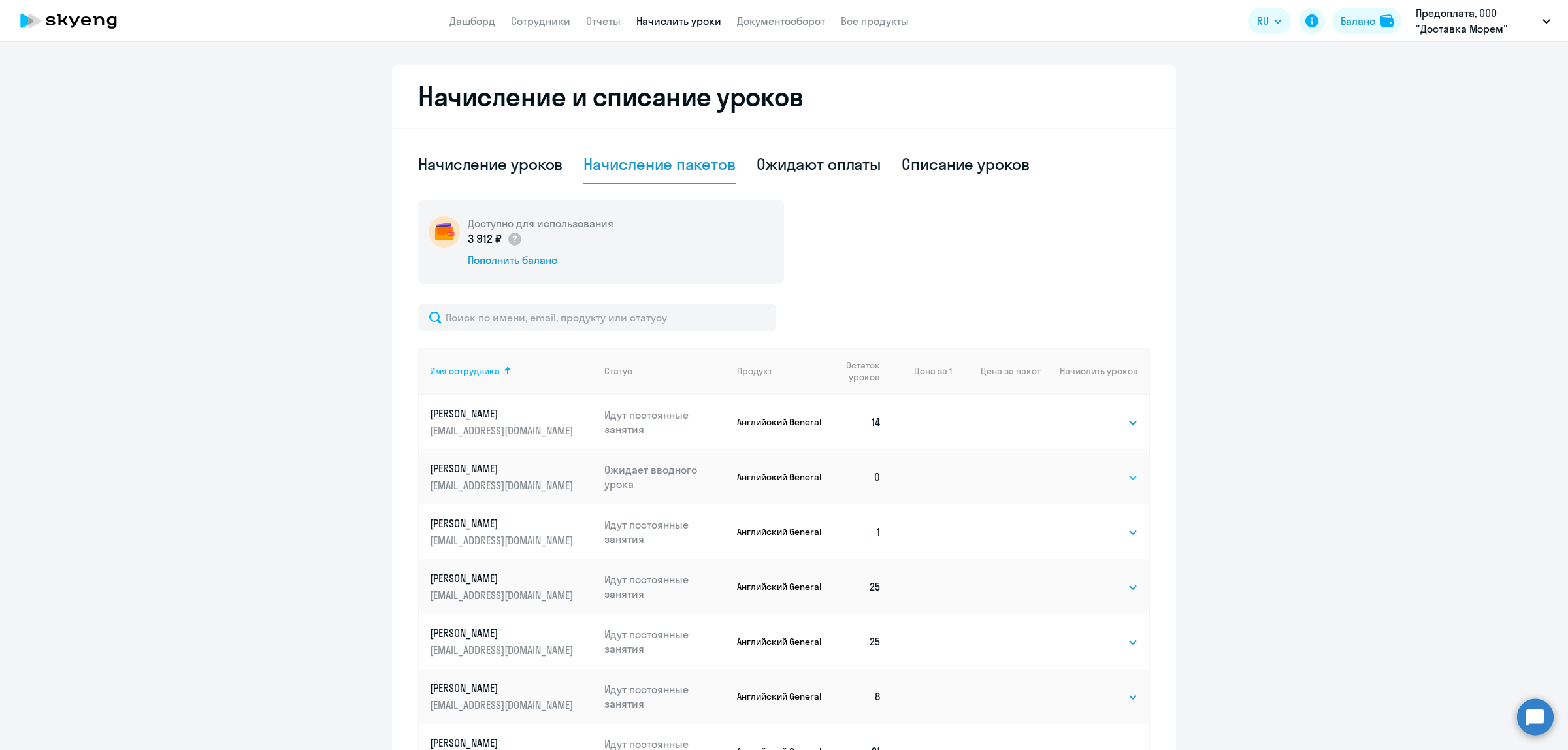
click at [1106, 472] on select "Выбрать 4 8 16 32 64 96 128" at bounding box center [1111, 478] width 53 height 16
select select "32"
click at [1084, 470] on select "Выбрать 4 8 16 32 64 96 128" at bounding box center [1111, 478] width 53 height 16
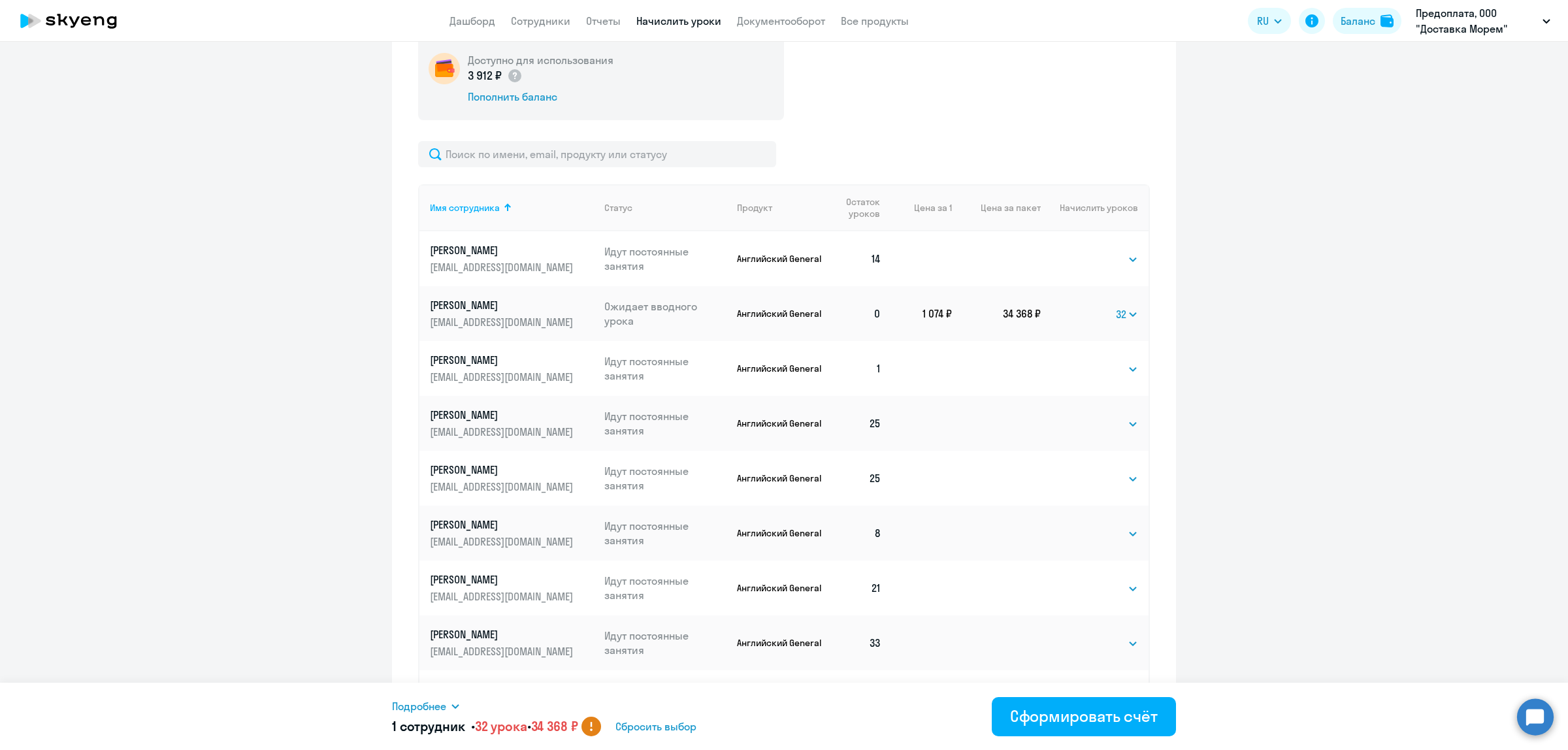
scroll to position [628, 0]
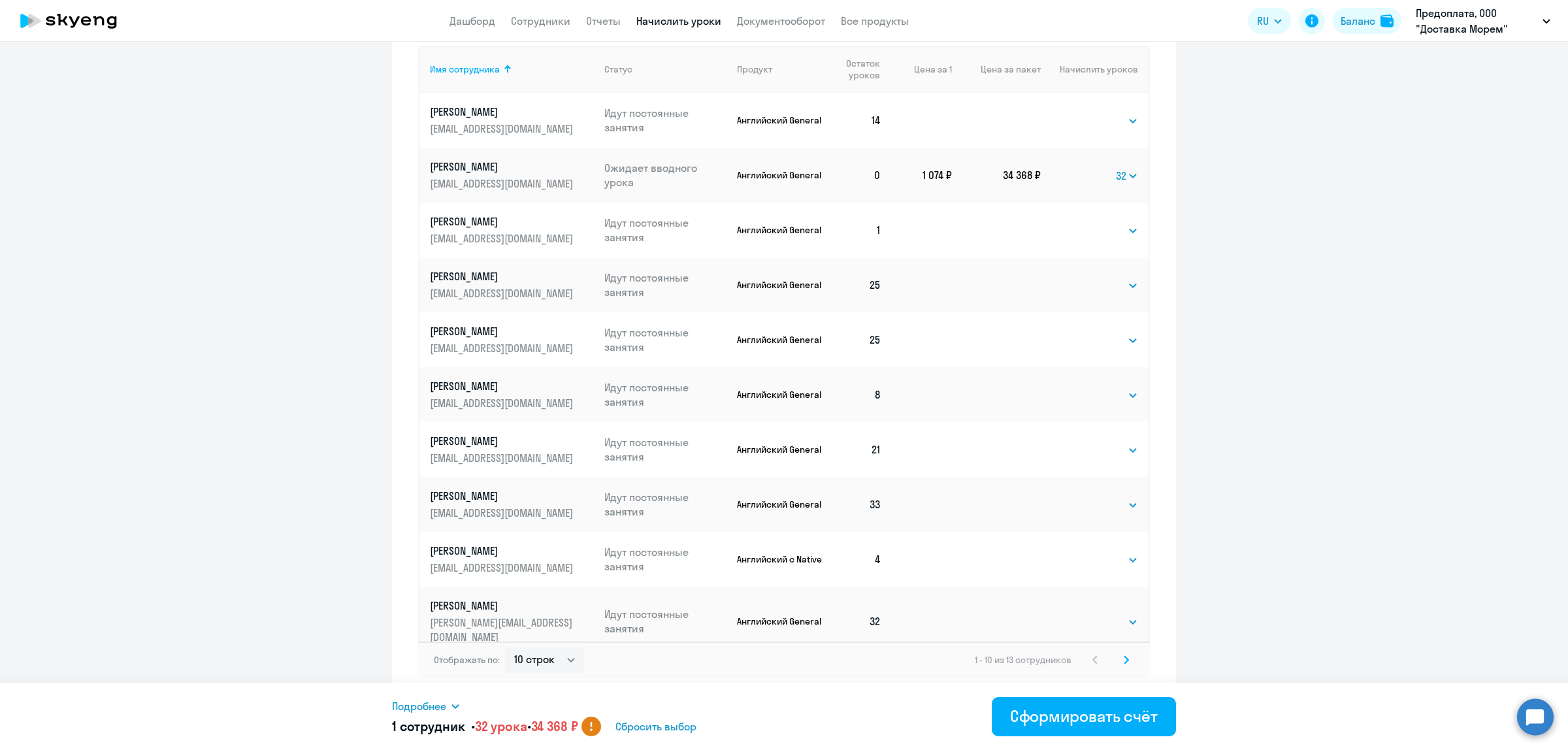
click at [1118, 659] on svg-icon at bounding box center [1126, 660] width 16 height 16
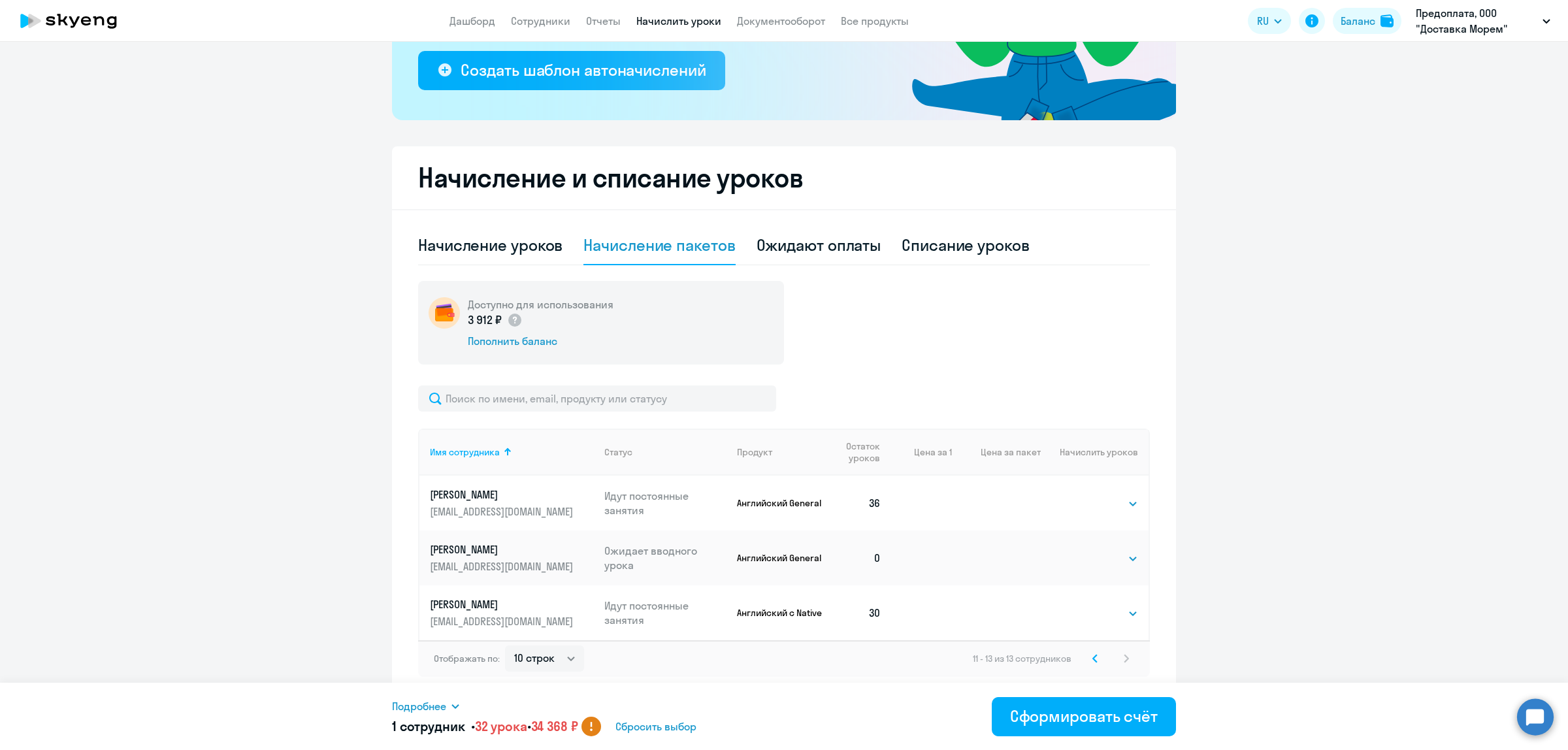
scroll to position [245, 0]
click at [1101, 559] on select "Выбрать 4 8 16 32 64 96 128" at bounding box center [1111, 559] width 53 height 16
select select "32"
click at [1084, 551] on select "Выбрать 4 8 16 32 64 96 128" at bounding box center [1111, 559] width 53 height 16
click at [566, 661] on select "10 строк 30 строк 50 строк" at bounding box center [544, 658] width 79 height 26
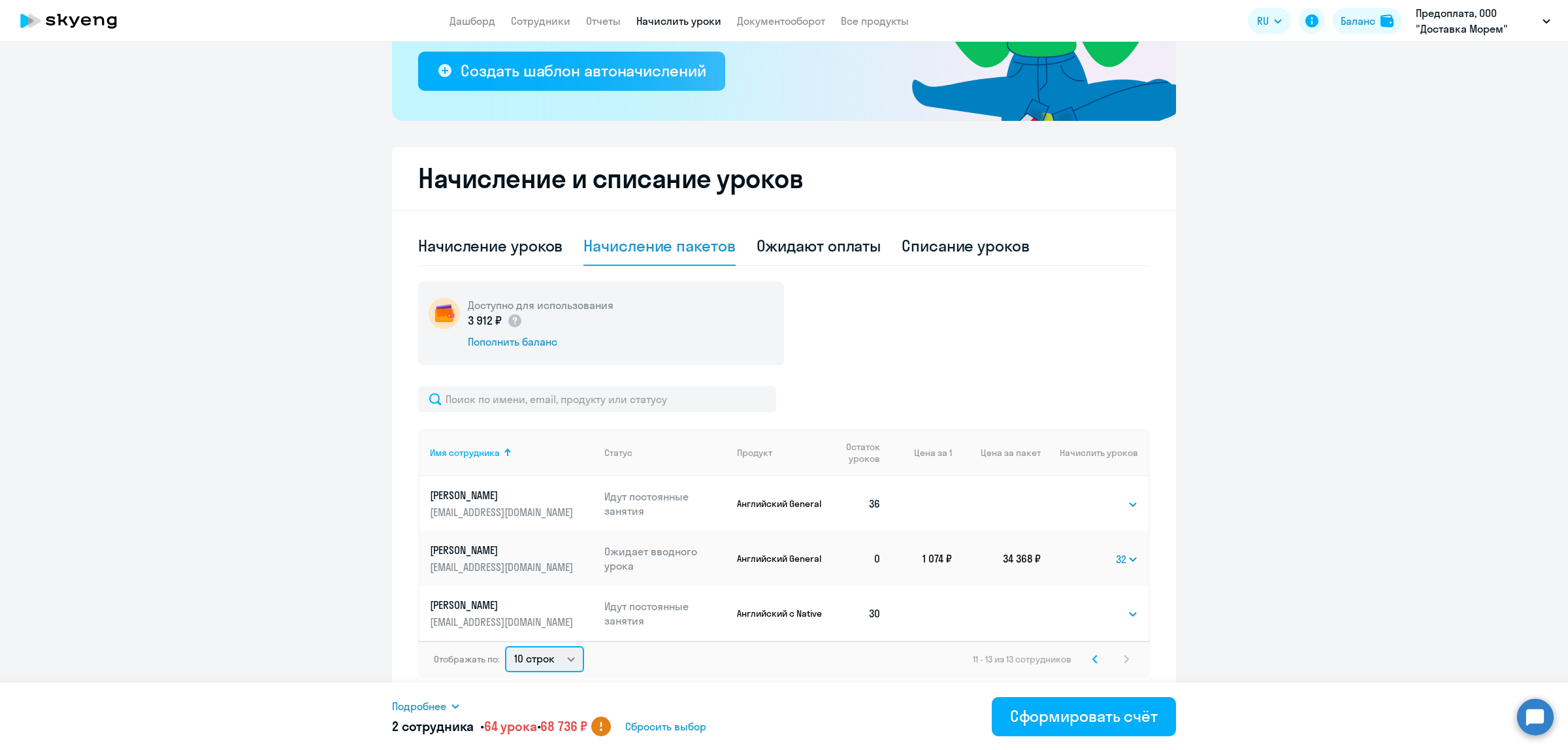
select select "30"
click at [505, 646] on select "10 строк 30 строк 50 строк" at bounding box center [544, 658] width 79 height 26
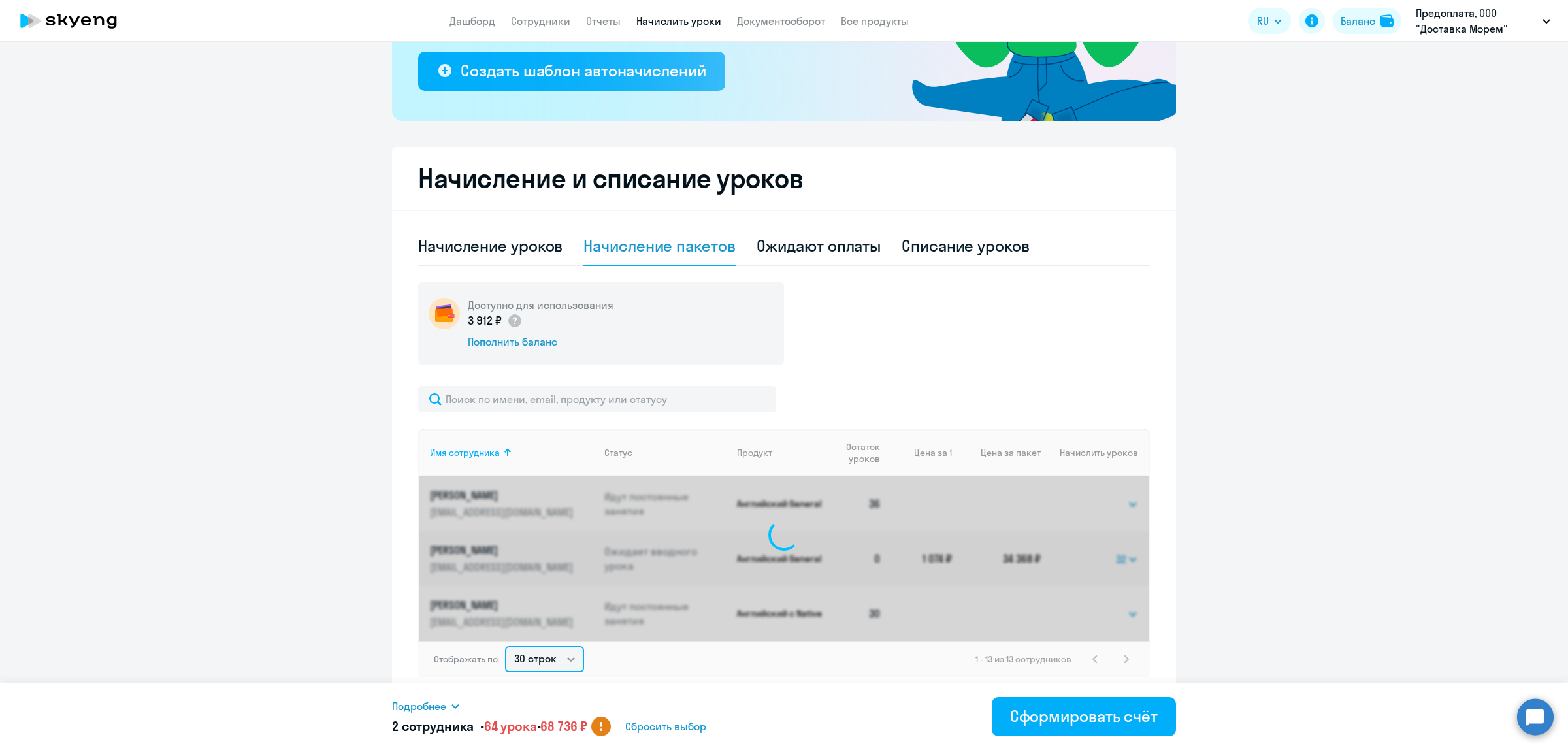
select select "32"
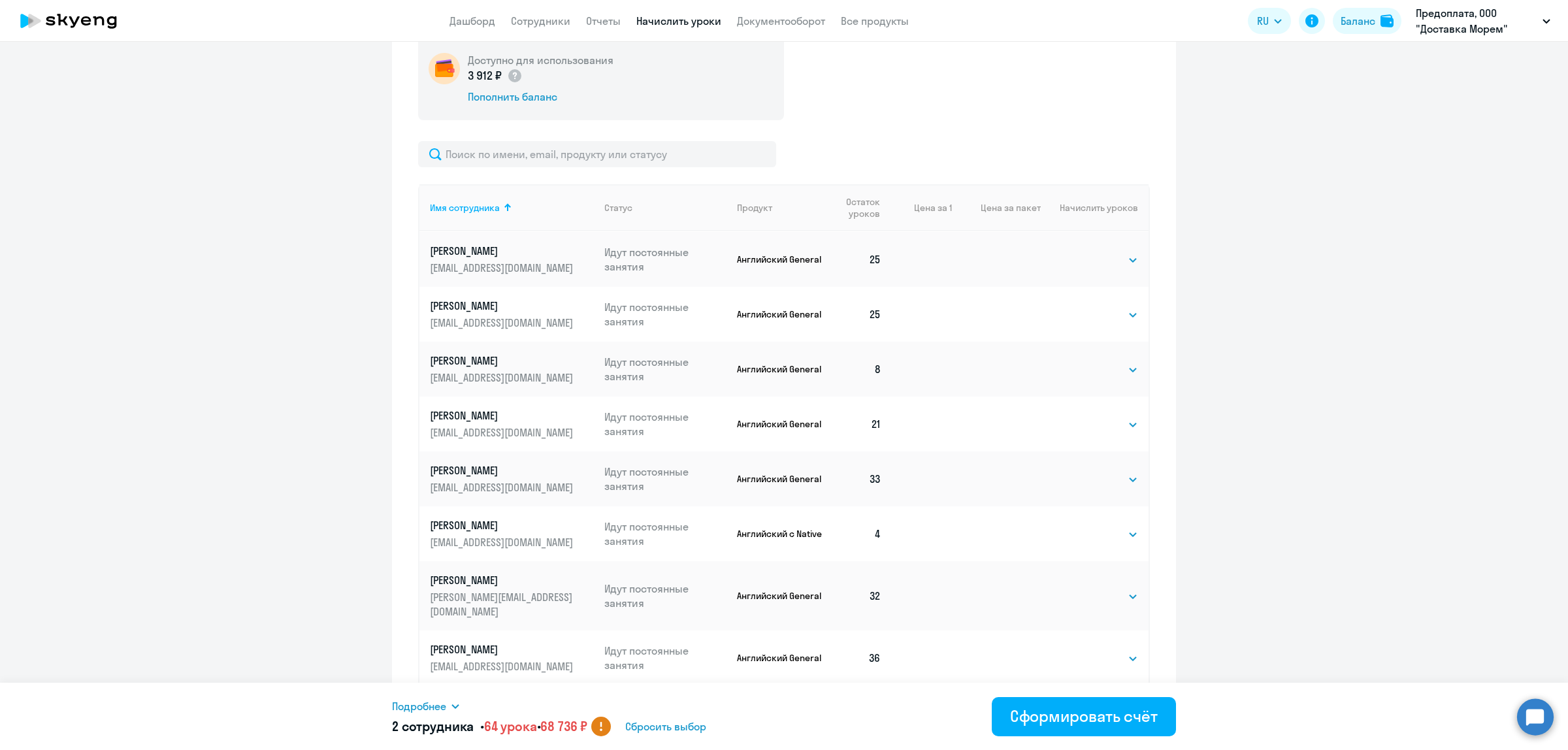
scroll to position [628, 0]
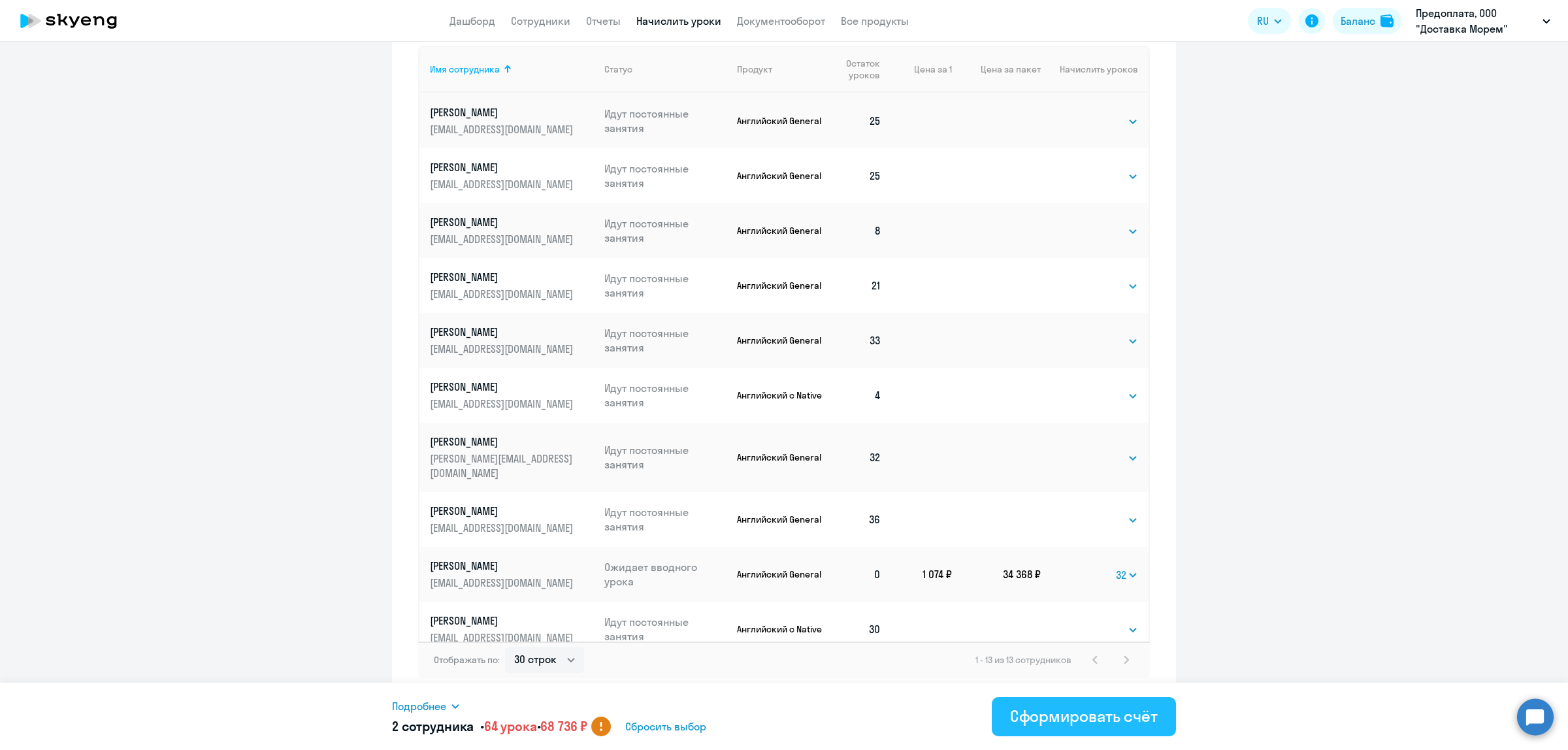
click at [1044, 725] on div "Сформировать счёт" at bounding box center [1084, 716] width 148 height 21
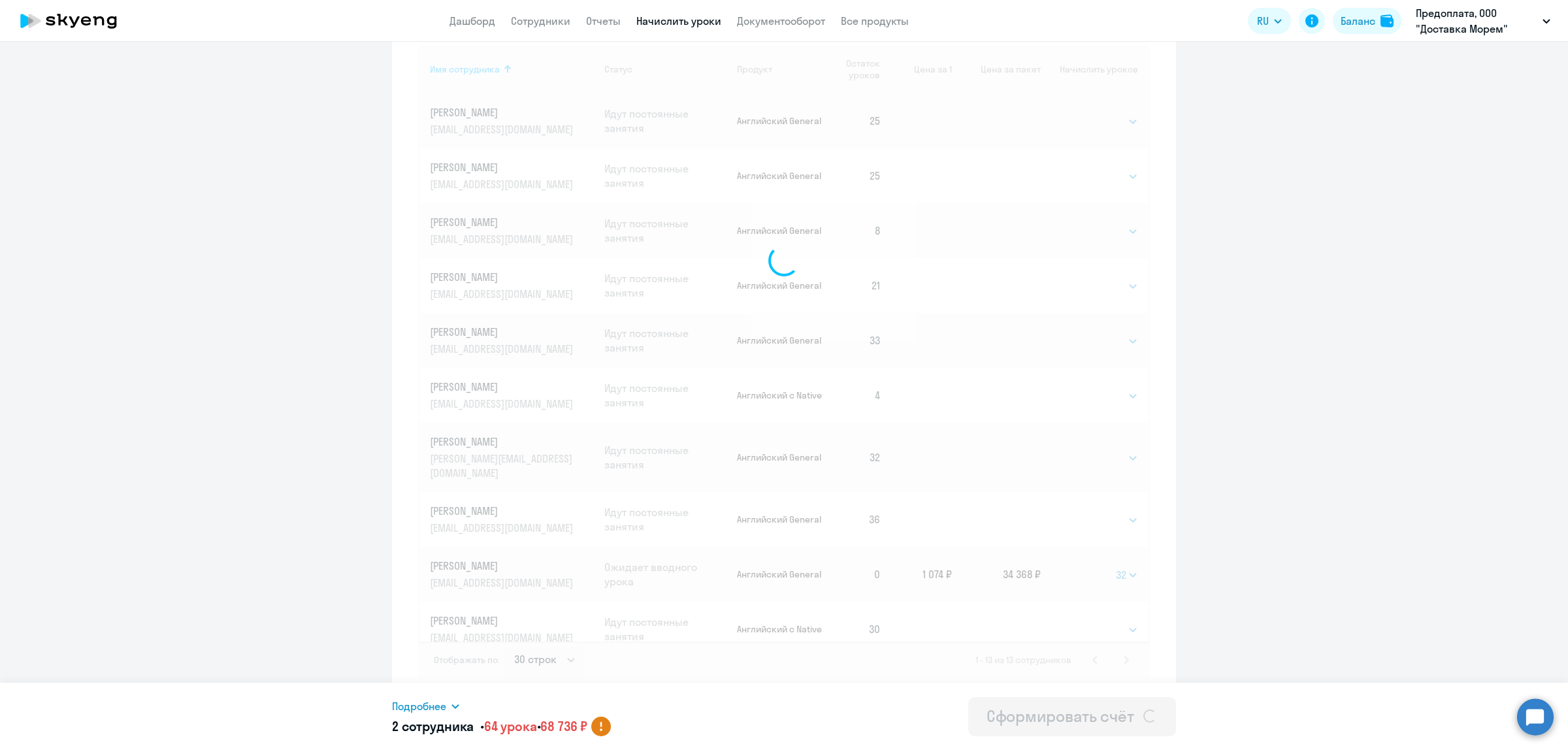
select select
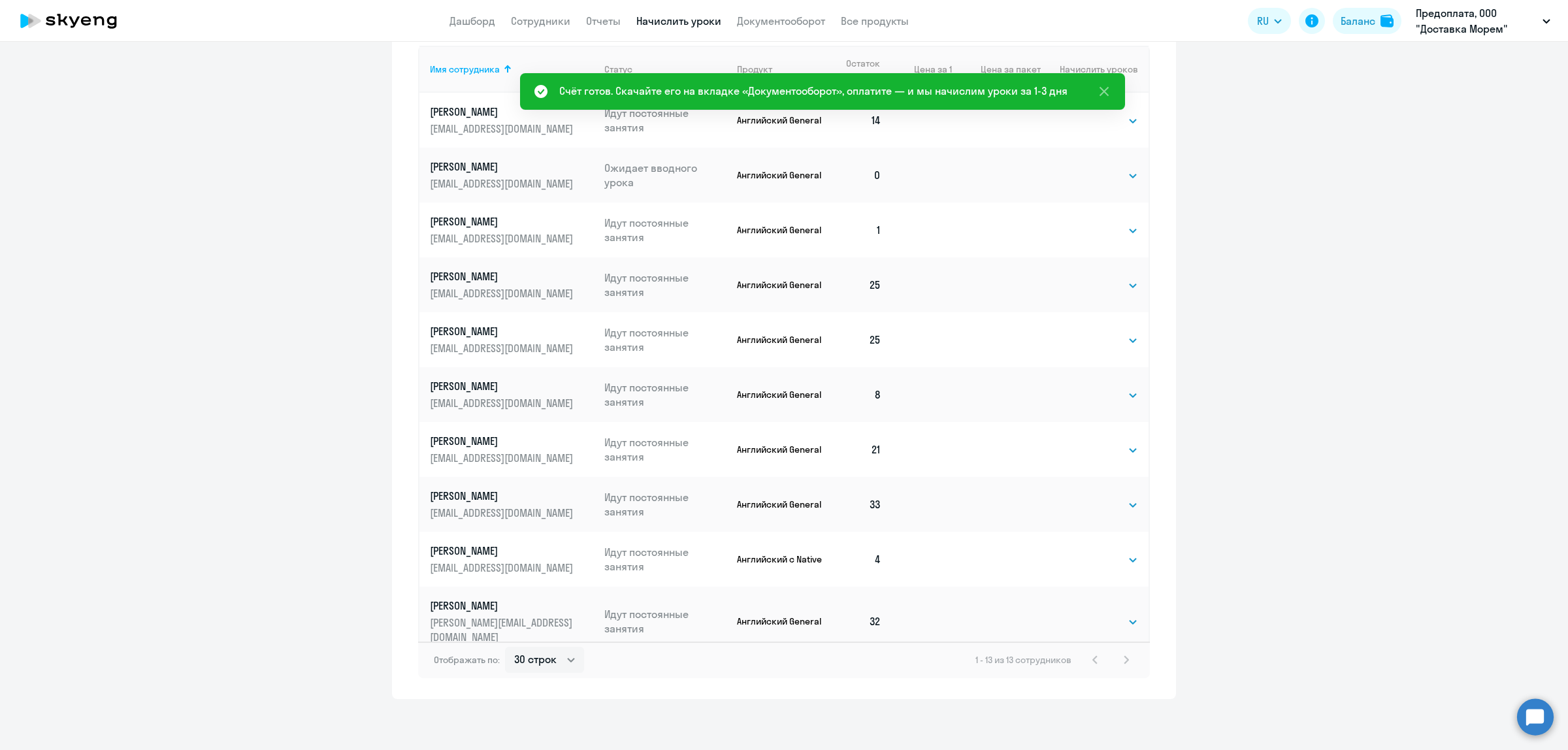
scroll to position [220, 0]
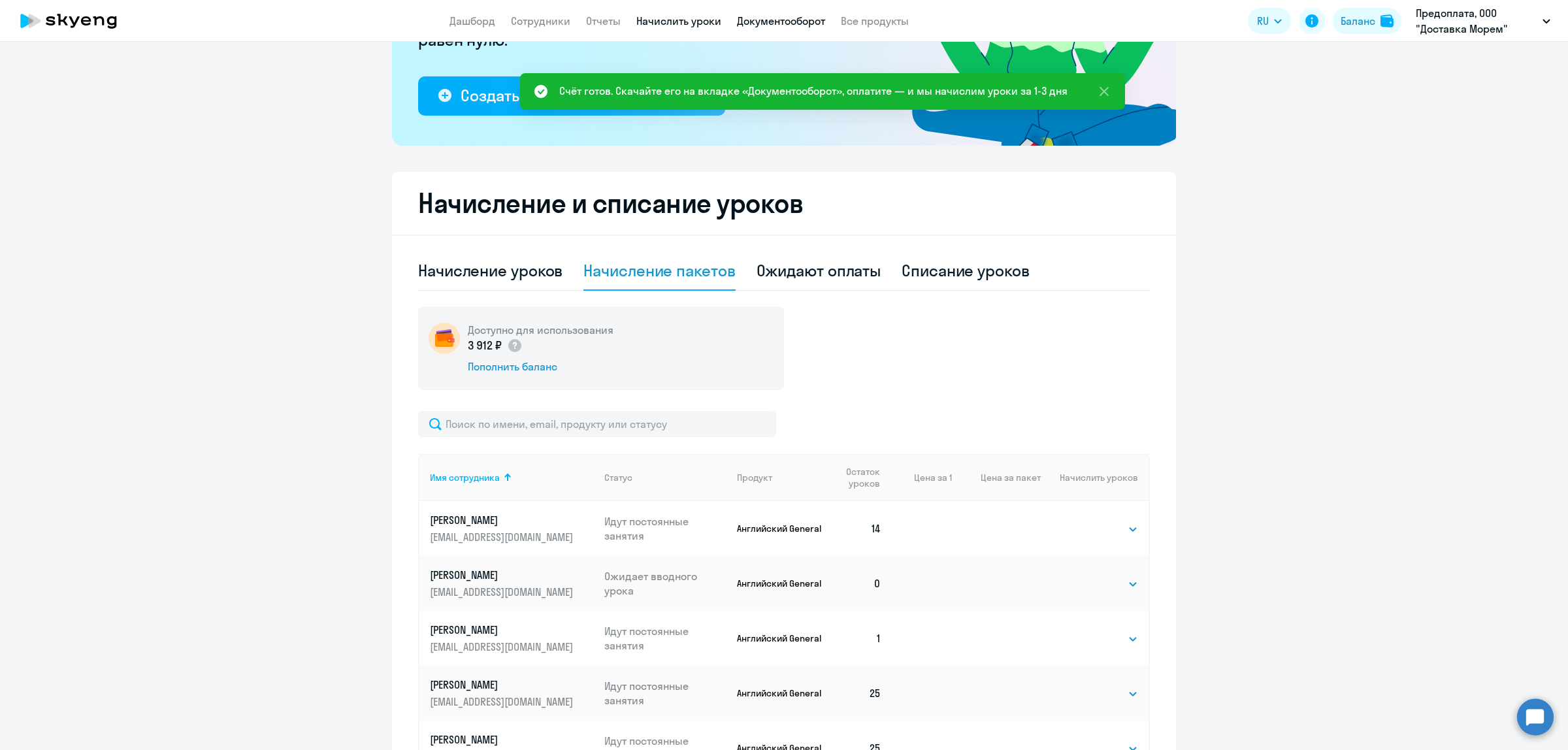
click at [766, 23] on link "Документооборот" at bounding box center [780, 20] width 88 height 13
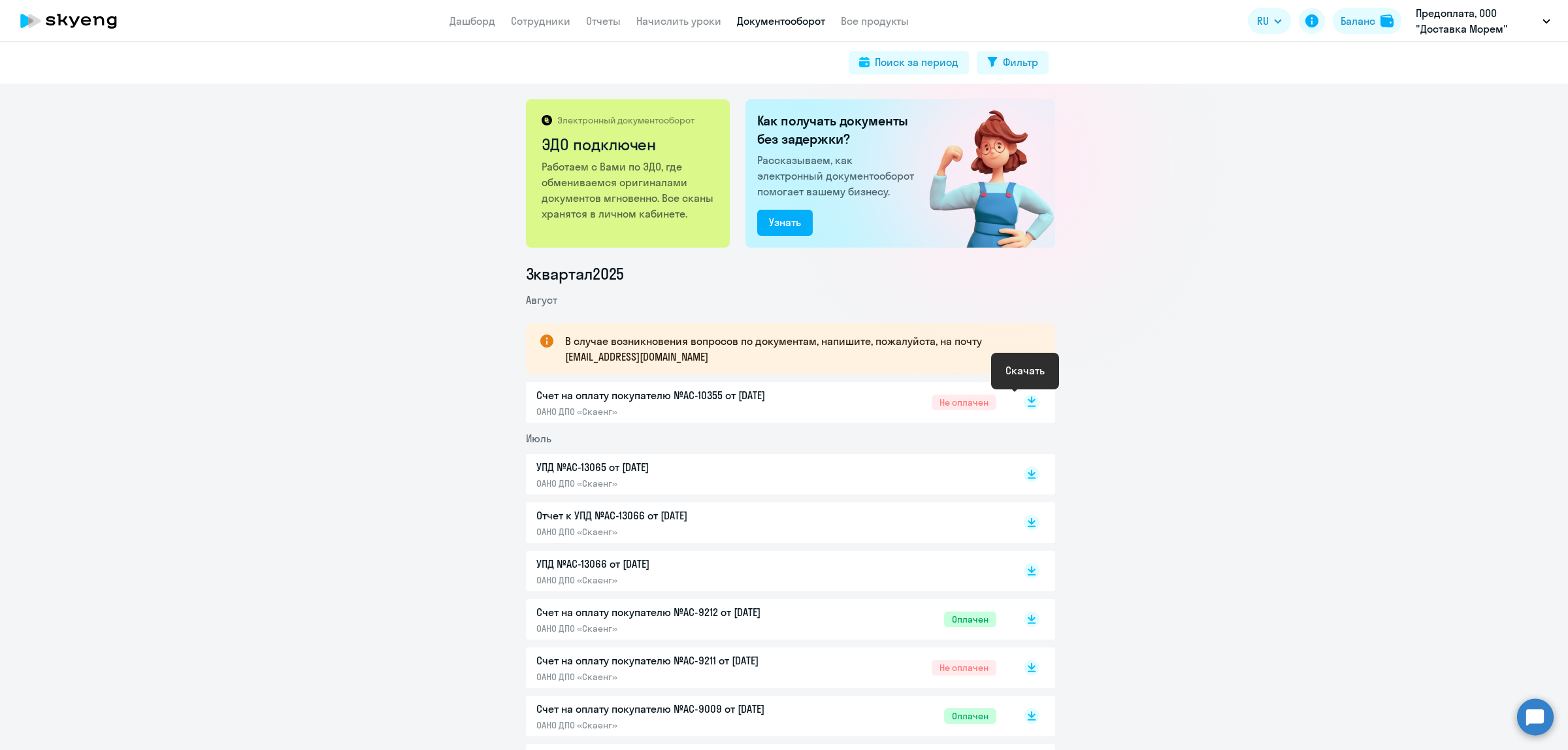
click at [1024, 401] on rect at bounding box center [1032, 403] width 16 height 16
